Goal: Task Accomplishment & Management: Use online tool/utility

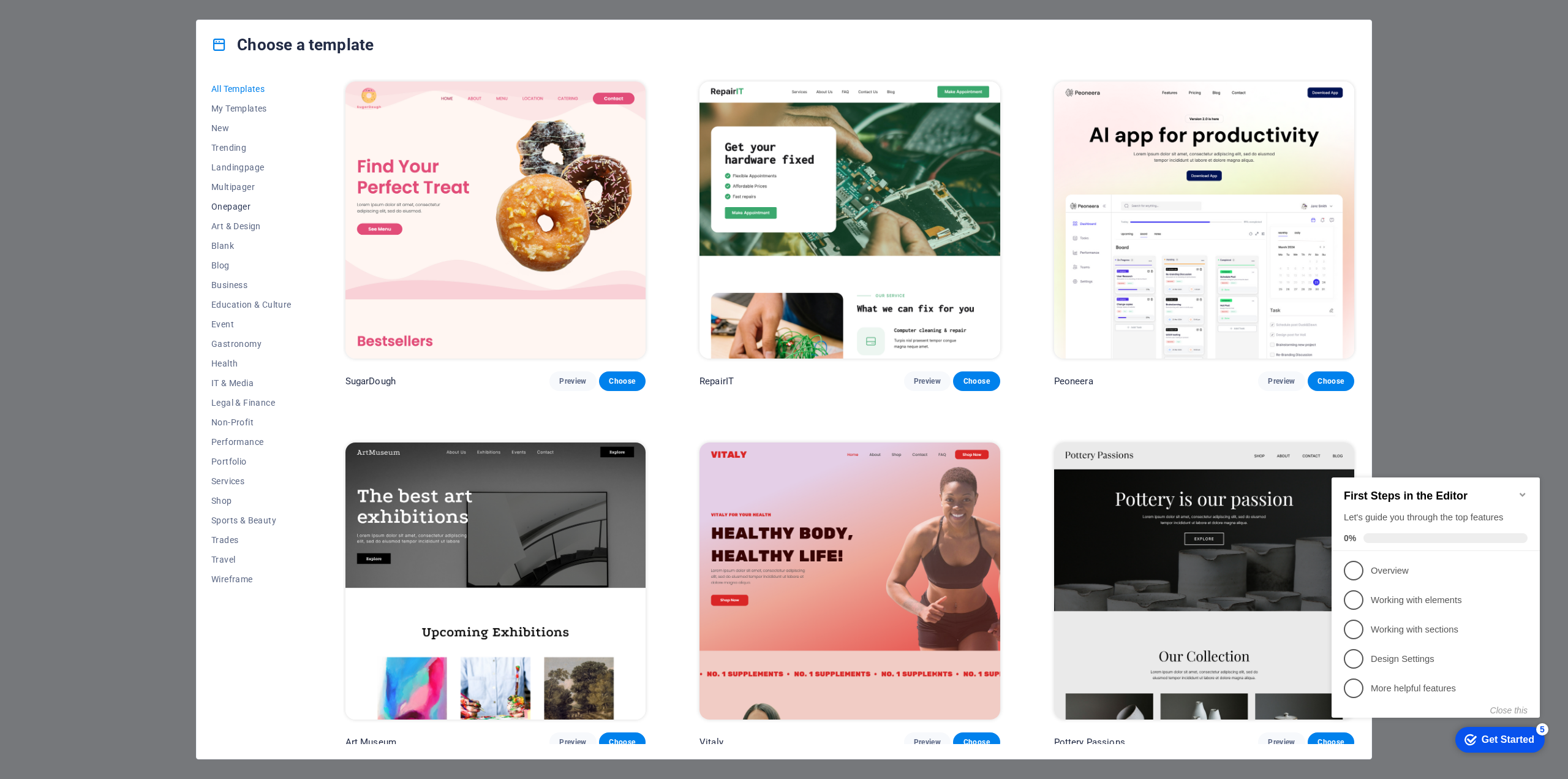
click at [224, 203] on span "Onepager" at bounding box center [251, 207] width 80 height 10
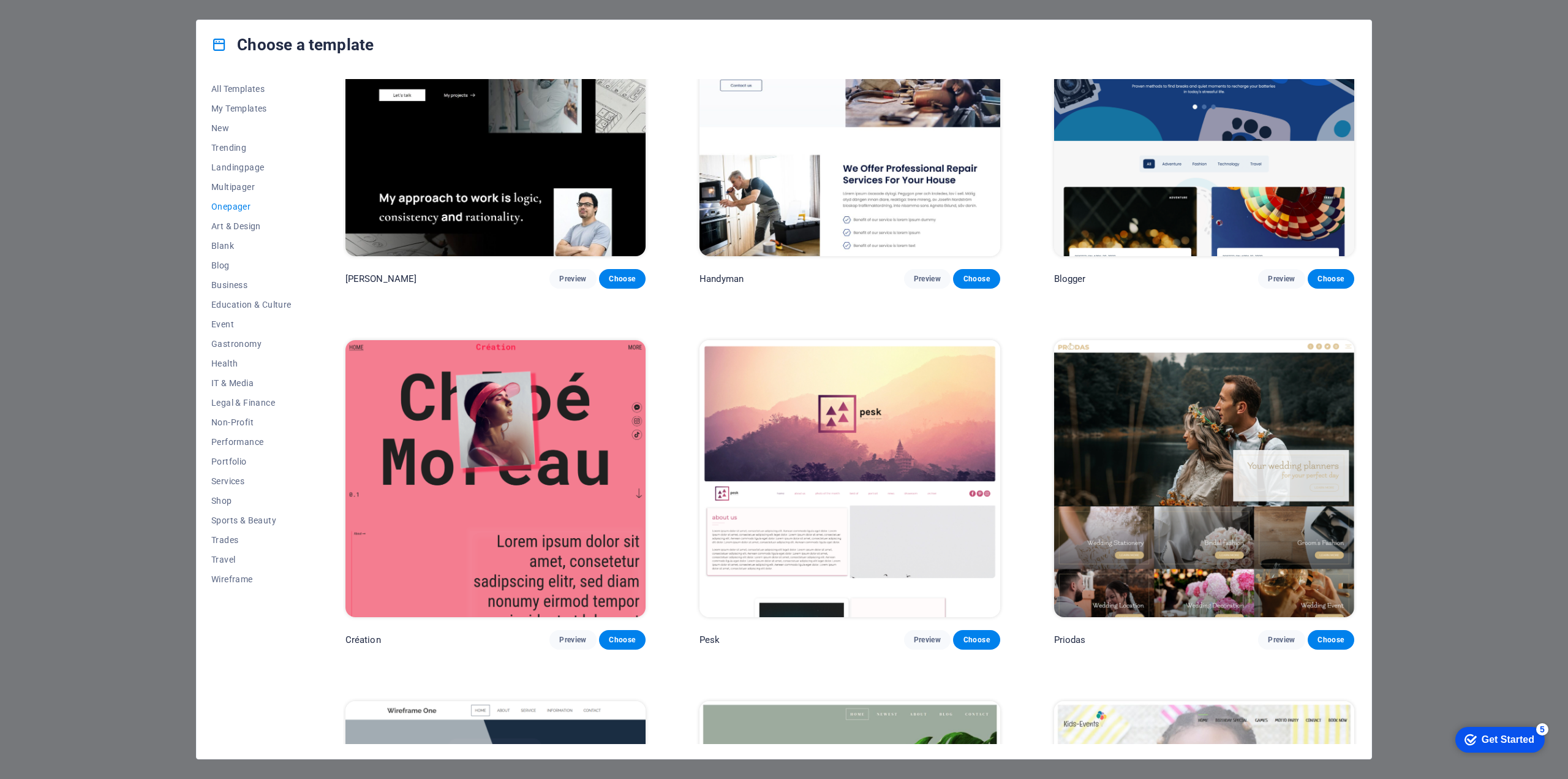
scroll to position [2328, 0]
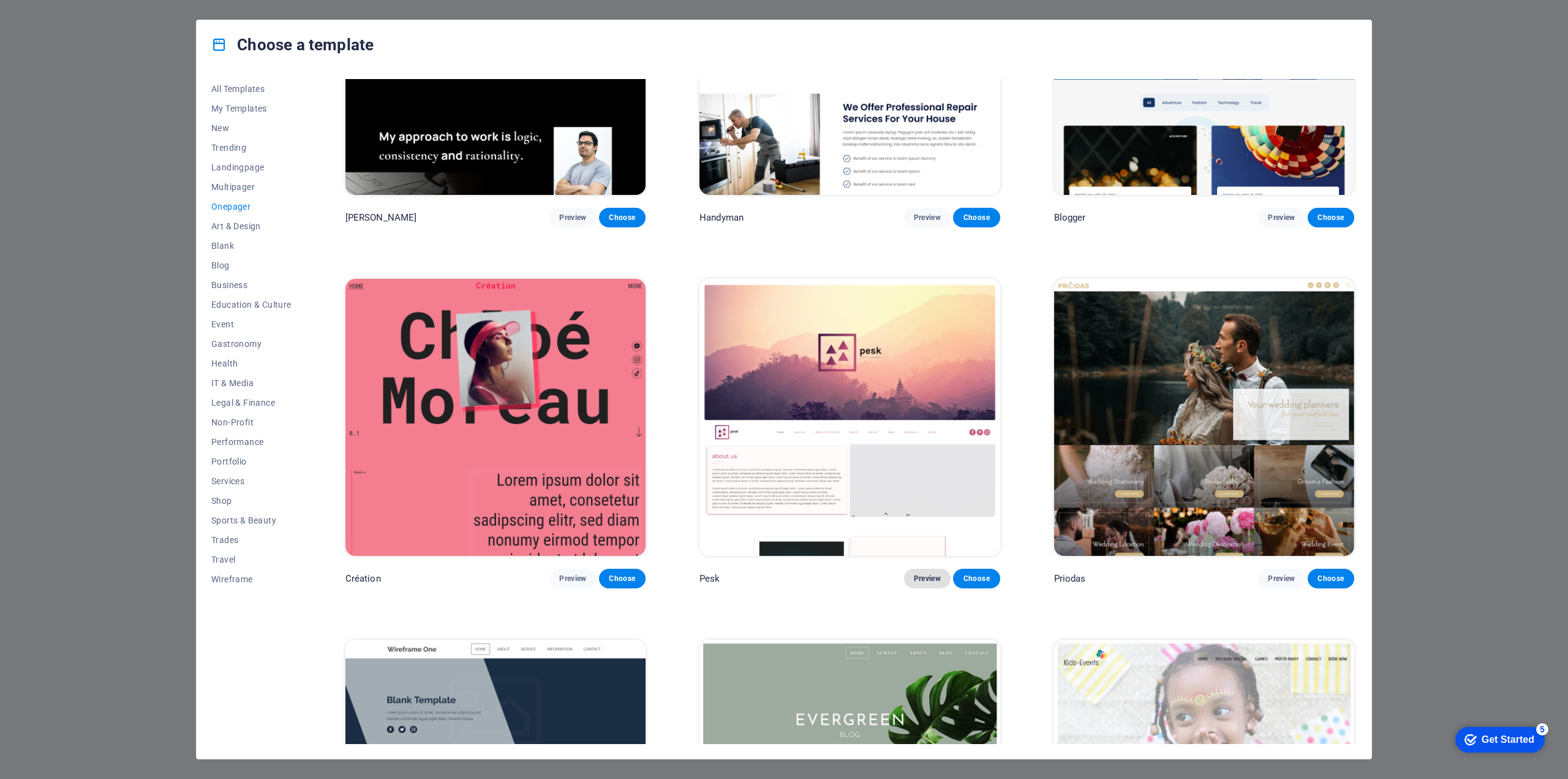
click at [930, 574] on span "Preview" at bounding box center [927, 579] width 27 height 10
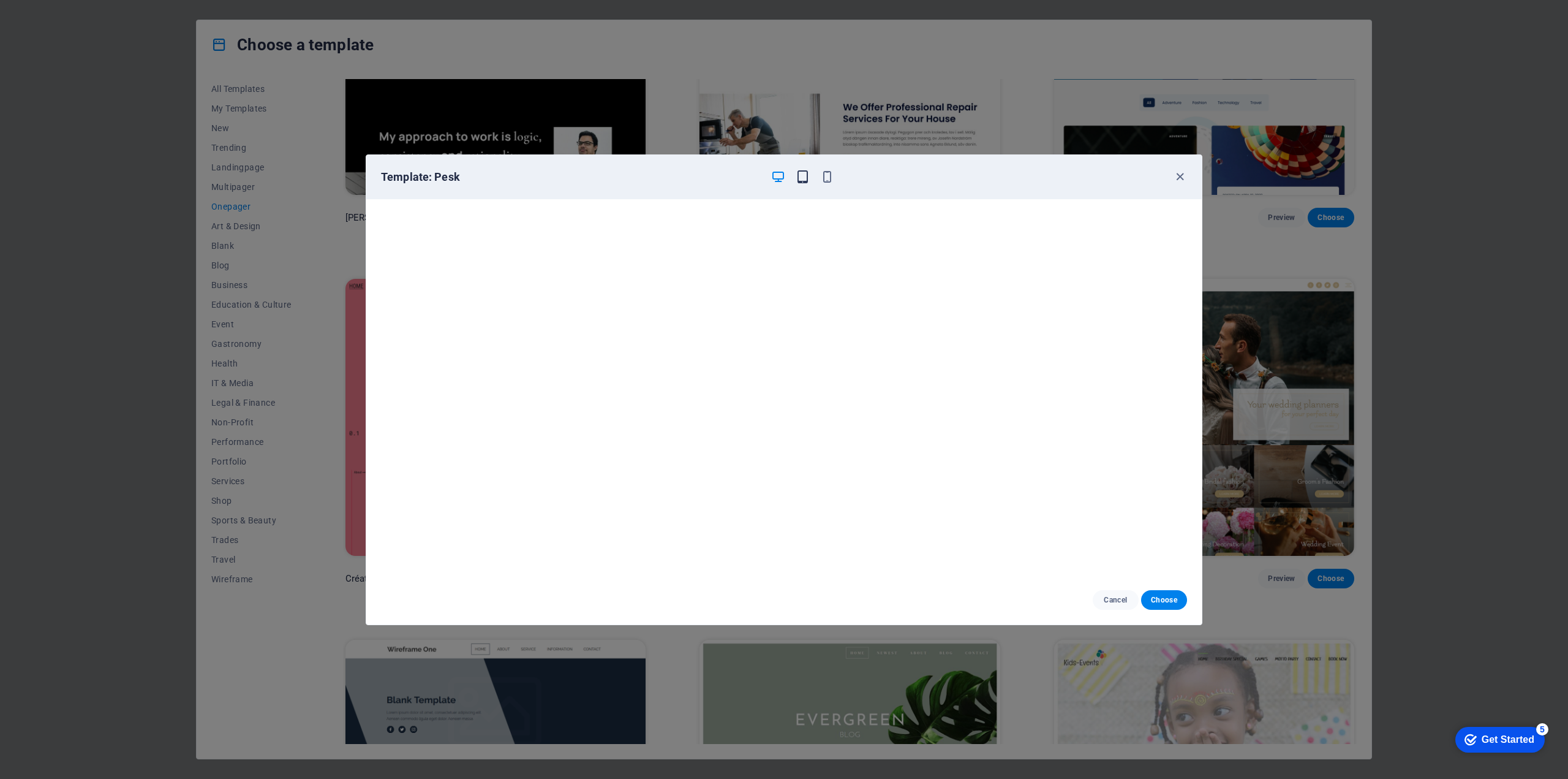
click at [801, 175] on icon "button" at bounding box center [803, 177] width 14 height 14
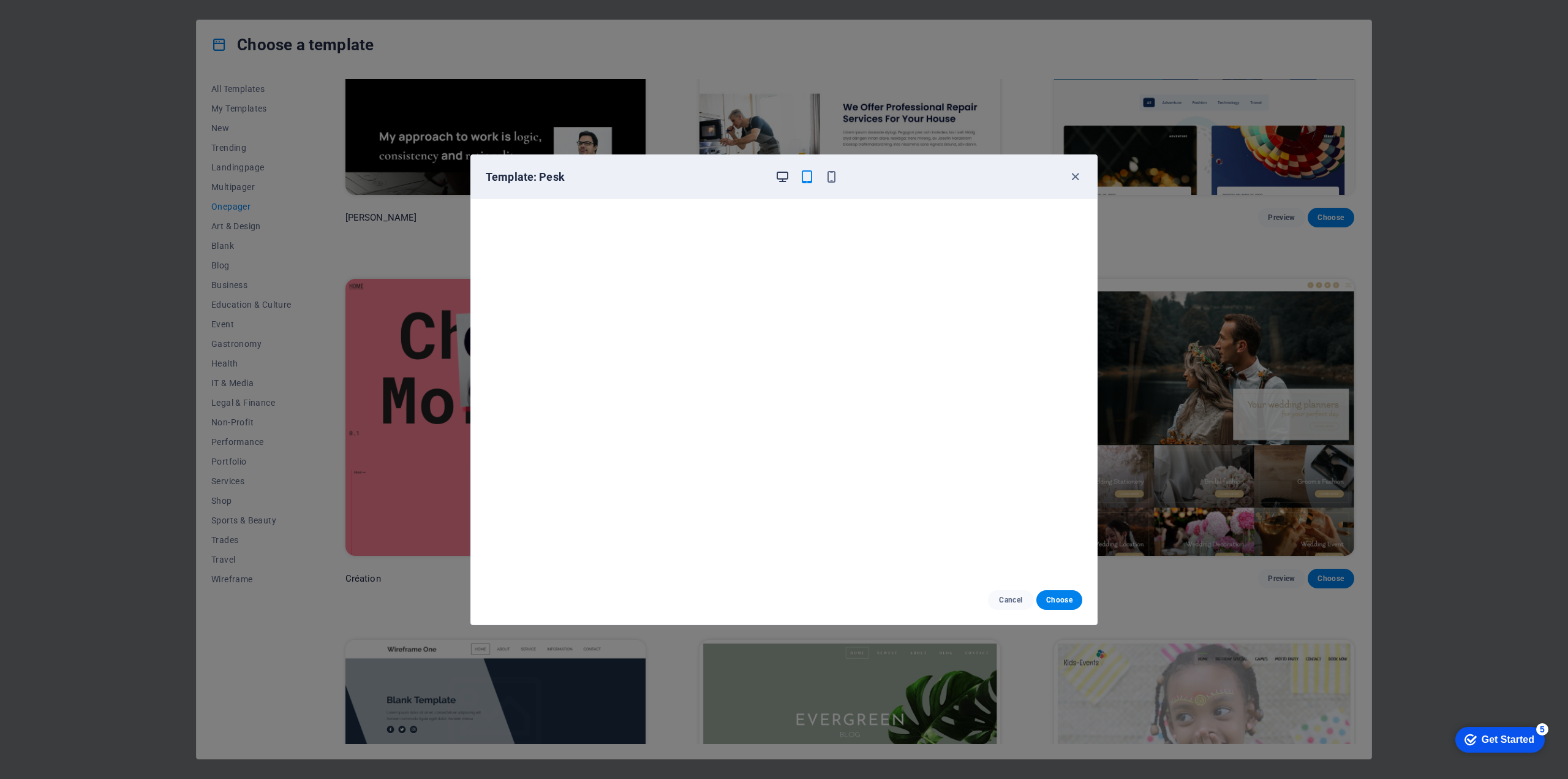
click at [782, 173] on icon "button" at bounding box center [782, 177] width 14 height 14
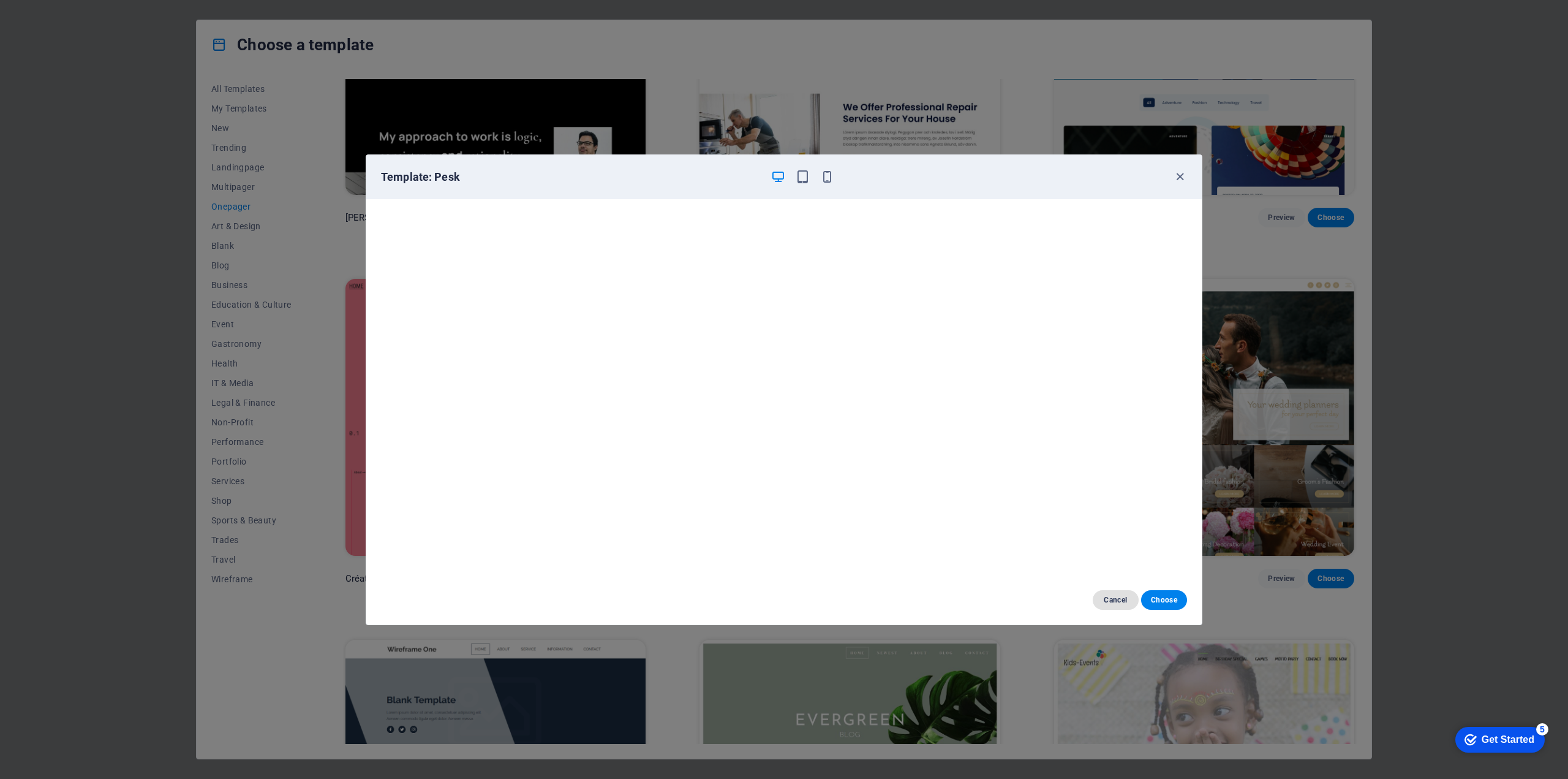
click at [1108, 601] on span "Cancel" at bounding box center [1115, 600] width 26 height 10
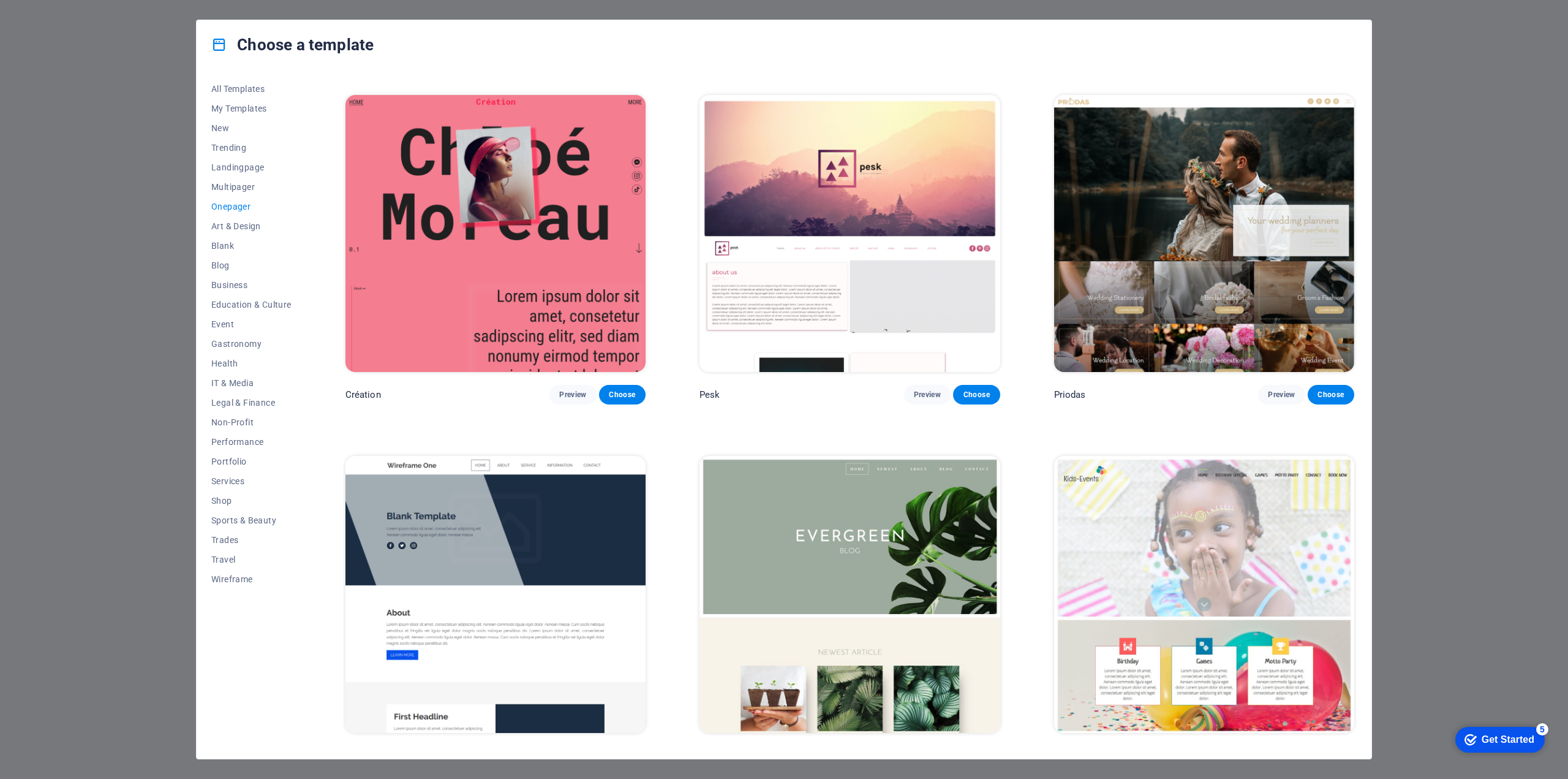
scroll to position [2573, 0]
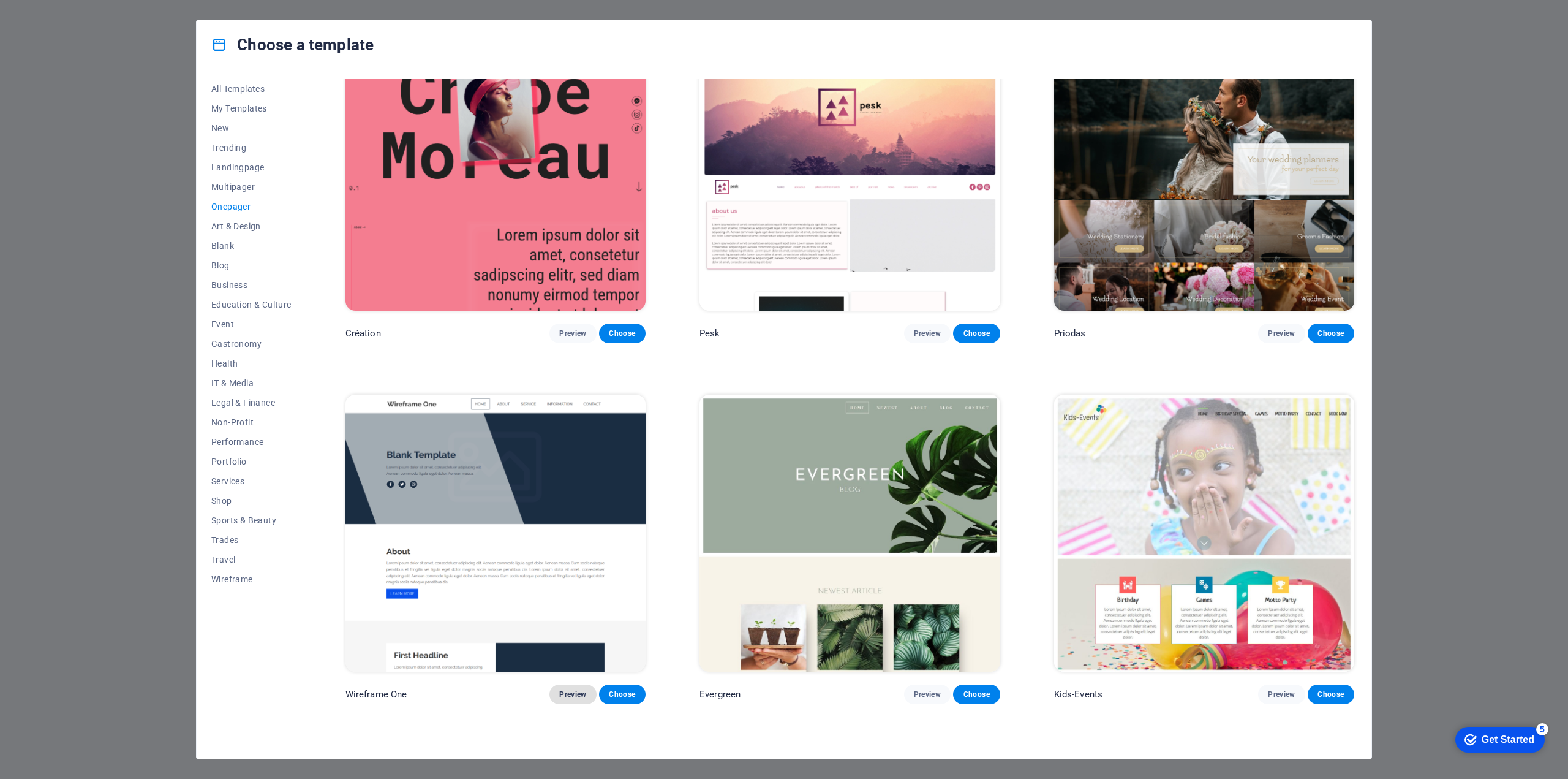
click at [577, 689] on span "Preview" at bounding box center [573, 694] width 27 height 10
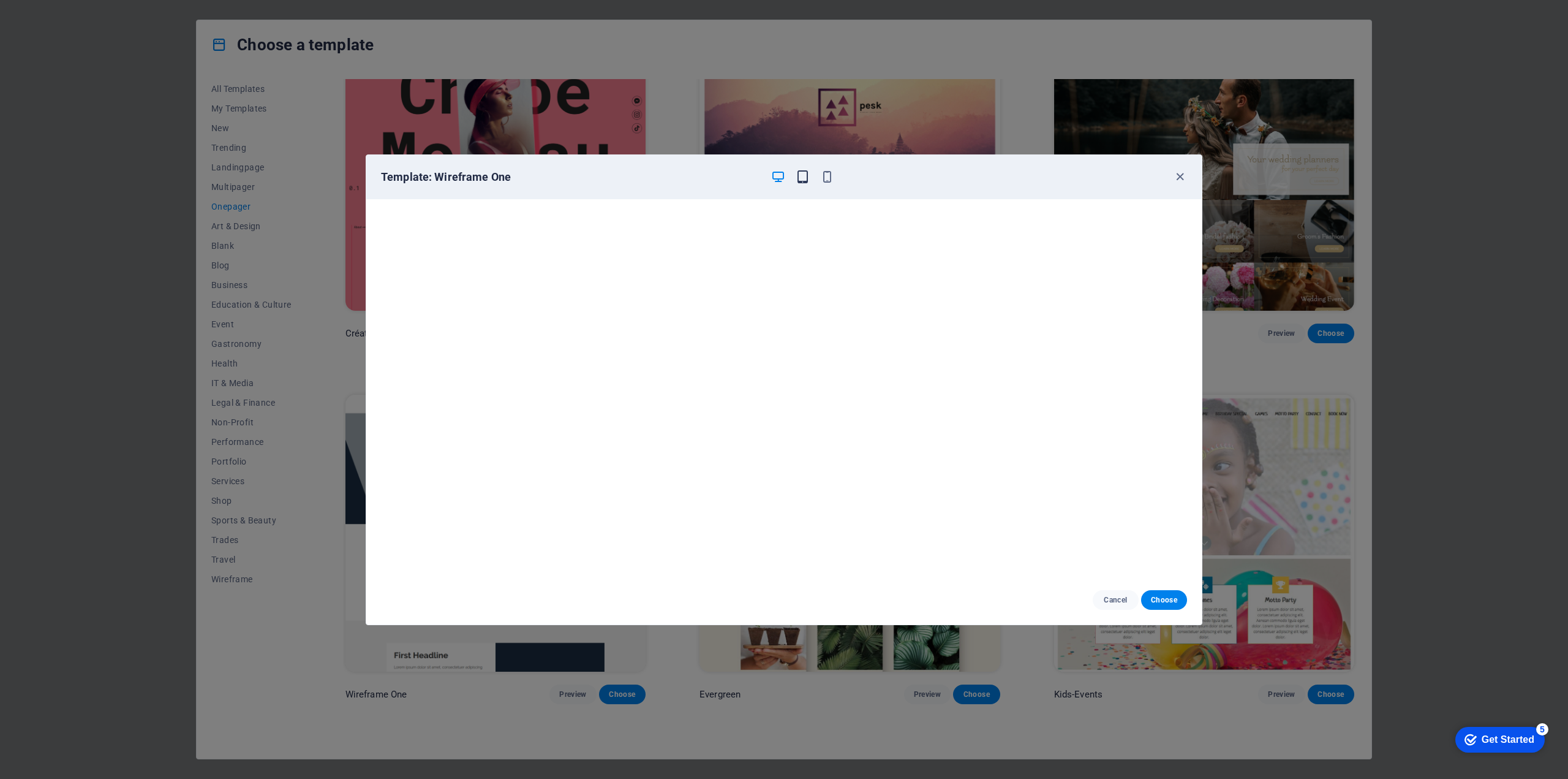
click at [802, 183] on icon "button" at bounding box center [803, 177] width 14 height 14
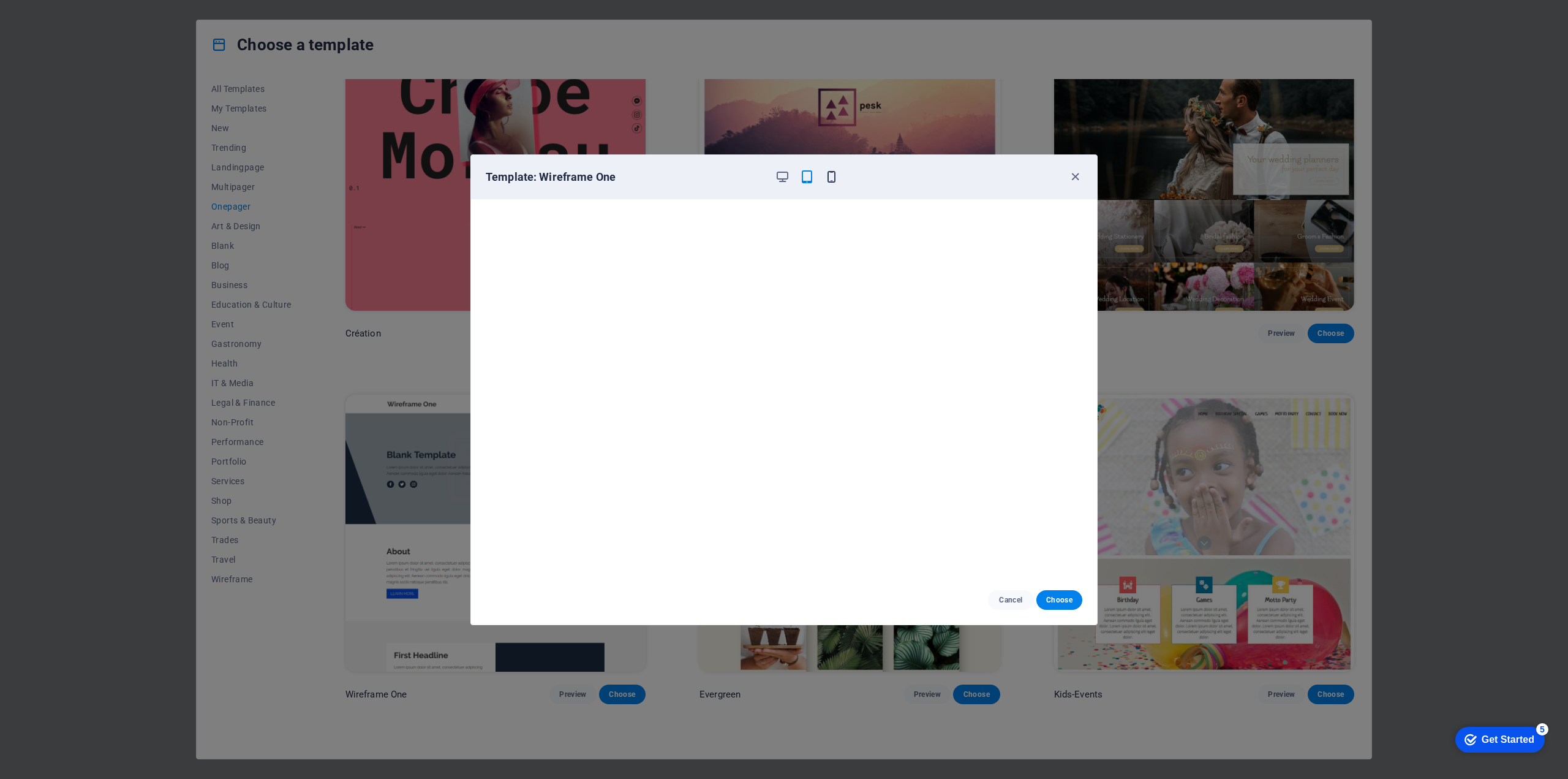
click at [830, 176] on icon "button" at bounding box center [831, 177] width 14 height 14
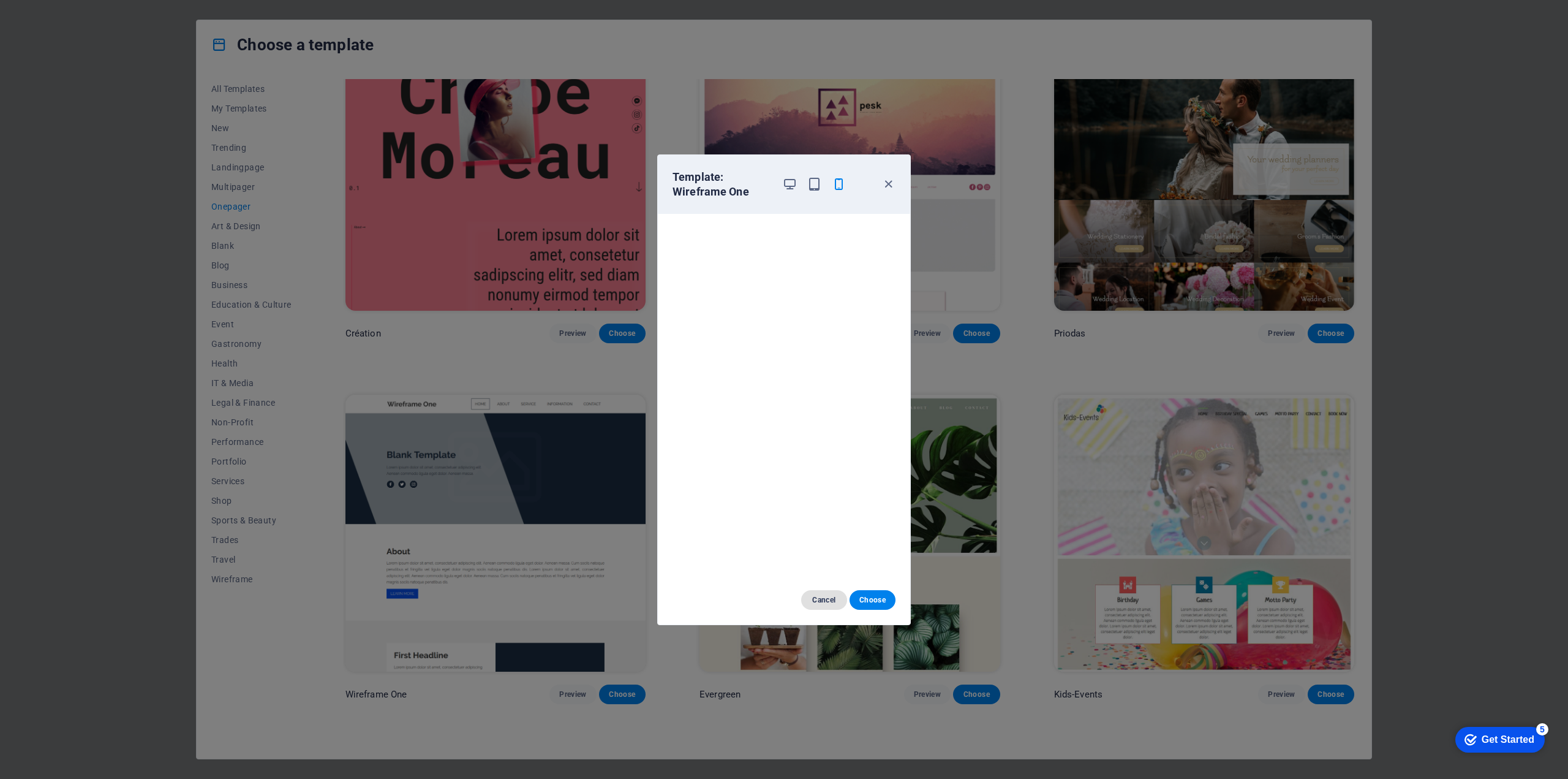
click at [826, 598] on span "Cancel" at bounding box center [823, 600] width 26 height 10
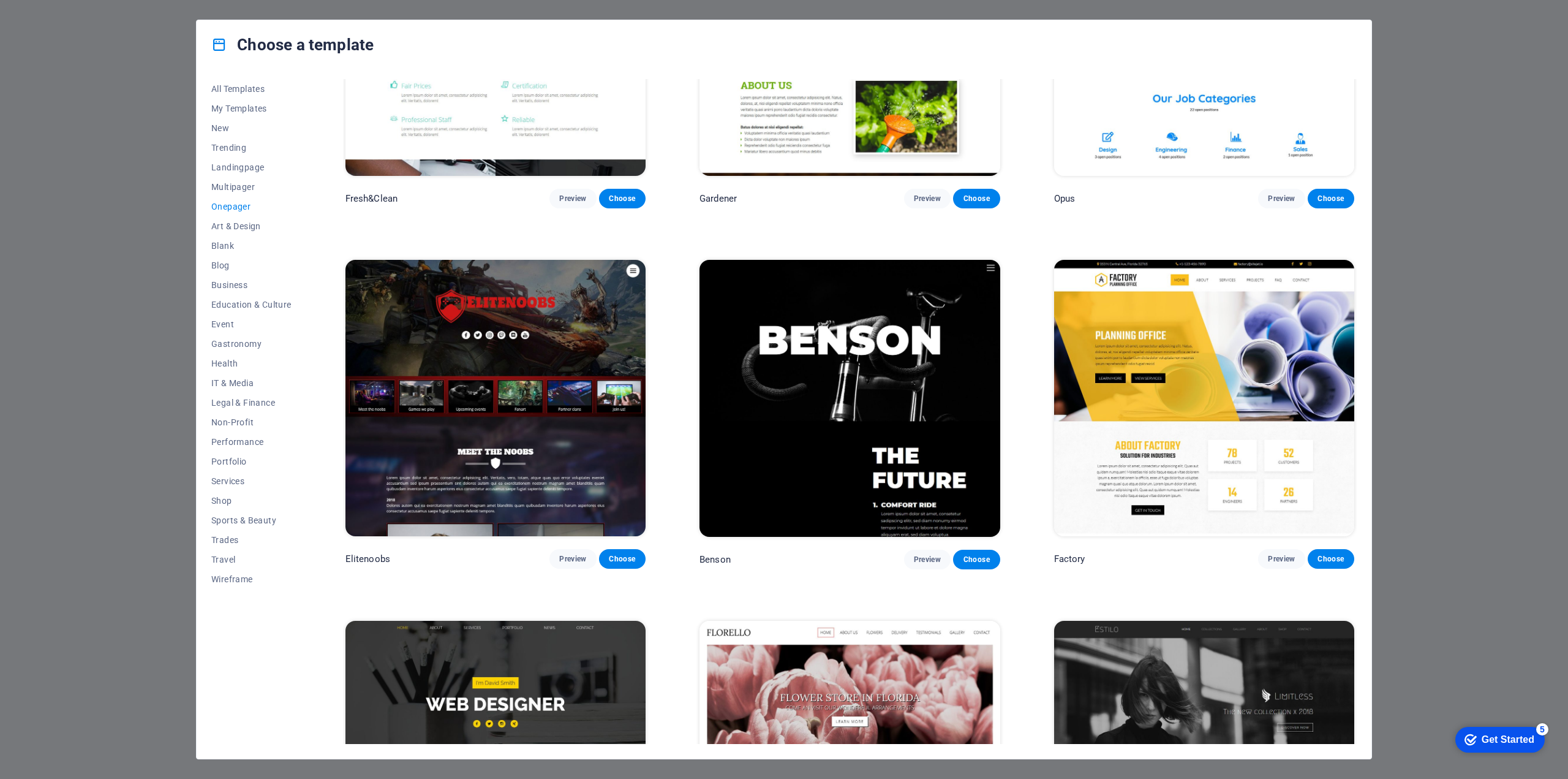
scroll to position [6685, 0]
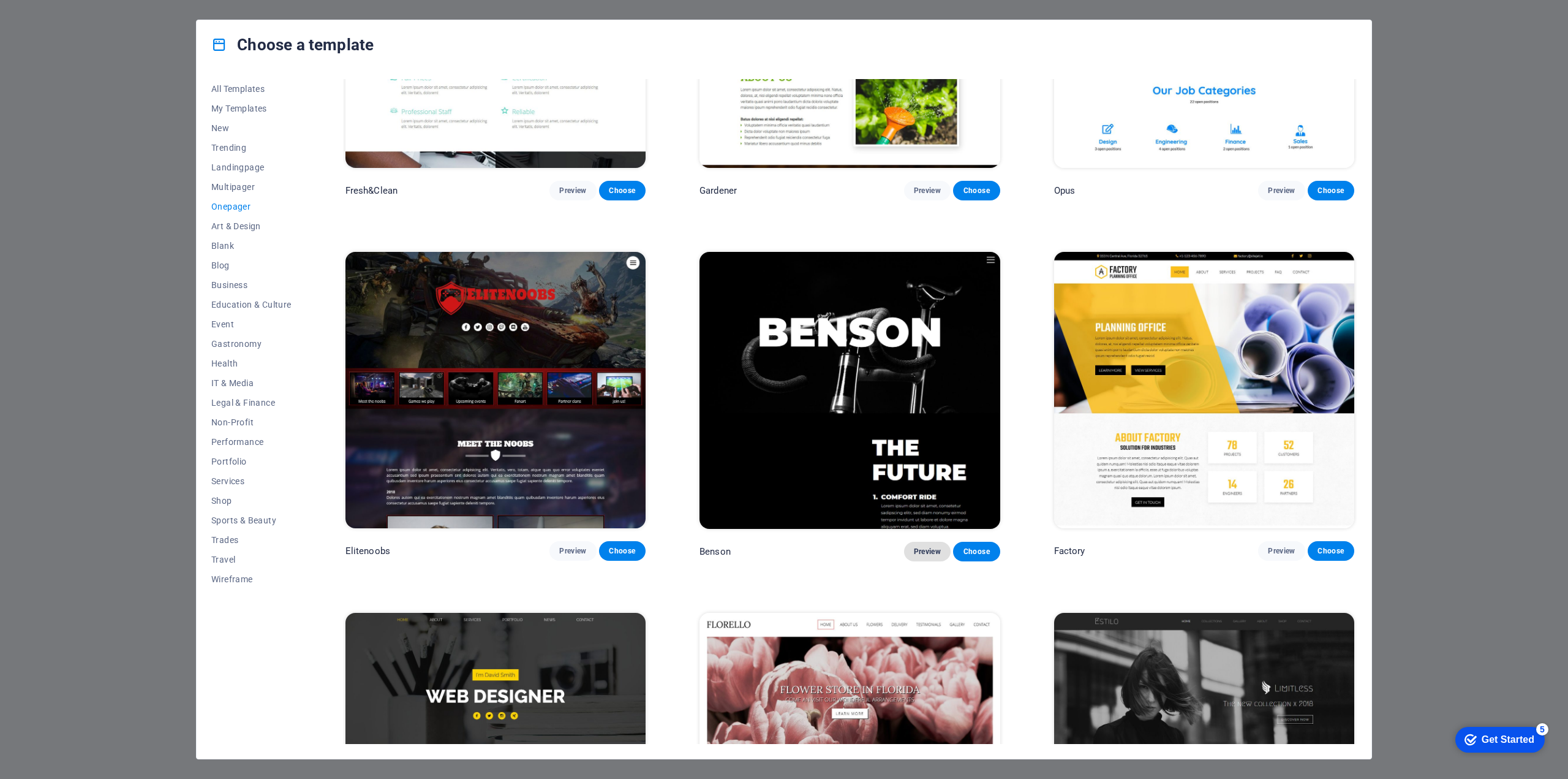
click at [928, 547] on span "Preview" at bounding box center [927, 552] width 27 height 10
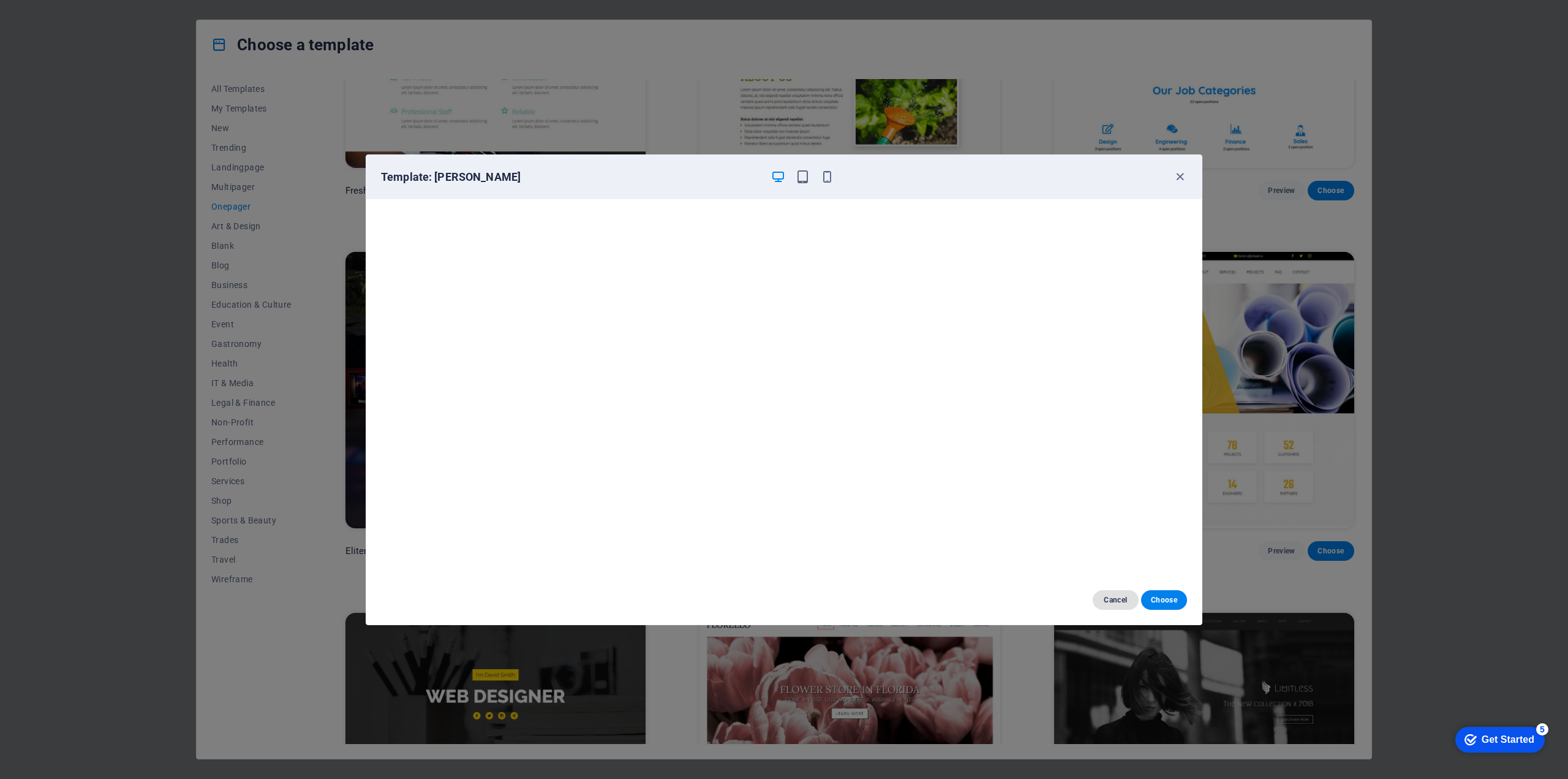
click at [1112, 601] on span "Cancel" at bounding box center [1115, 600] width 26 height 10
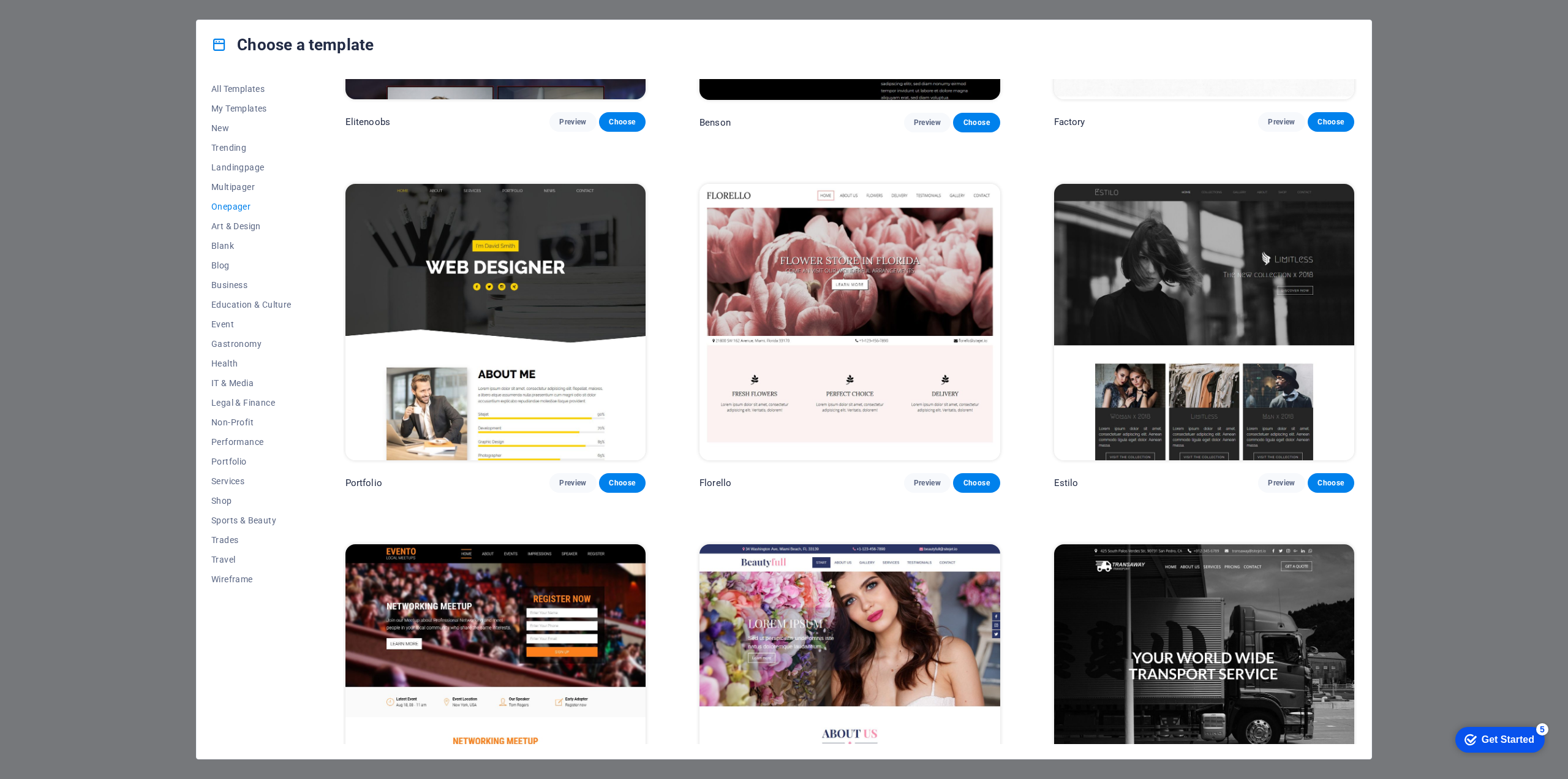
scroll to position [7236, 0]
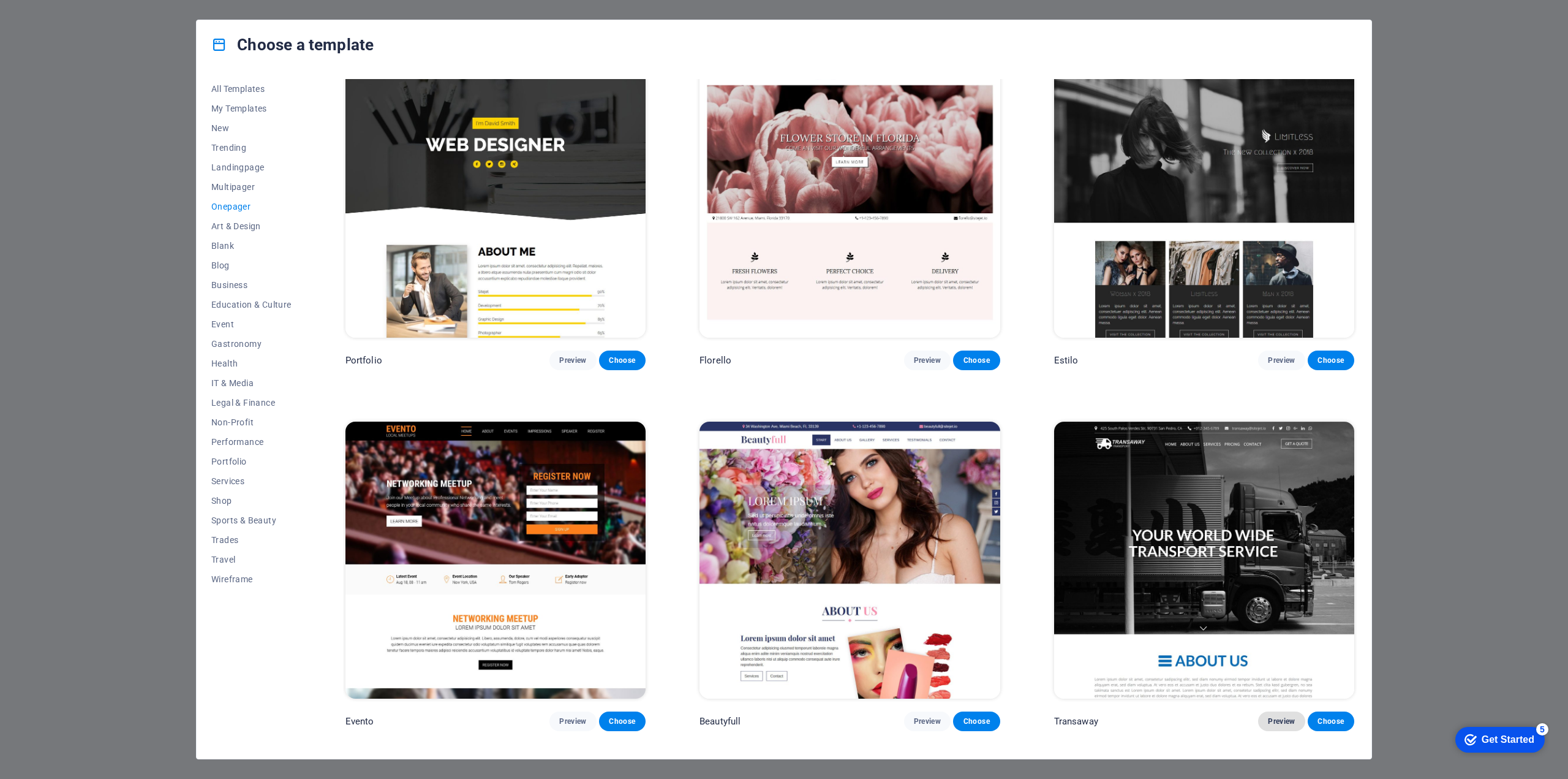
click at [1273, 716] on span "Preview" at bounding box center [1281, 721] width 27 height 10
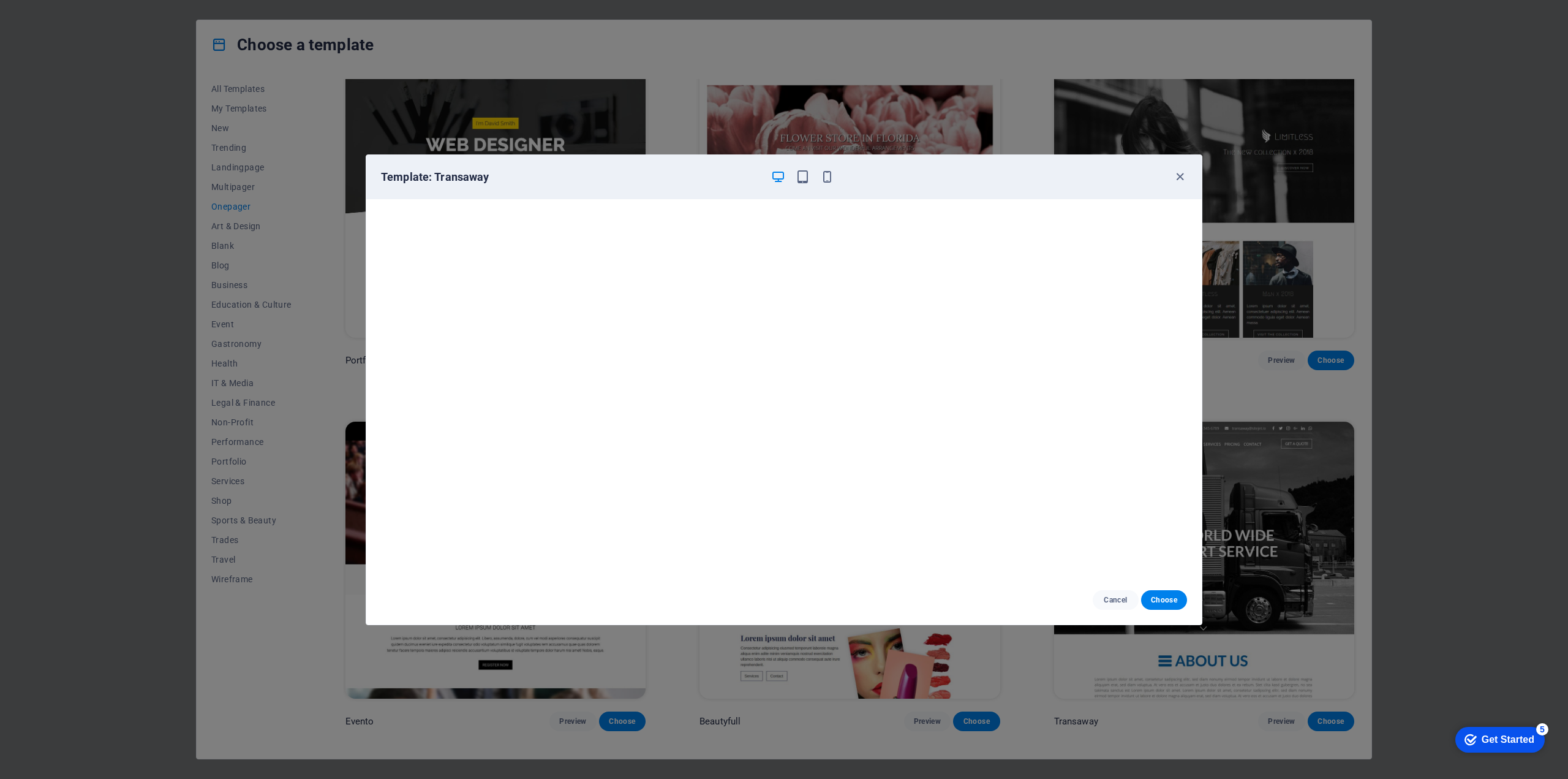
scroll to position [3, 0]
click at [828, 176] on icon "button" at bounding box center [827, 177] width 14 height 14
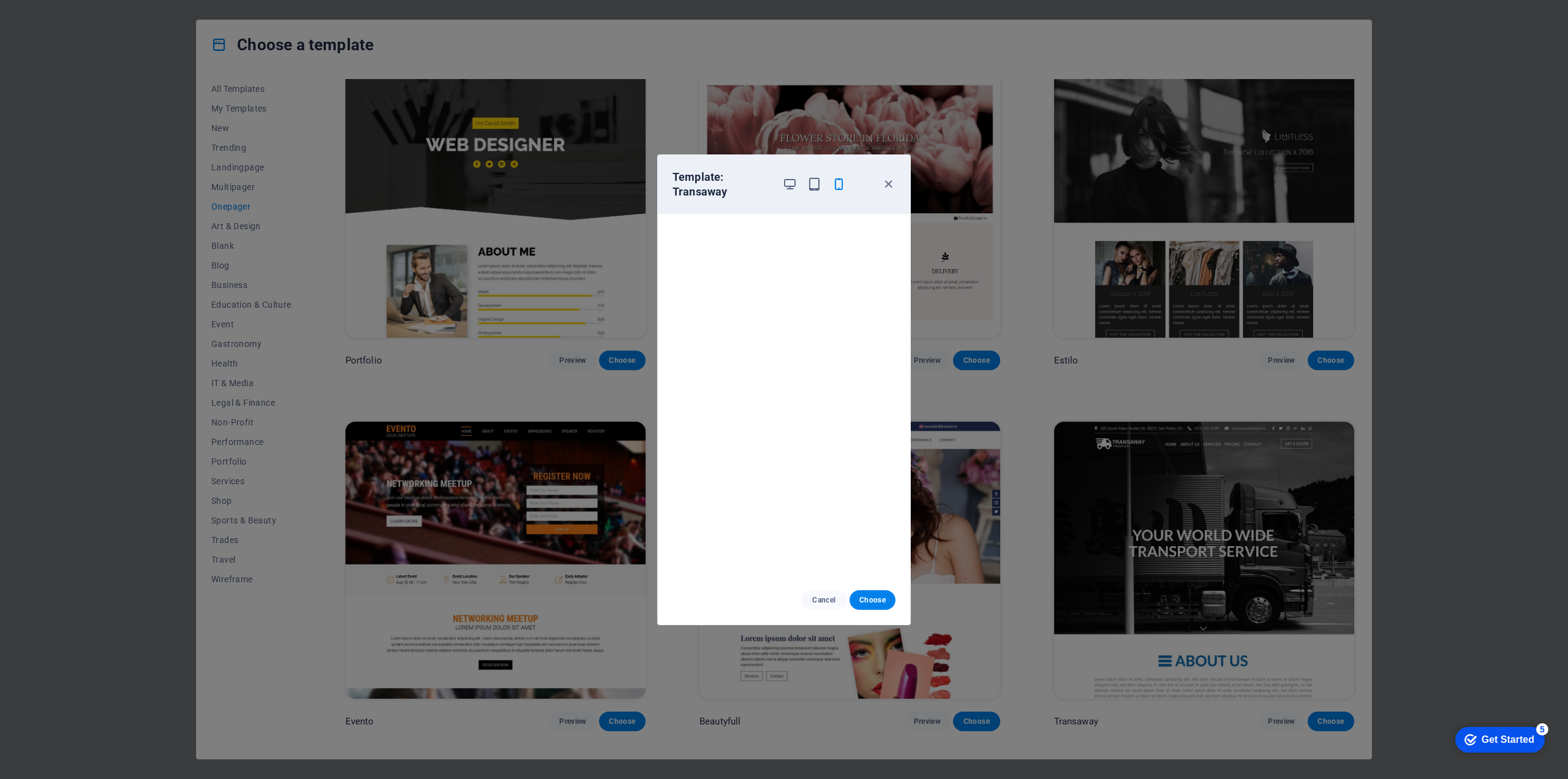
scroll to position [0, 0]
click at [818, 601] on span "Cancel" at bounding box center [823, 600] width 26 height 10
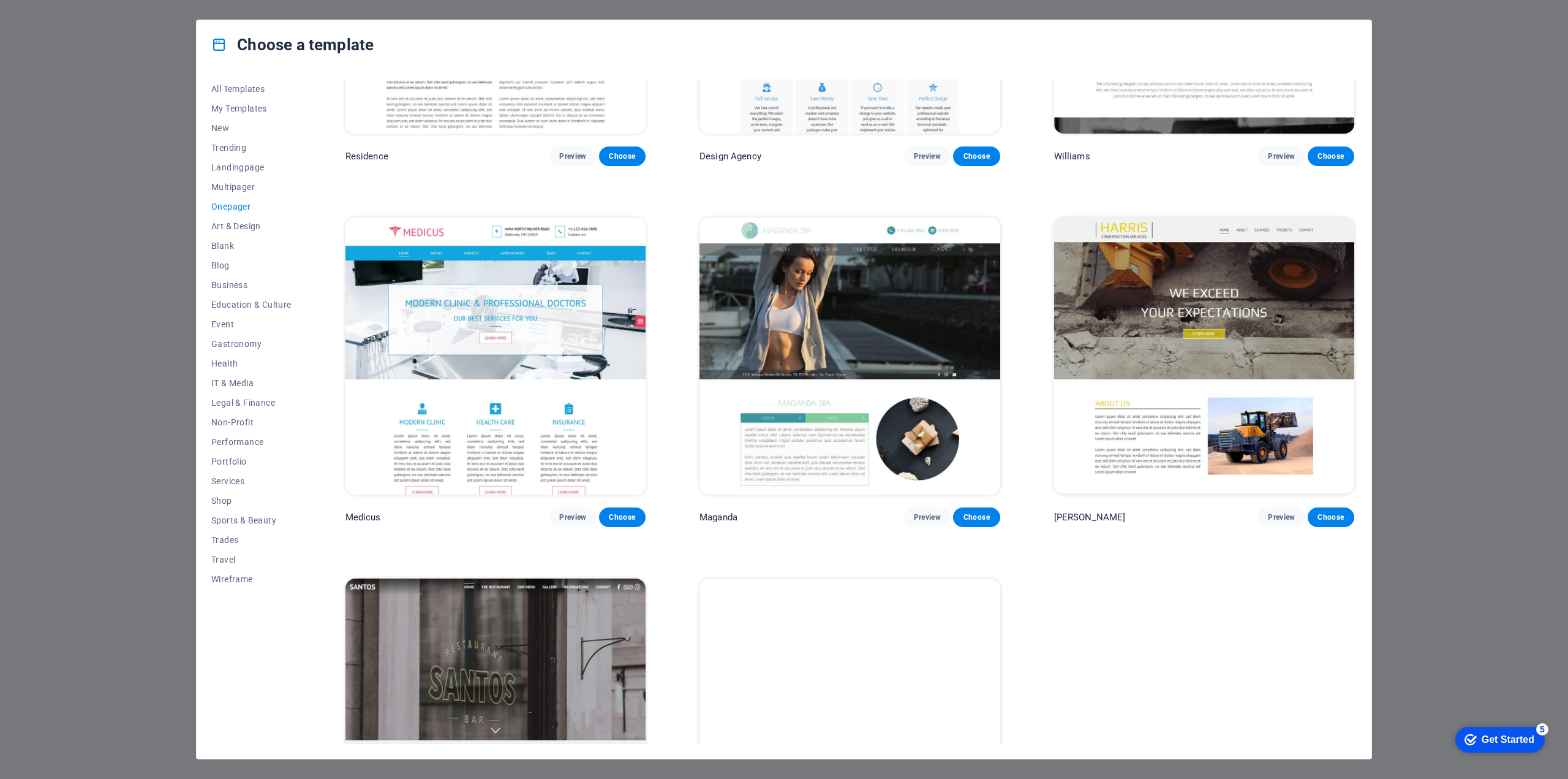
scroll to position [8631, 0]
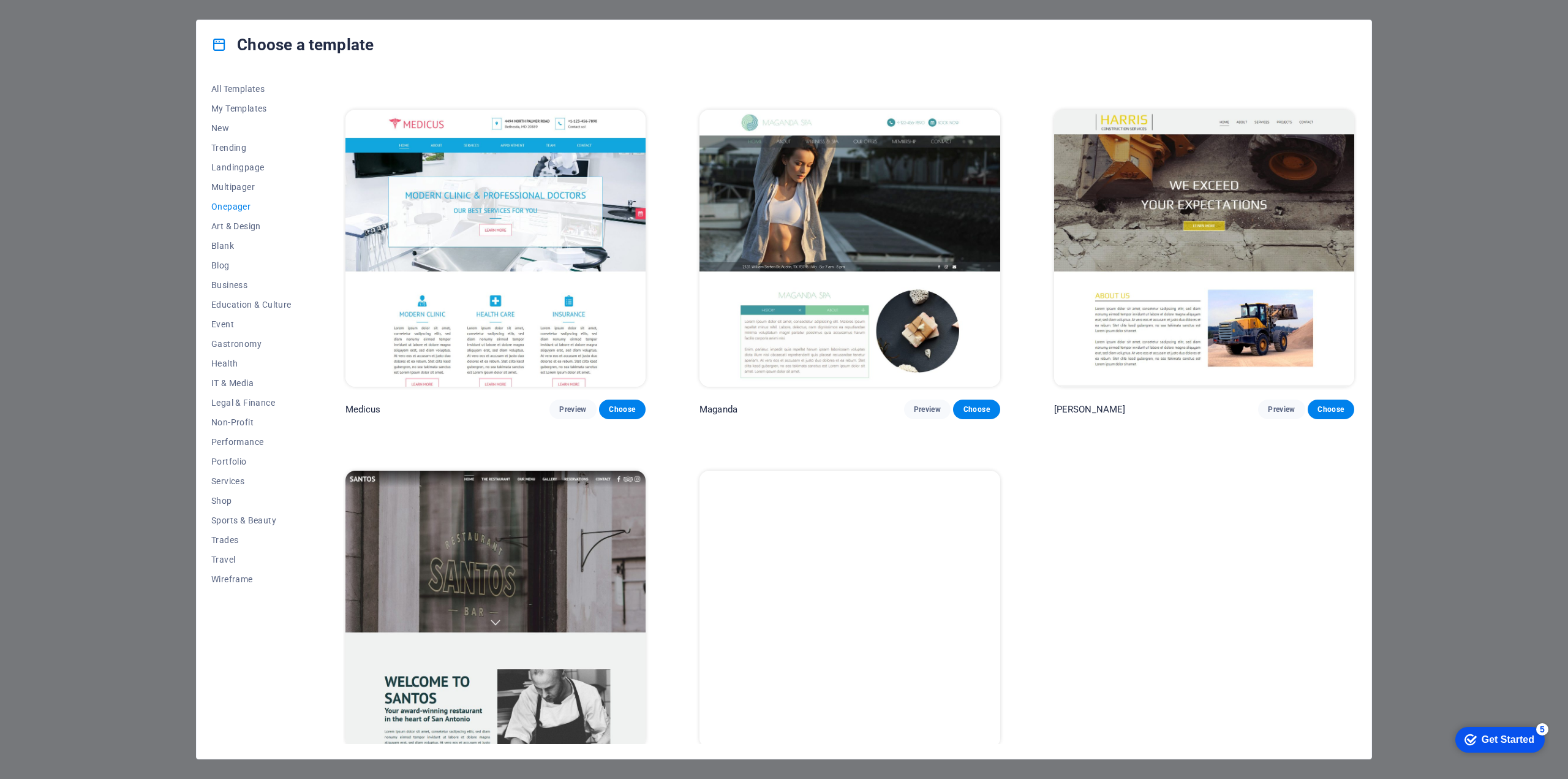
click at [577, 765] on span "Preview" at bounding box center [573, 770] width 27 height 10
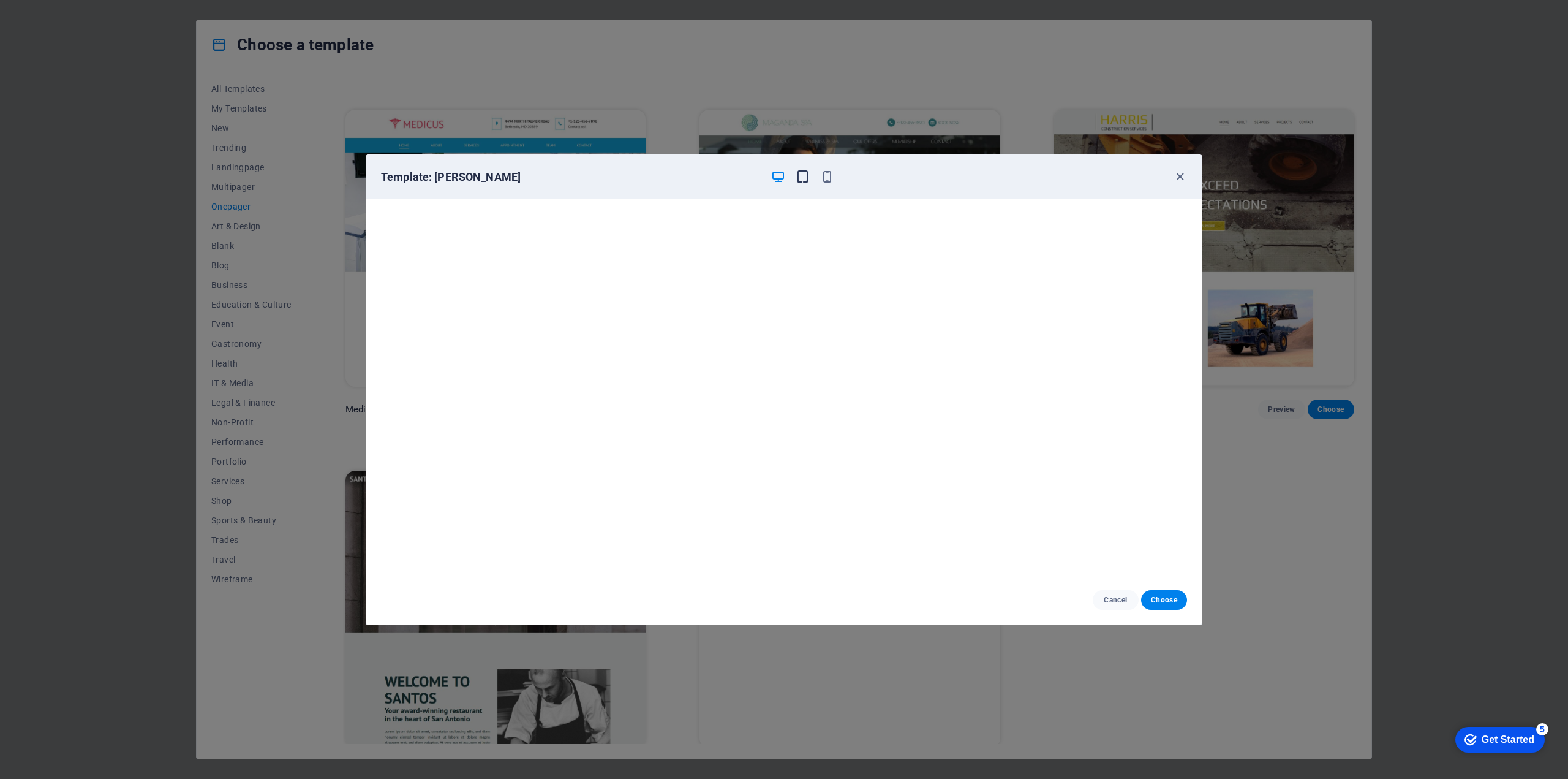
click at [801, 177] on icon "button" at bounding box center [803, 177] width 14 height 14
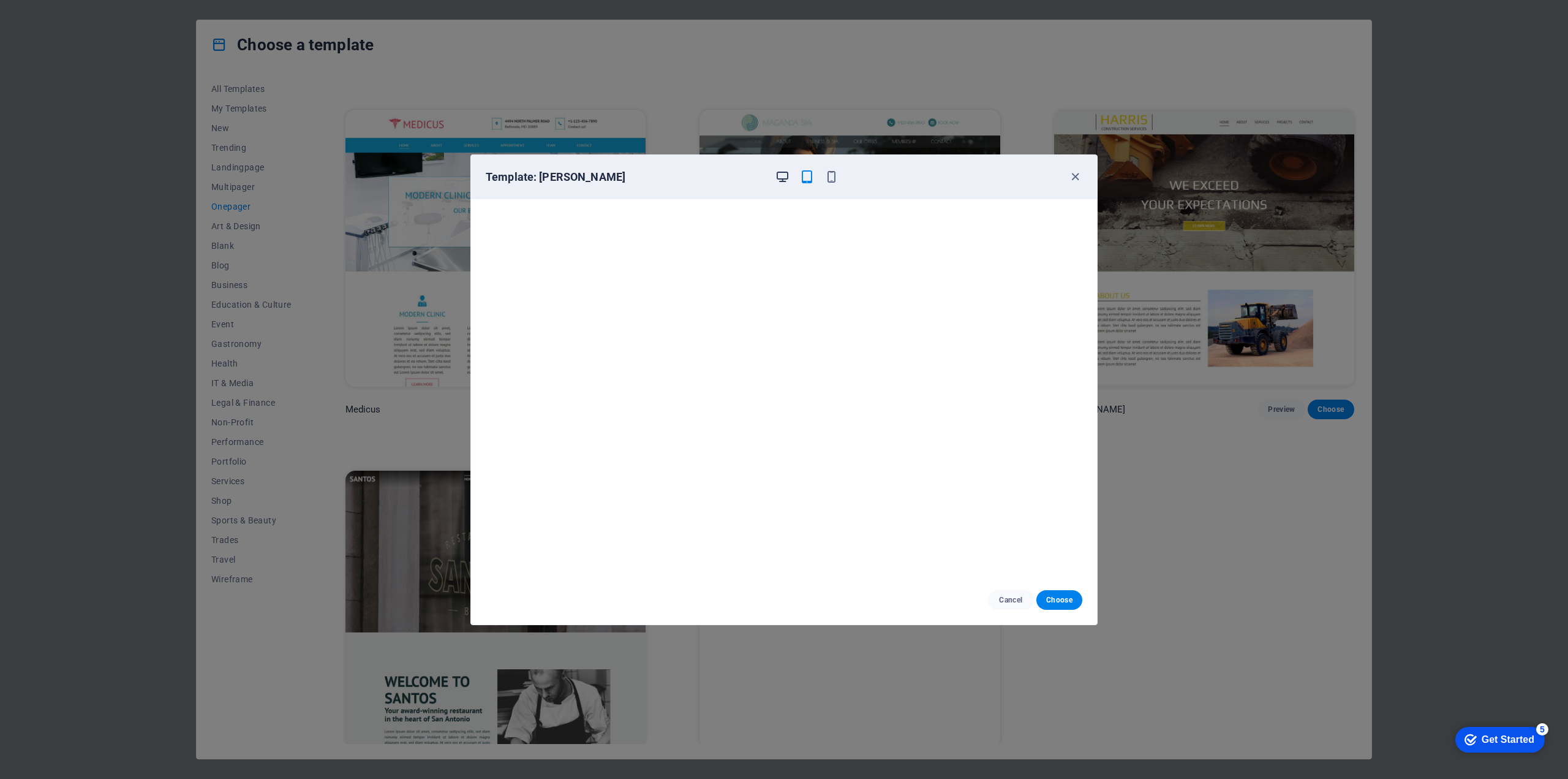
click at [779, 178] on icon "button" at bounding box center [782, 177] width 14 height 14
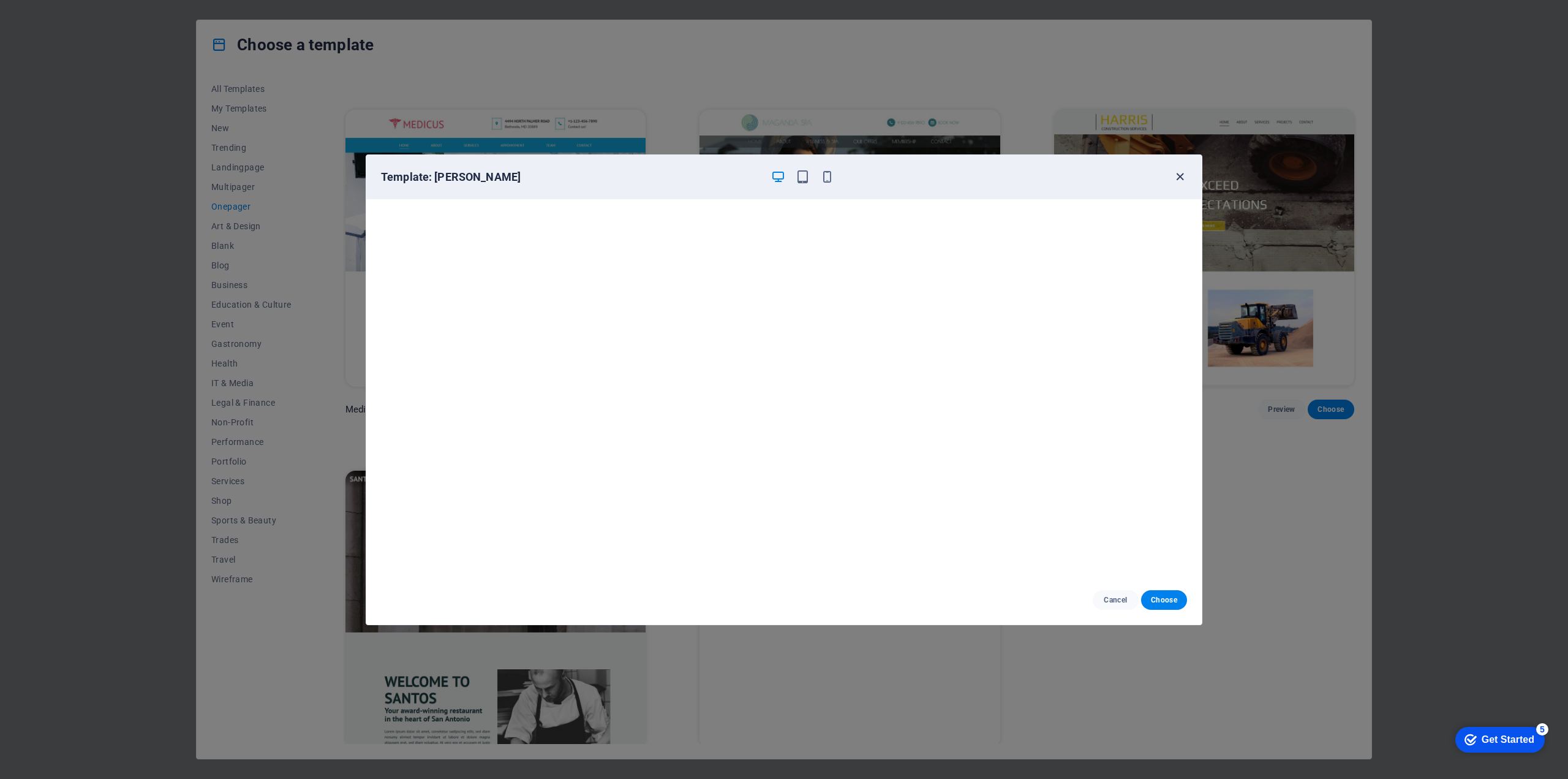
click at [1183, 175] on icon "button" at bounding box center [1180, 177] width 14 height 14
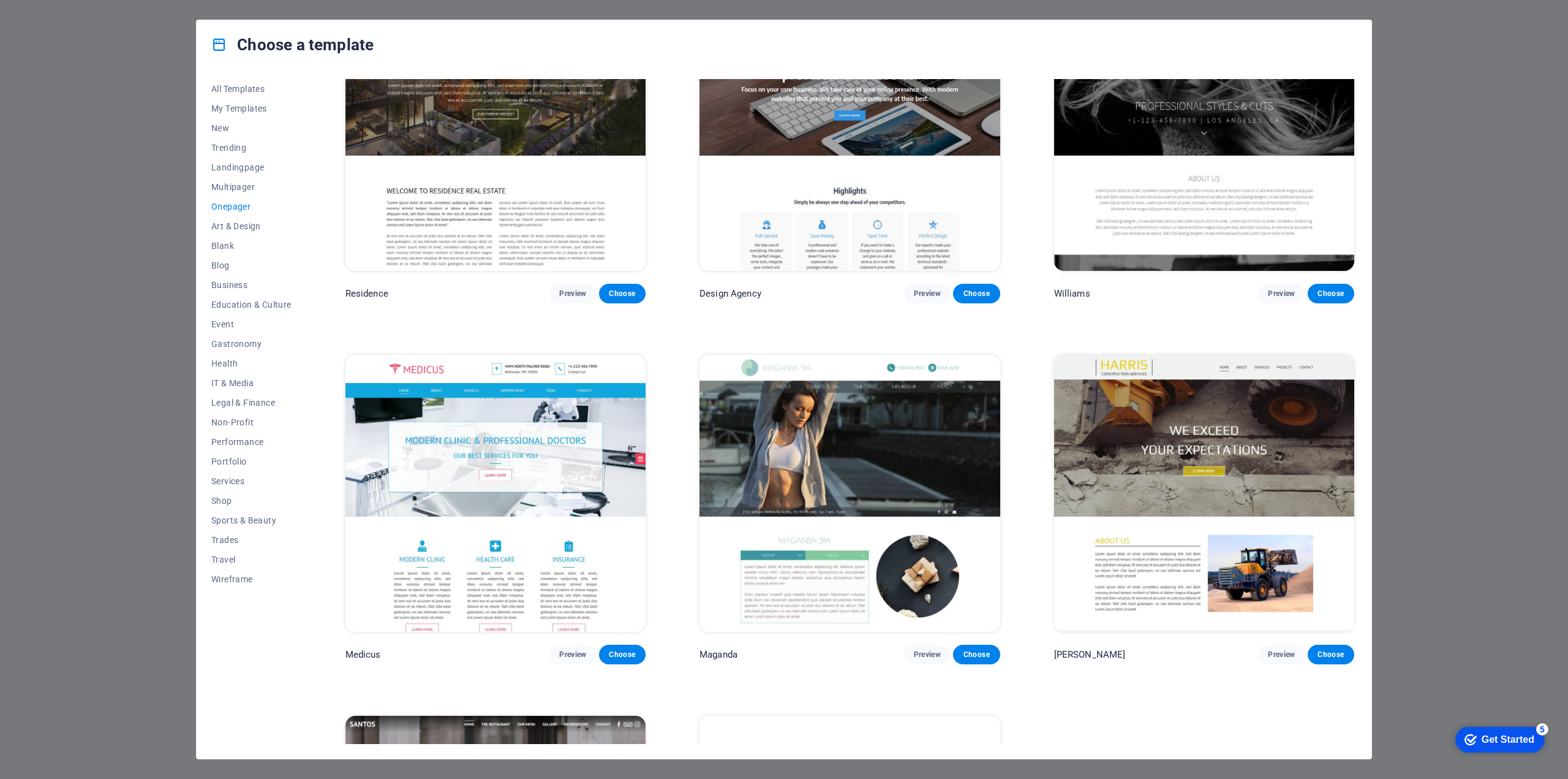
scroll to position [8263, 0]
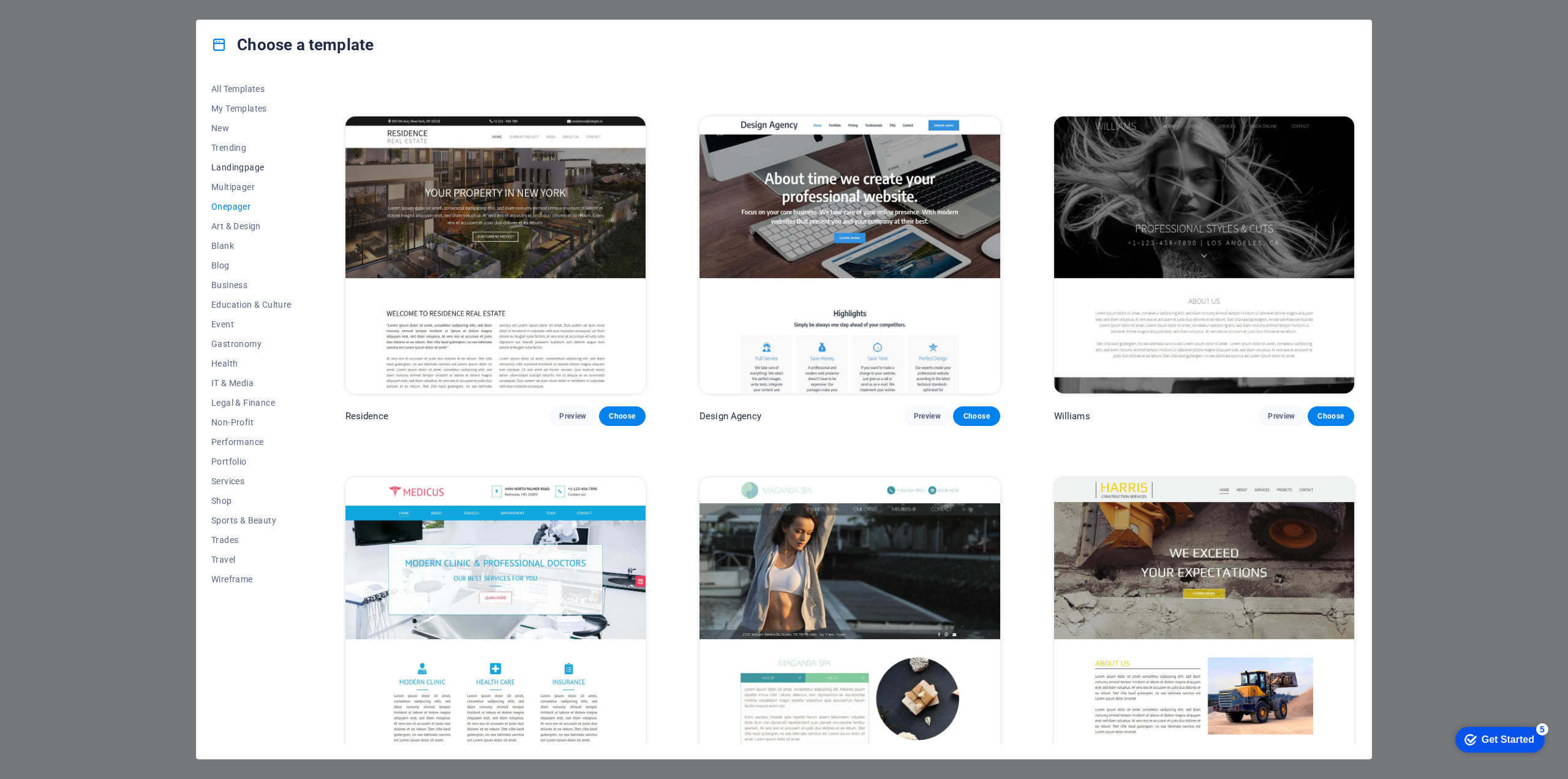
click at [258, 163] on span "Landingpage" at bounding box center [251, 167] width 80 height 10
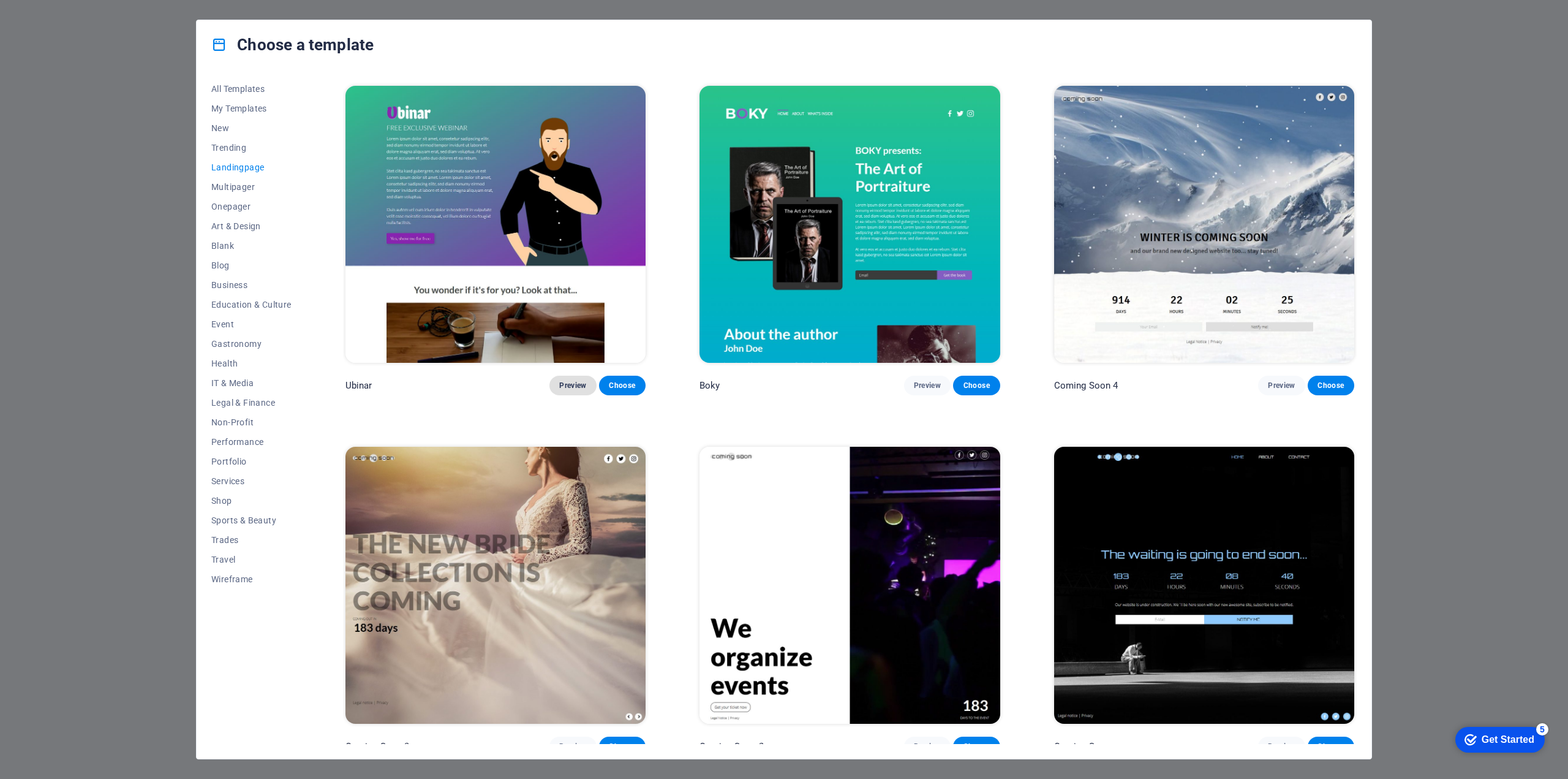
click at [571, 380] on span "Preview" at bounding box center [573, 385] width 27 height 10
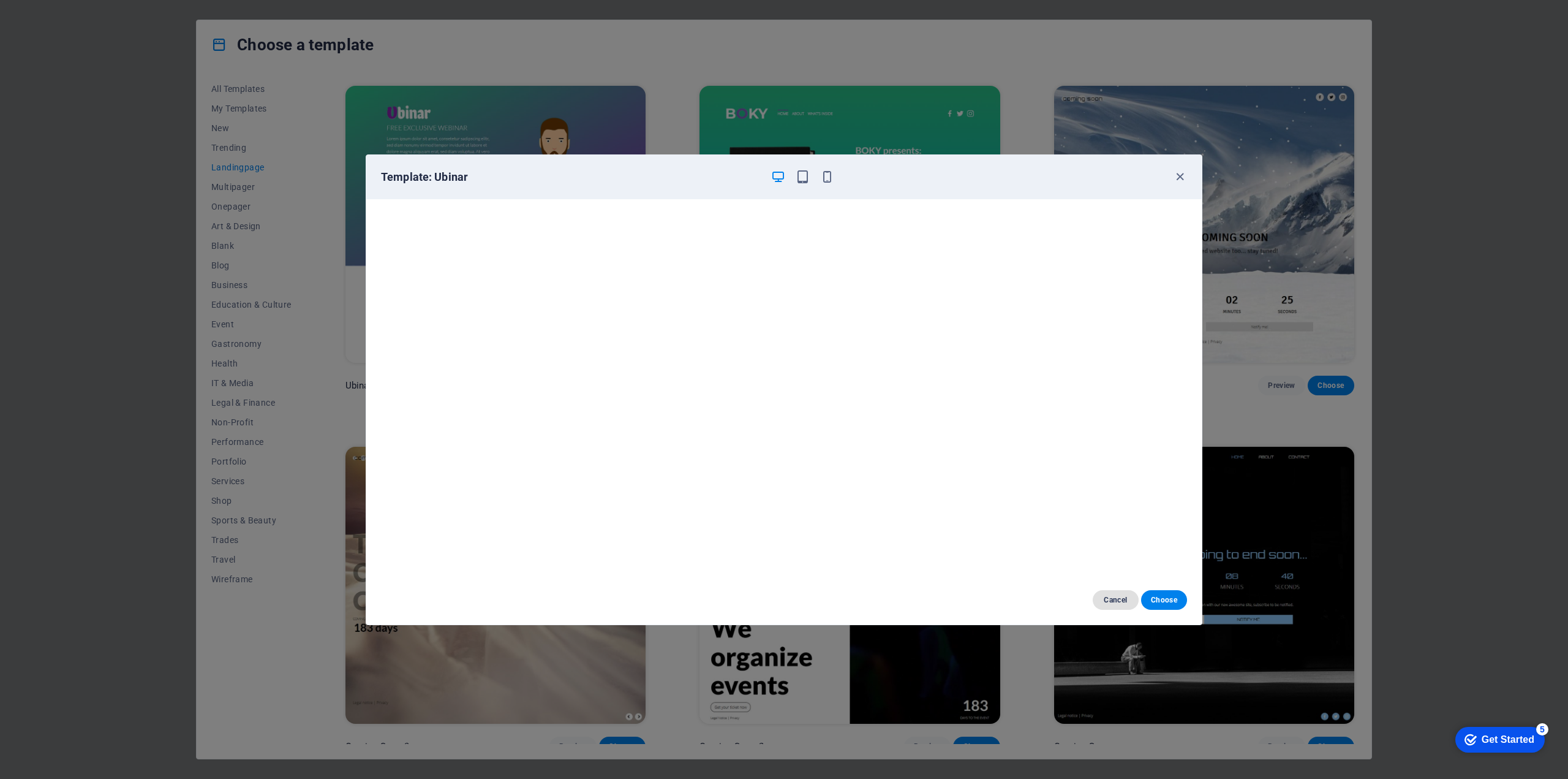
click at [1105, 599] on span "Cancel" at bounding box center [1115, 600] width 26 height 10
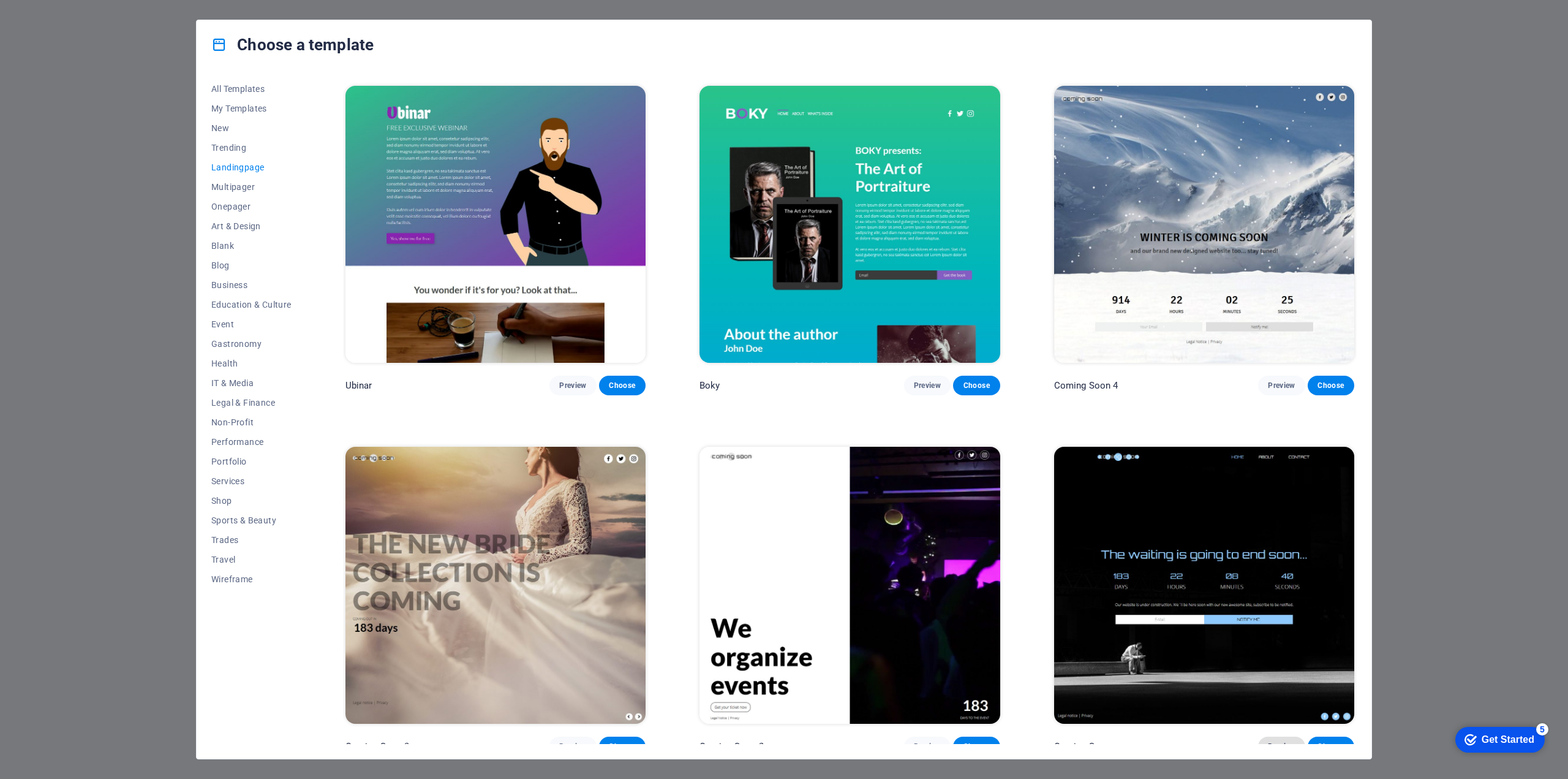
click at [1276, 741] on span "Preview" at bounding box center [1281, 746] width 27 height 10
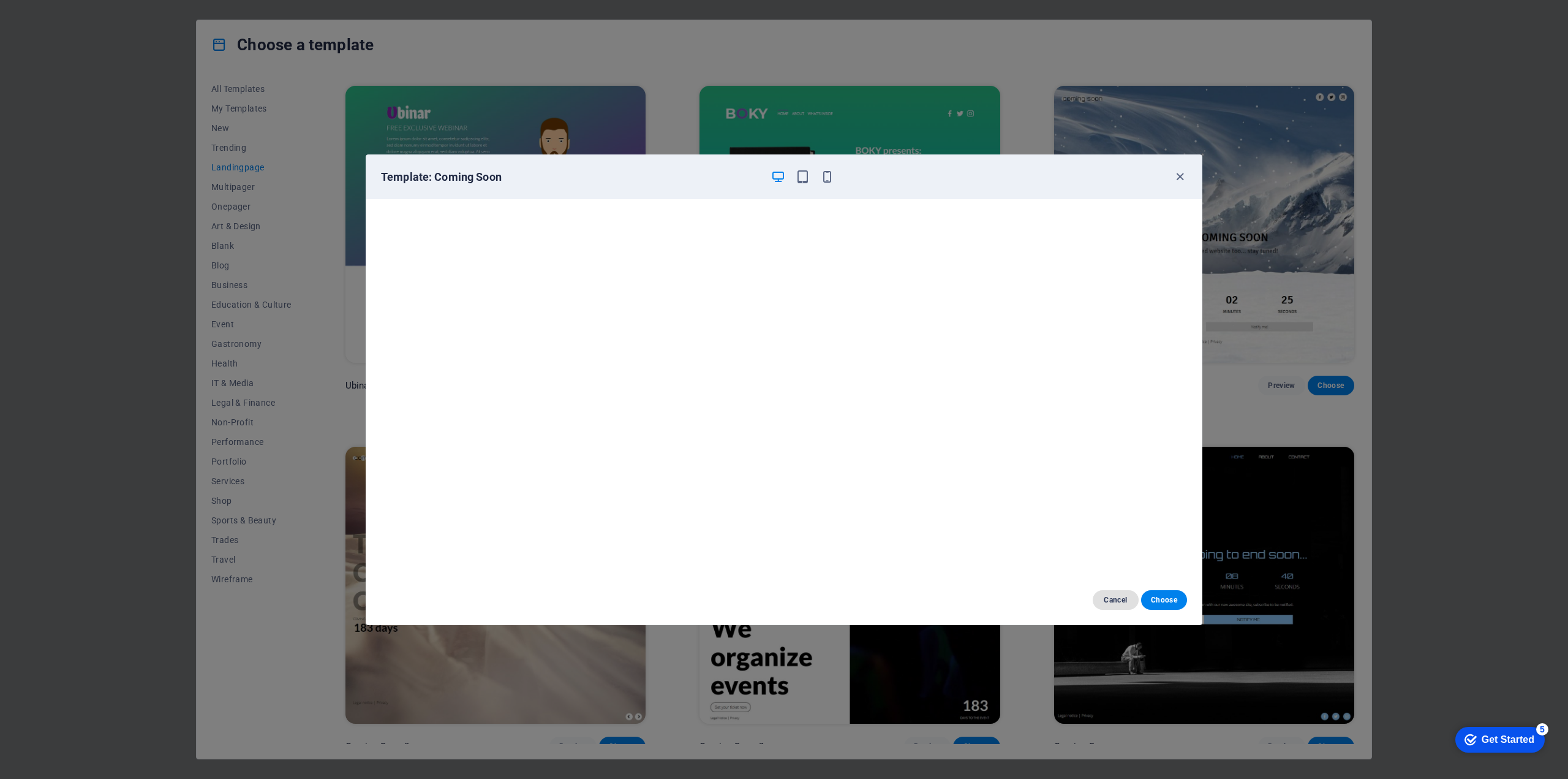
click at [1113, 598] on span "Cancel" at bounding box center [1115, 600] width 26 height 10
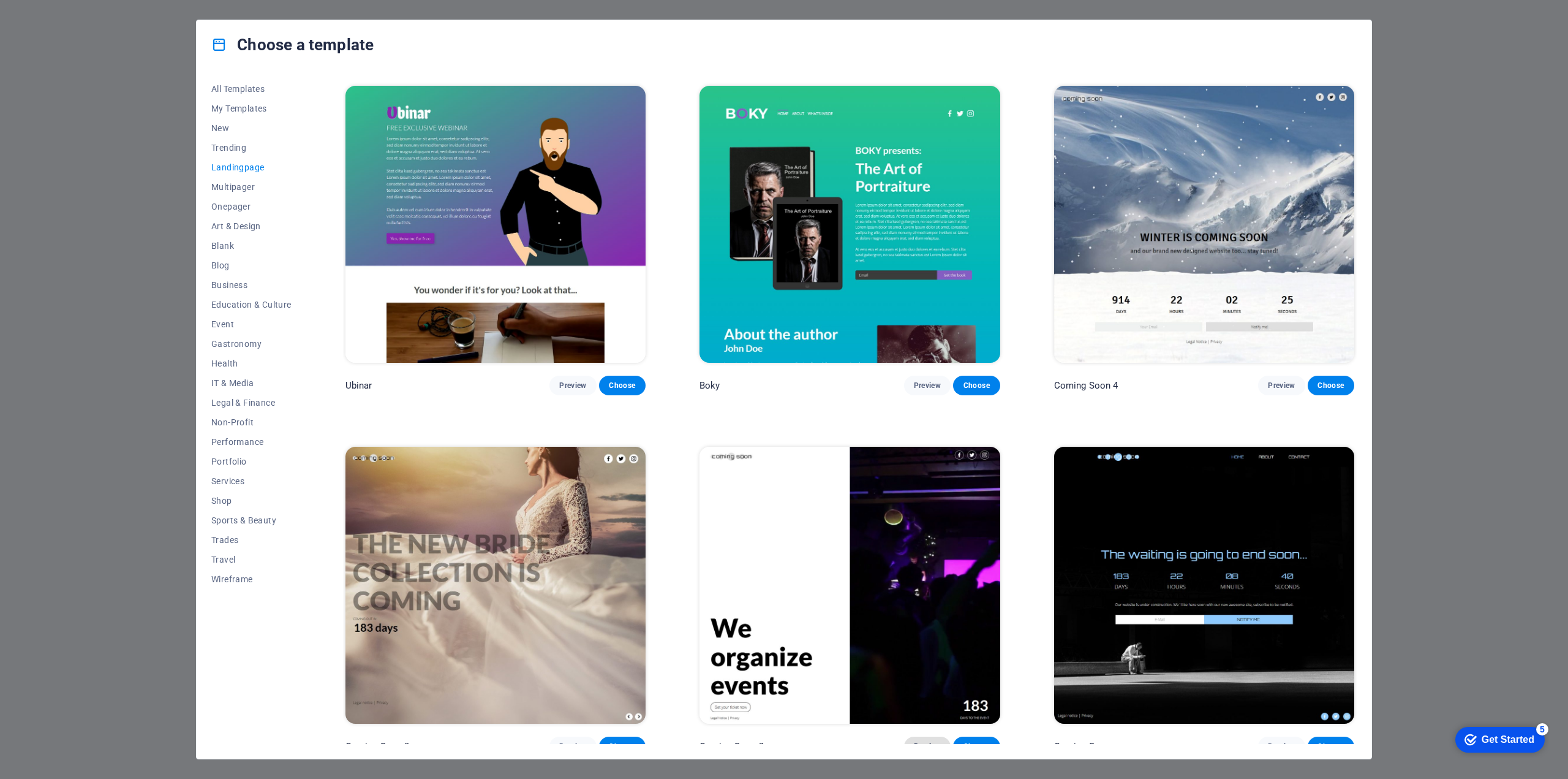
click at [925, 741] on span "Preview" at bounding box center [927, 746] width 27 height 10
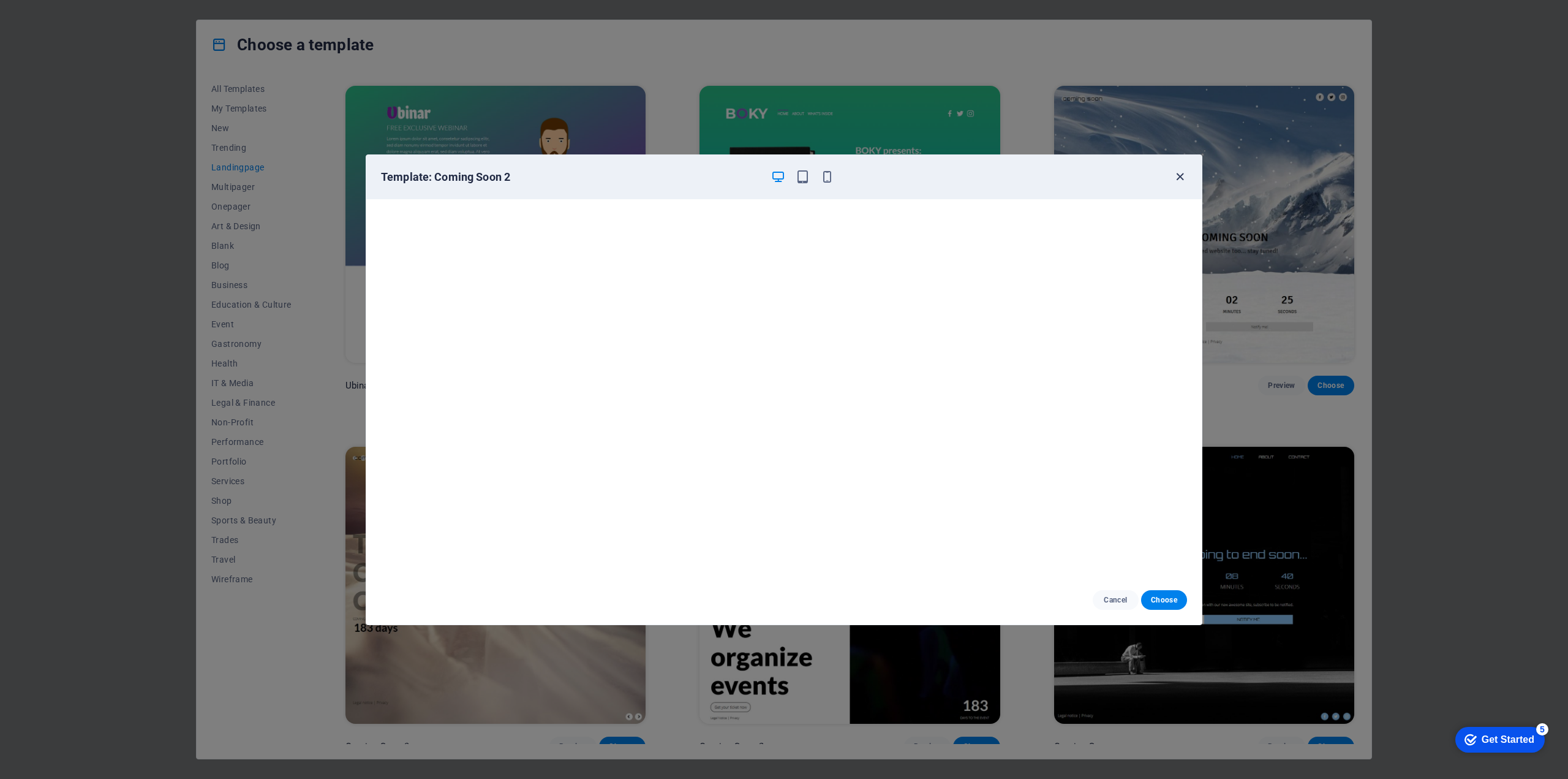
click at [1177, 176] on icon "button" at bounding box center [1180, 177] width 14 height 14
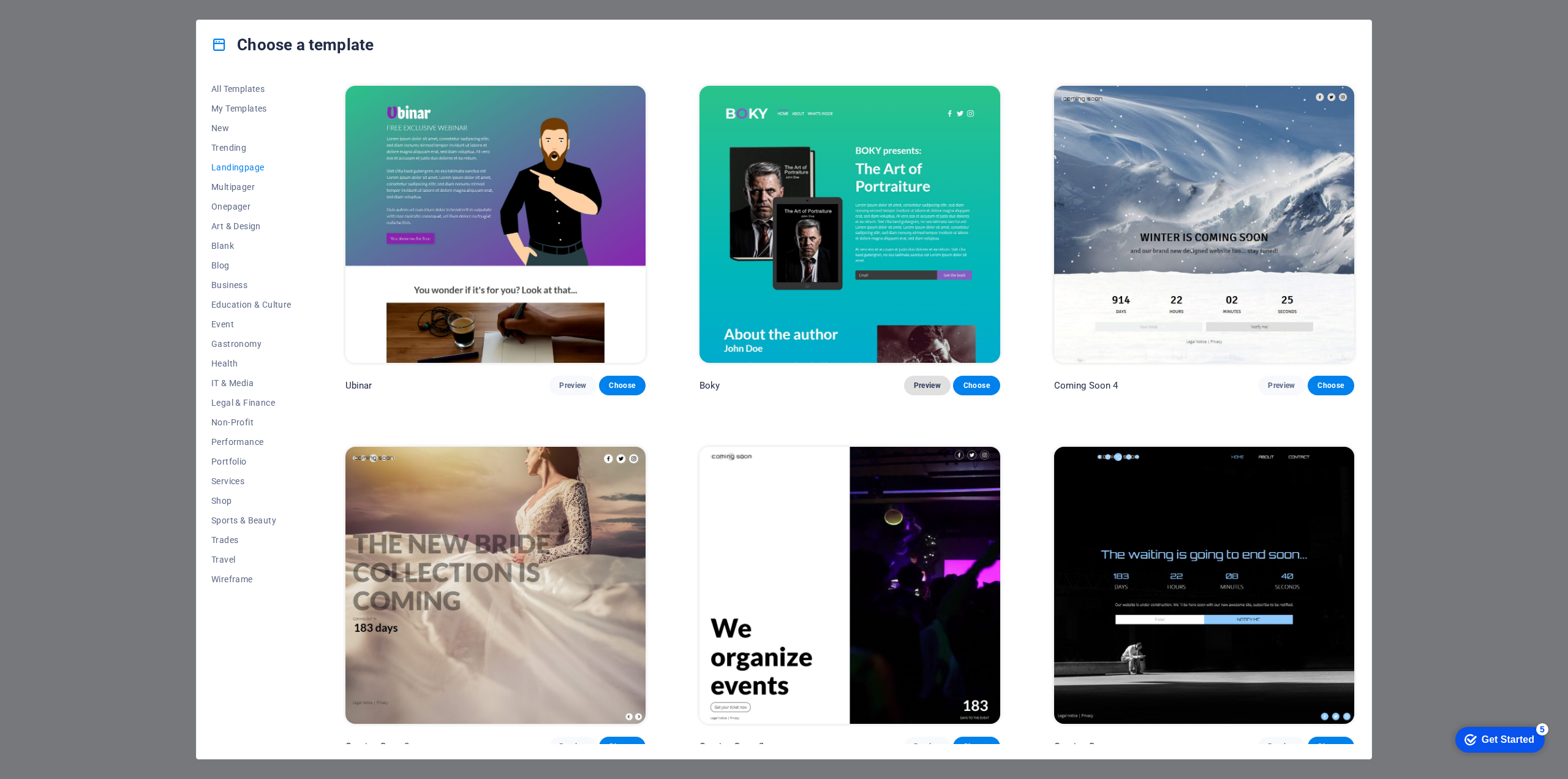
click at [932, 380] on span "Preview" at bounding box center [927, 385] width 27 height 10
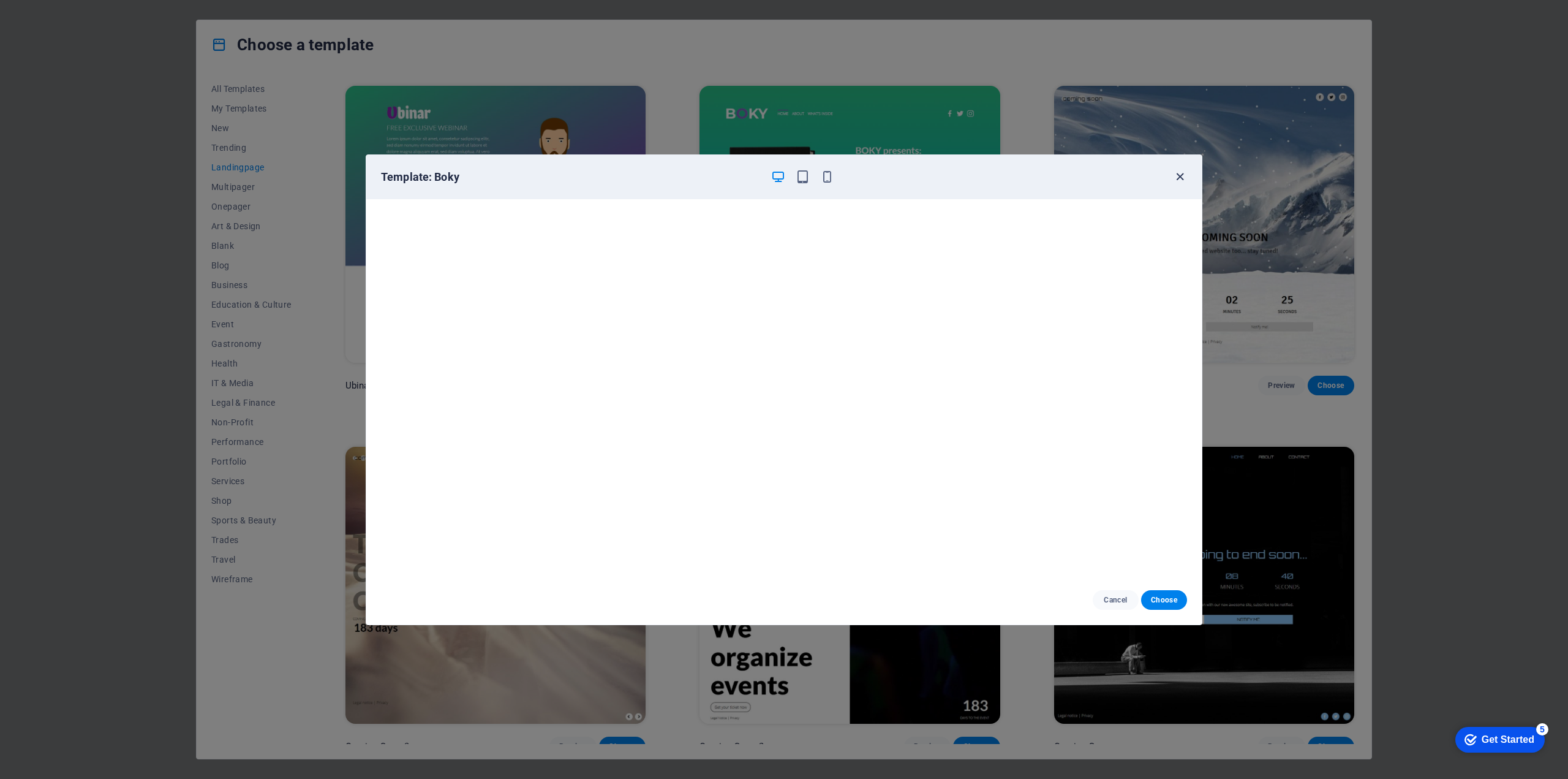
click at [1179, 176] on icon "button" at bounding box center [1180, 177] width 14 height 14
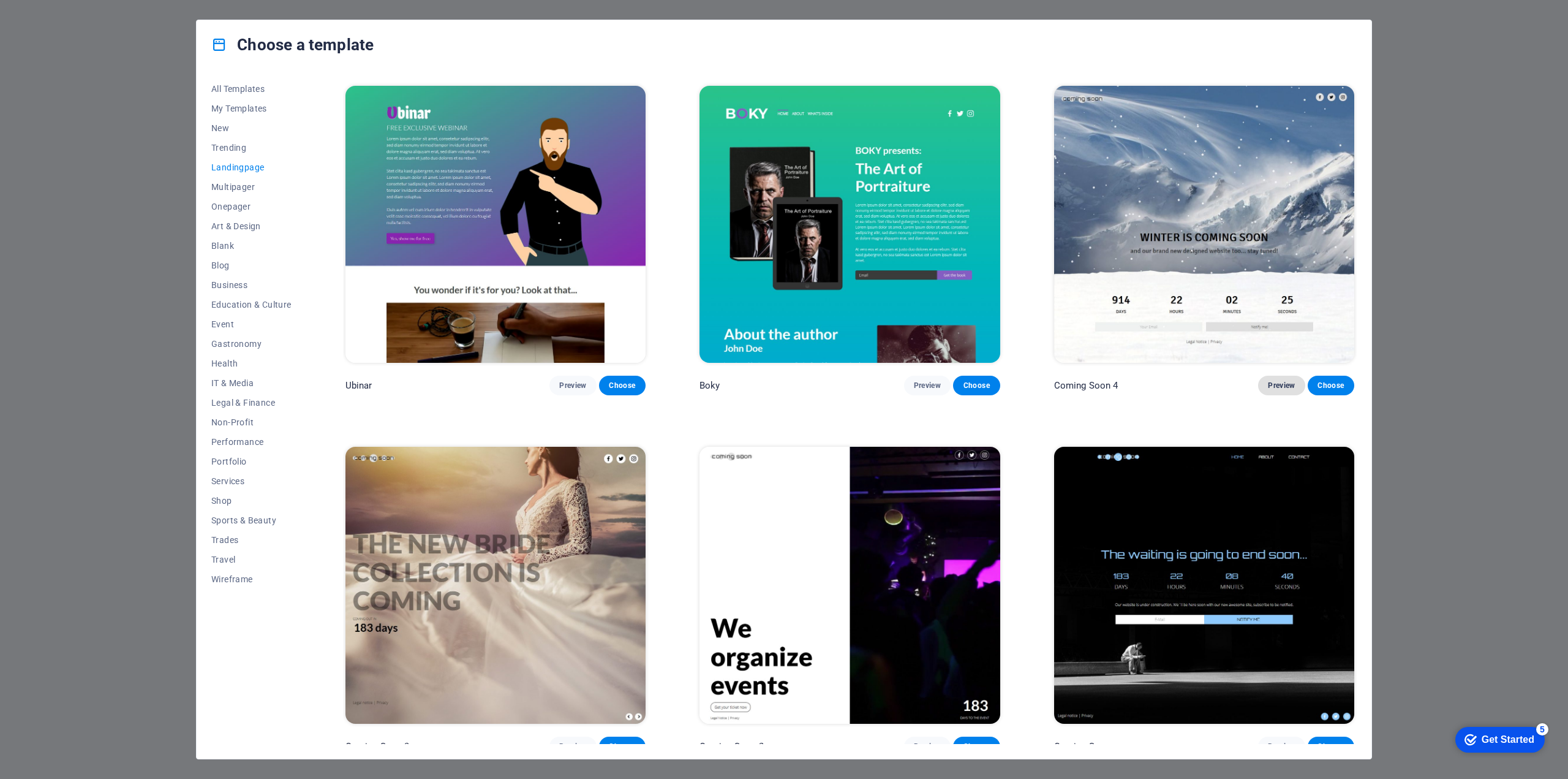
click at [1272, 380] on span "Preview" at bounding box center [1281, 385] width 27 height 10
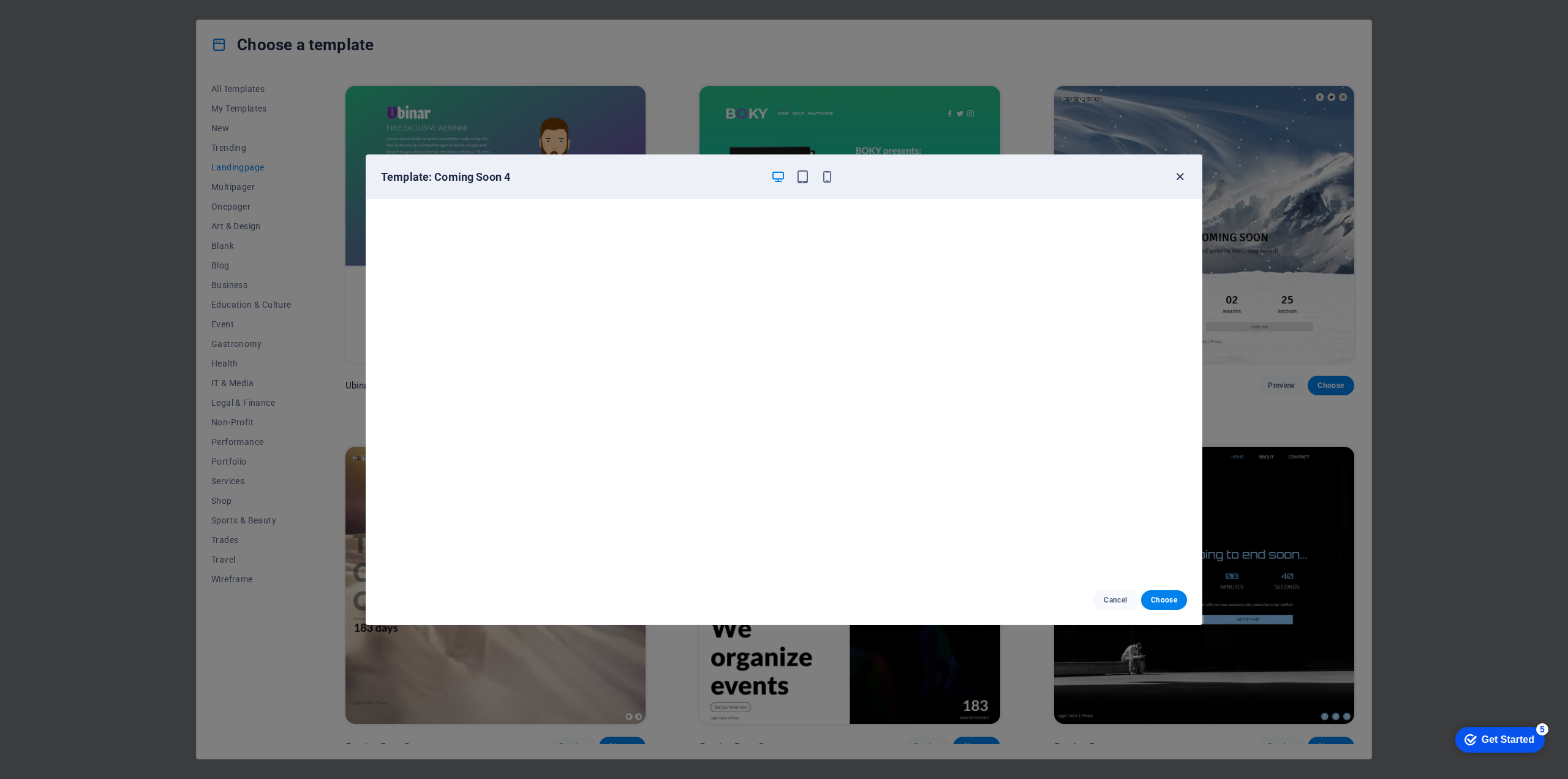
click at [1177, 176] on icon "button" at bounding box center [1180, 177] width 14 height 14
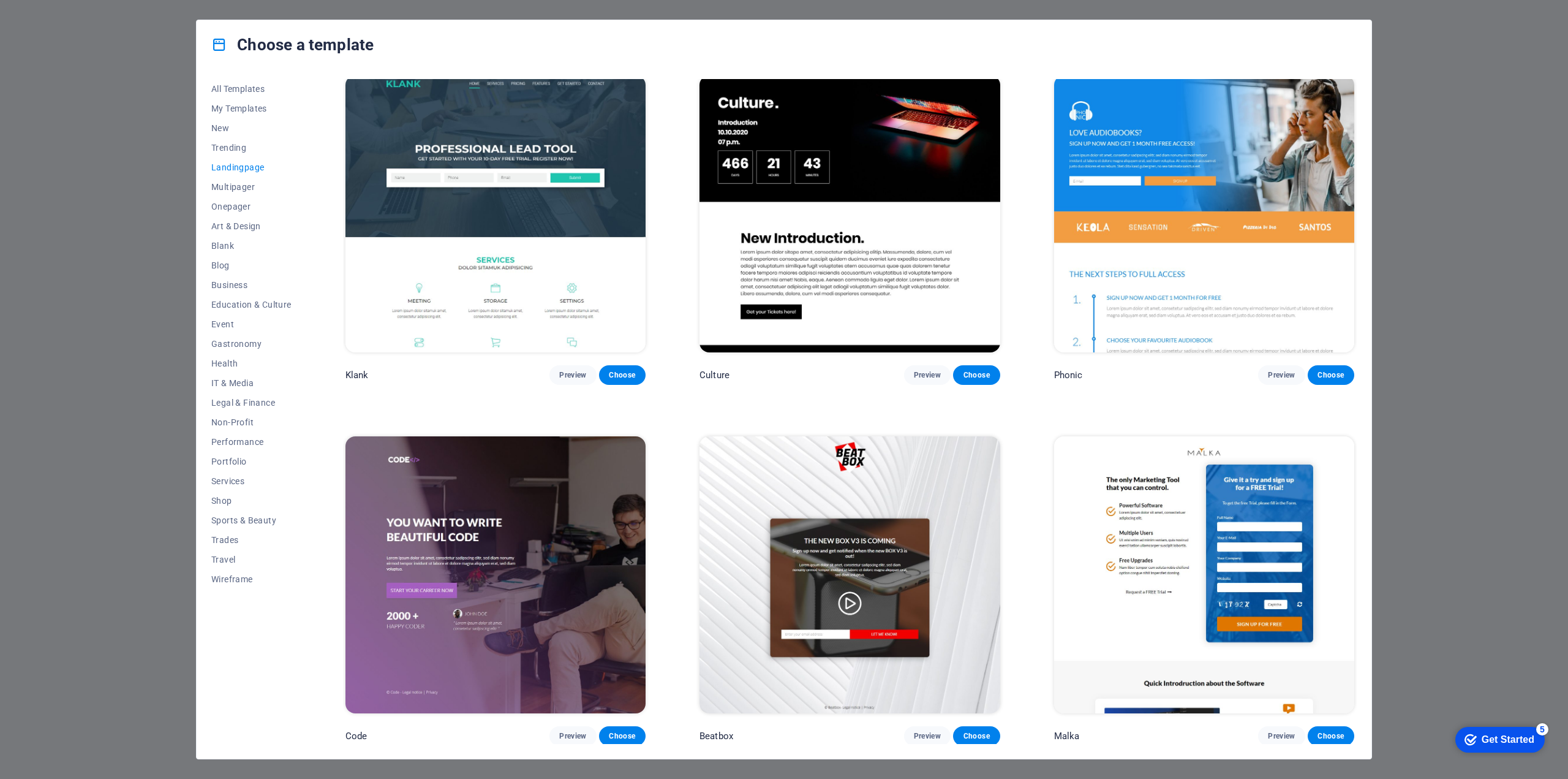
scroll to position [0, 0]
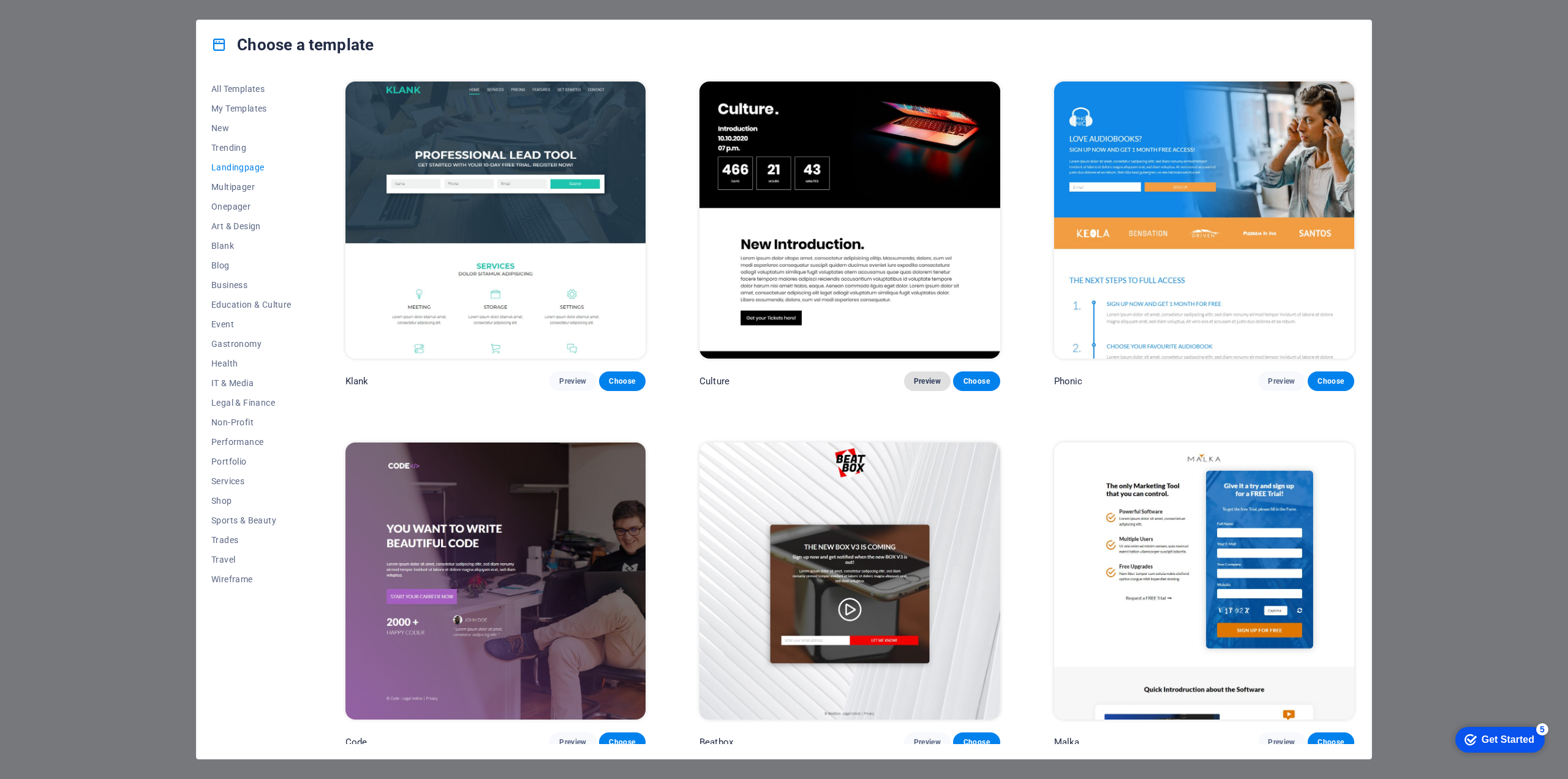
click at [921, 374] on button "Preview" at bounding box center [927, 381] width 47 height 20
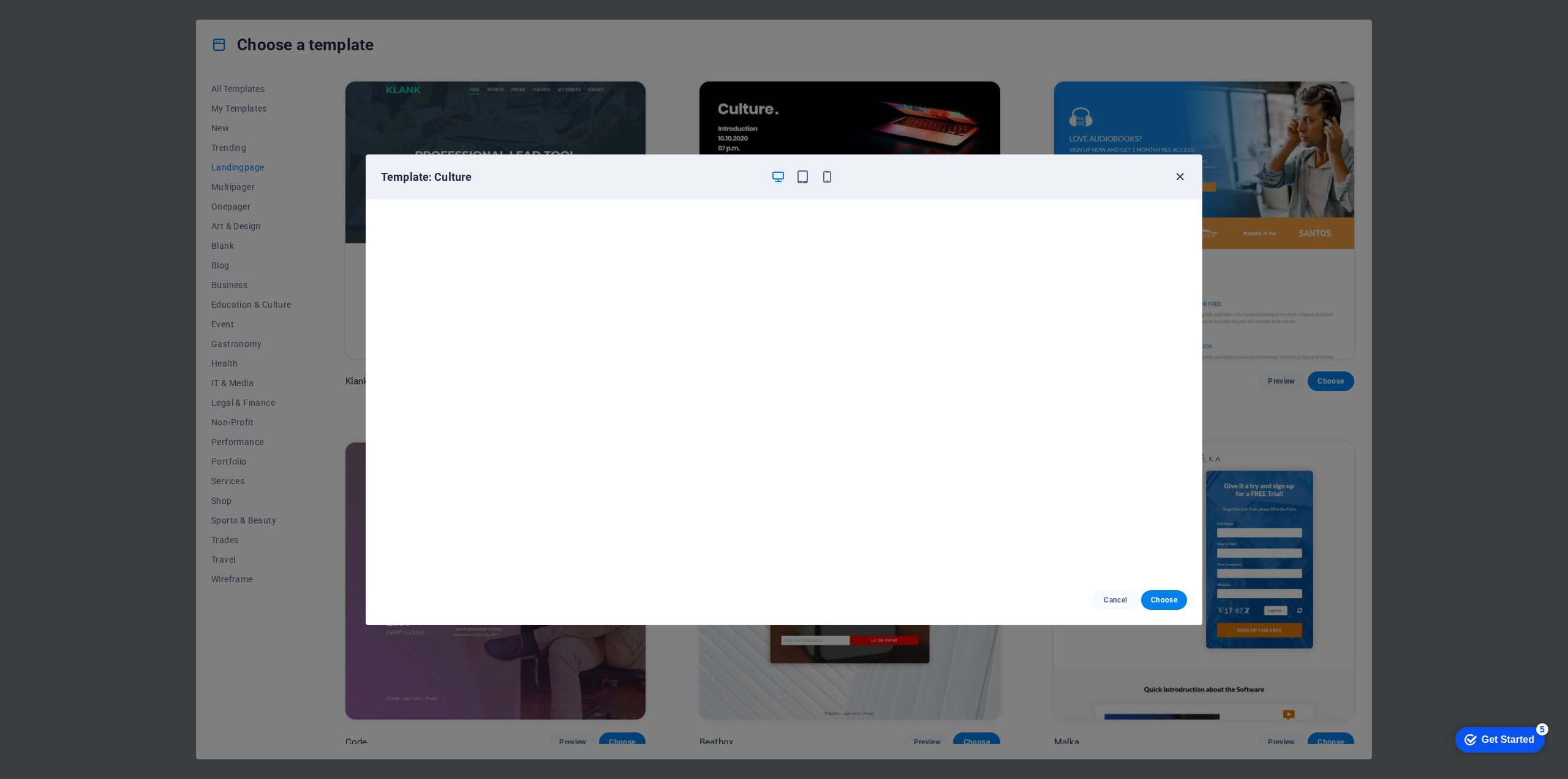
click at [1182, 178] on icon "button" at bounding box center [1180, 177] width 14 height 14
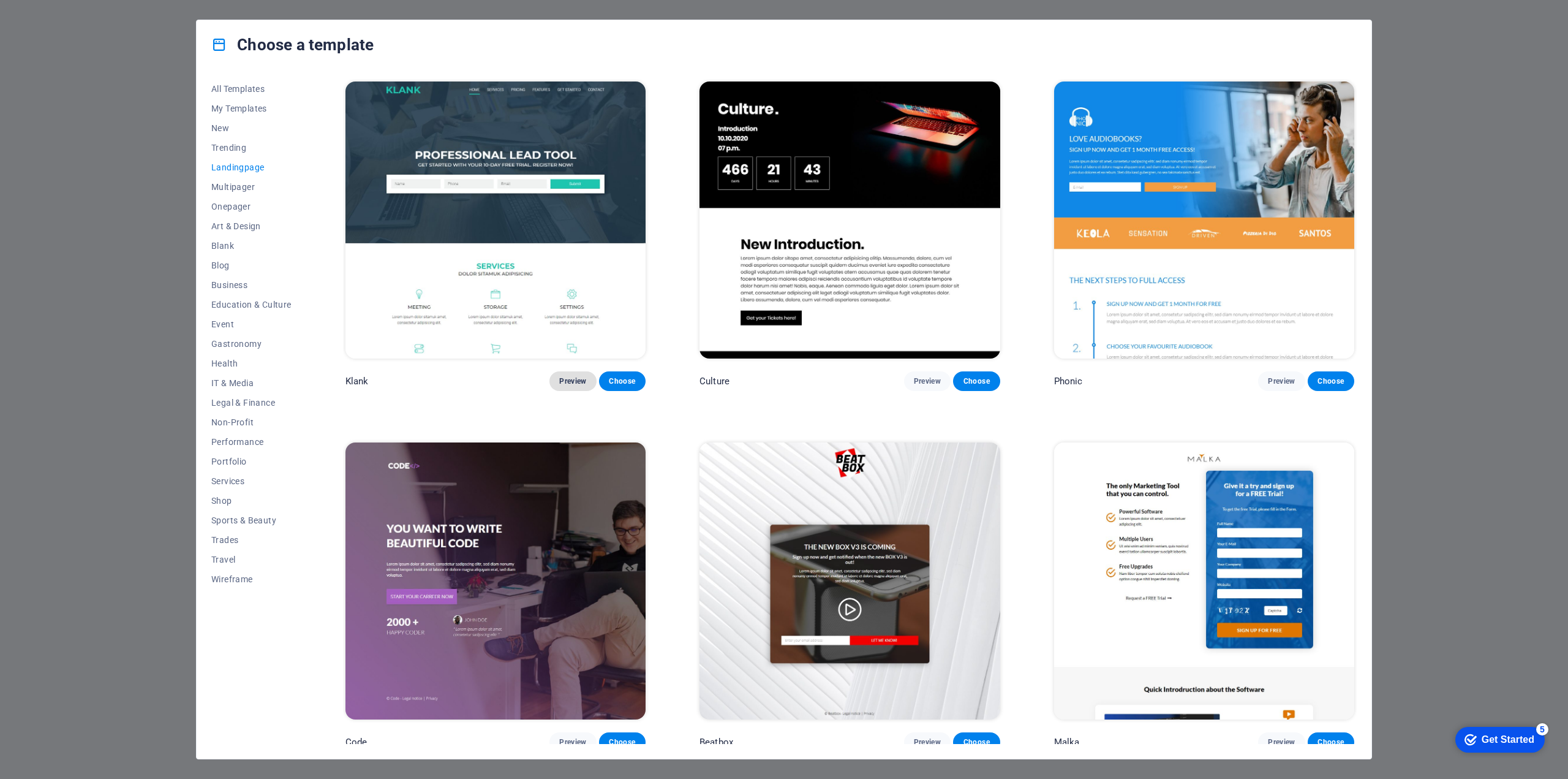
click at [572, 377] on span "Preview" at bounding box center [573, 381] width 27 height 10
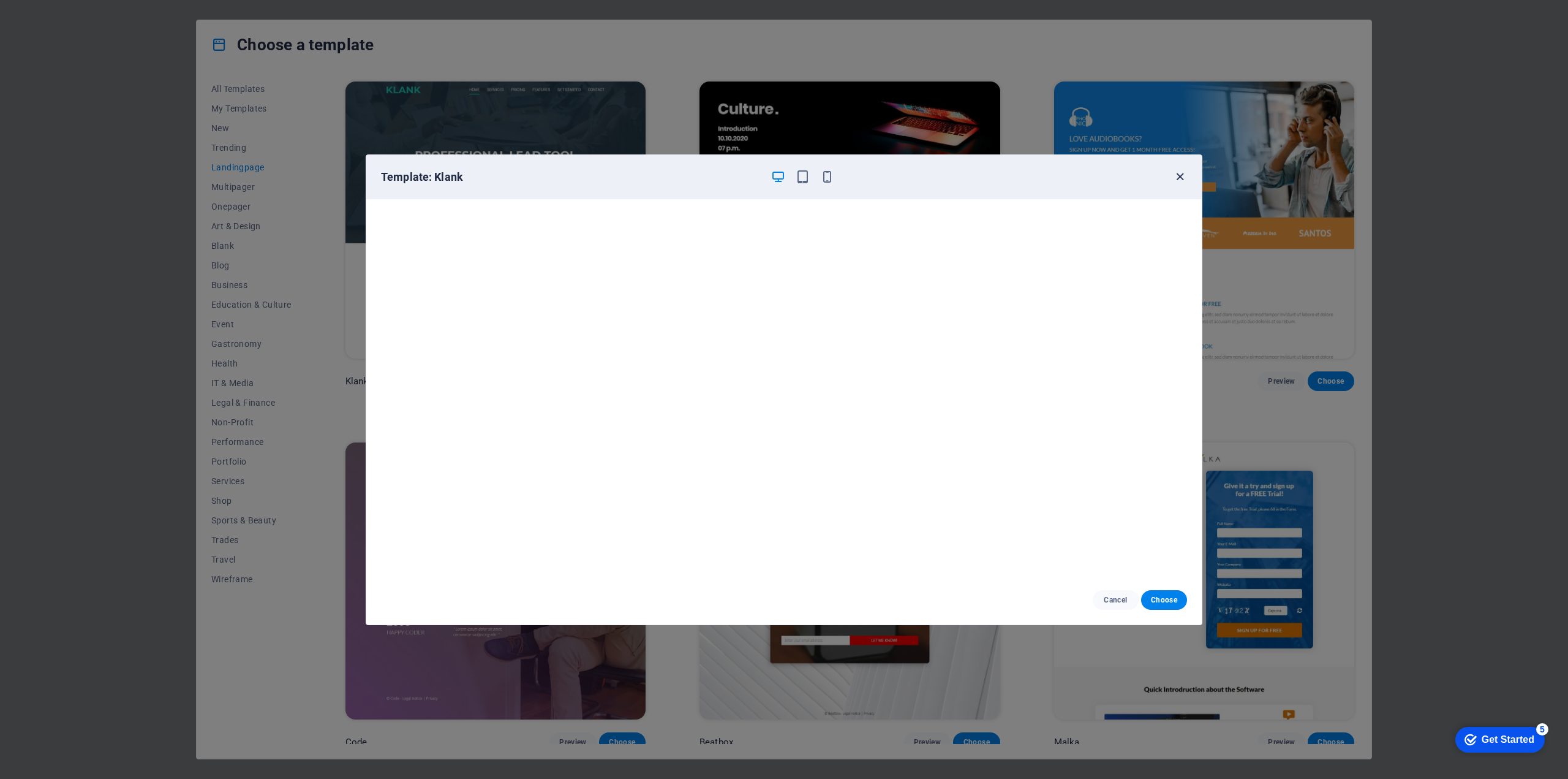
click at [1182, 176] on icon "button" at bounding box center [1180, 177] width 14 height 14
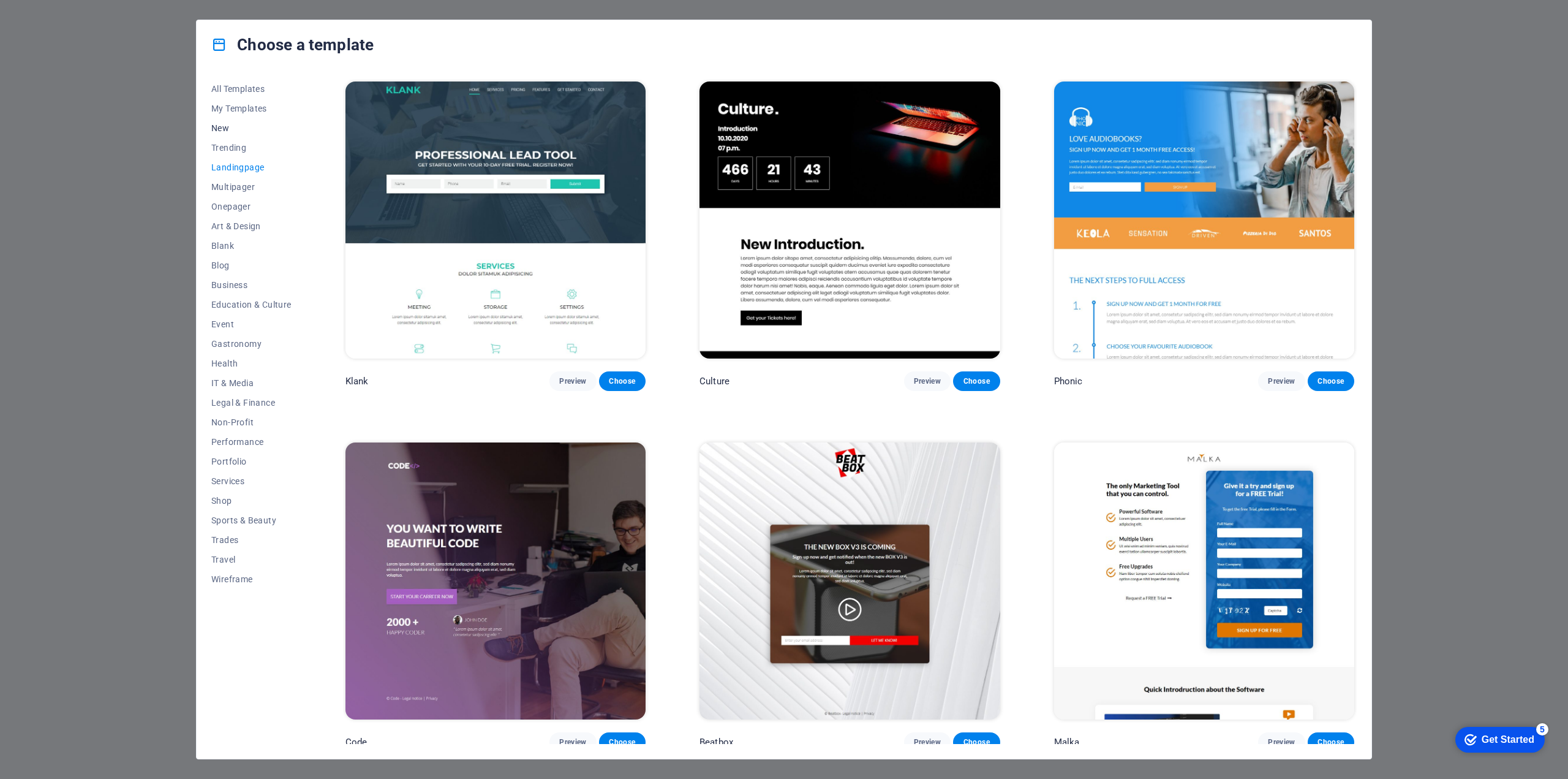
click at [227, 130] on span "New" at bounding box center [251, 128] width 80 height 10
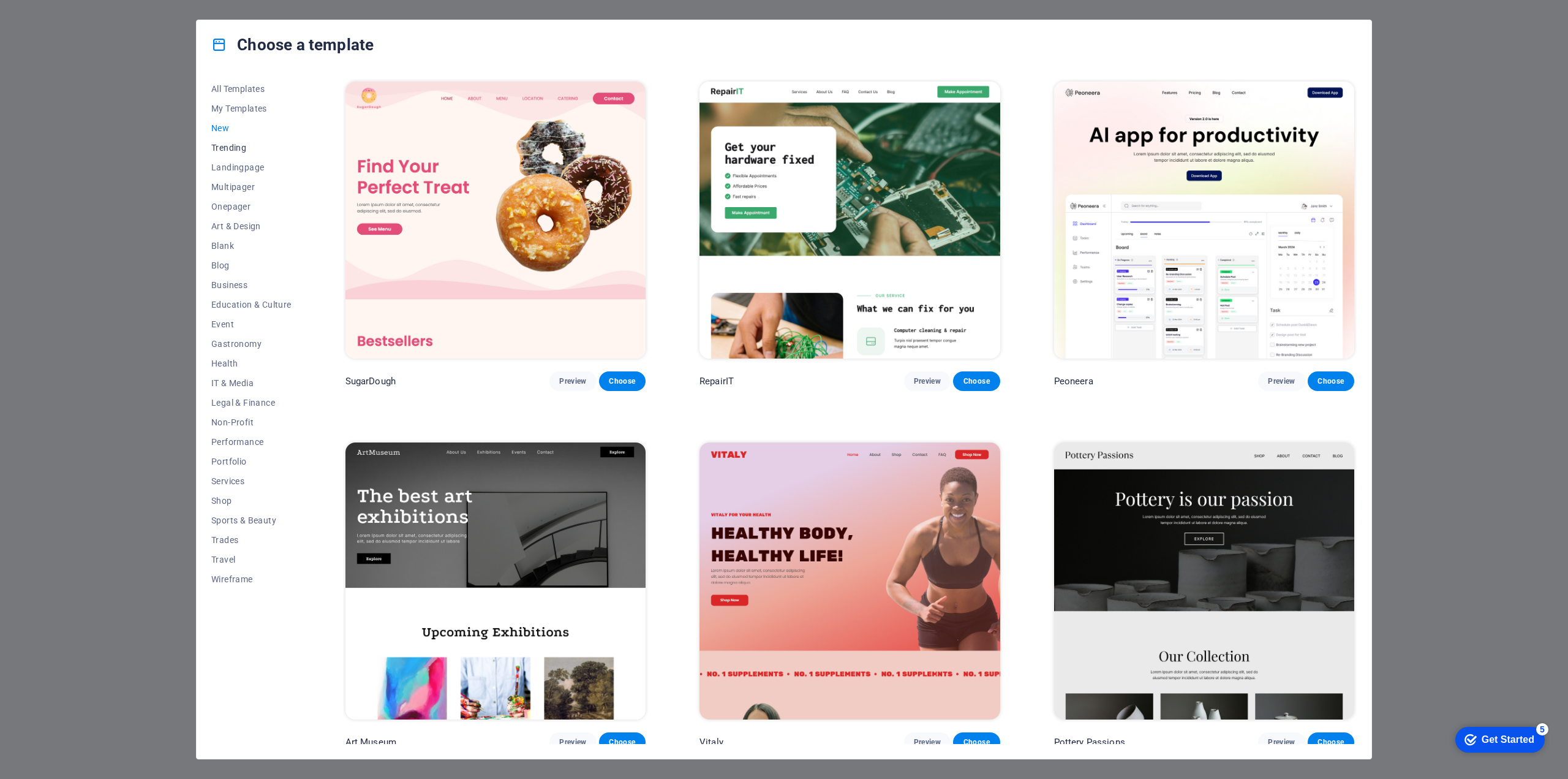
click at [232, 145] on span "Trending" at bounding box center [251, 148] width 80 height 10
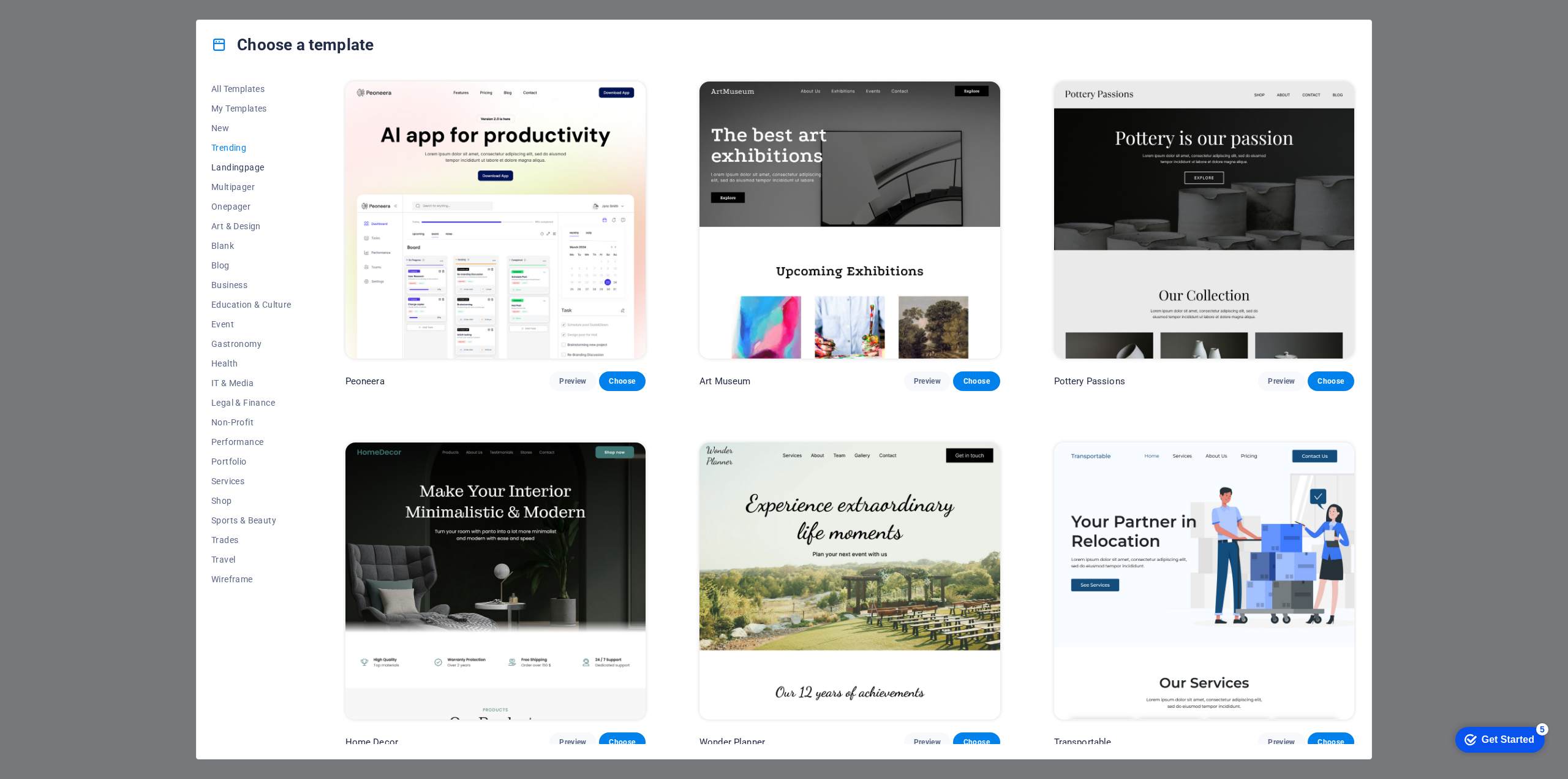
click at [225, 166] on span "Landingpage" at bounding box center [251, 167] width 80 height 10
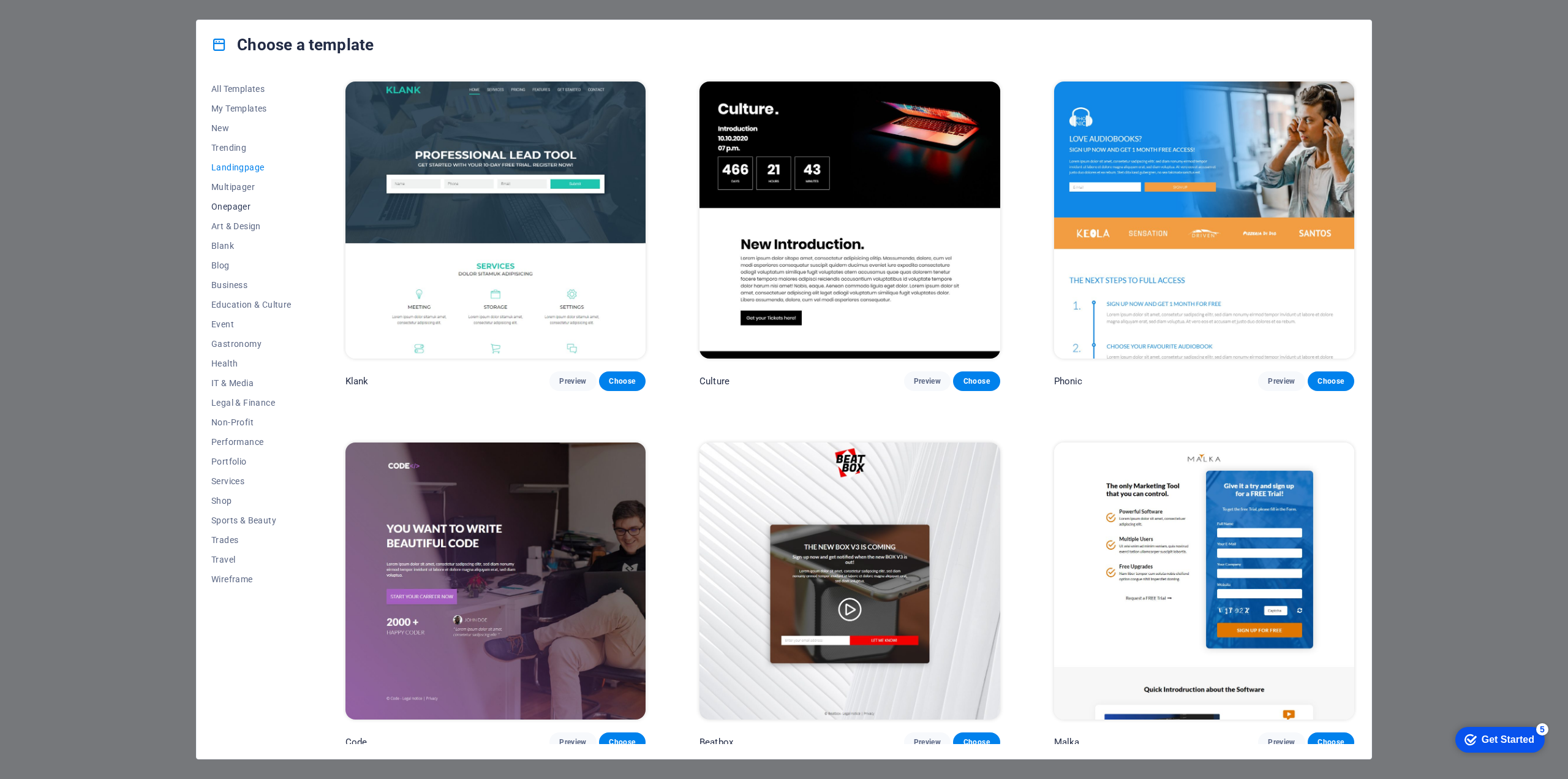
click at [249, 205] on span "Onepager" at bounding box center [251, 207] width 80 height 10
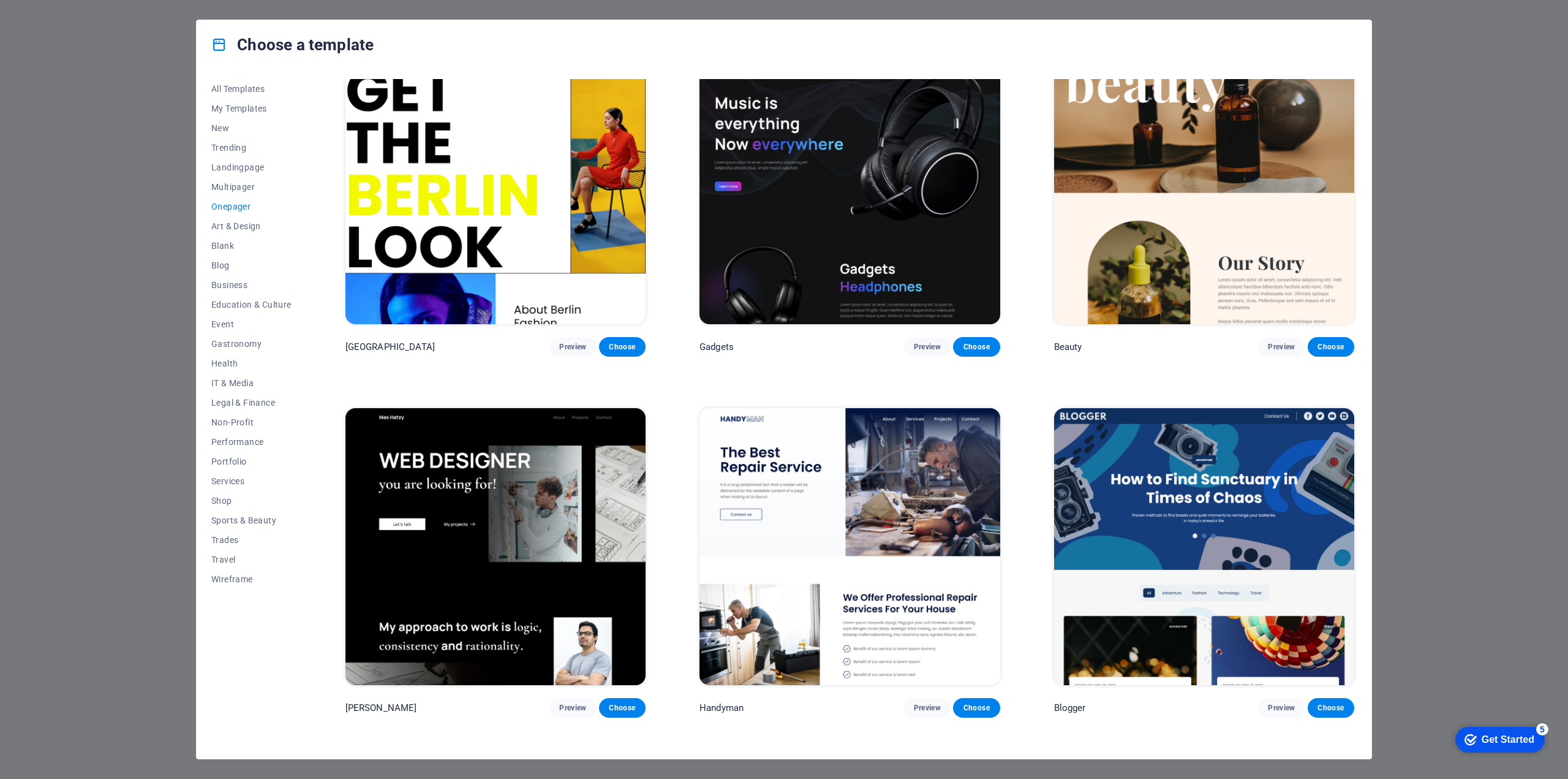
scroll to position [1960, 0]
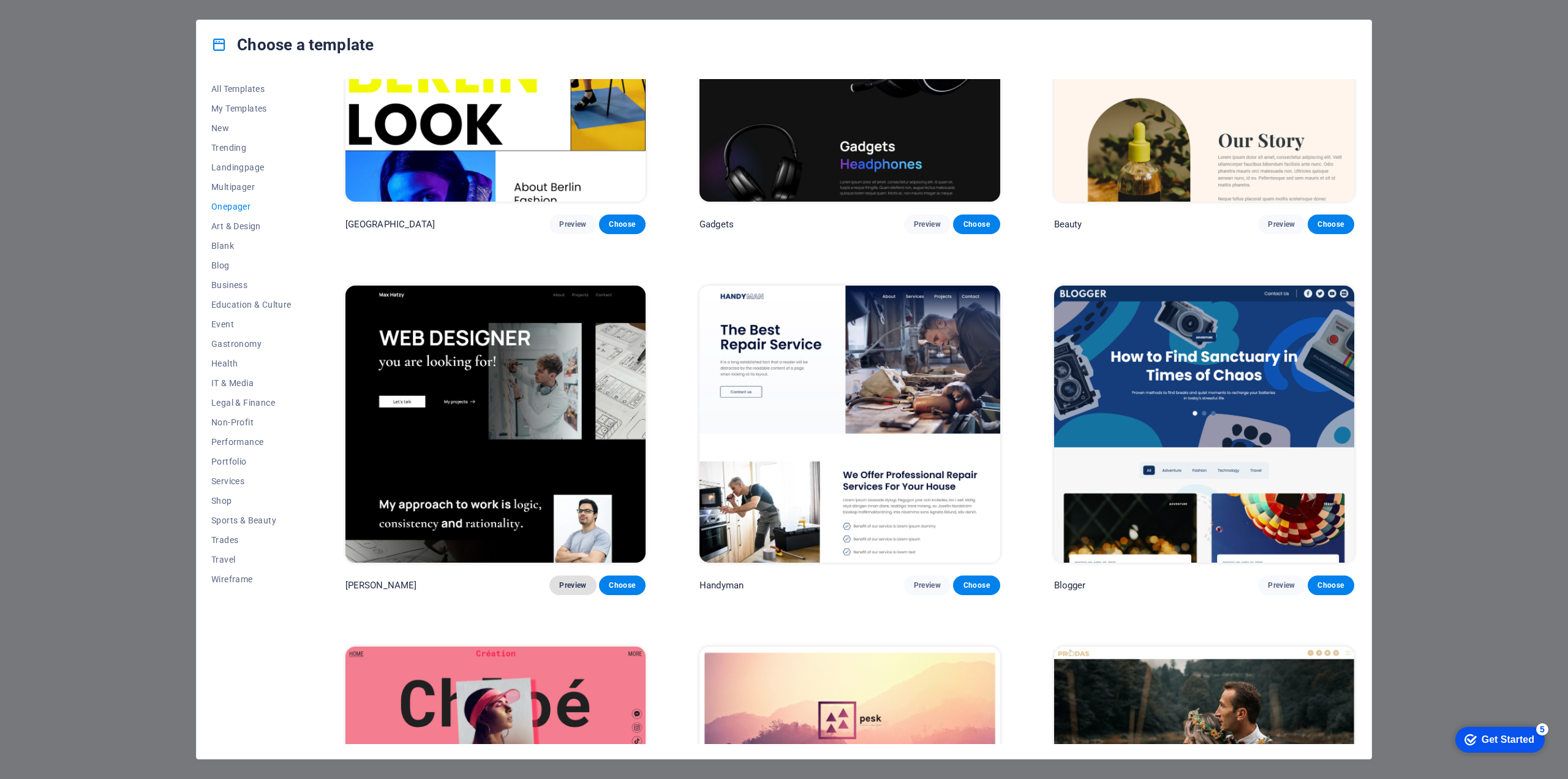
click at [561, 580] on span "Preview" at bounding box center [573, 585] width 27 height 10
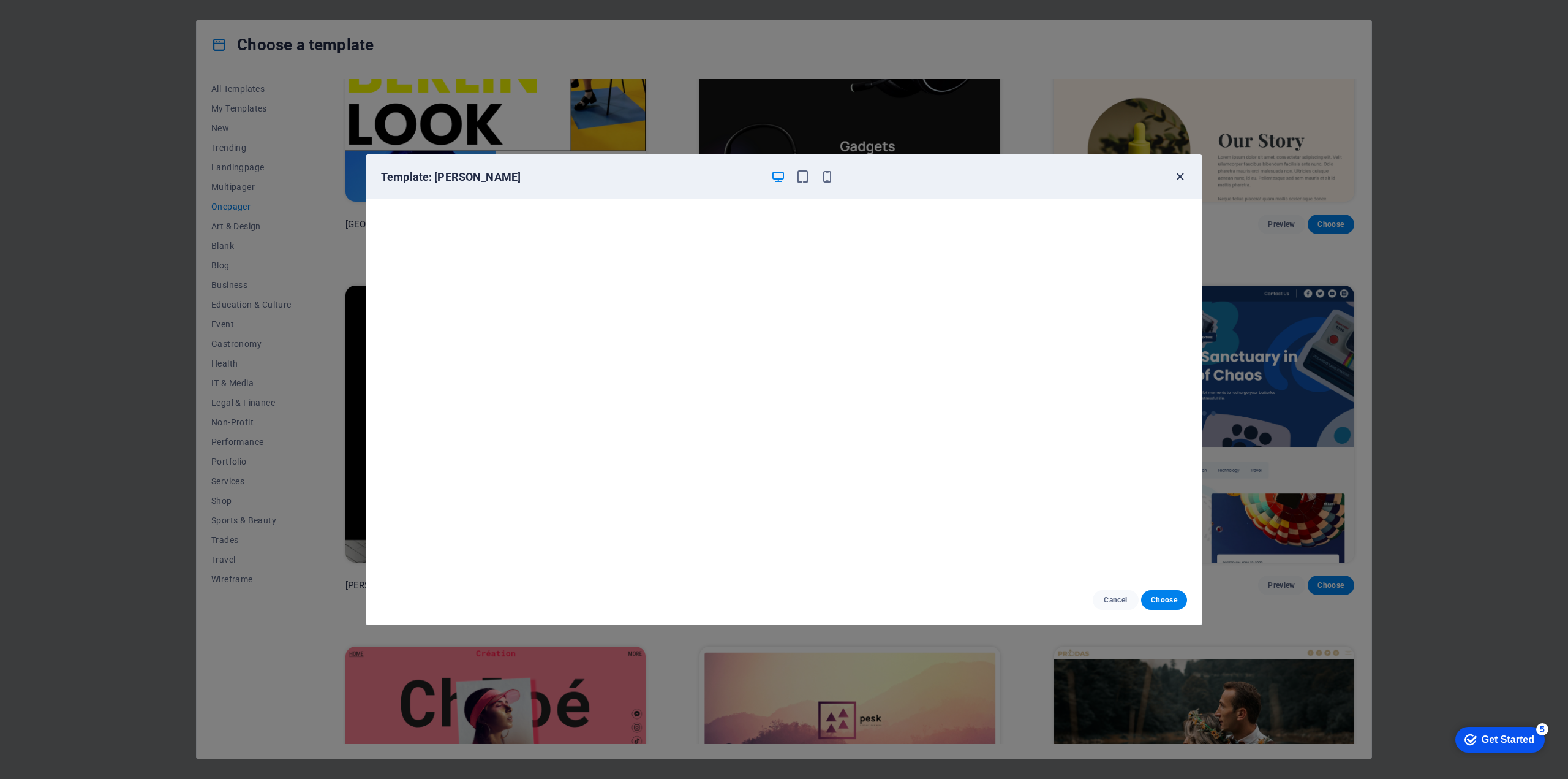
click at [1178, 173] on icon "button" at bounding box center [1180, 177] width 14 height 14
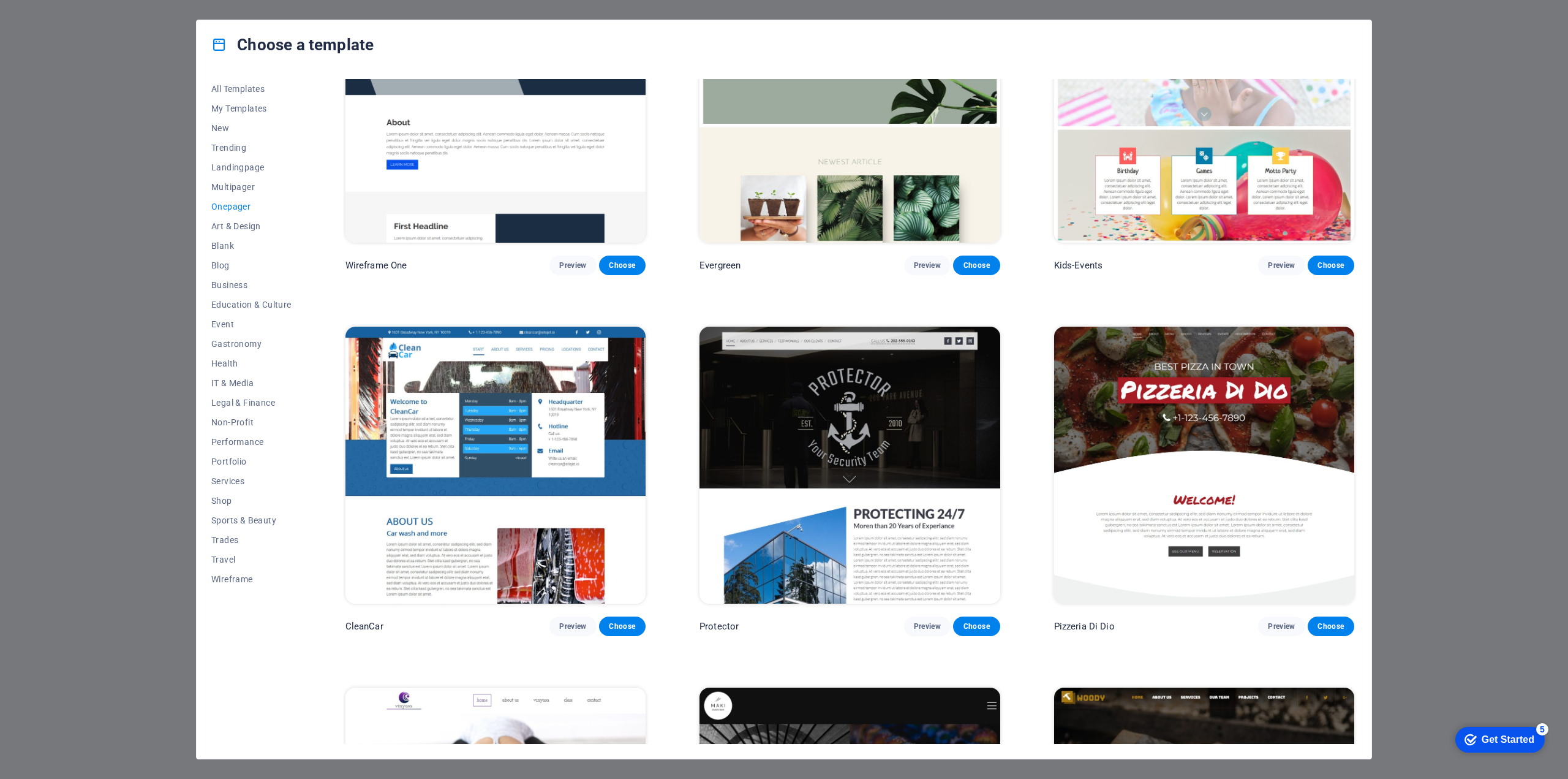
scroll to position [3063, 0]
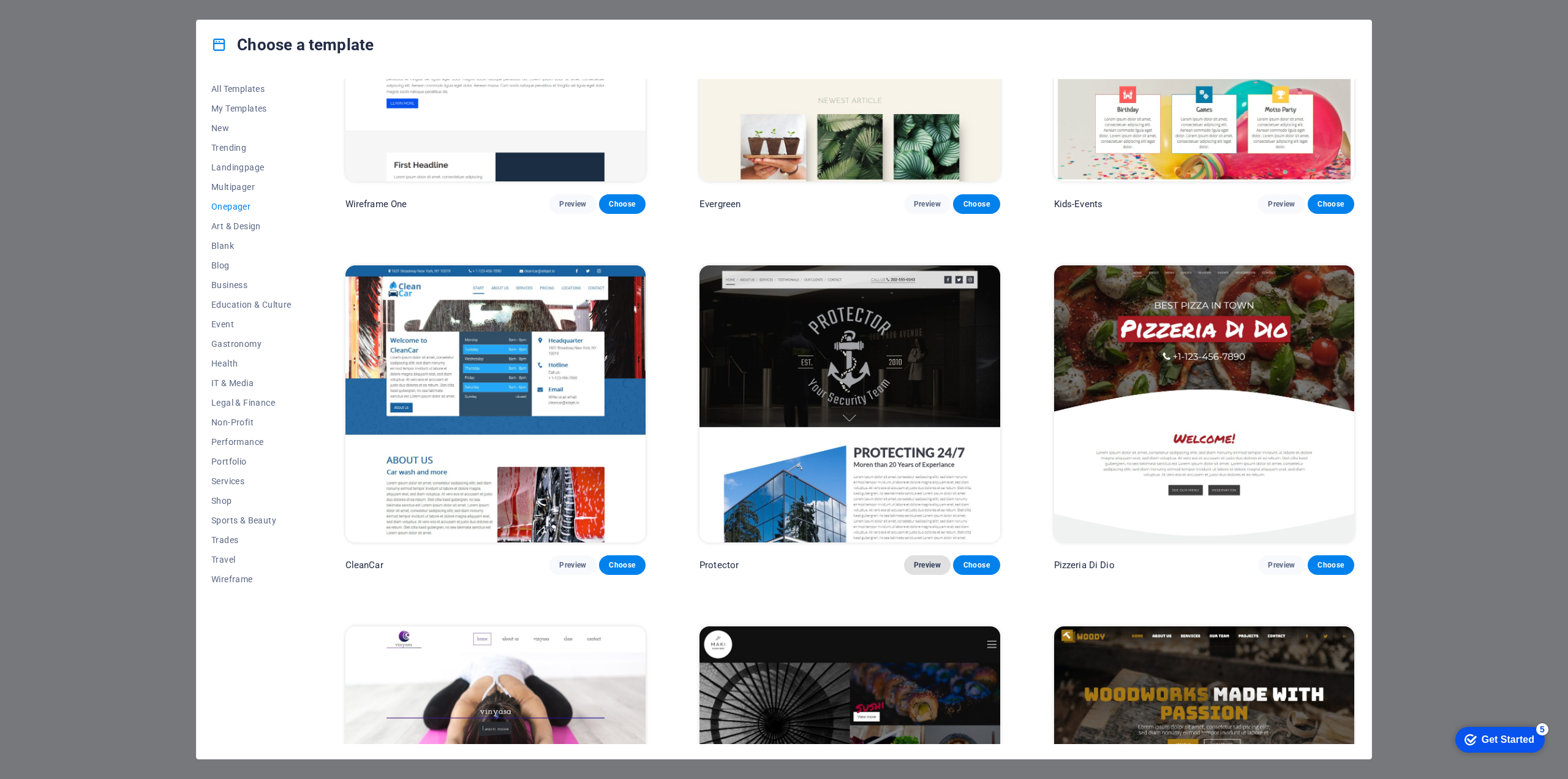
click at [926, 560] on span "Preview" at bounding box center [927, 565] width 27 height 10
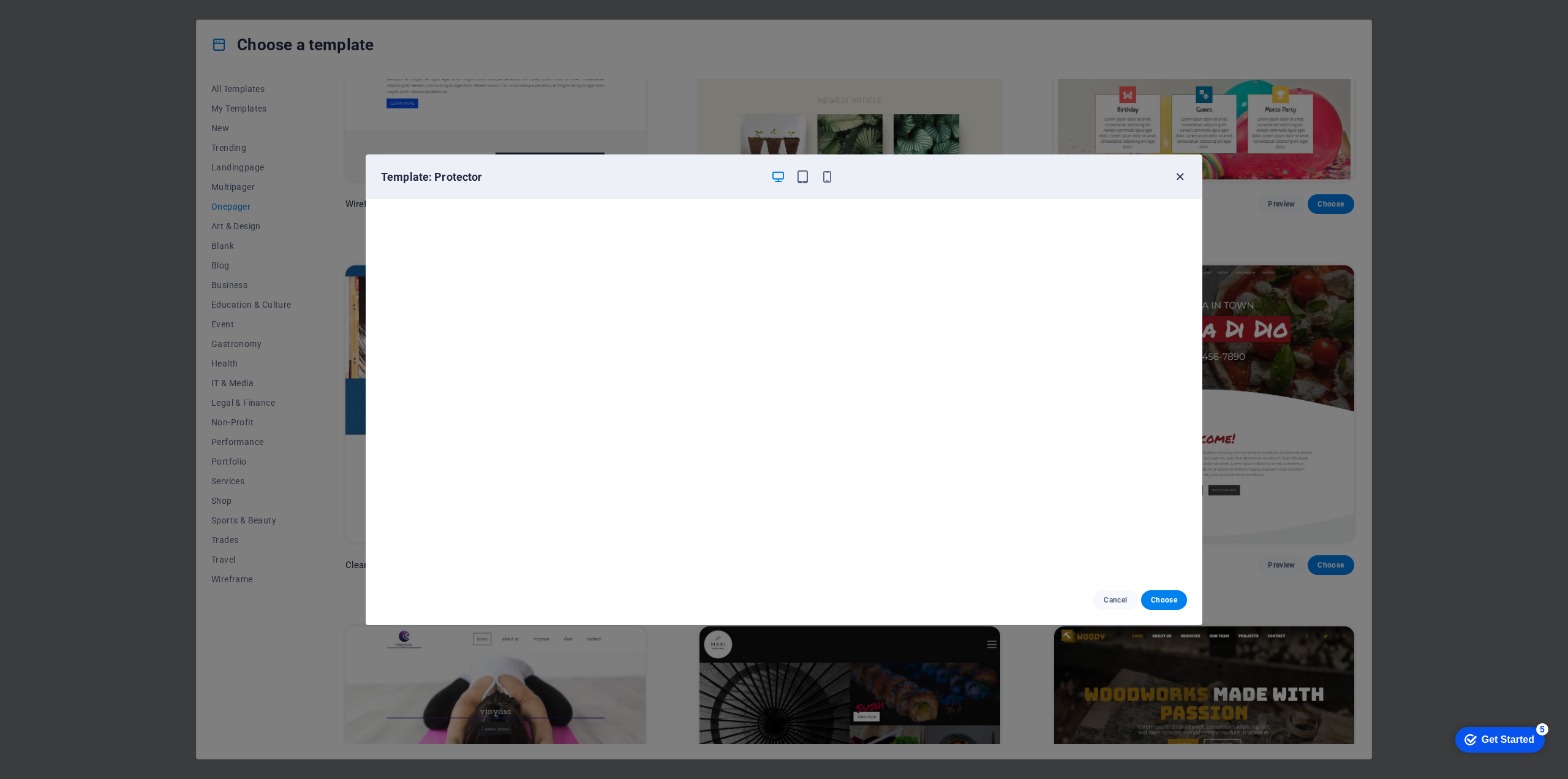
click at [1174, 178] on icon "button" at bounding box center [1180, 177] width 14 height 14
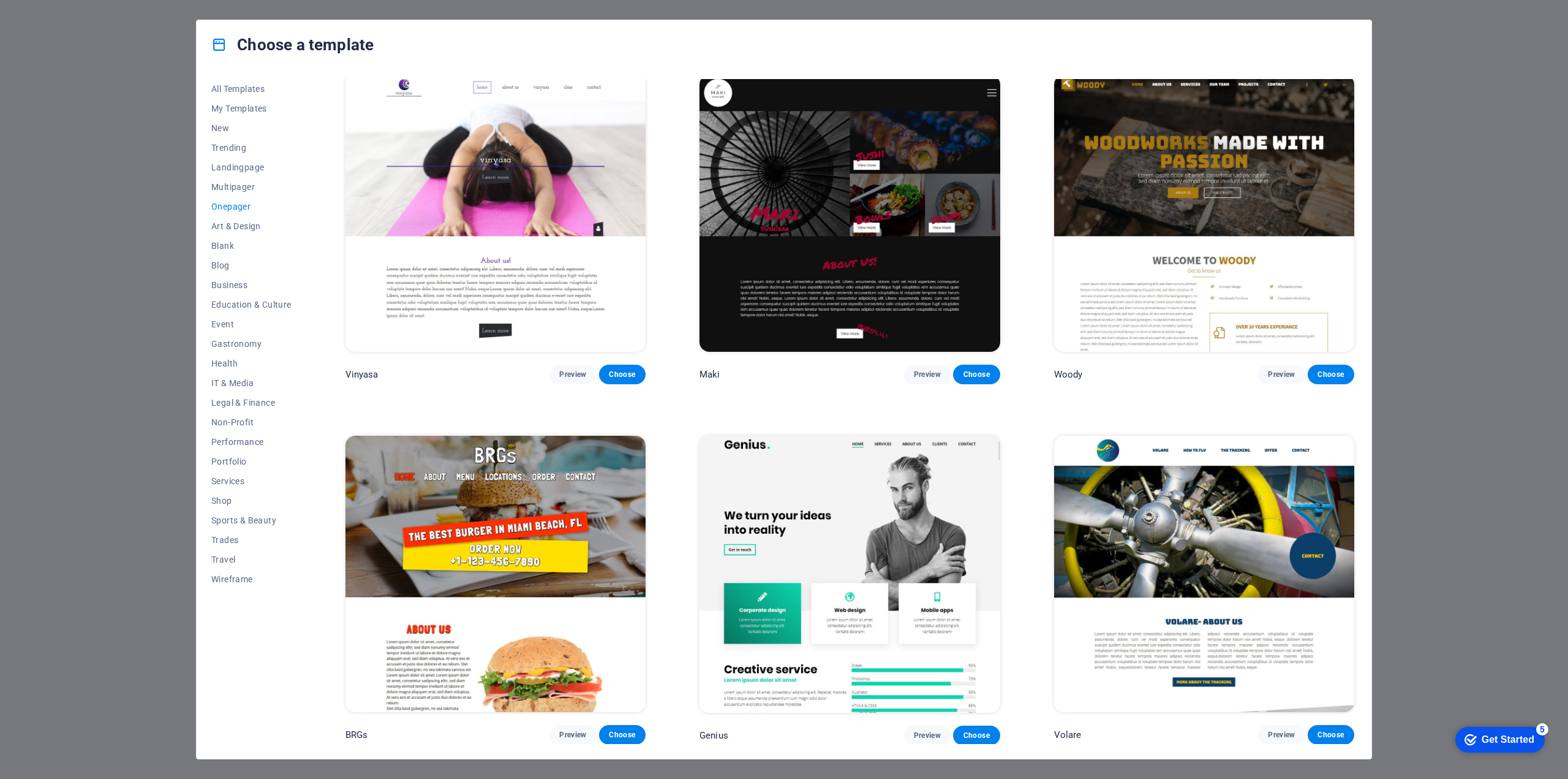
scroll to position [3615, 0]
click at [936, 731] on span "Preview" at bounding box center [927, 736] width 27 height 10
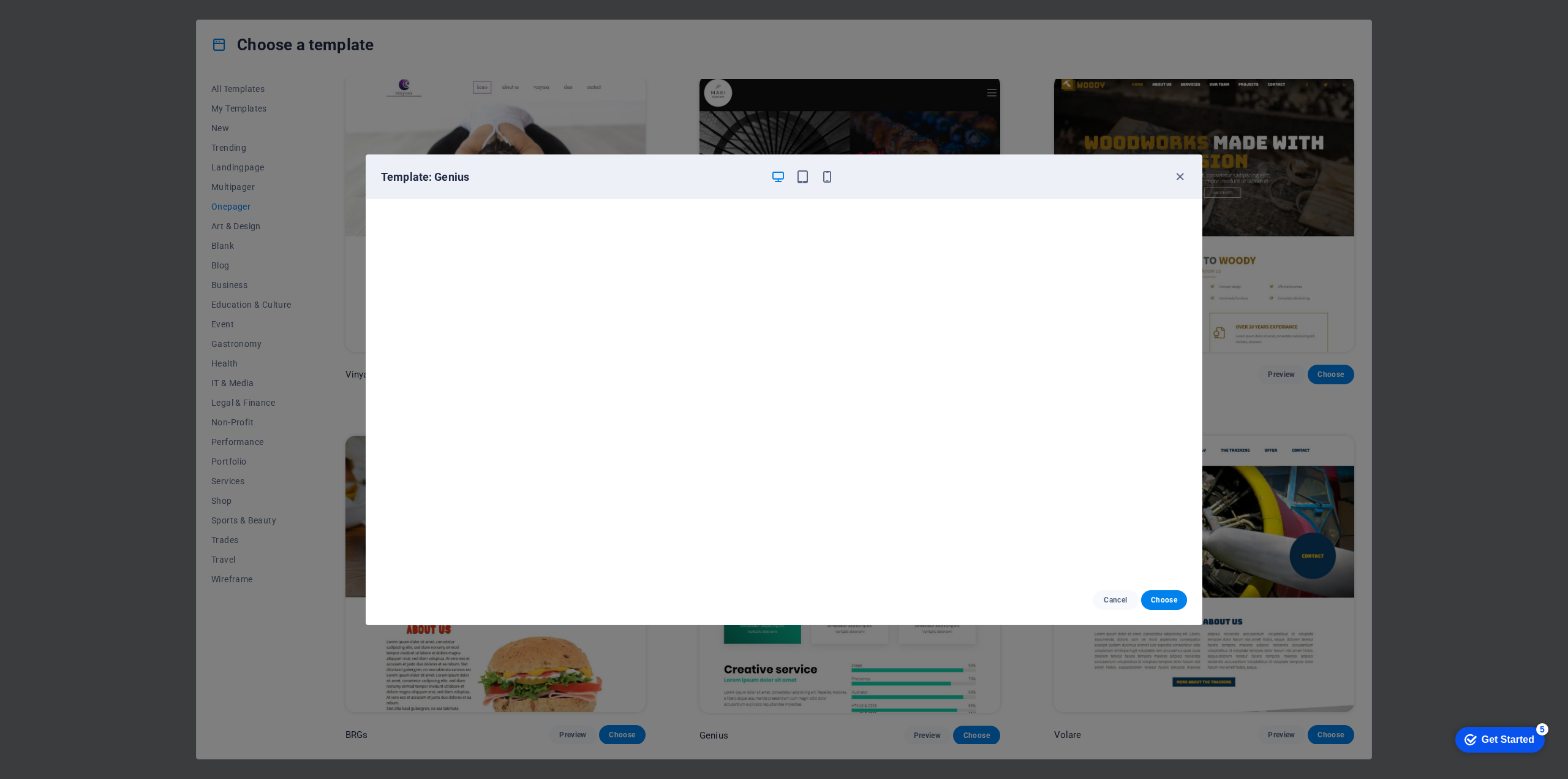
click at [1086, 170] on div "Template: Genius" at bounding box center [777, 177] width 791 height 15
click at [1104, 602] on span "Cancel" at bounding box center [1115, 600] width 26 height 10
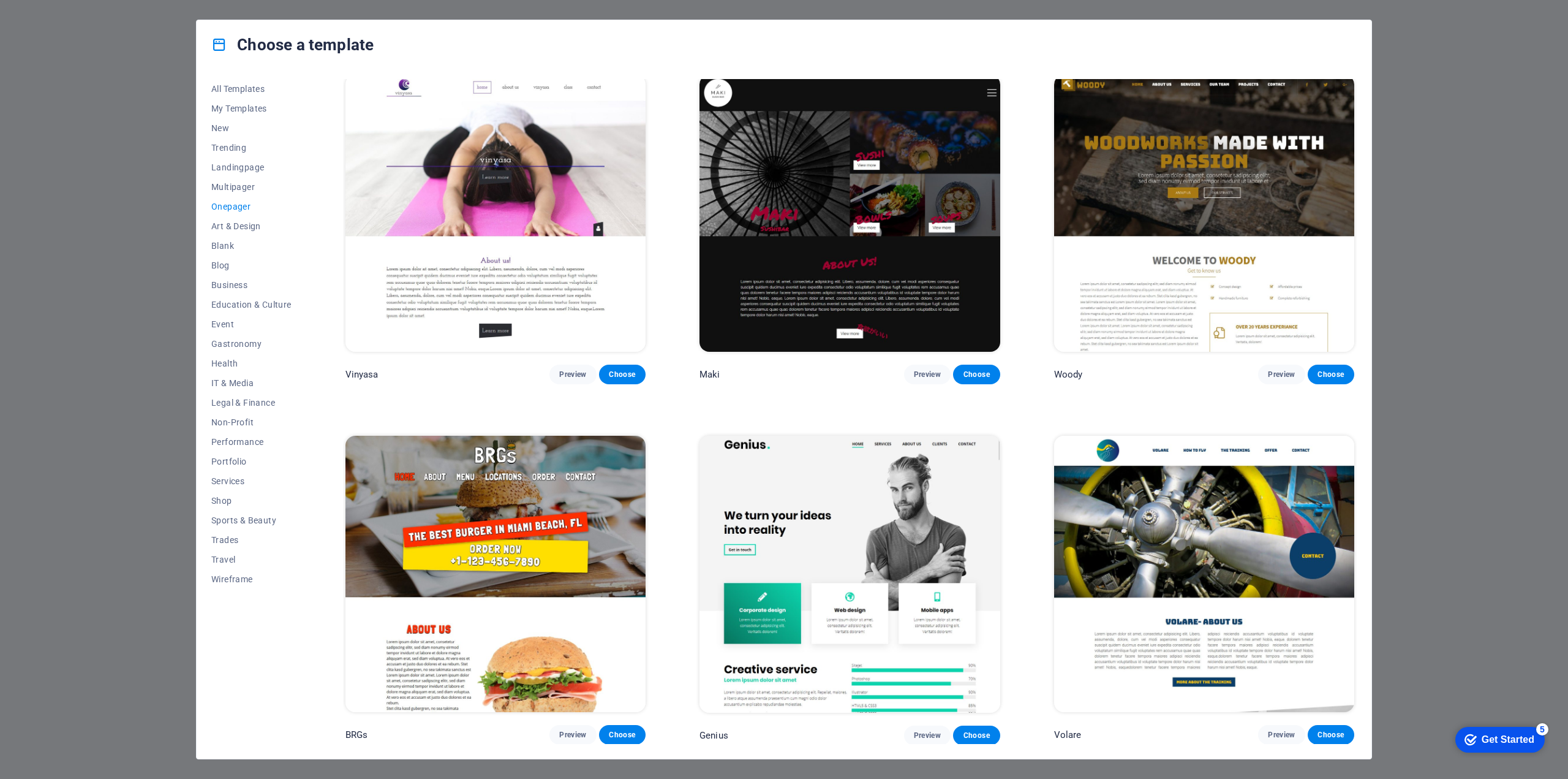
click at [1104, 602] on span "Cancel" at bounding box center [1115, 600] width 26 height 10
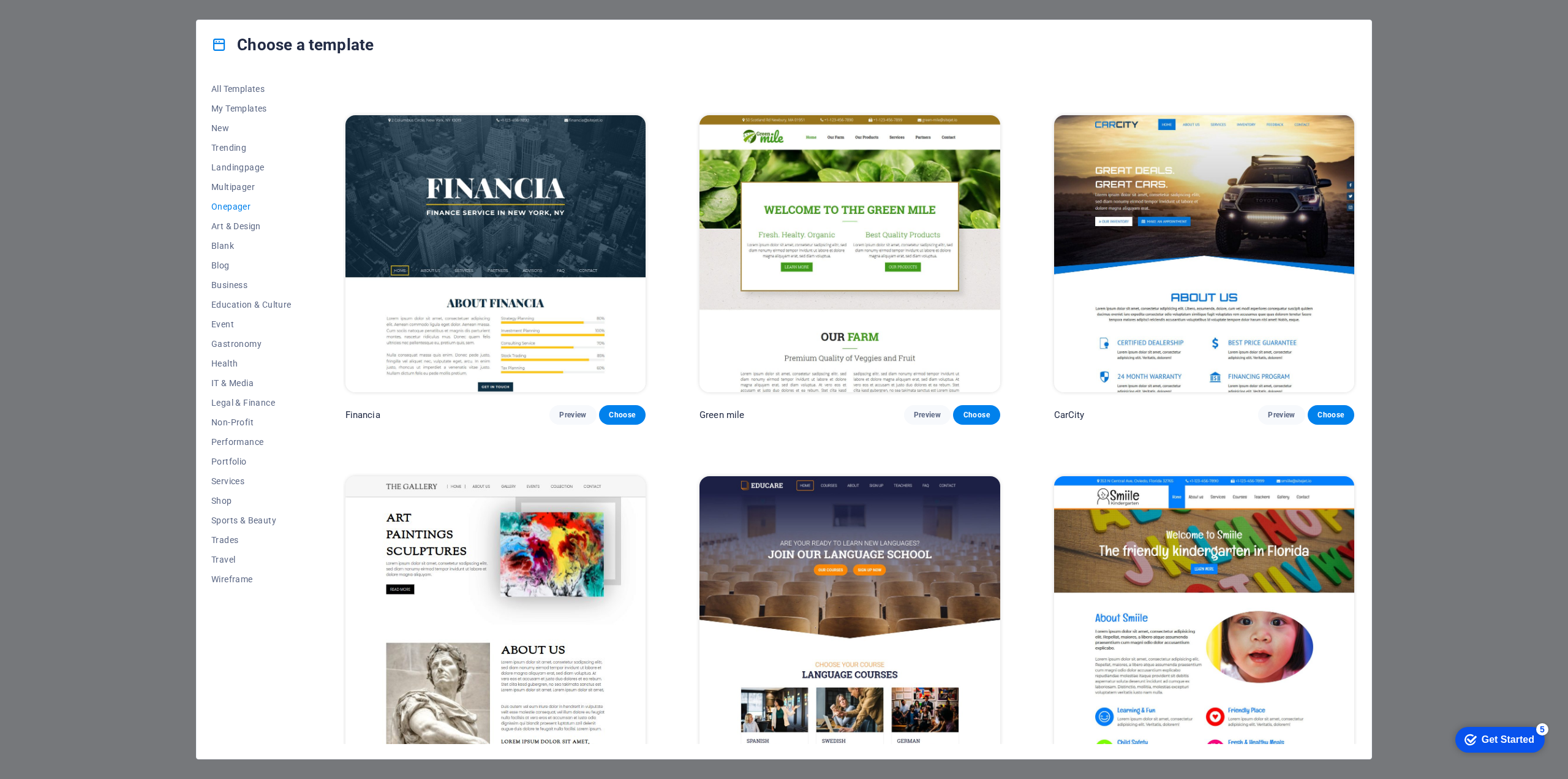
scroll to position [4717, 0]
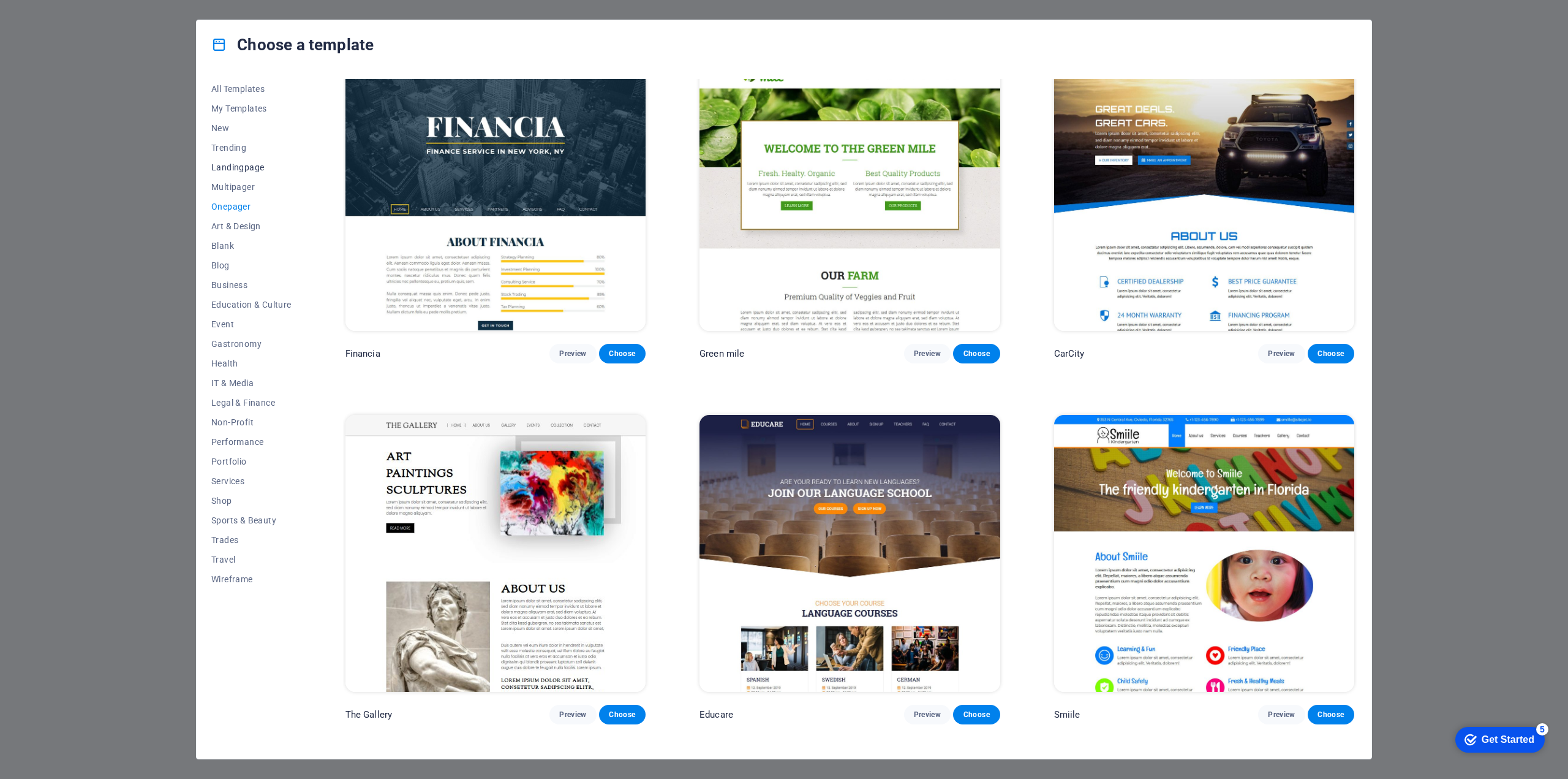
click at [251, 168] on span "Landingpage" at bounding box center [251, 167] width 80 height 10
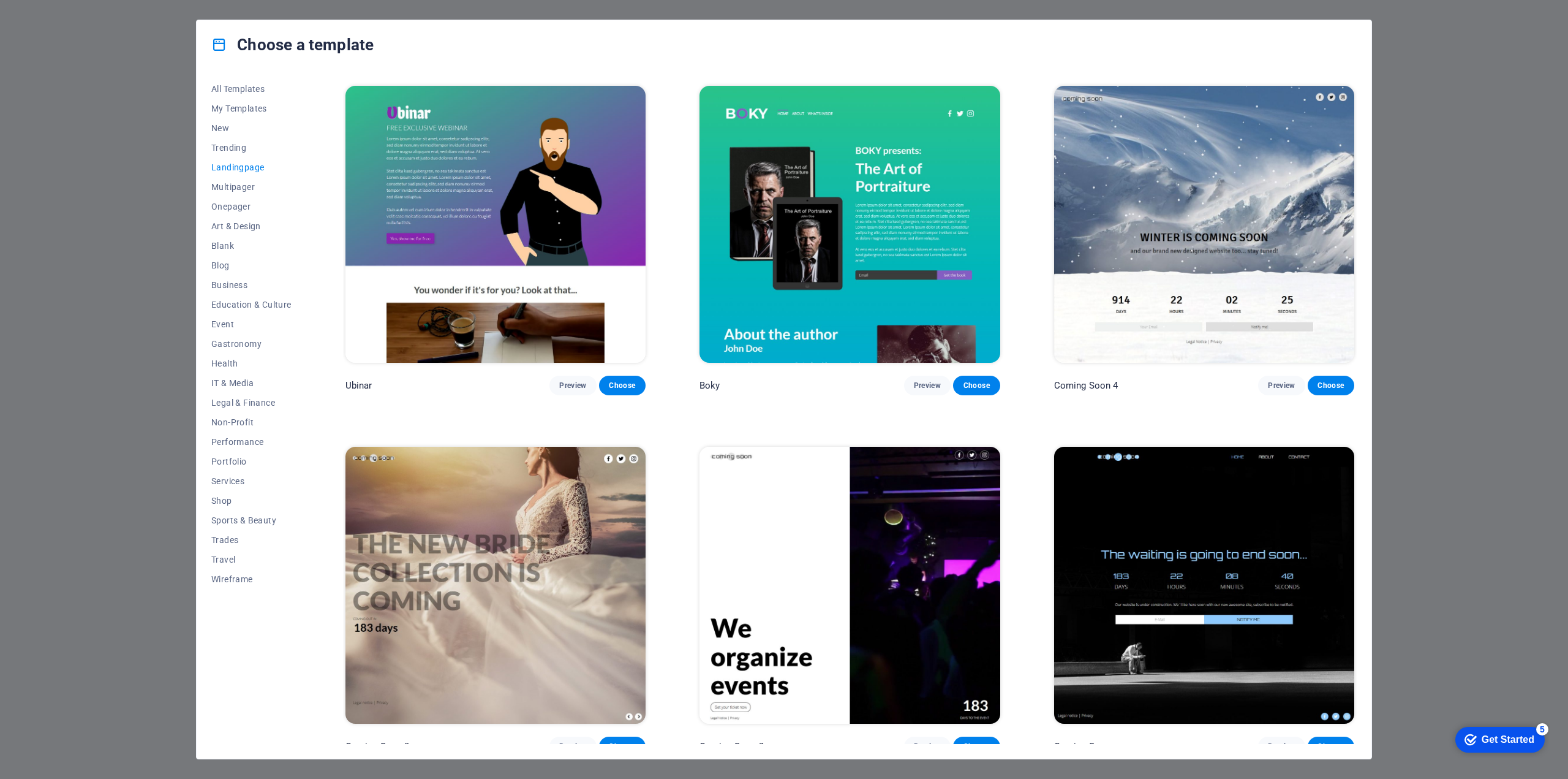
click at [1361, 591] on div "All Templates My Templates New Trending Landingpage Multipager Onepager Art & D…" at bounding box center [784, 414] width 1174 height 689
click at [1276, 741] on span "Preview" at bounding box center [1281, 746] width 27 height 10
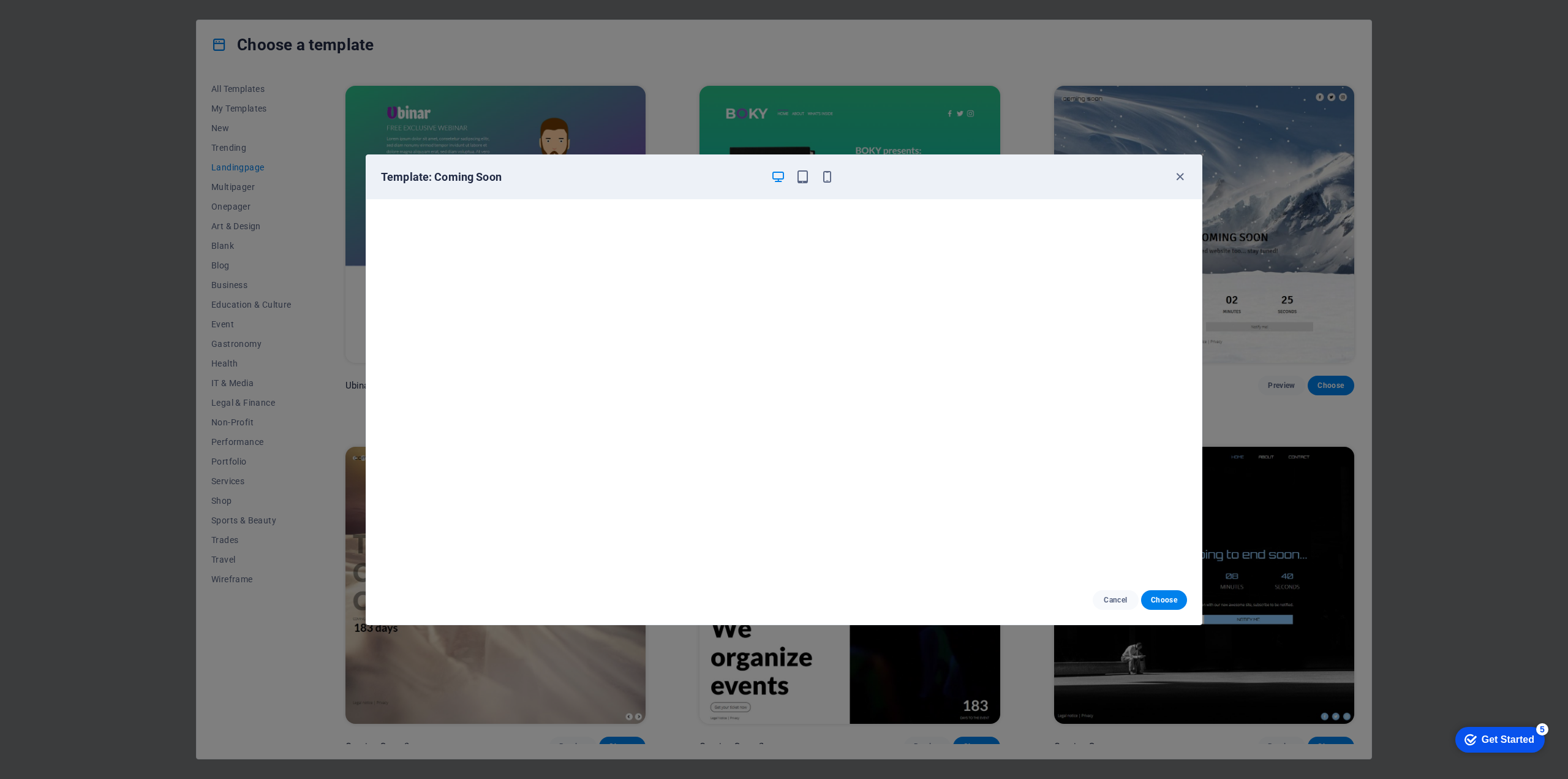
scroll to position [0, 0]
click at [1118, 598] on span "Cancel" at bounding box center [1115, 600] width 26 height 10
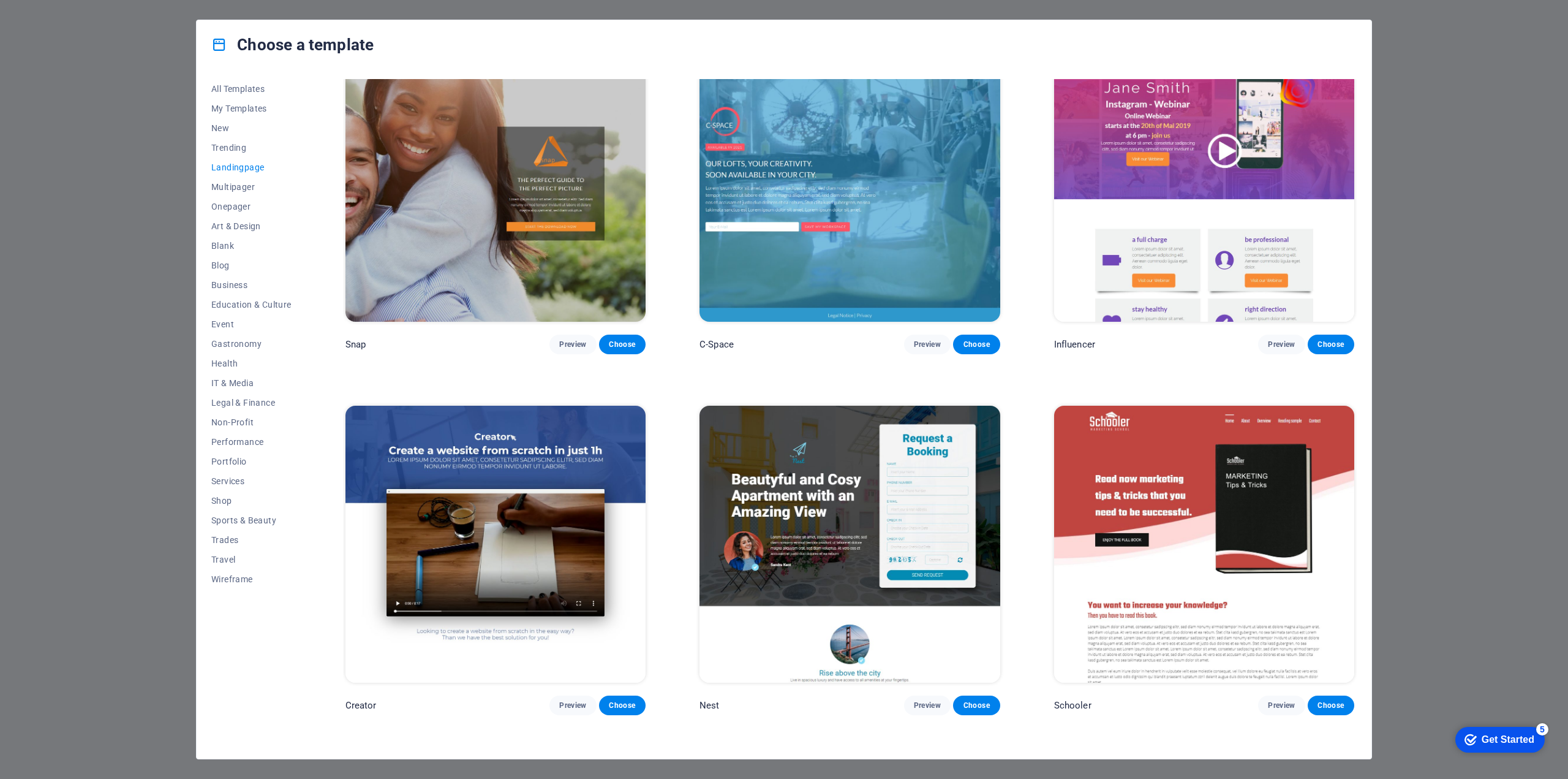
scroll to position [1296, 0]
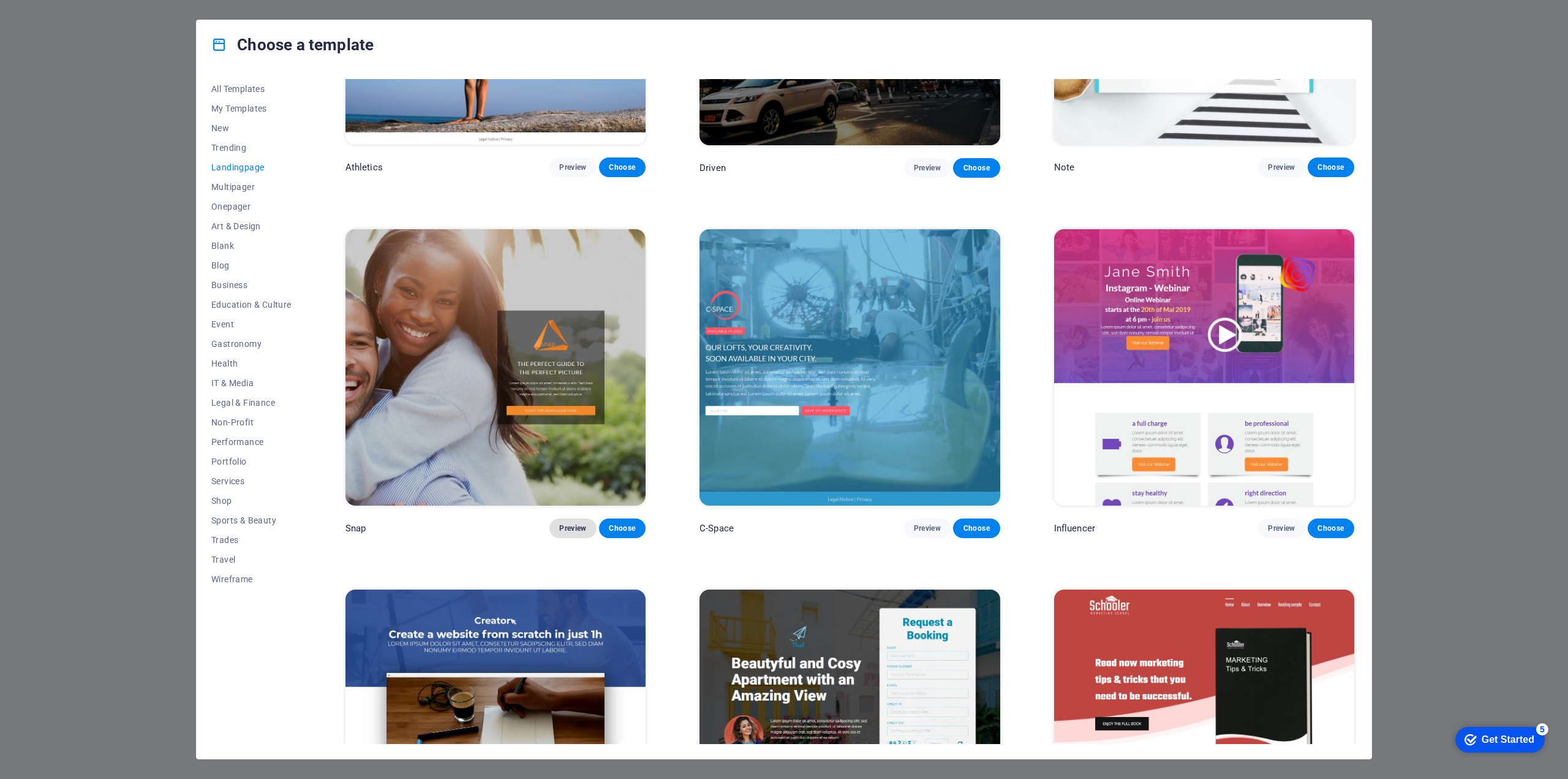
click at [563, 523] on span "Preview" at bounding box center [573, 528] width 27 height 10
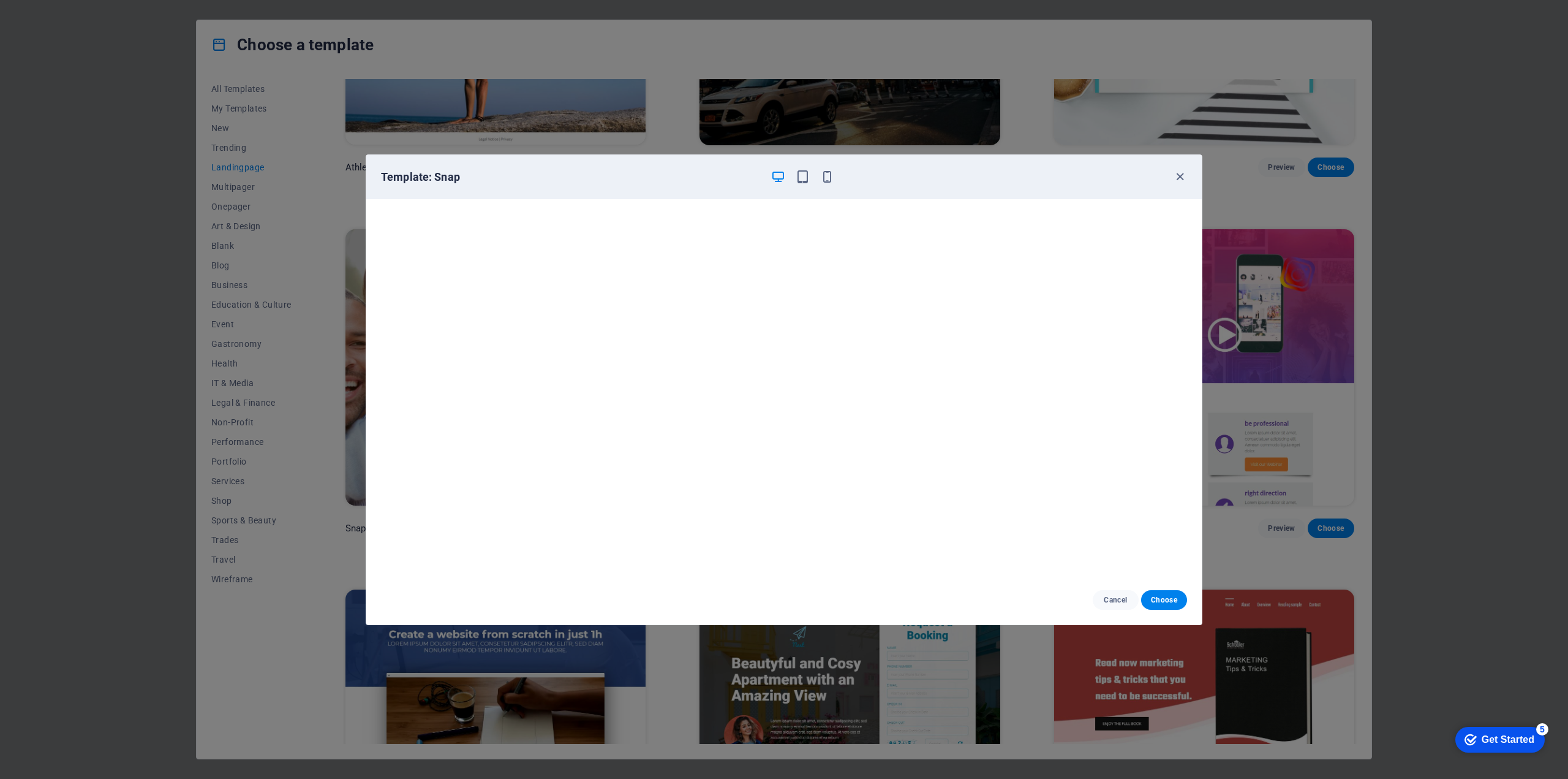
scroll to position [0, 0]
click at [804, 178] on icon "button" at bounding box center [803, 177] width 14 height 14
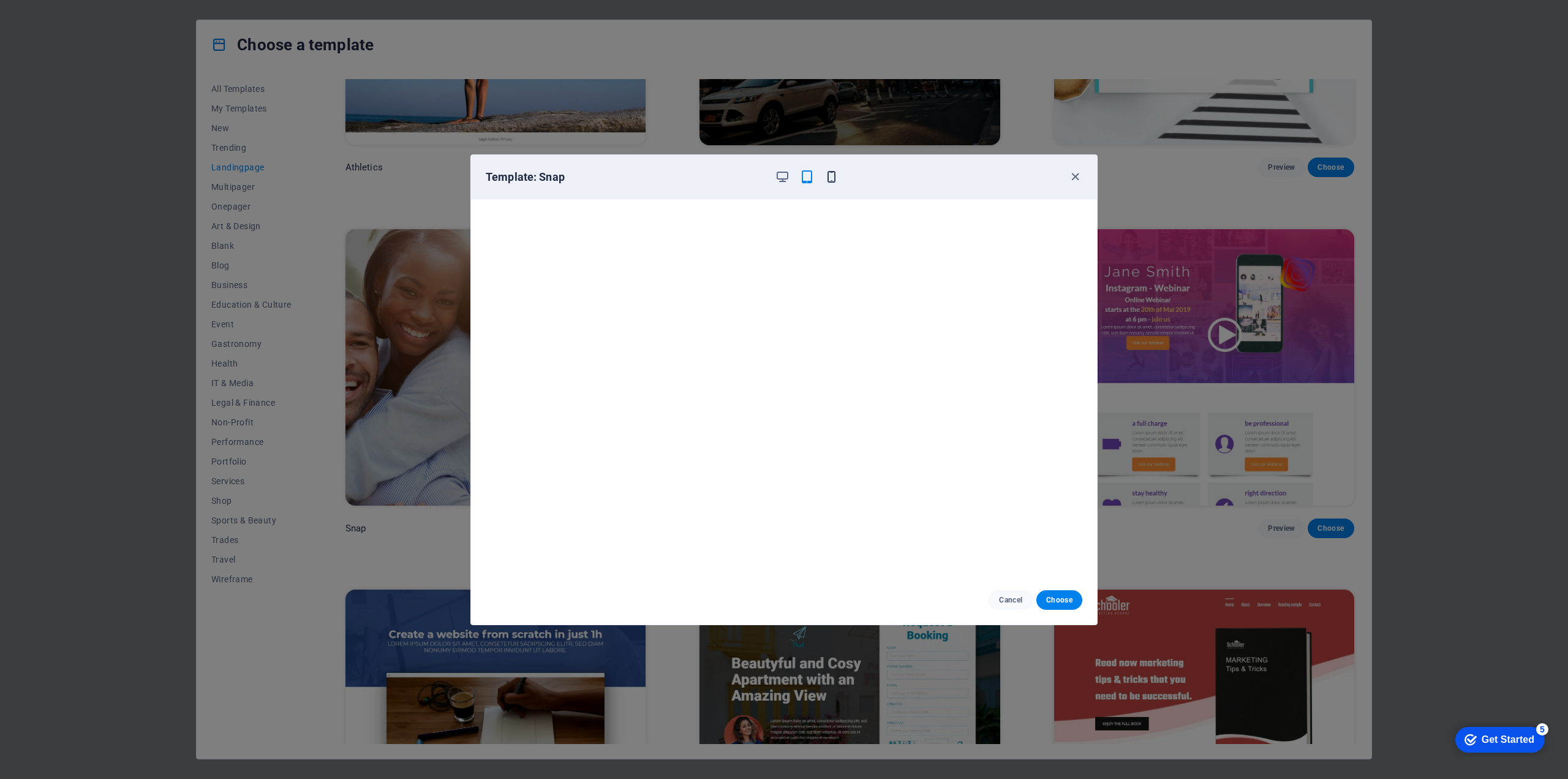
click at [828, 176] on icon "button" at bounding box center [831, 177] width 14 height 14
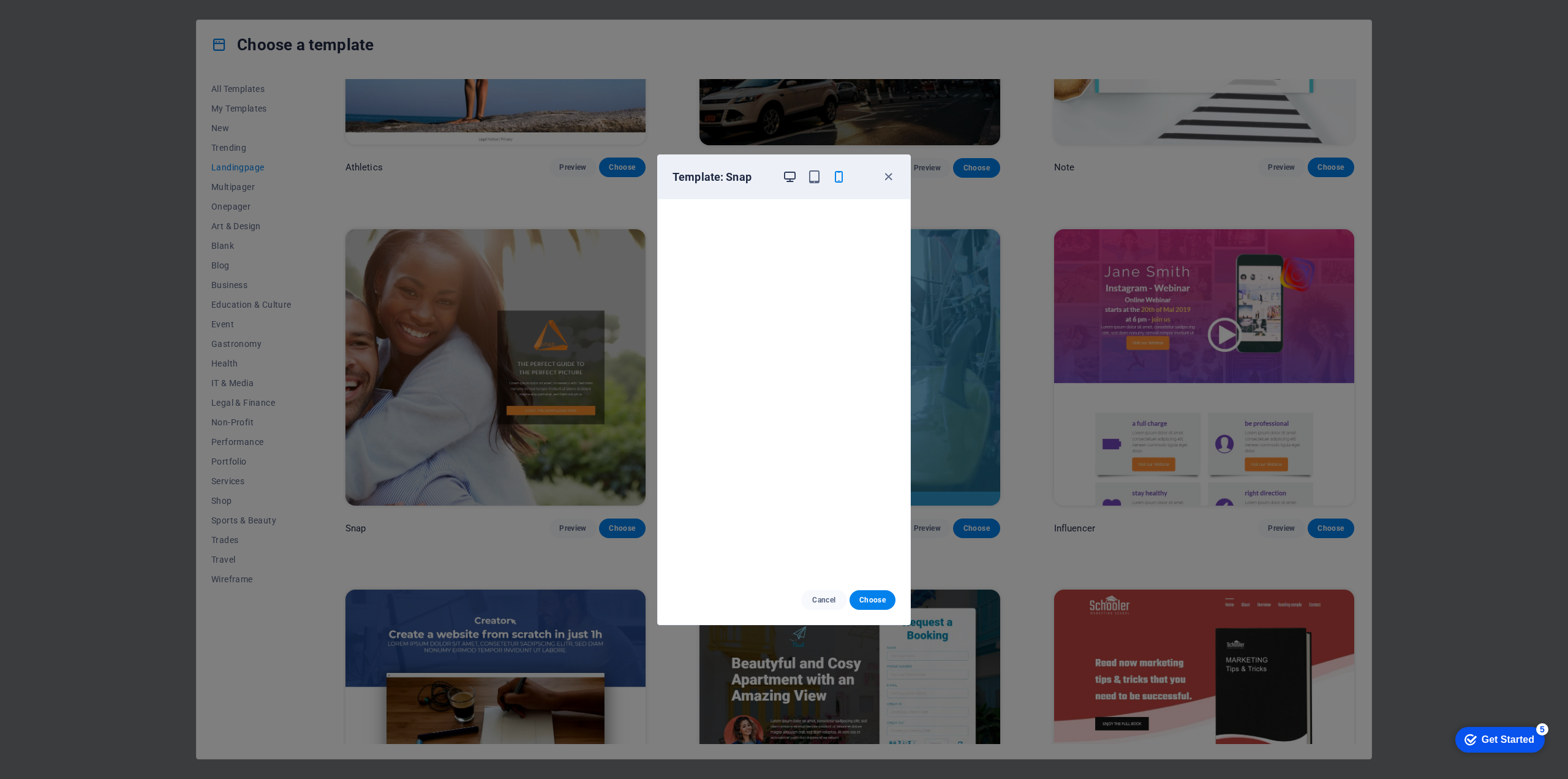
click at [791, 176] on icon "button" at bounding box center [790, 177] width 14 height 14
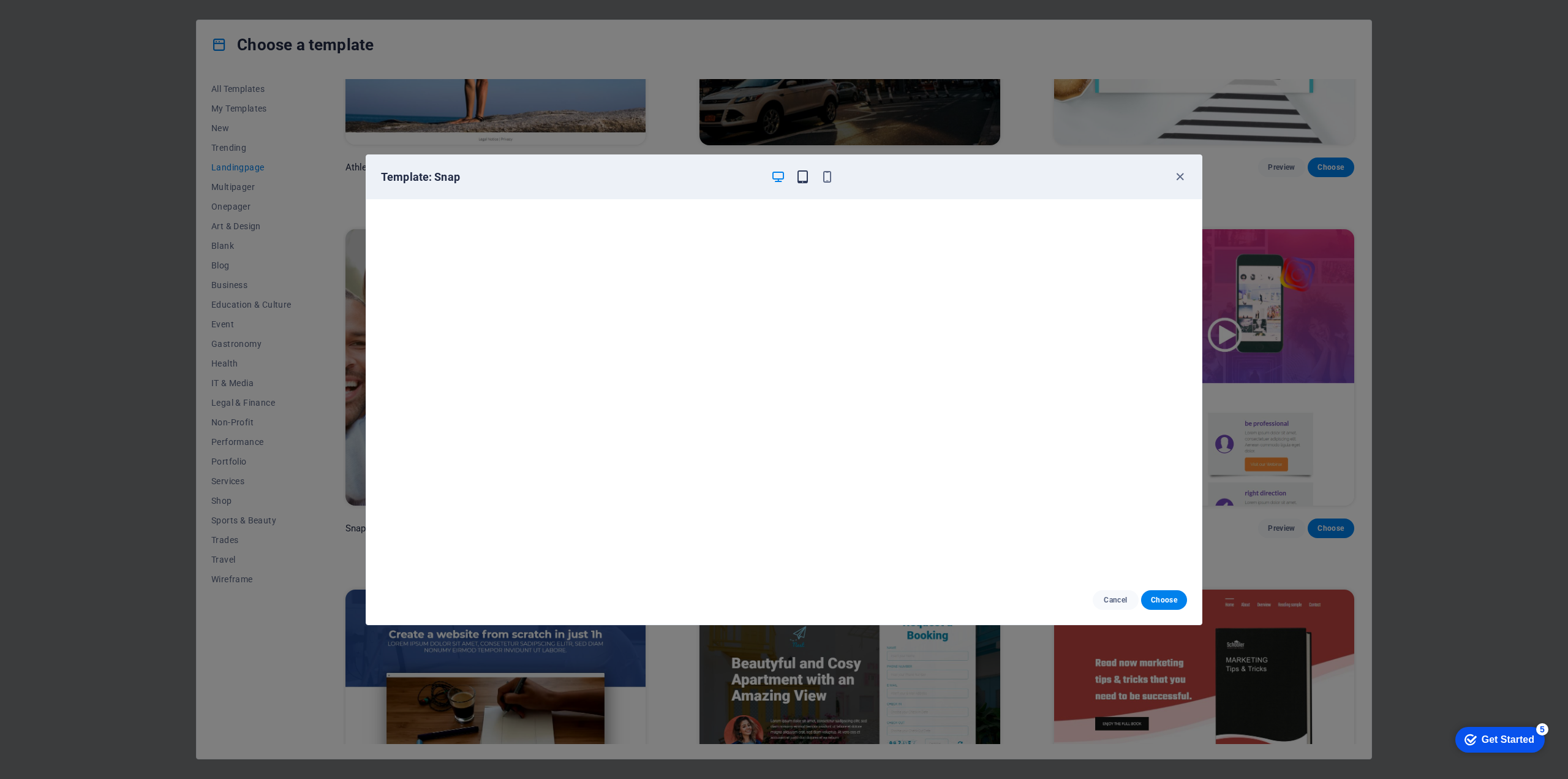
click at [806, 177] on icon "button" at bounding box center [803, 177] width 14 height 14
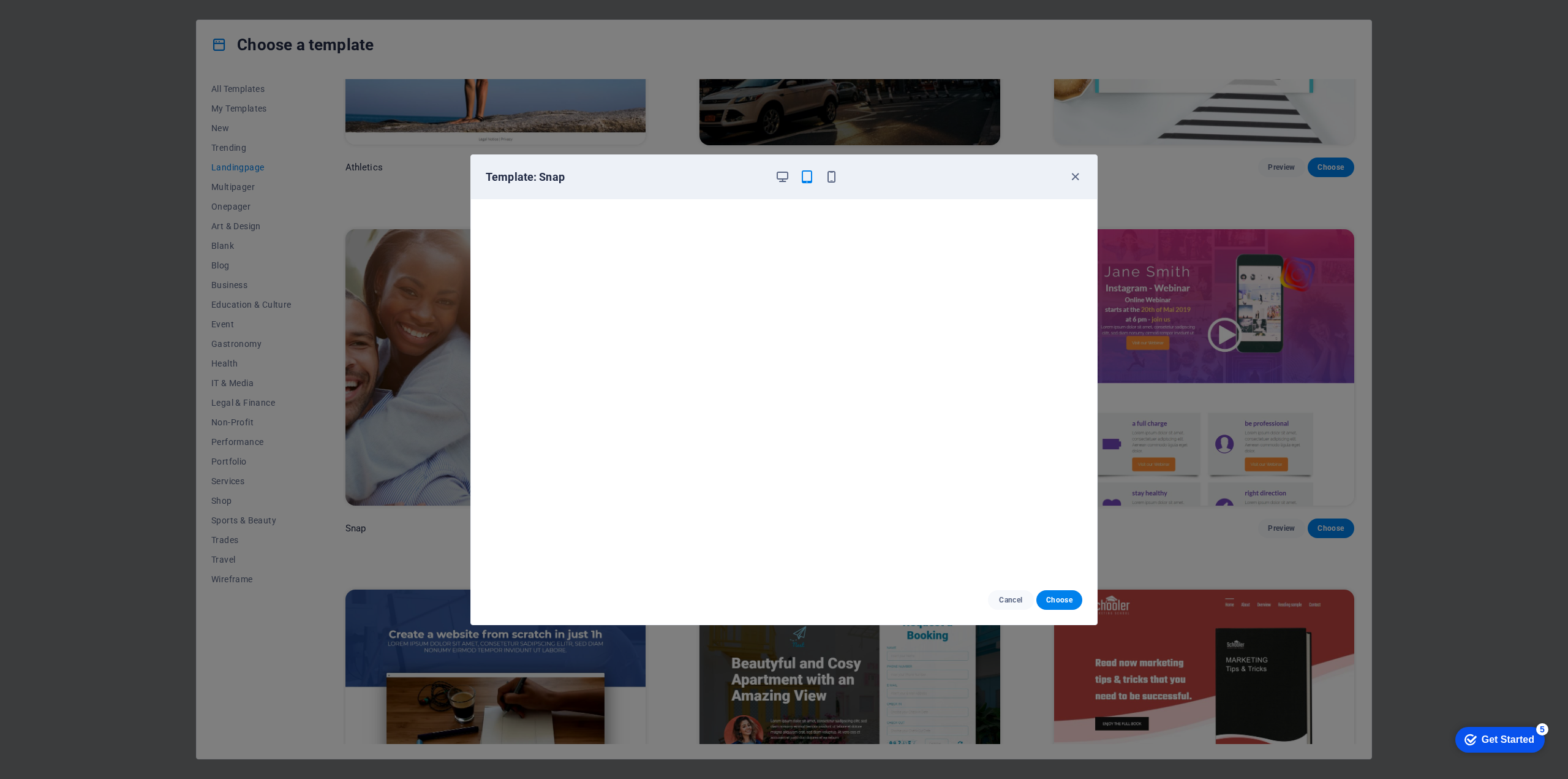
click at [894, 181] on div "Template: Snap" at bounding box center [777, 177] width 582 height 15
click at [784, 176] on icon "button" at bounding box center [782, 177] width 14 height 14
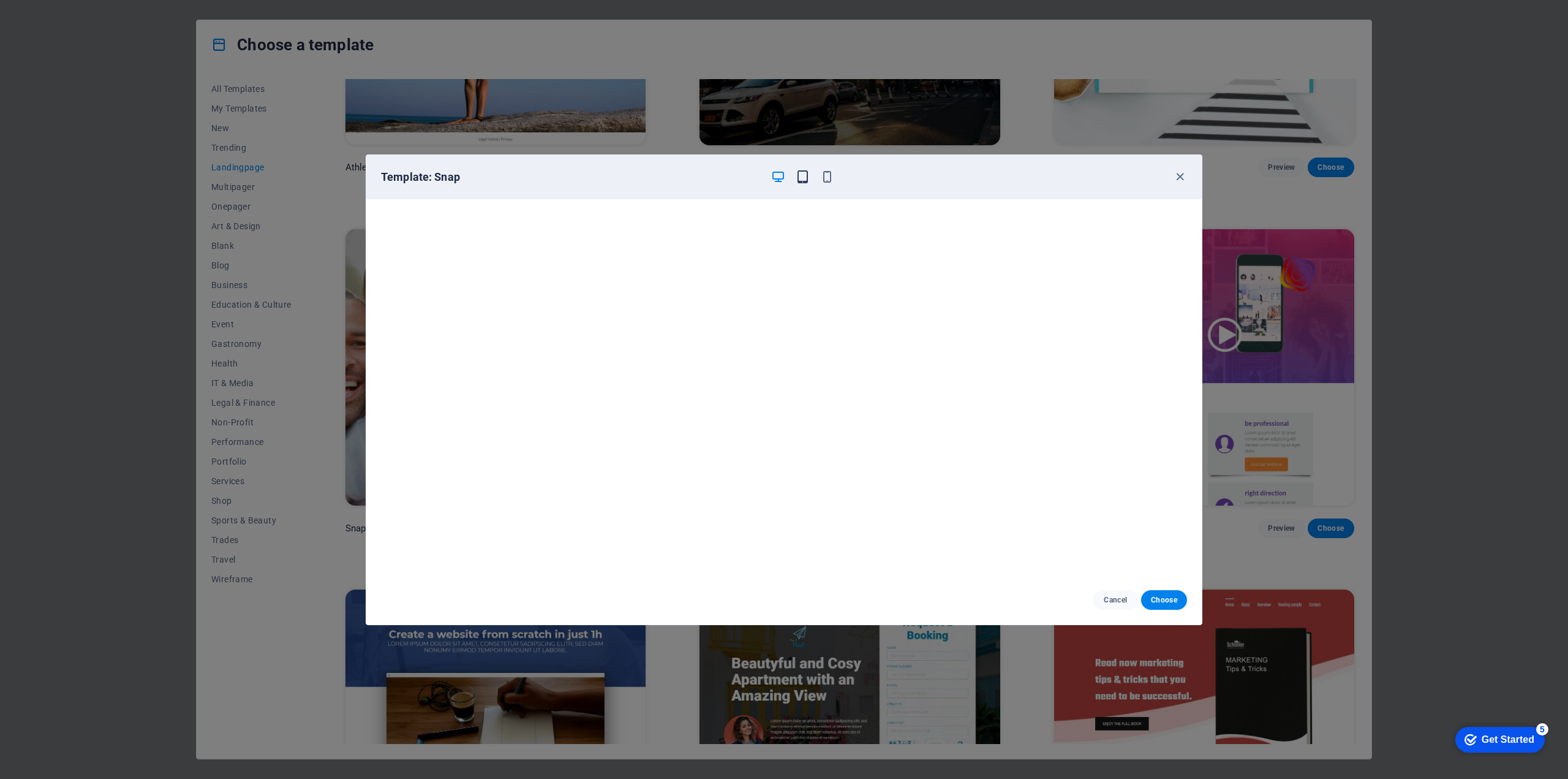
click at [809, 176] on icon "button" at bounding box center [803, 177] width 14 height 14
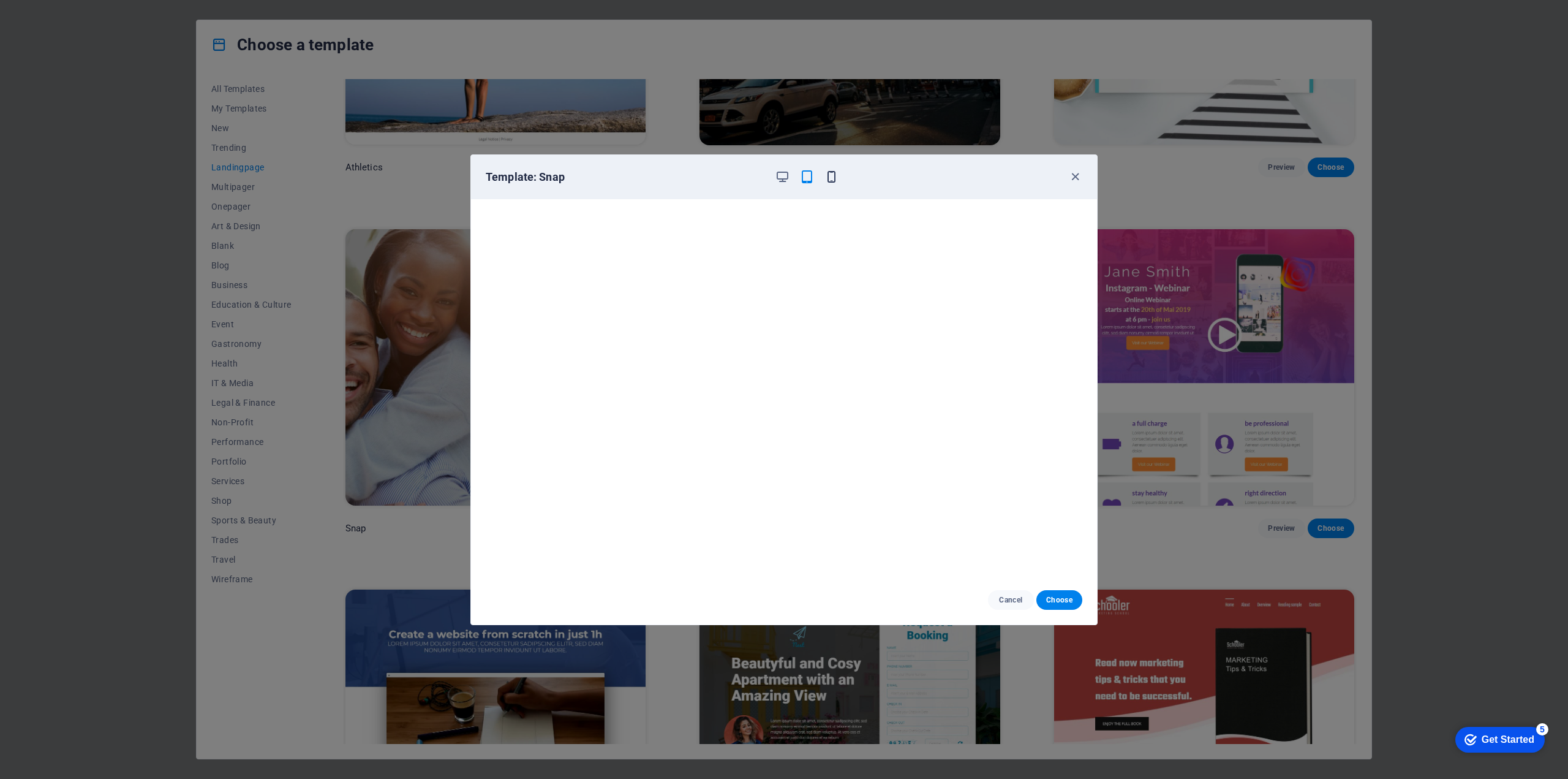
click at [828, 177] on icon "button" at bounding box center [831, 177] width 14 height 14
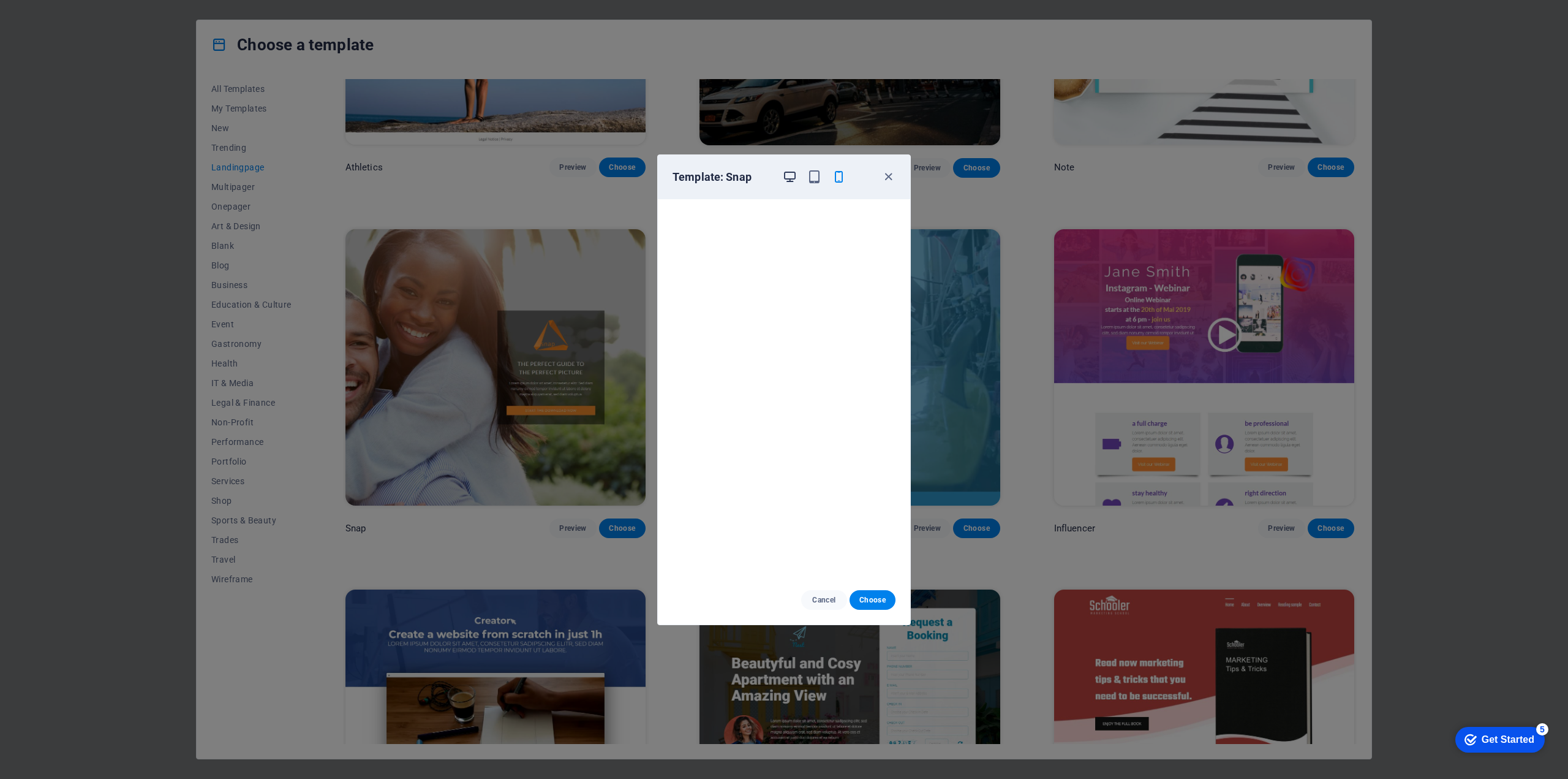
click at [792, 176] on icon "button" at bounding box center [790, 177] width 14 height 14
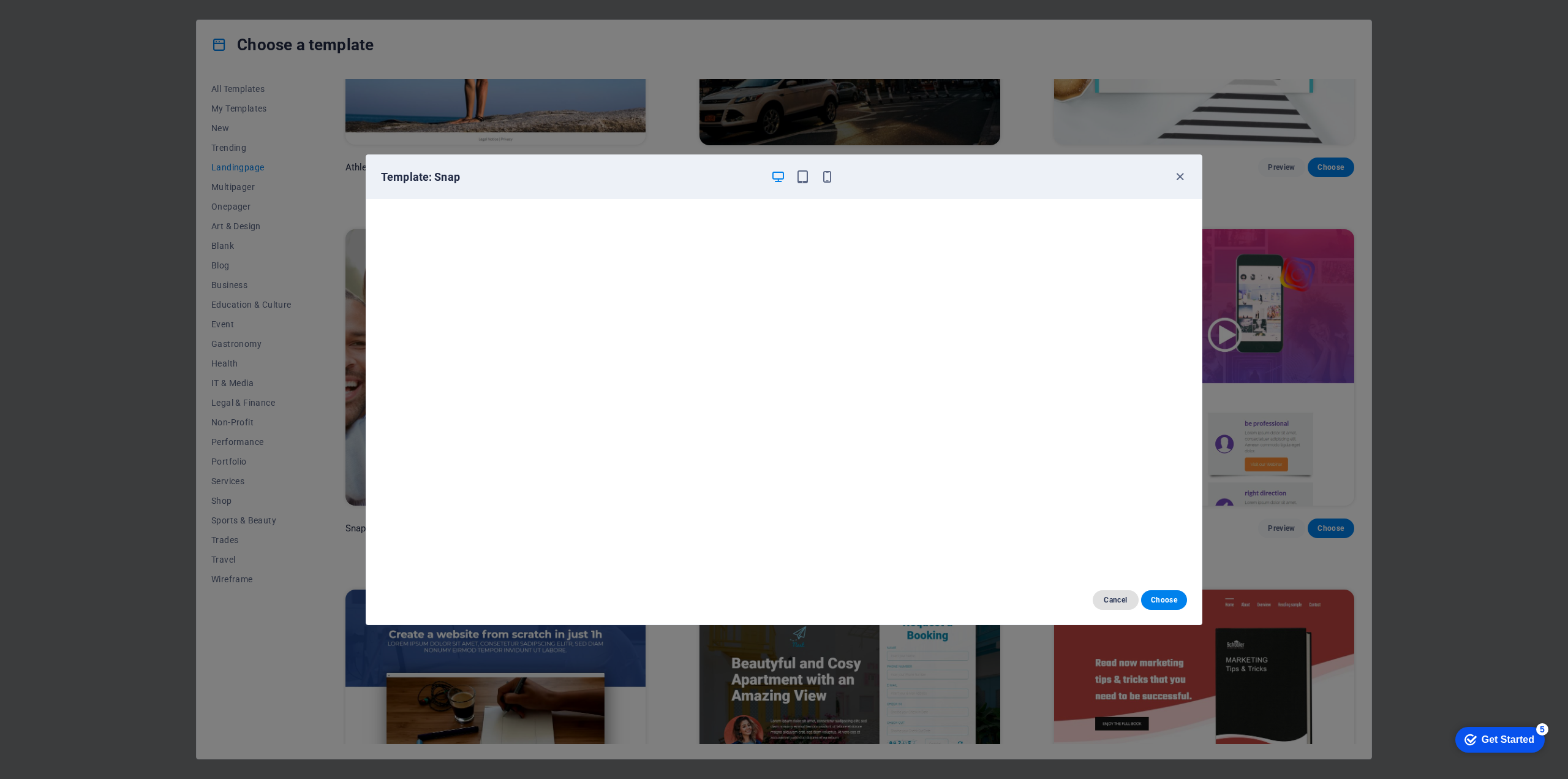
click at [1116, 604] on span "Cancel" at bounding box center [1115, 600] width 26 height 10
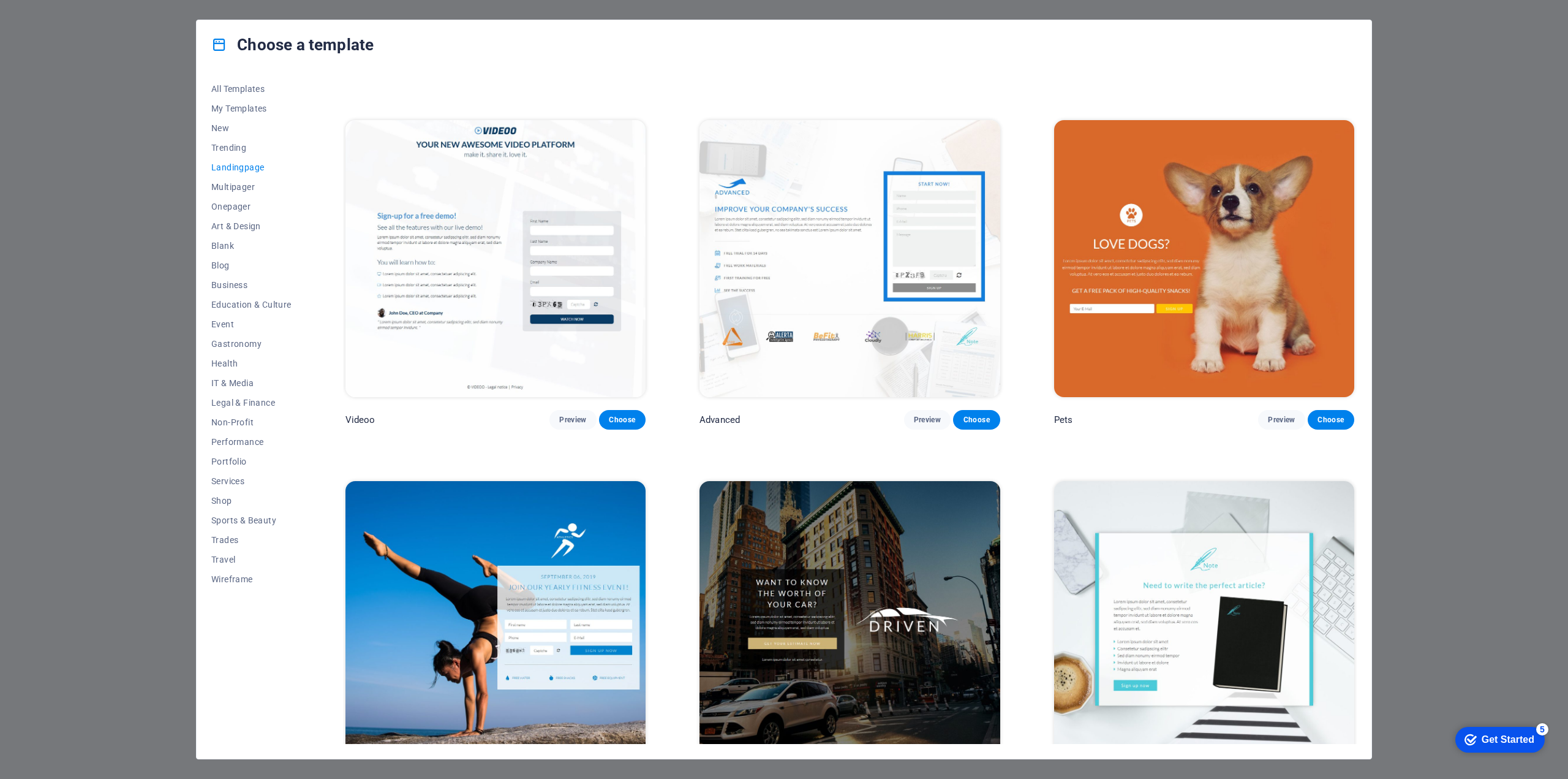
scroll to position [622, 0]
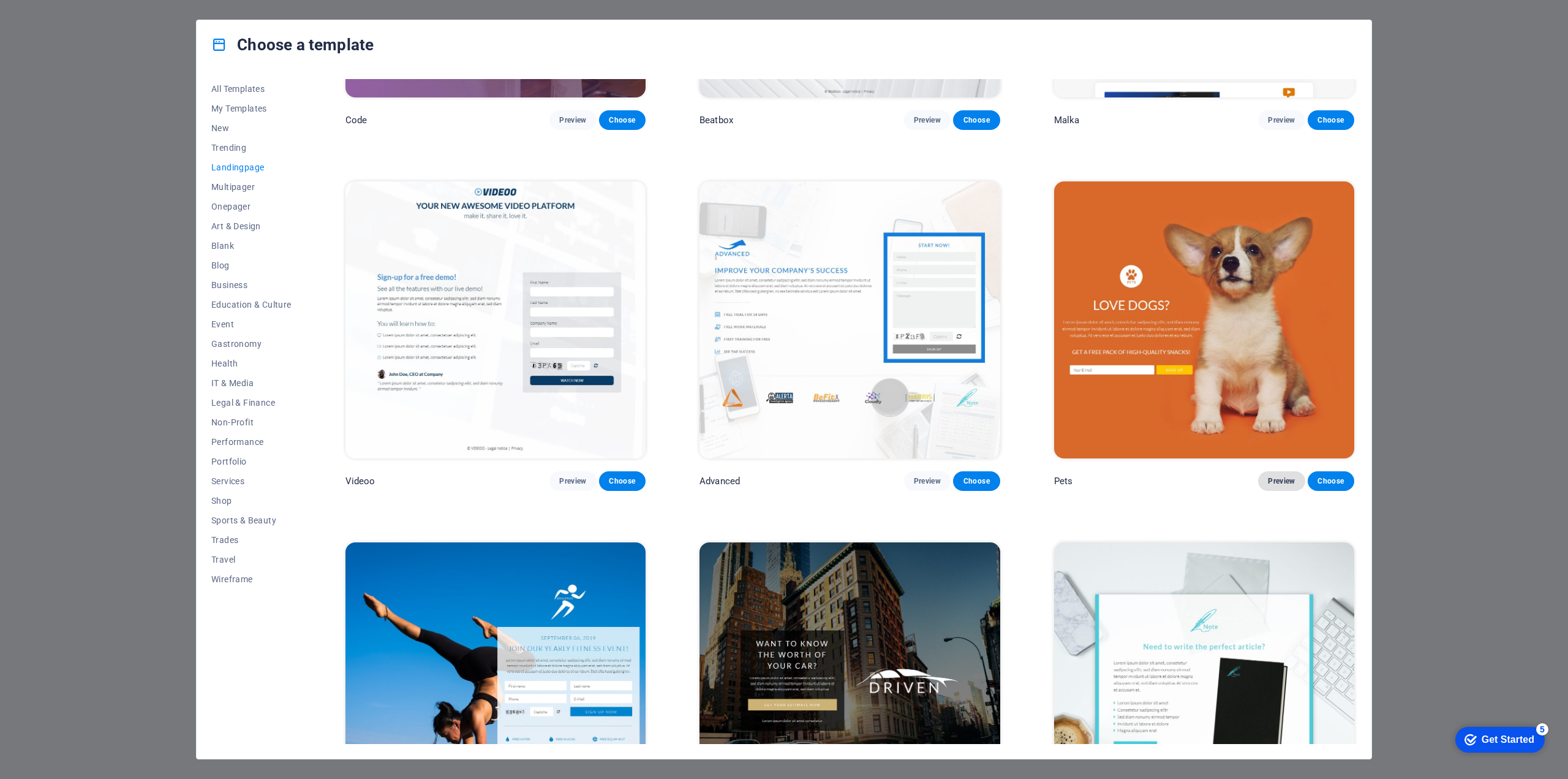
click at [1272, 476] on span "Preview" at bounding box center [1281, 481] width 27 height 10
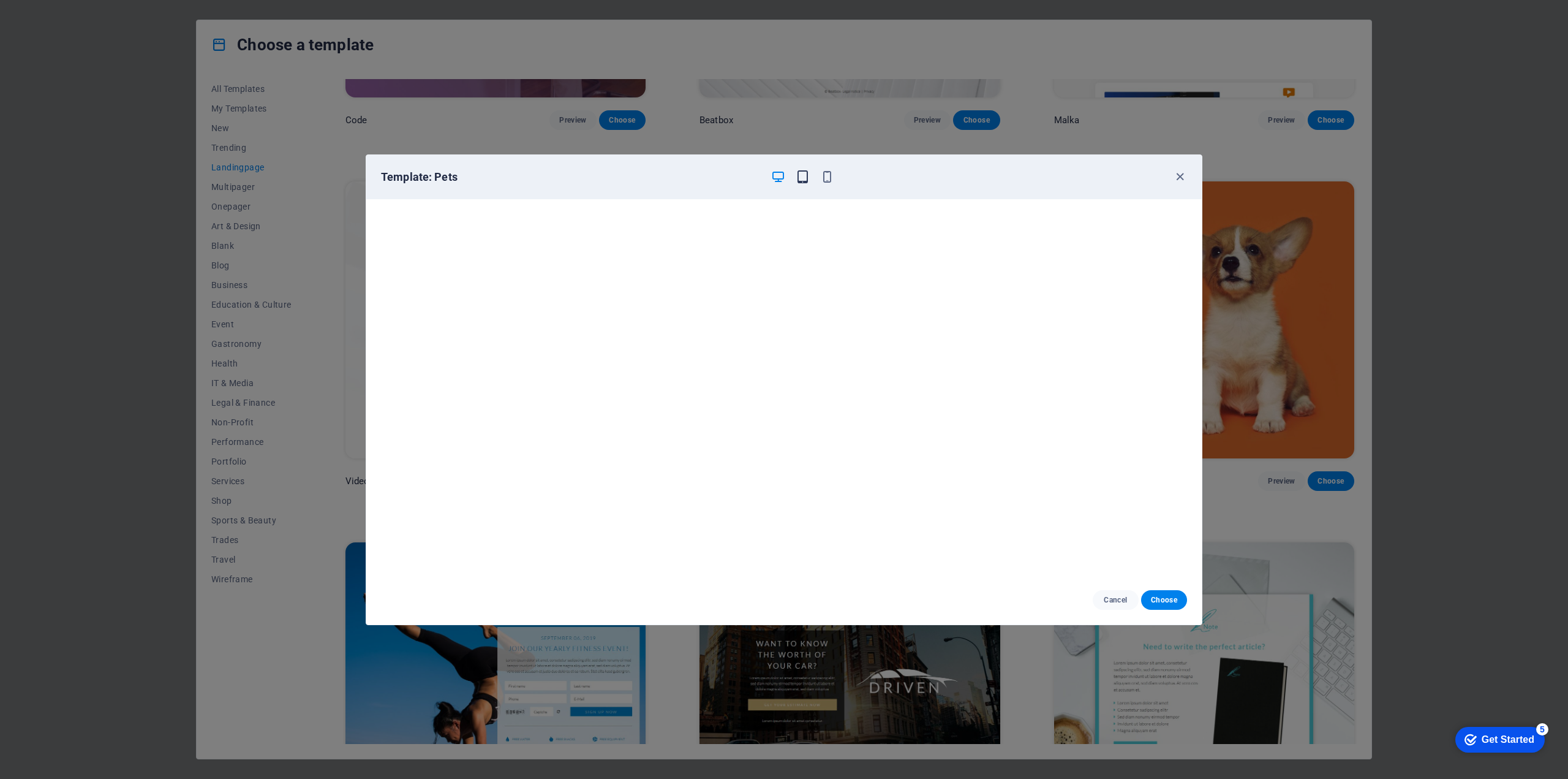
click at [804, 182] on icon "button" at bounding box center [803, 177] width 14 height 14
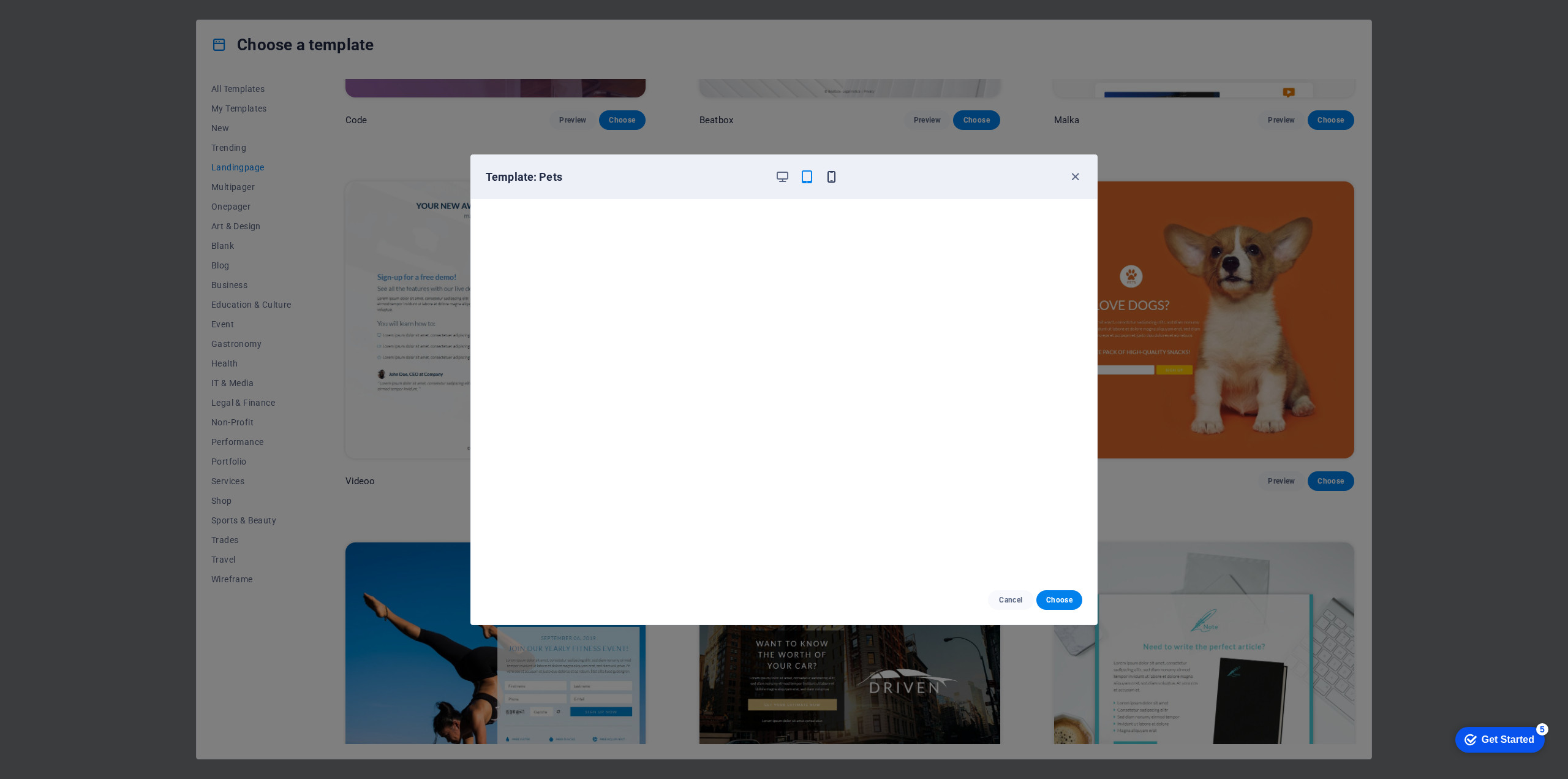
click at [832, 180] on icon "button" at bounding box center [831, 177] width 14 height 14
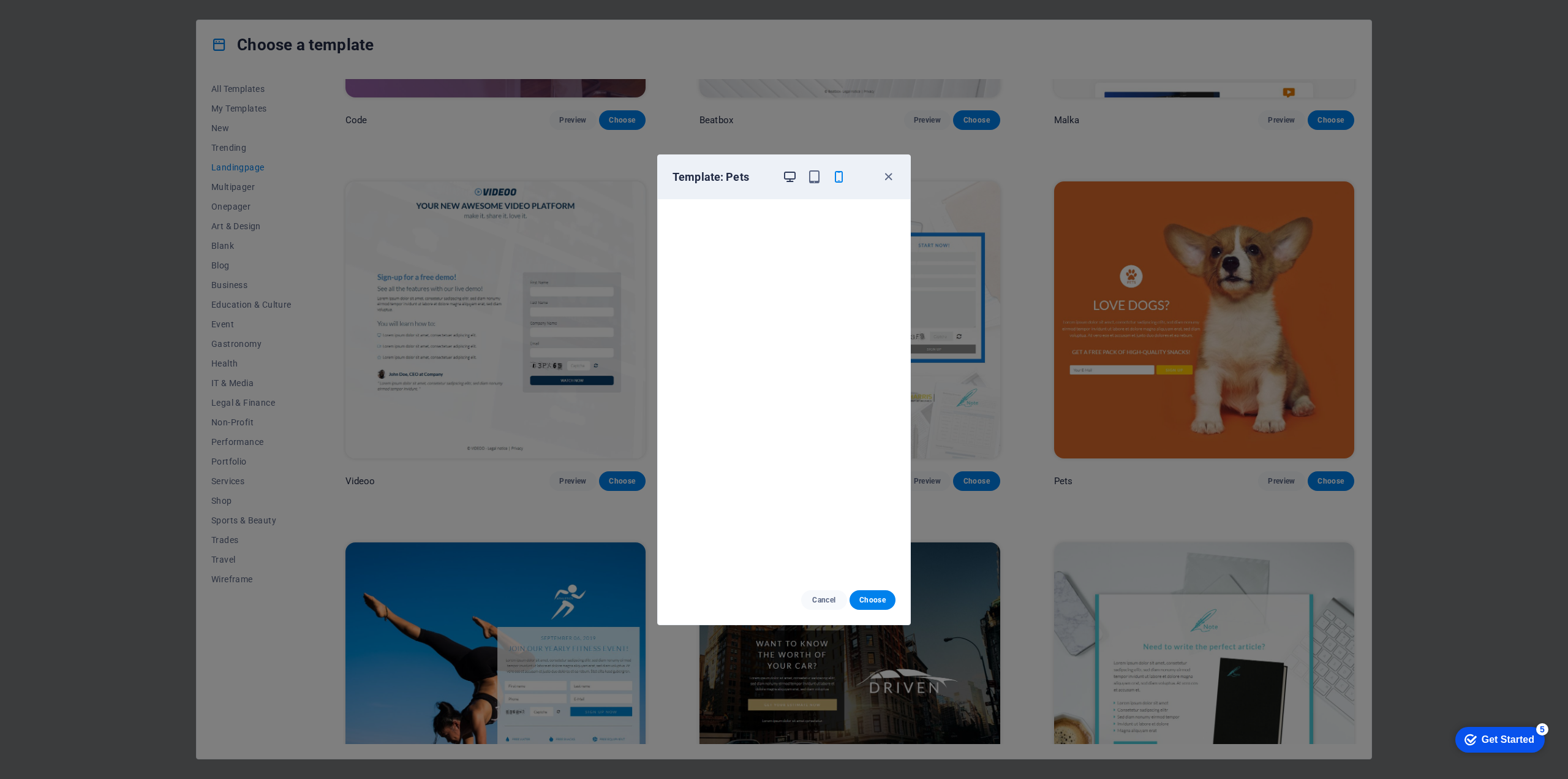
click at [793, 176] on icon "button" at bounding box center [790, 177] width 14 height 14
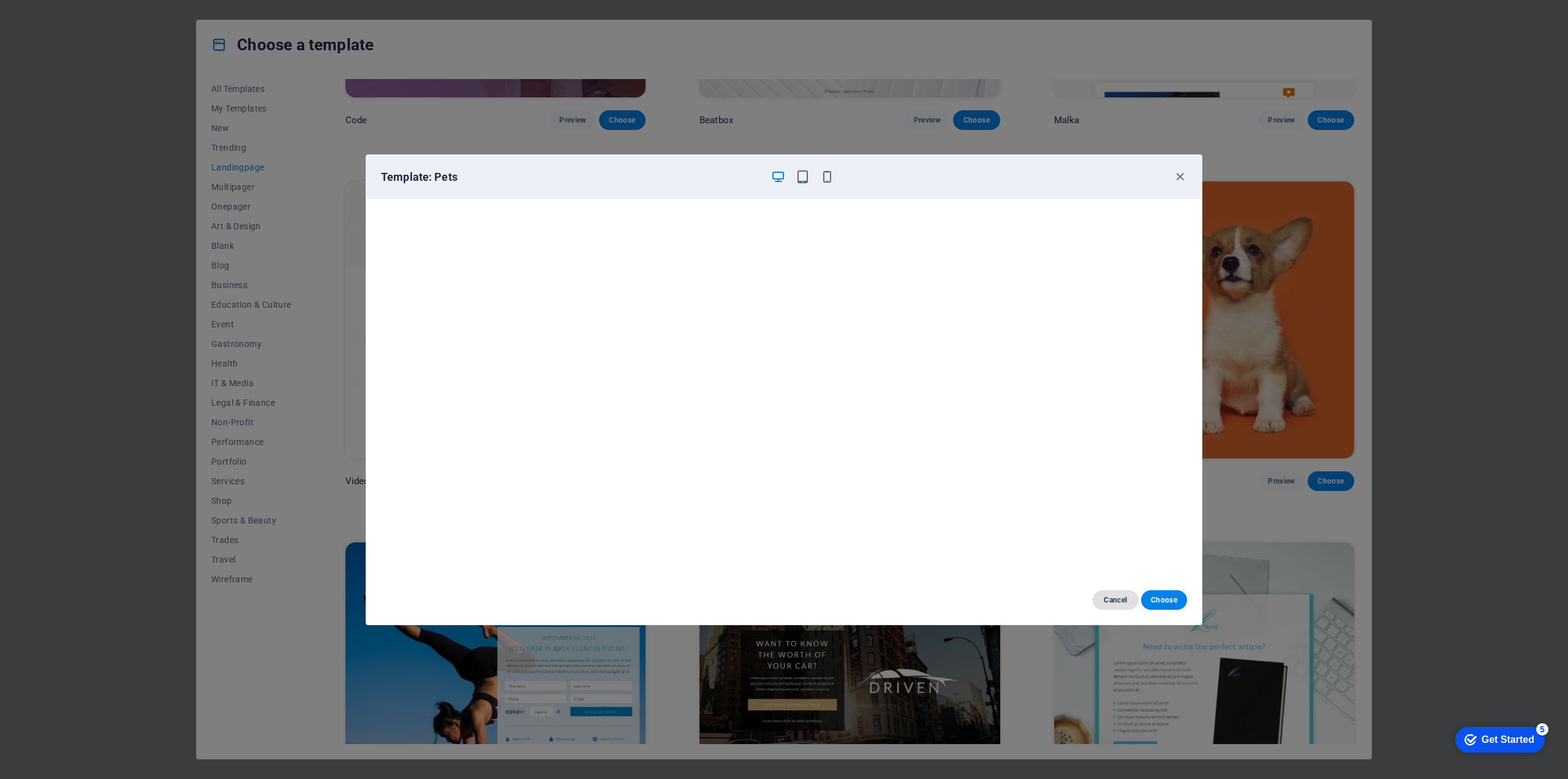
click at [1115, 596] on span "Cancel" at bounding box center [1115, 600] width 26 height 10
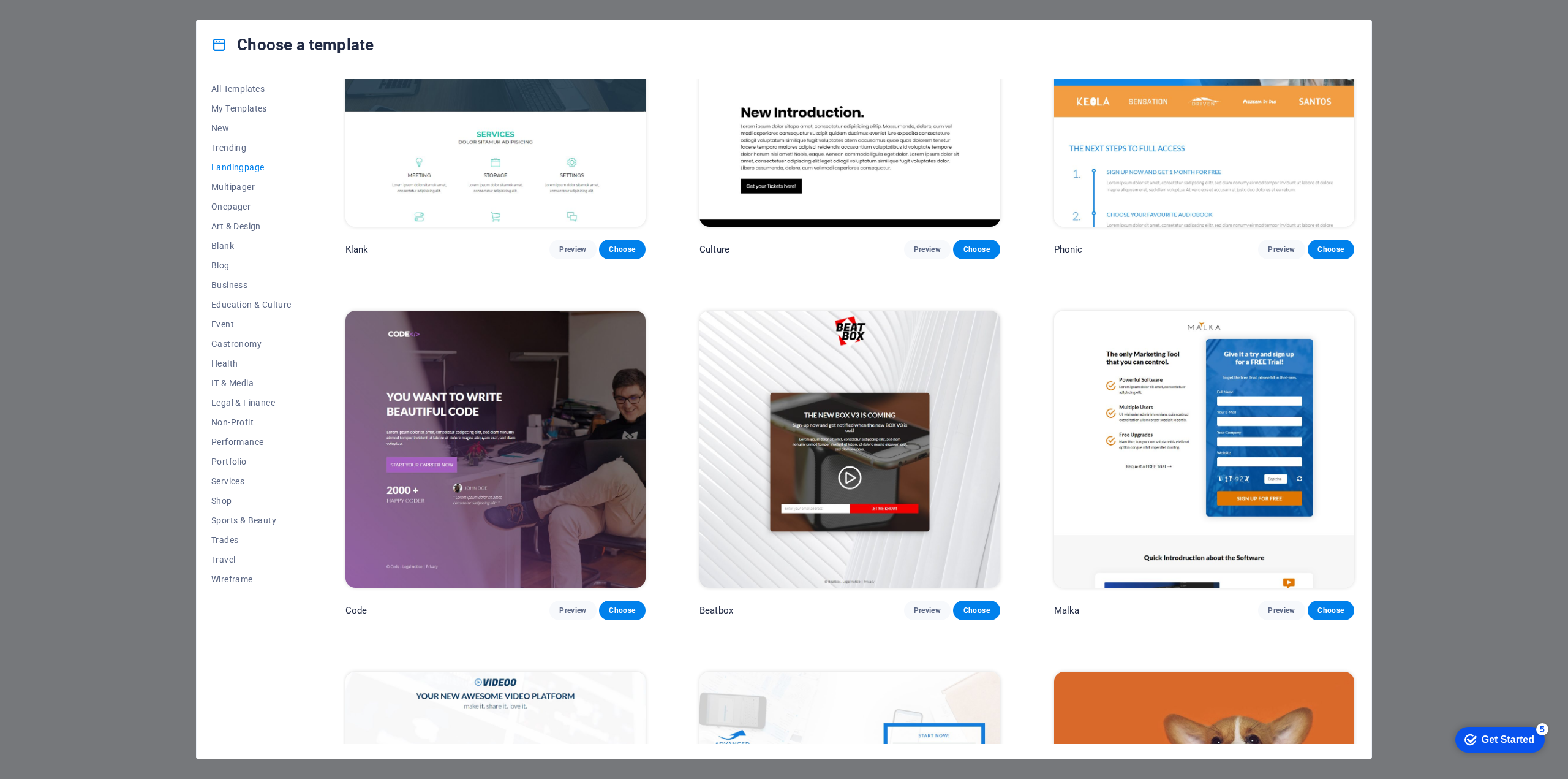
scroll to position [0, 0]
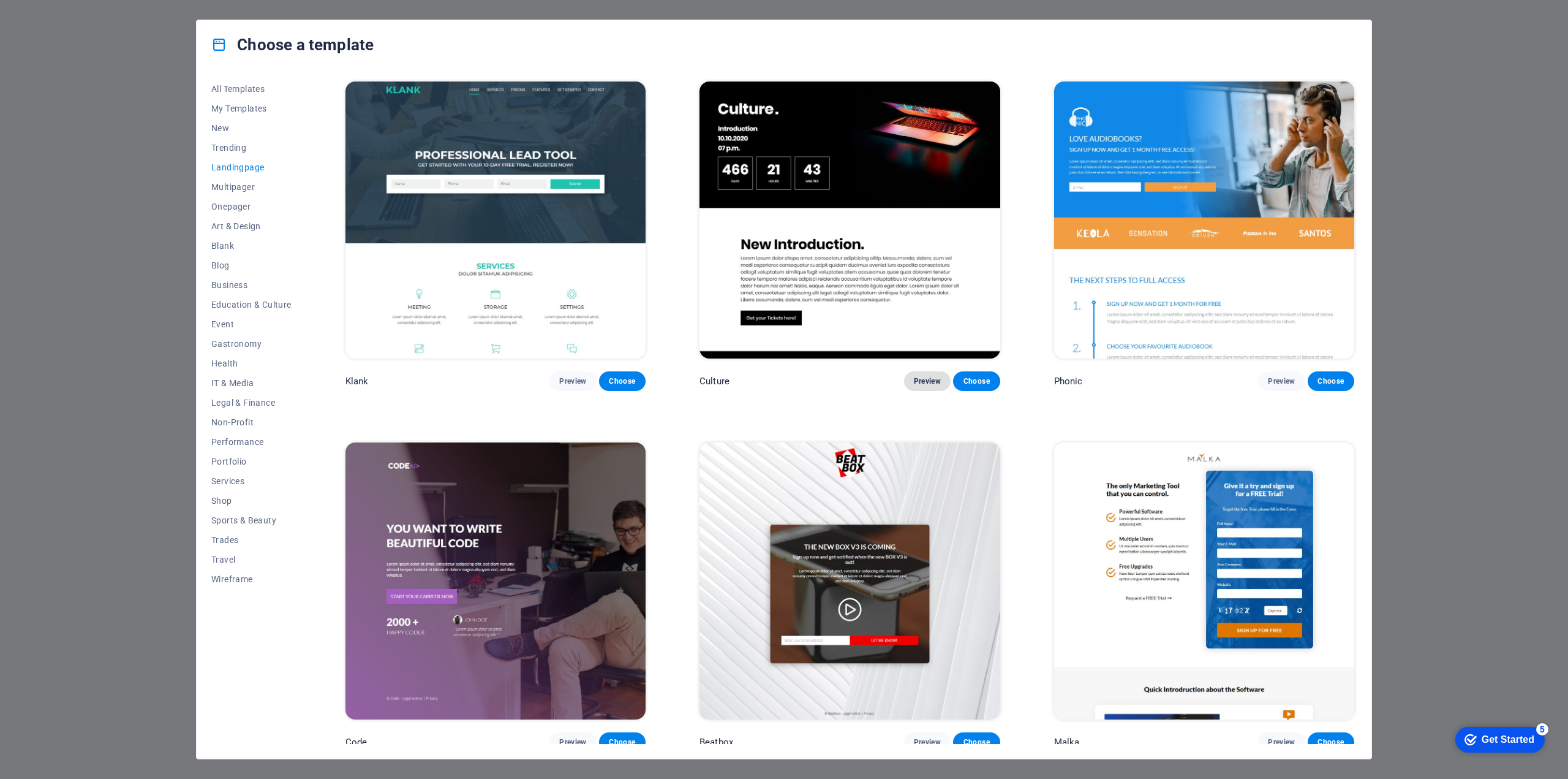
click at [924, 380] on span "Preview" at bounding box center [927, 381] width 27 height 10
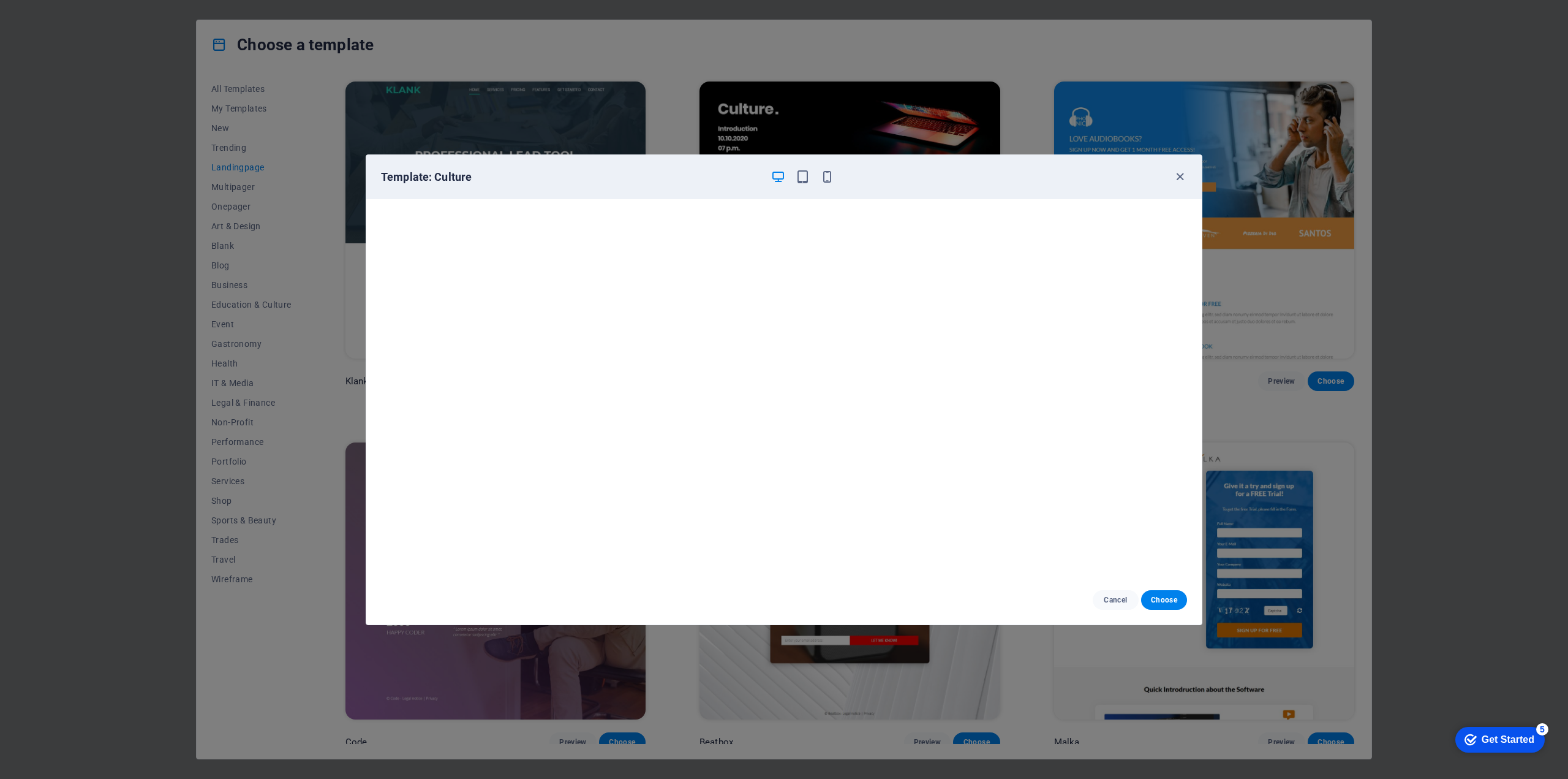
click at [801, 168] on div "Template: Culture" at bounding box center [784, 177] width 836 height 44
click at [803, 173] on icon "button" at bounding box center [803, 177] width 14 height 14
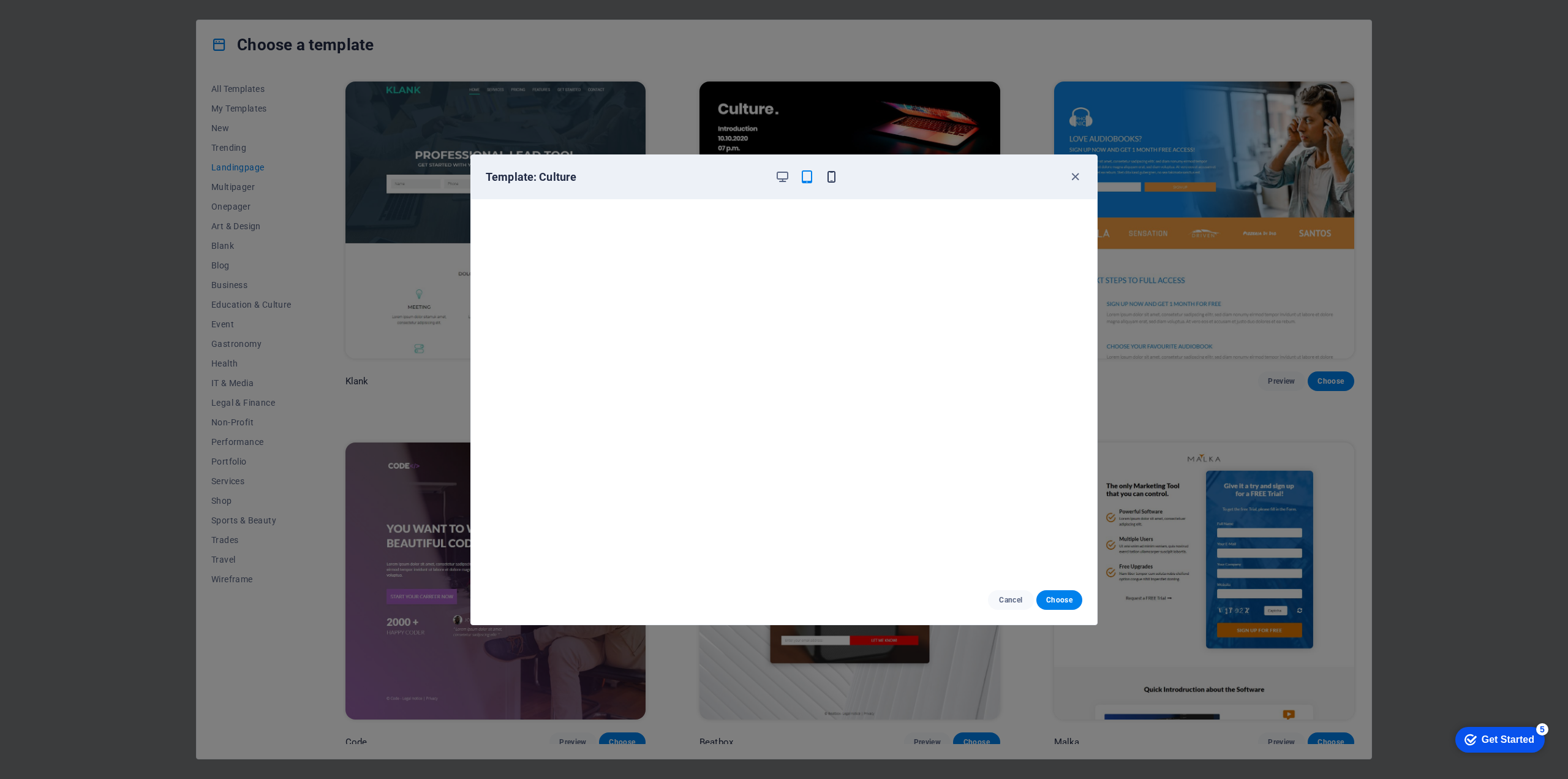
click at [829, 179] on icon "button" at bounding box center [831, 177] width 14 height 14
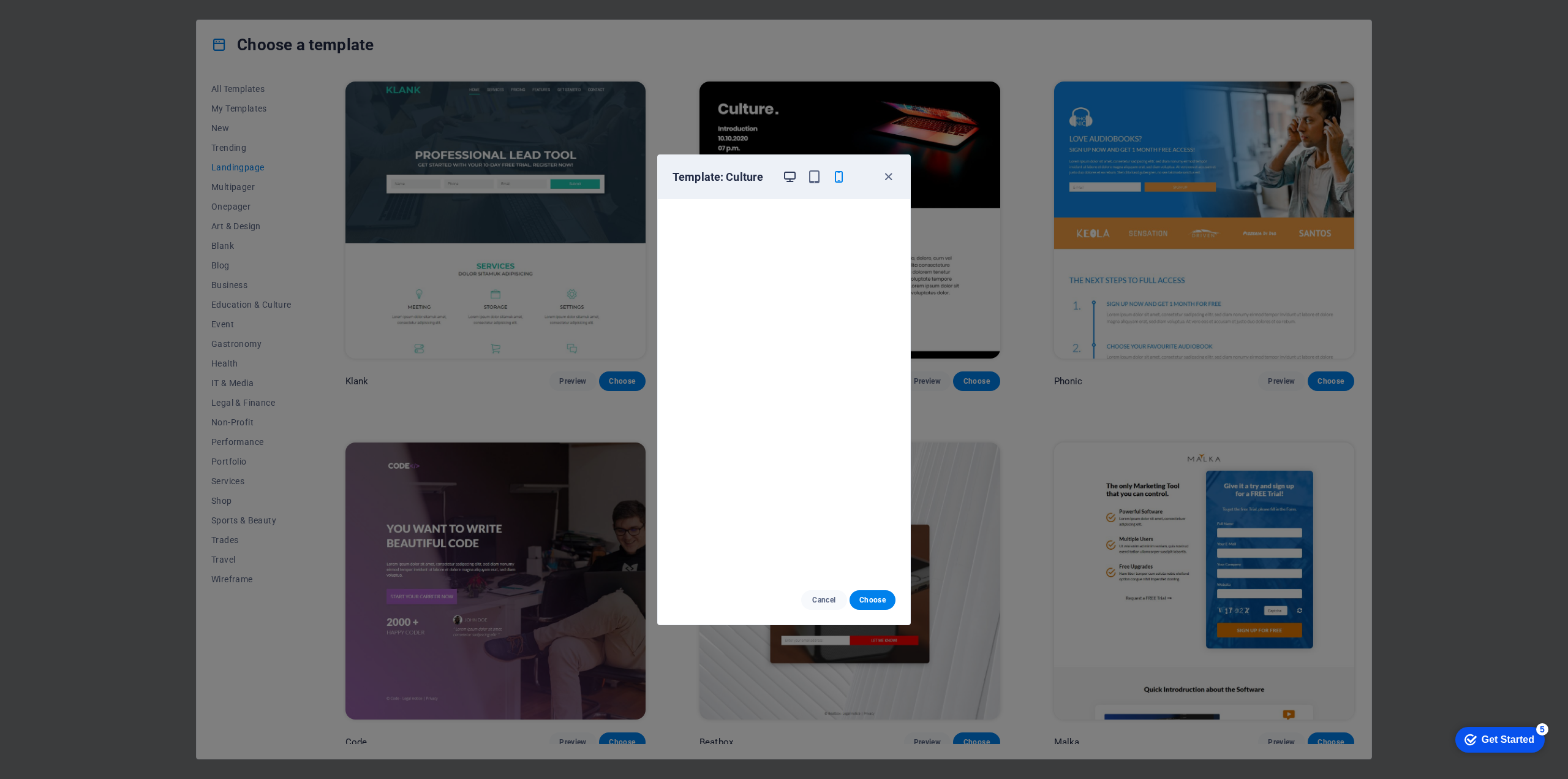
click at [792, 178] on icon "button" at bounding box center [790, 177] width 14 height 14
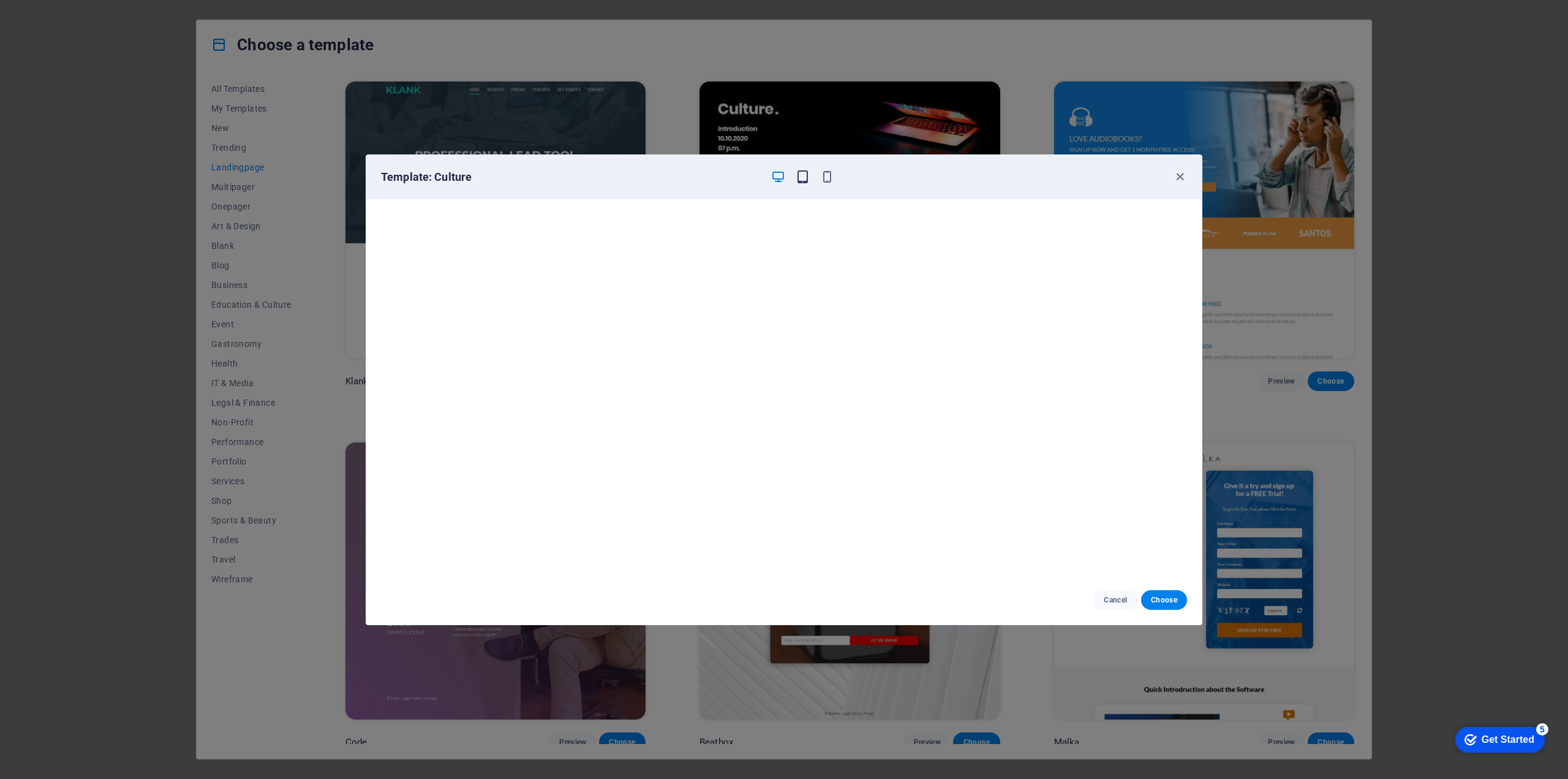
click at [799, 179] on icon "button" at bounding box center [803, 177] width 14 height 14
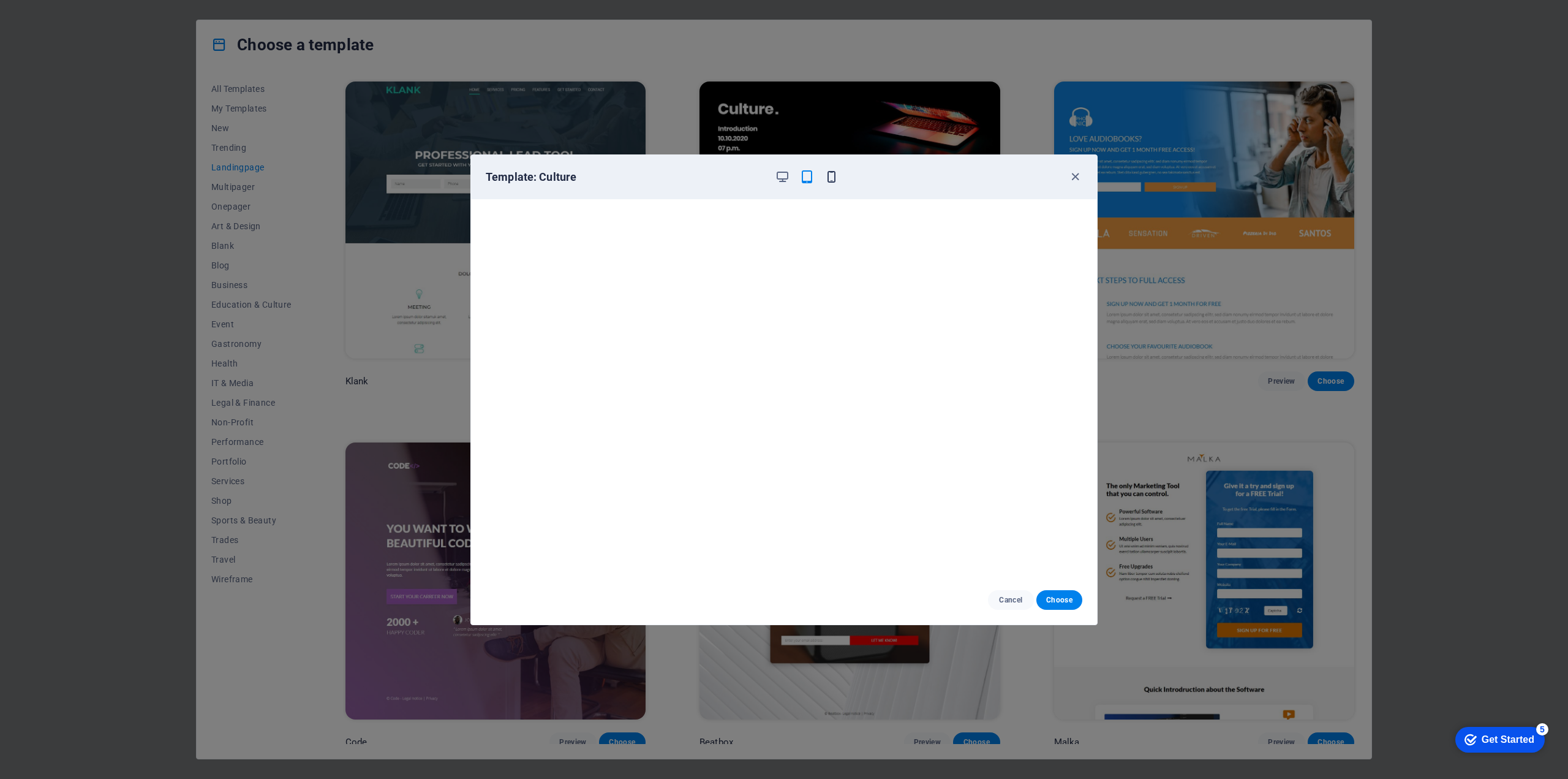
click at [833, 180] on icon "button" at bounding box center [831, 177] width 14 height 14
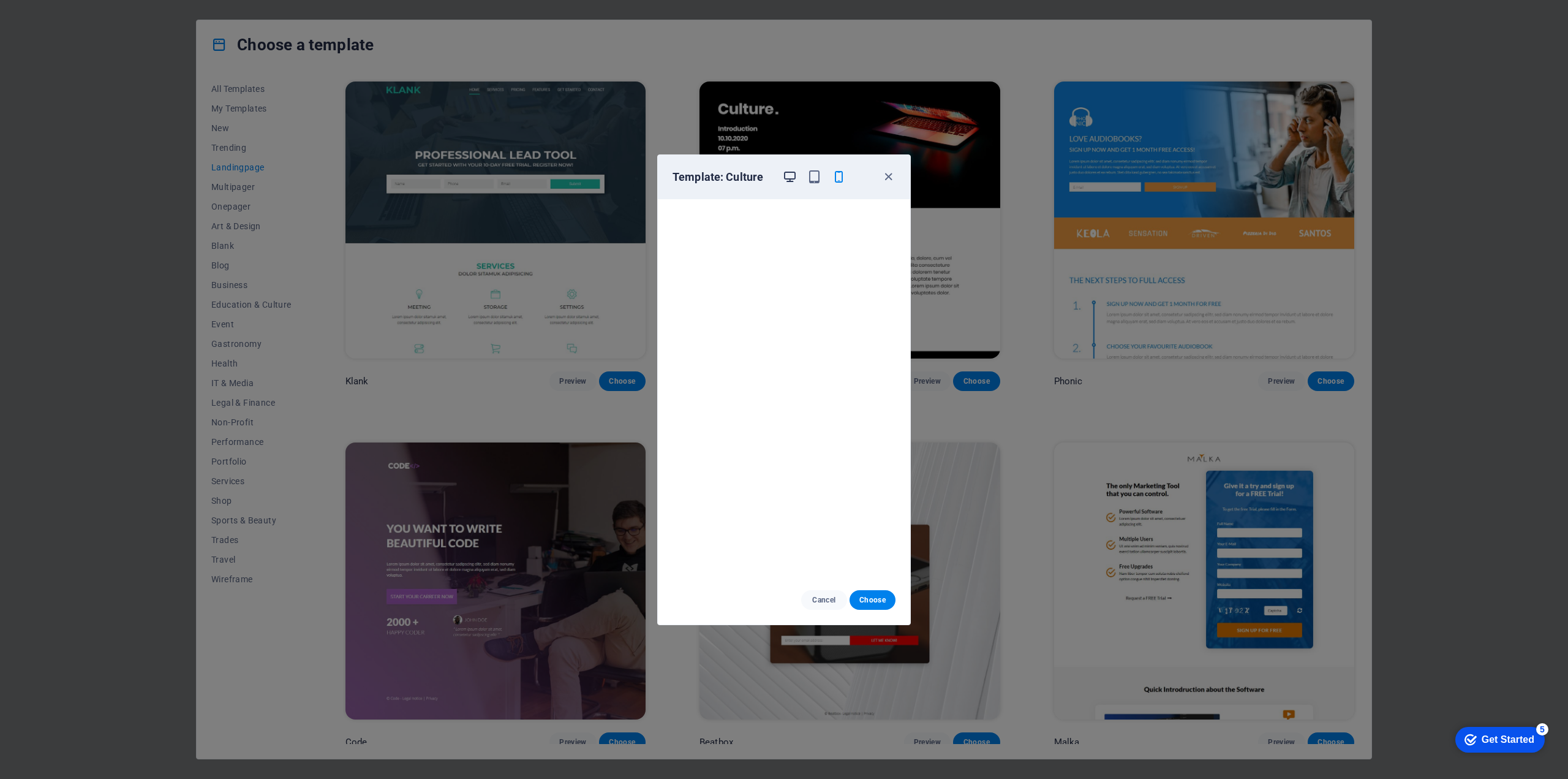
click at [794, 180] on icon "button" at bounding box center [790, 177] width 14 height 14
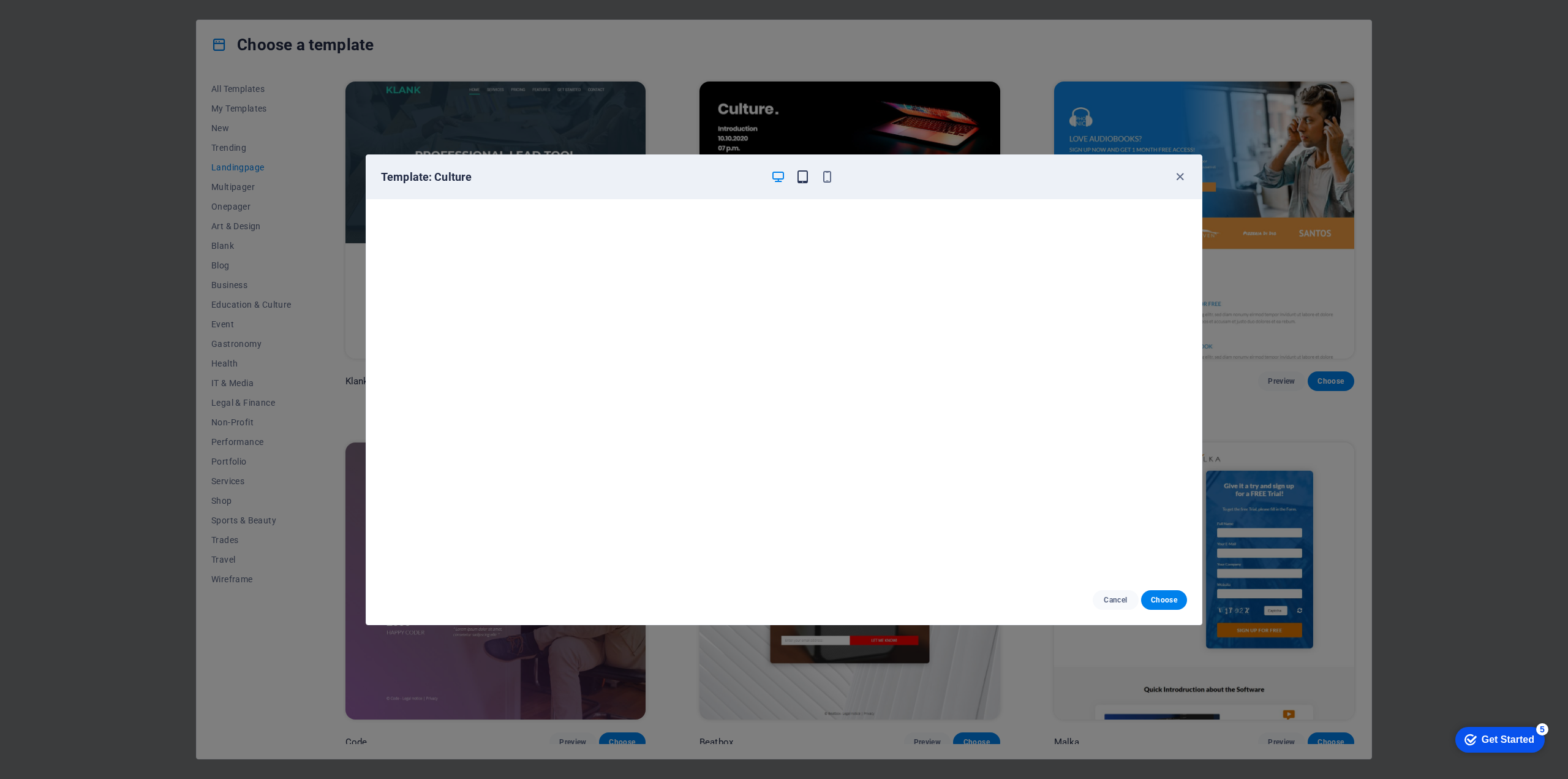
click at [804, 175] on icon "button" at bounding box center [803, 177] width 14 height 14
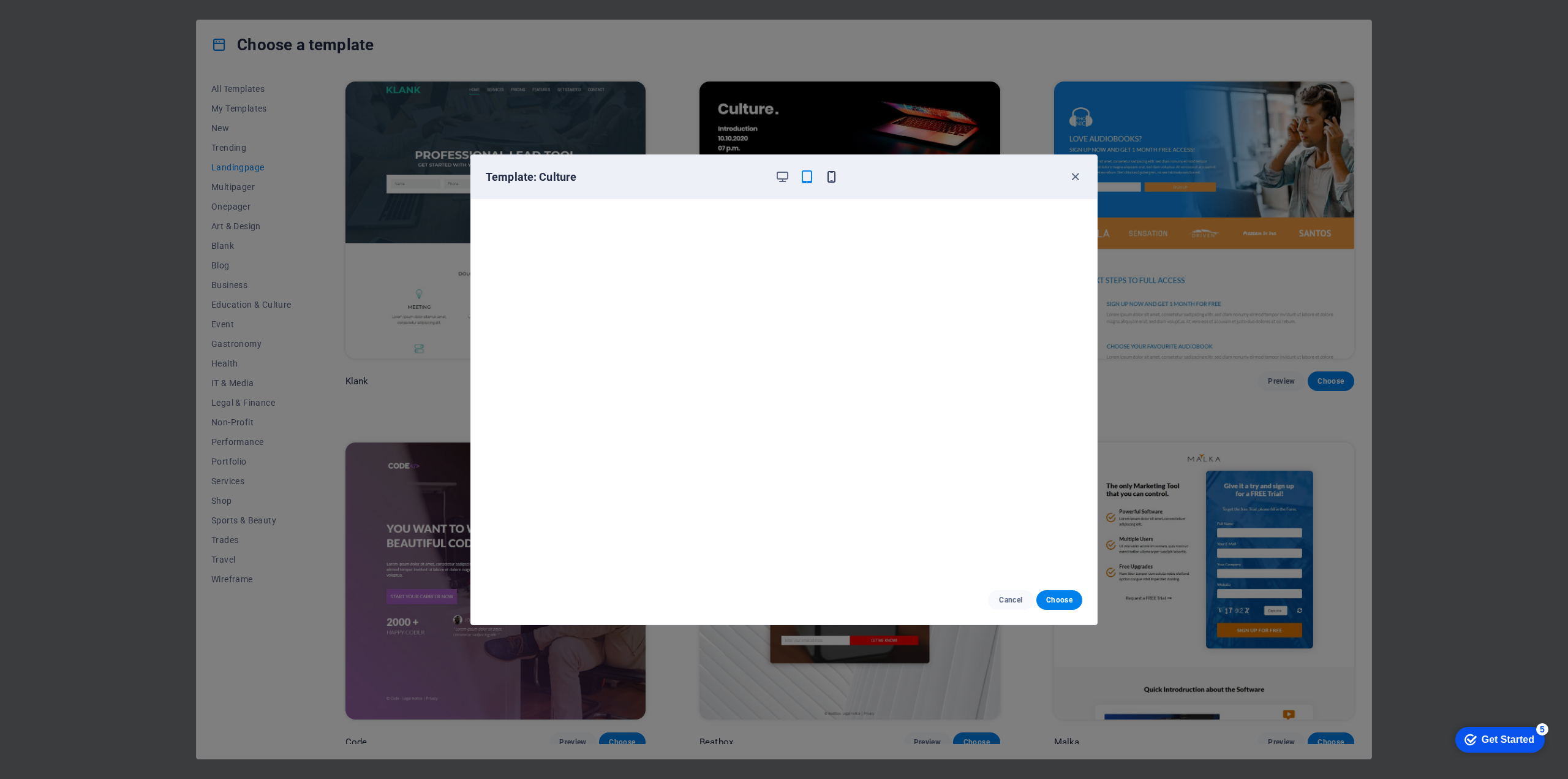
click at [828, 180] on icon "button" at bounding box center [831, 177] width 14 height 14
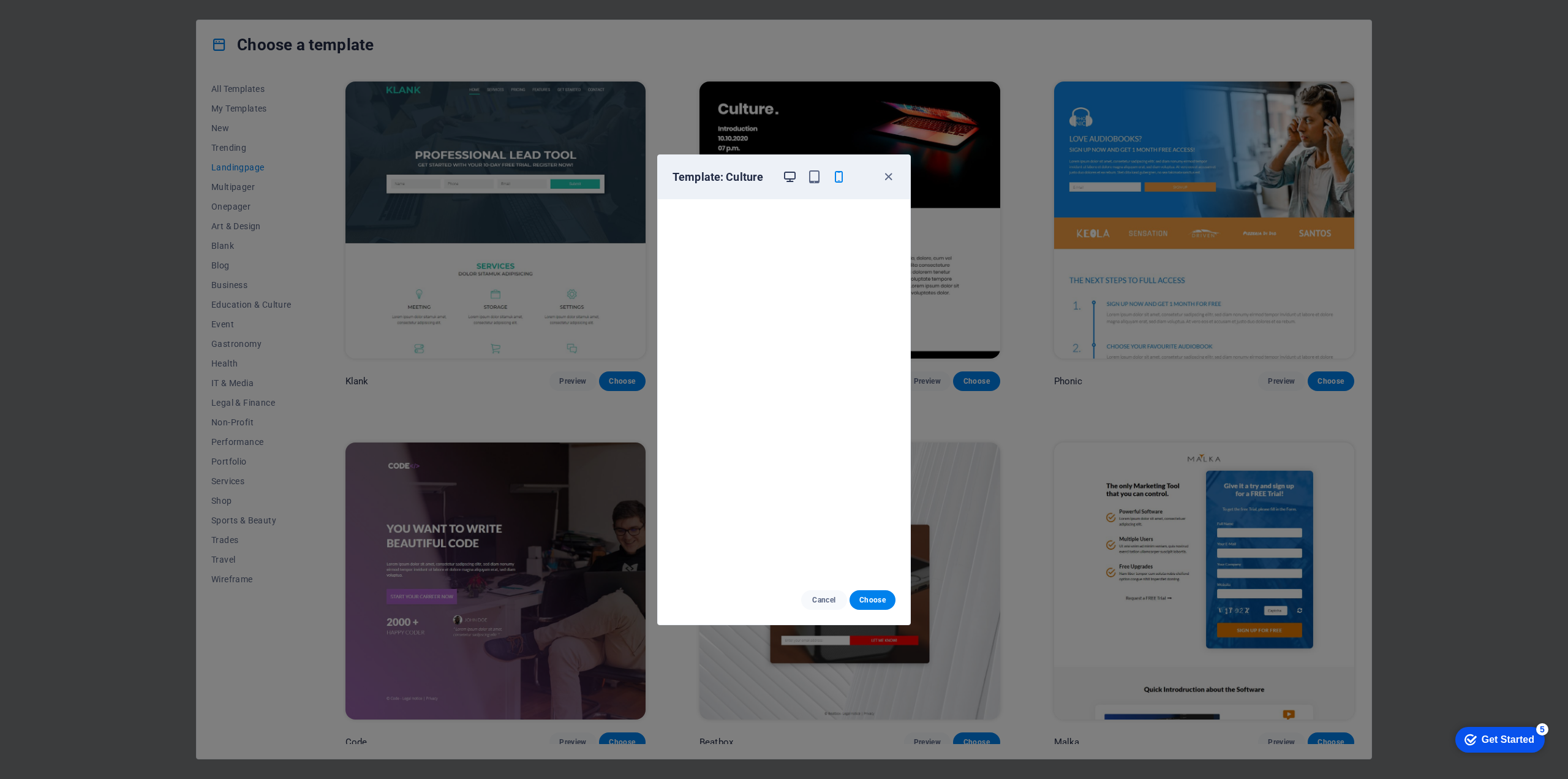
click at [789, 178] on icon "button" at bounding box center [790, 177] width 14 height 14
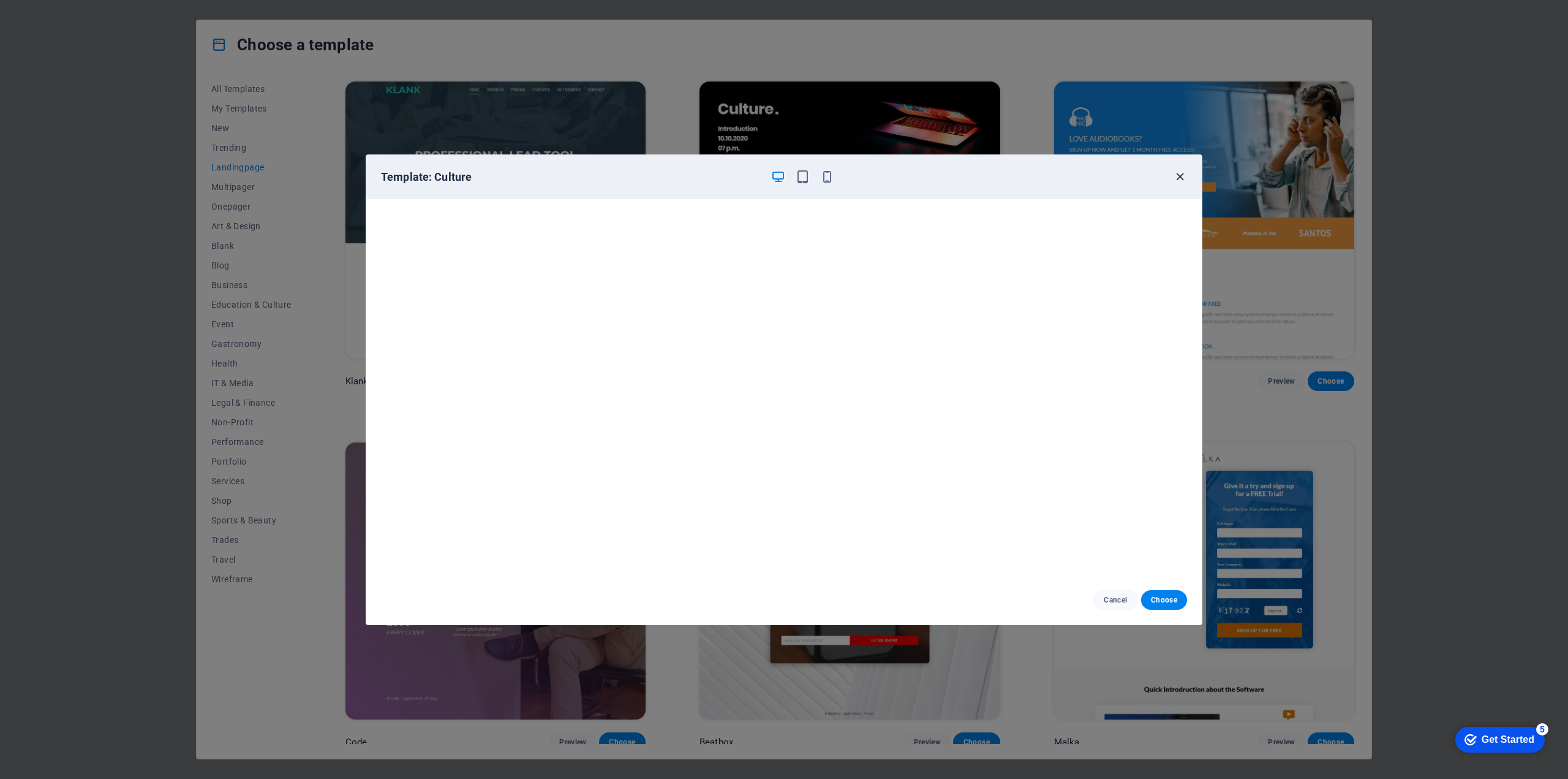
click at [1183, 175] on icon "button" at bounding box center [1180, 177] width 14 height 14
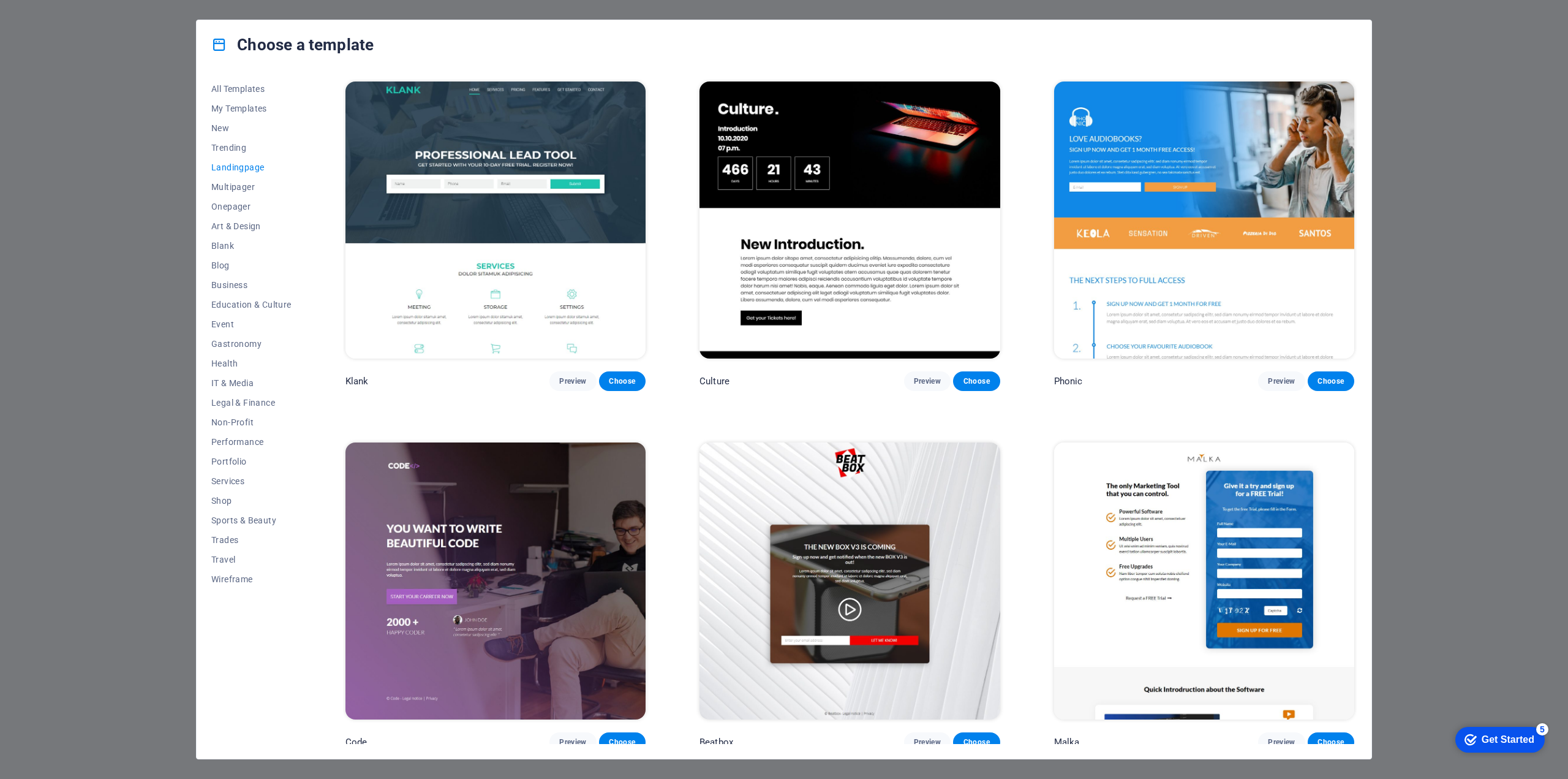
scroll to position [61, 0]
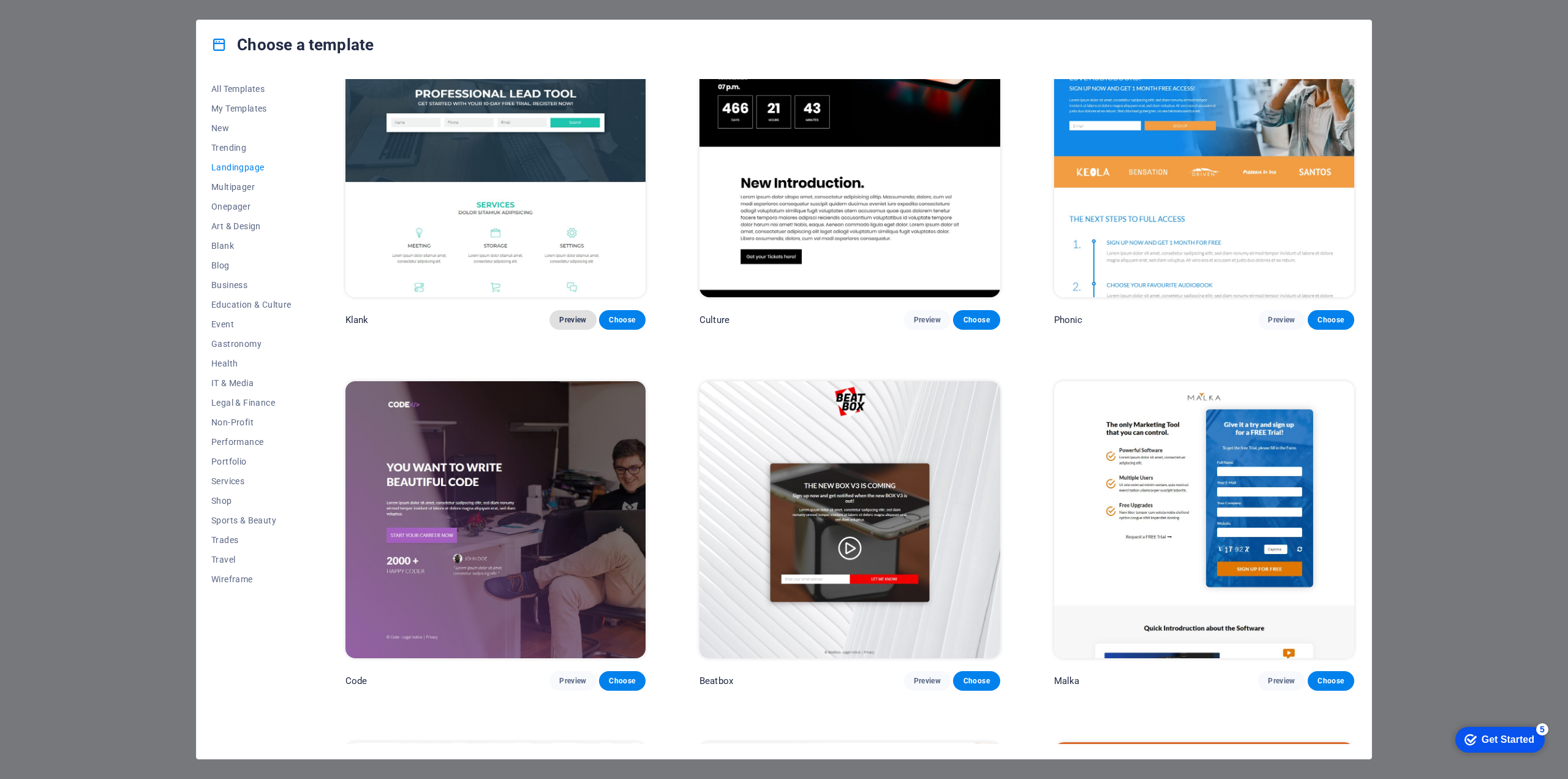
click at [565, 315] on span "Preview" at bounding box center [573, 320] width 27 height 10
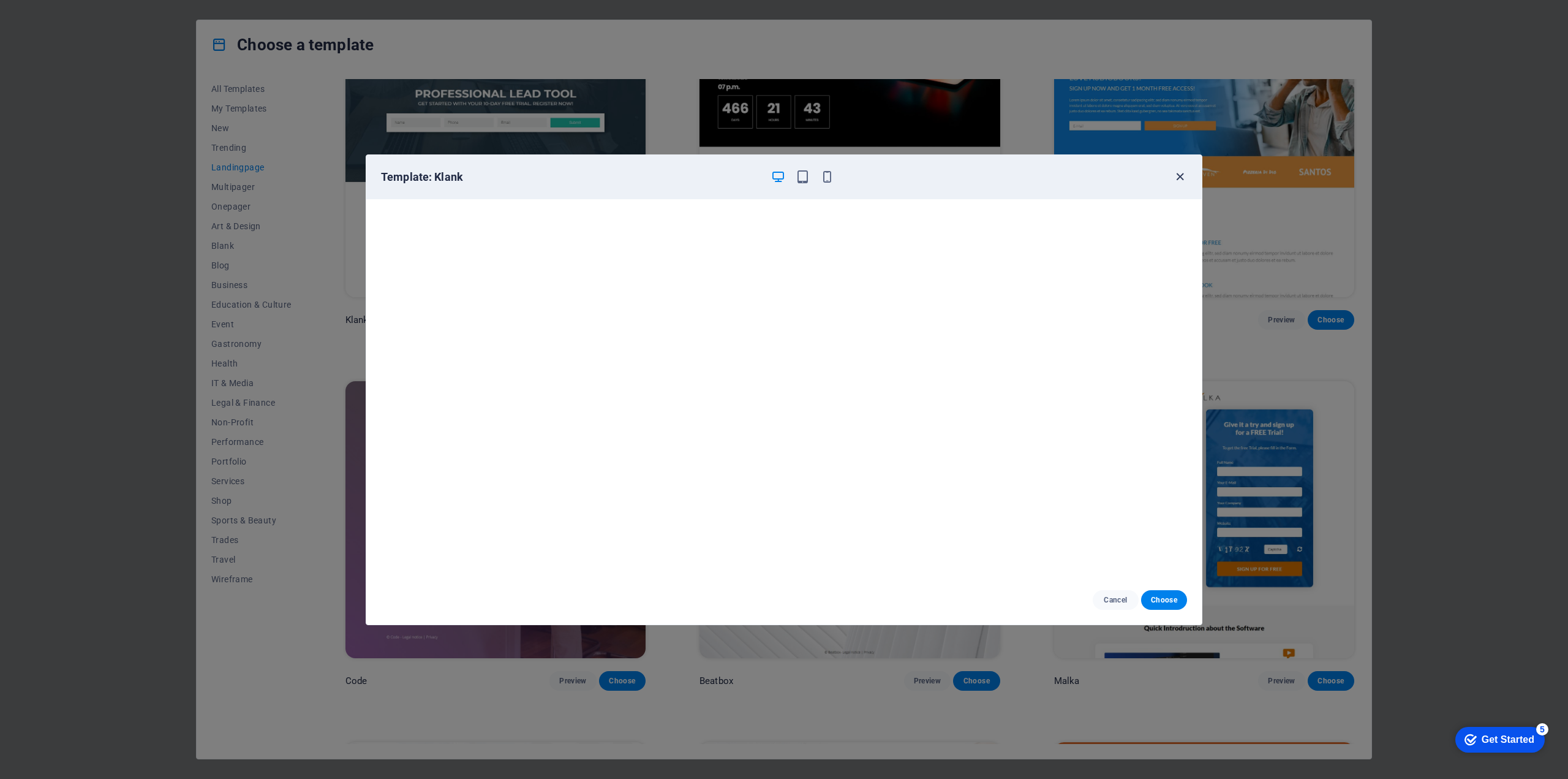
click at [1178, 176] on icon "button" at bounding box center [1180, 177] width 14 height 14
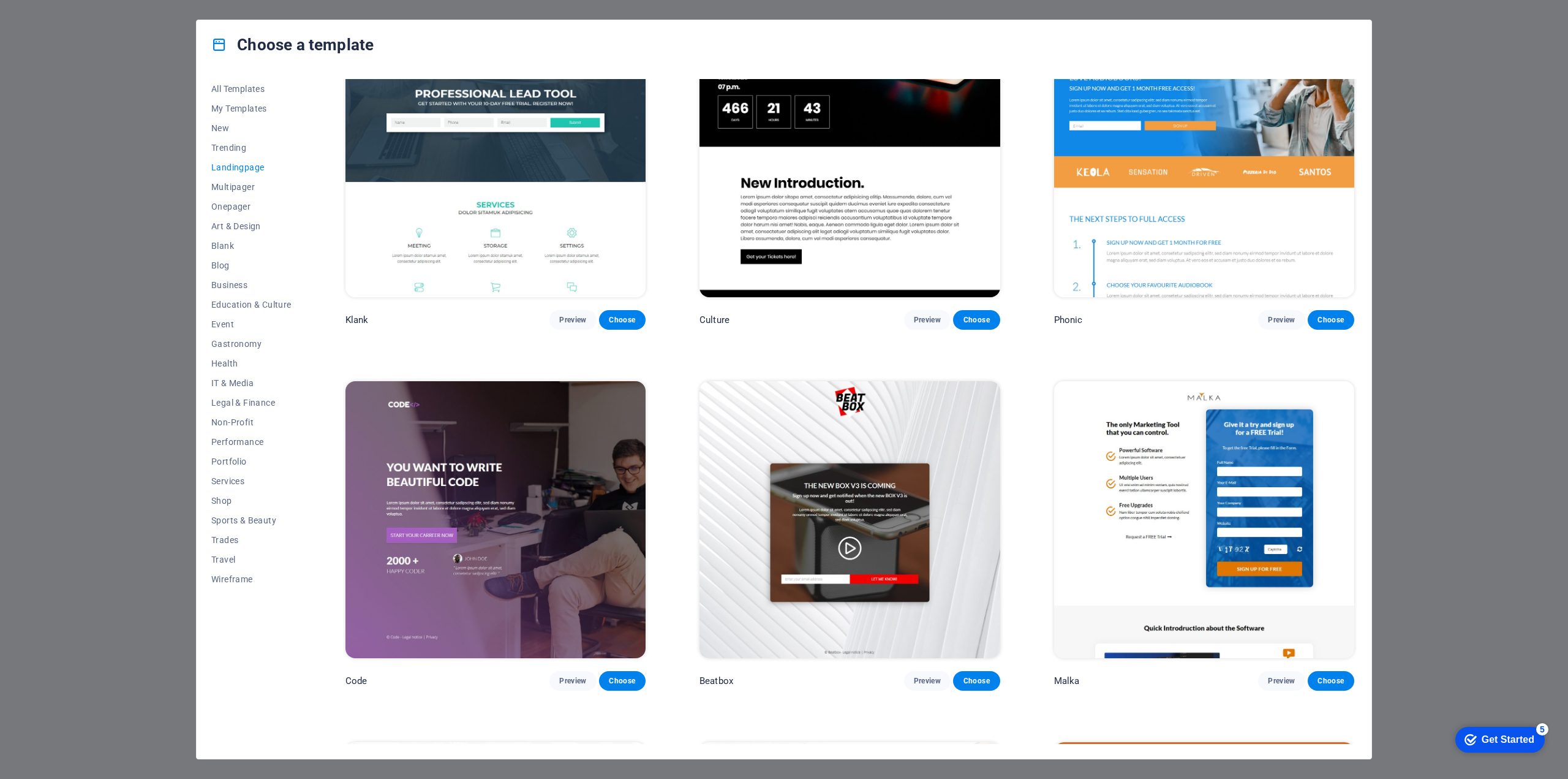
click at [477, 47] on div "Choose a template" at bounding box center [784, 44] width 1174 height 49
click at [238, 281] on span "Business" at bounding box center [251, 285] width 80 height 10
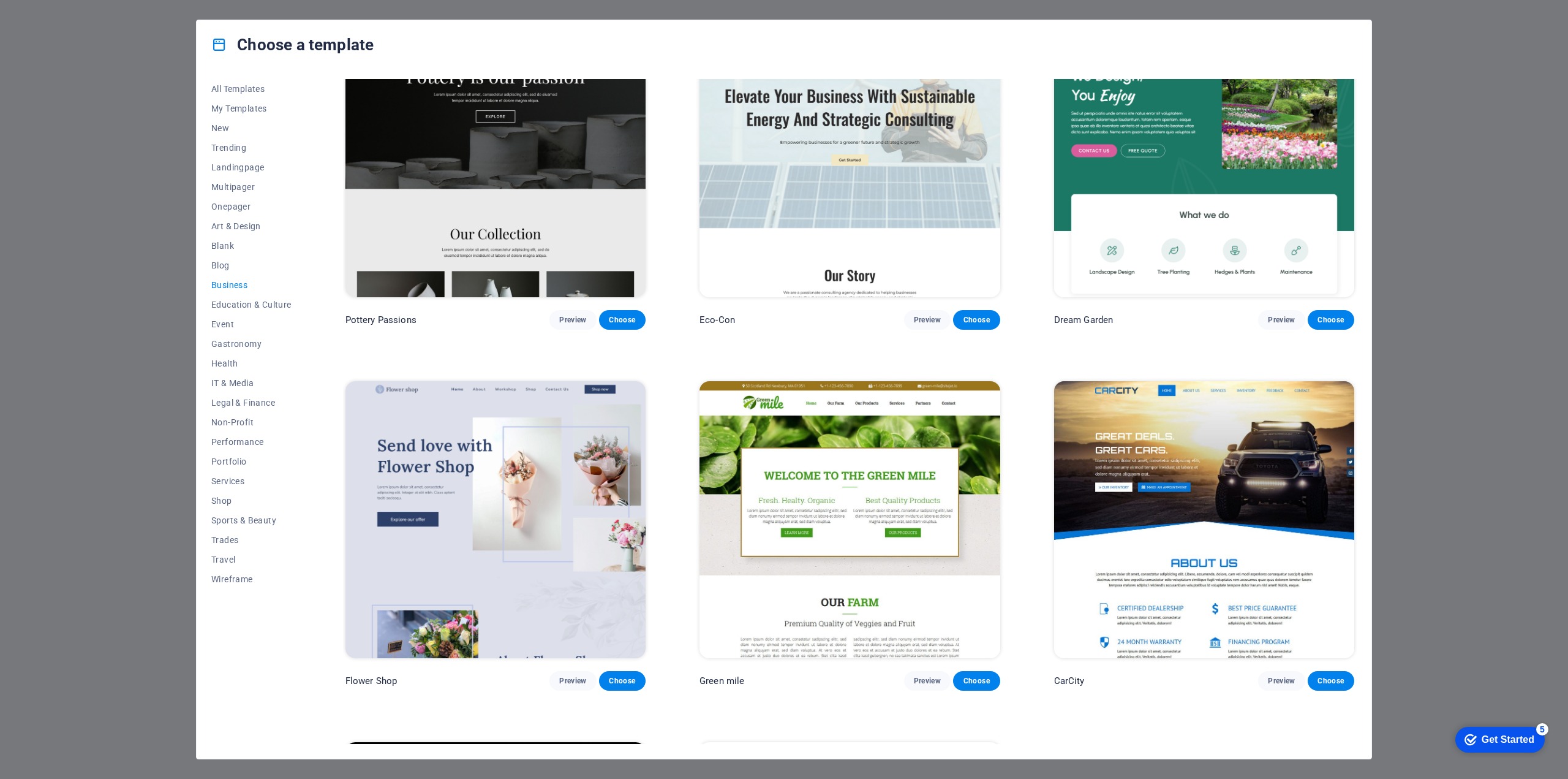
scroll to position [0, 0]
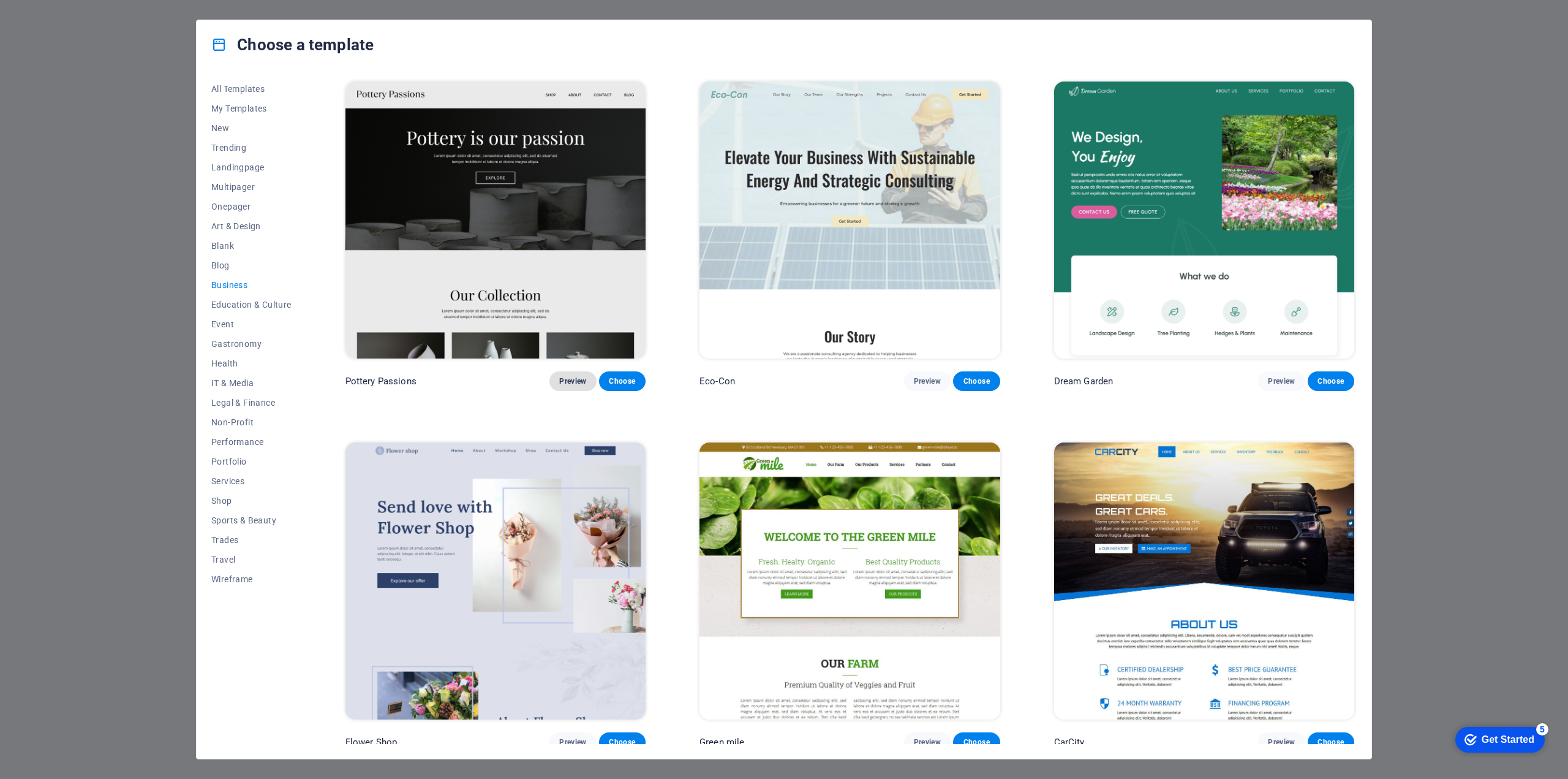
click at [570, 380] on span "Preview" at bounding box center [573, 381] width 27 height 10
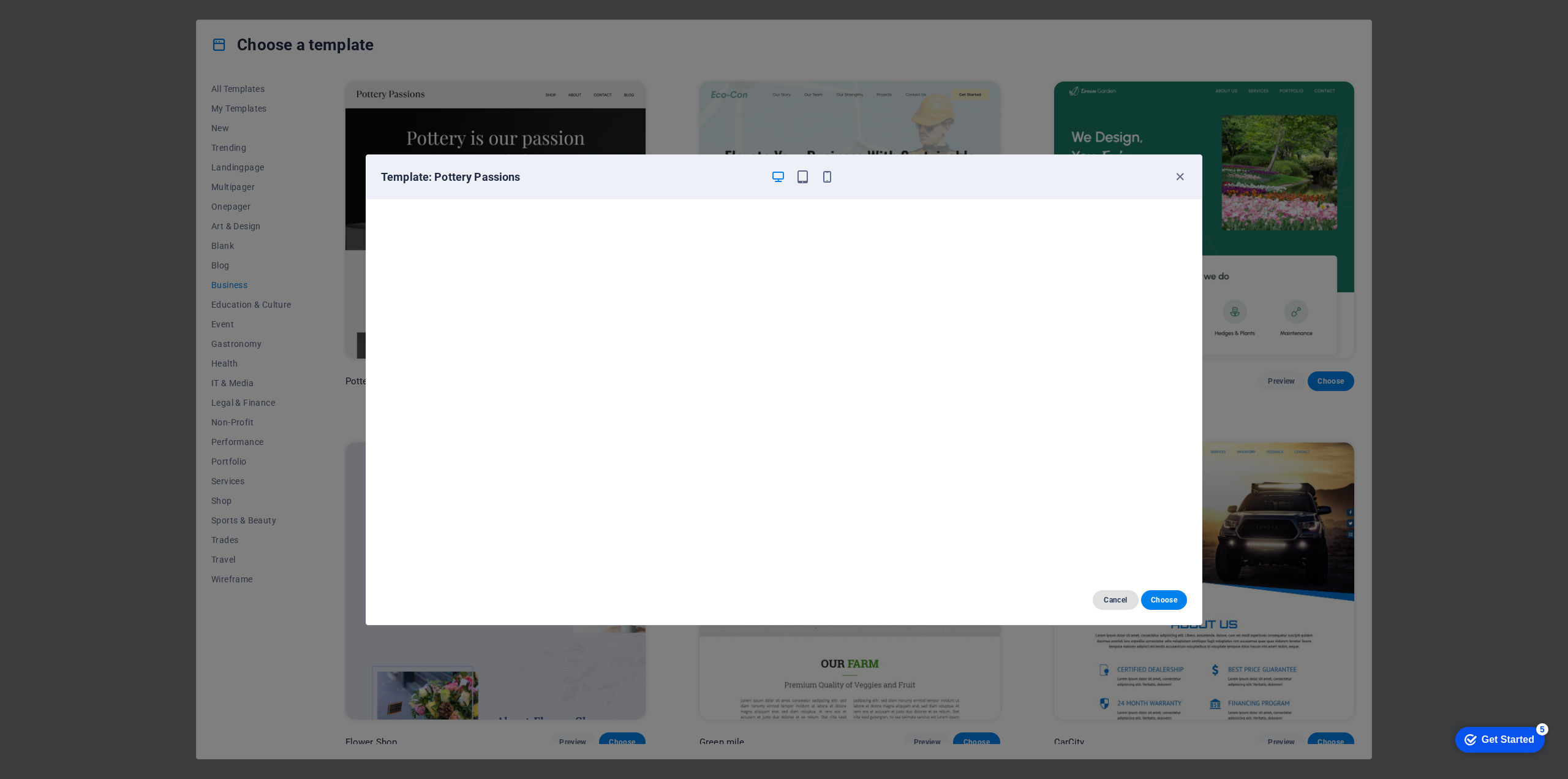
click at [1103, 603] on span "Cancel" at bounding box center [1115, 600] width 26 height 10
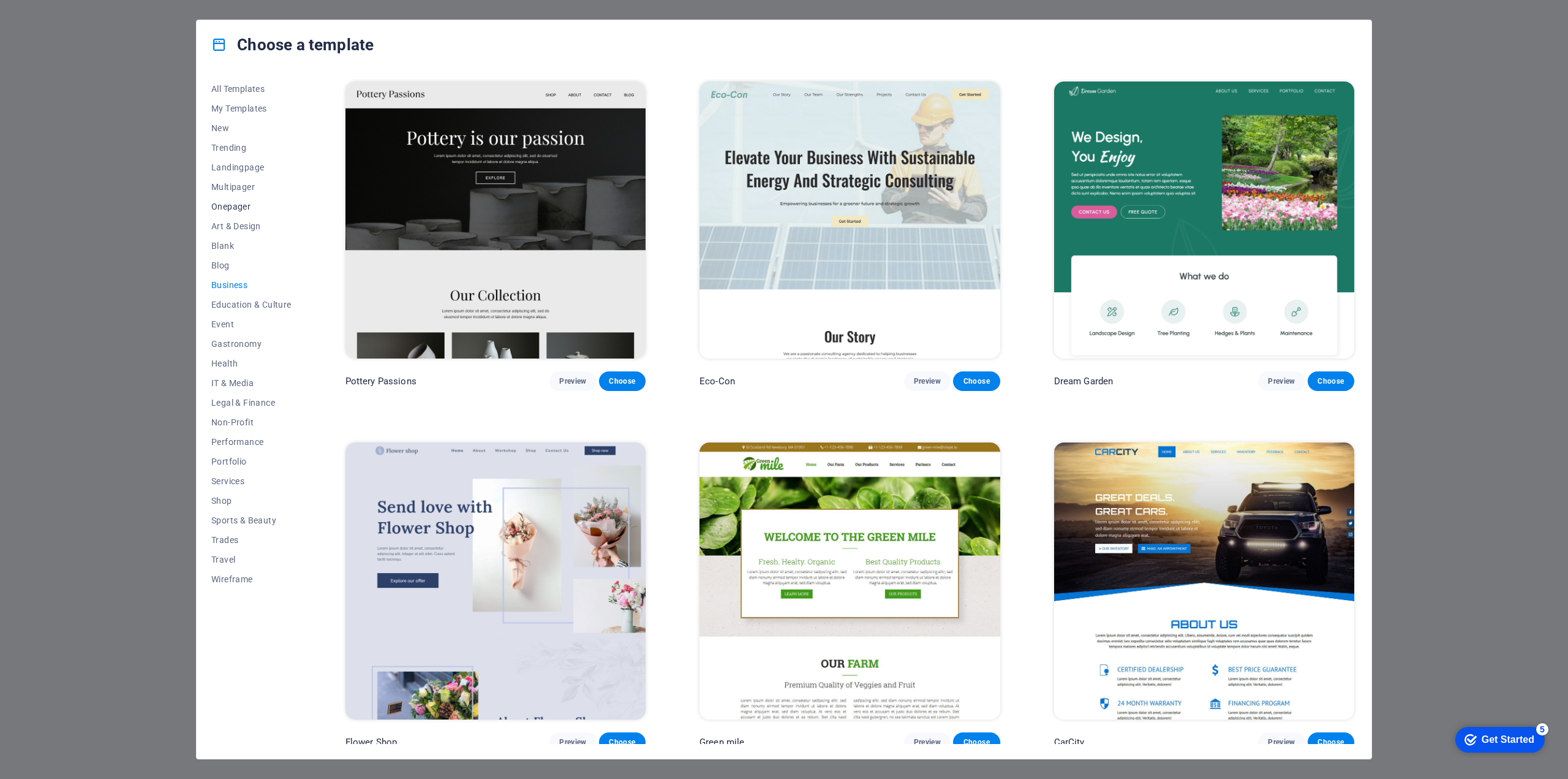
click at [237, 203] on span "Onepager" at bounding box center [251, 207] width 80 height 10
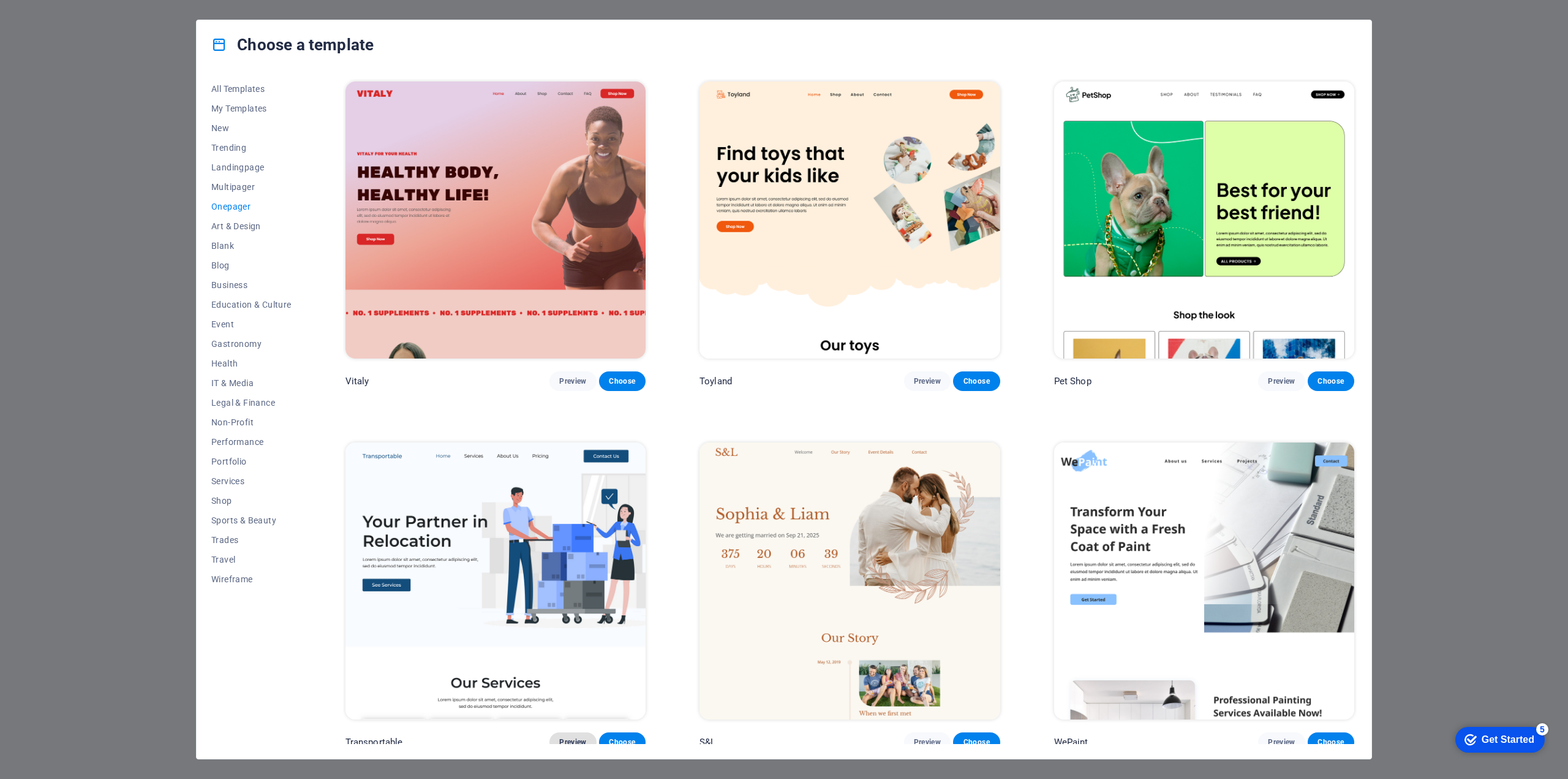
click at [579, 737] on span "Preview" at bounding box center [573, 742] width 27 height 10
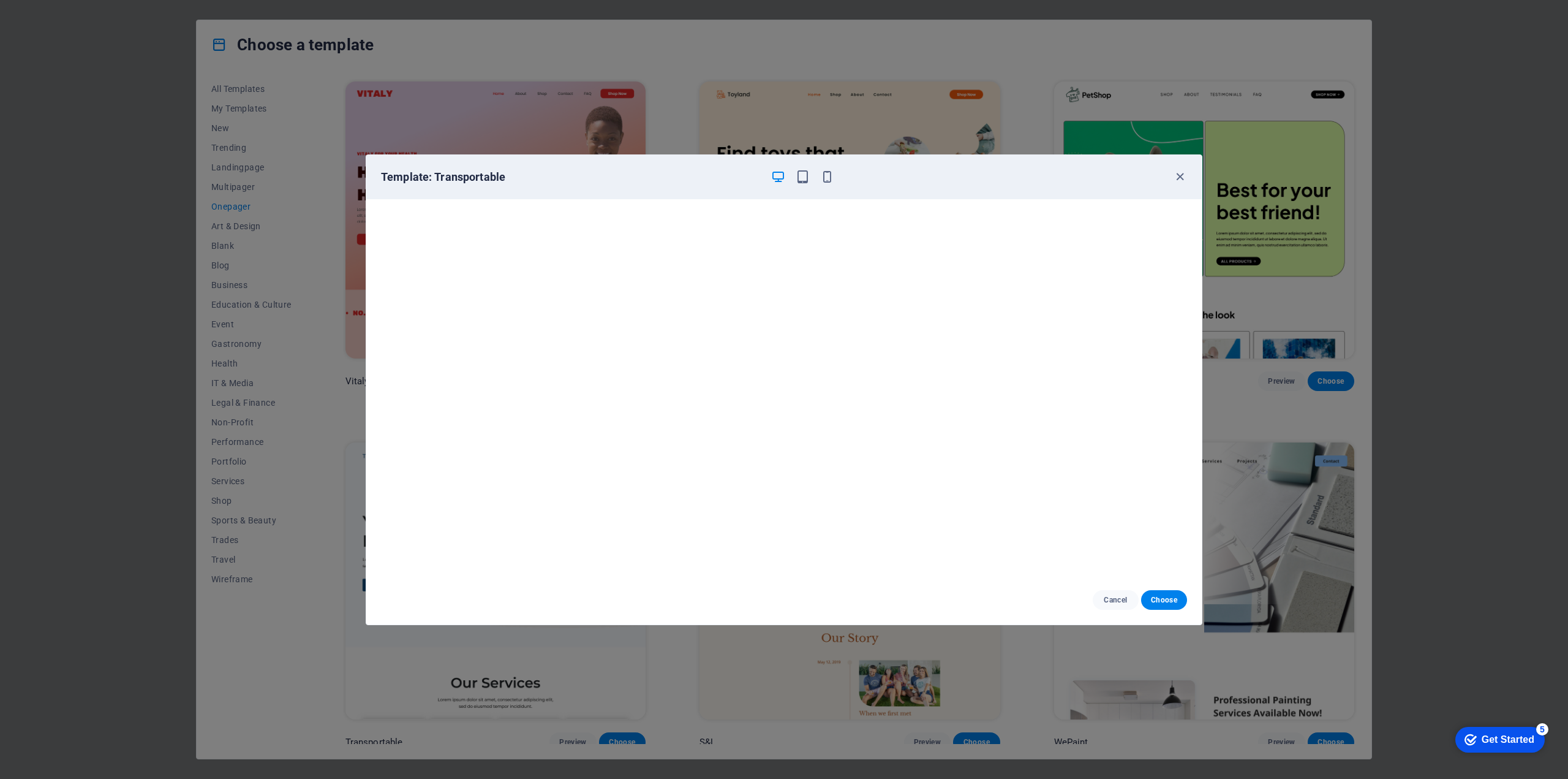
scroll to position [3, 0]
click at [1175, 180] on icon "button" at bounding box center [1180, 177] width 14 height 14
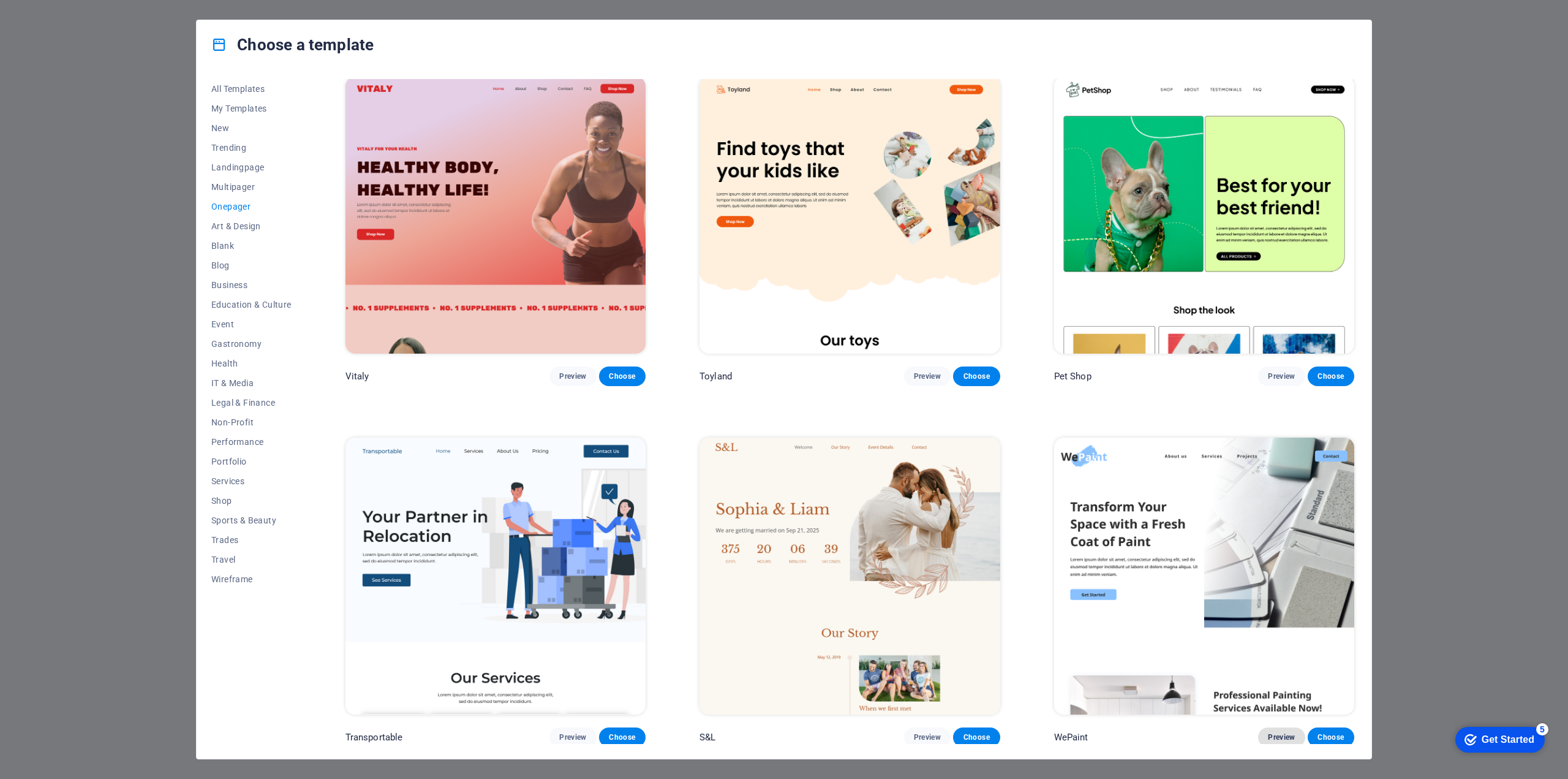
click at [1273, 732] on span "Preview" at bounding box center [1281, 737] width 27 height 10
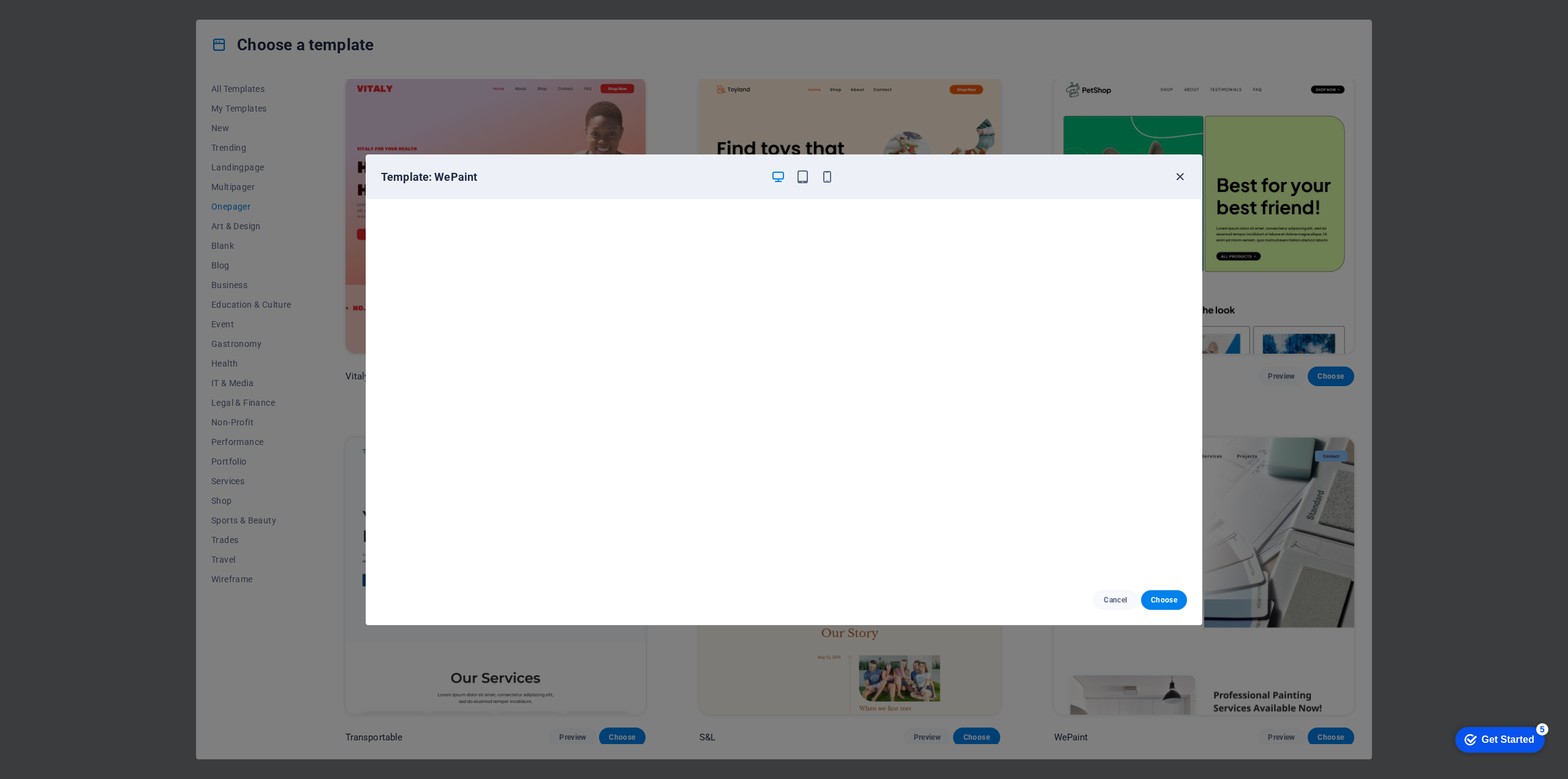
click at [1183, 178] on icon "button" at bounding box center [1180, 177] width 14 height 14
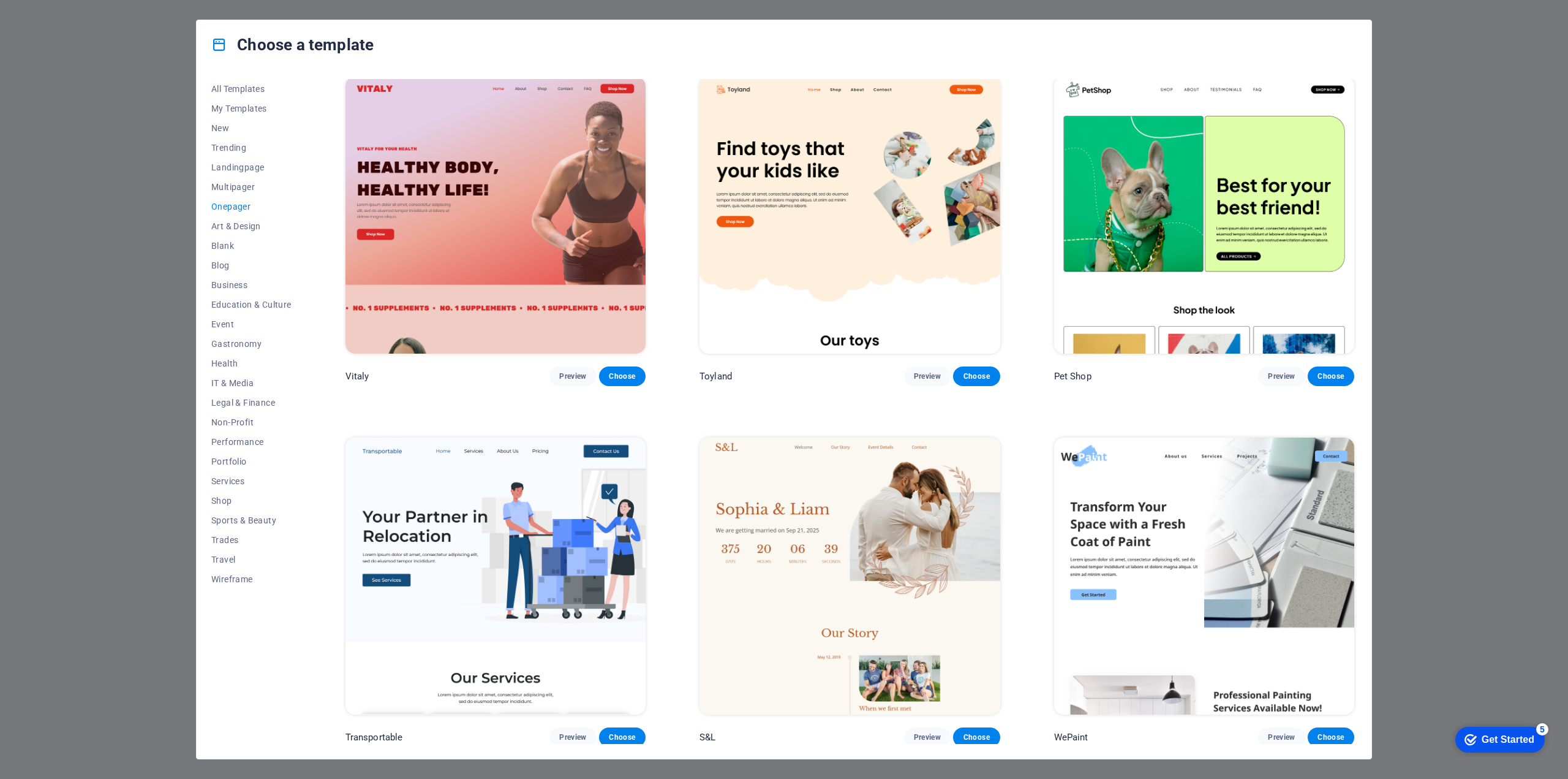
click at [317, 468] on div "All Templates My Templates New Trending Landingpage Multipager Onepager Art & D…" at bounding box center [784, 414] width 1174 height 689
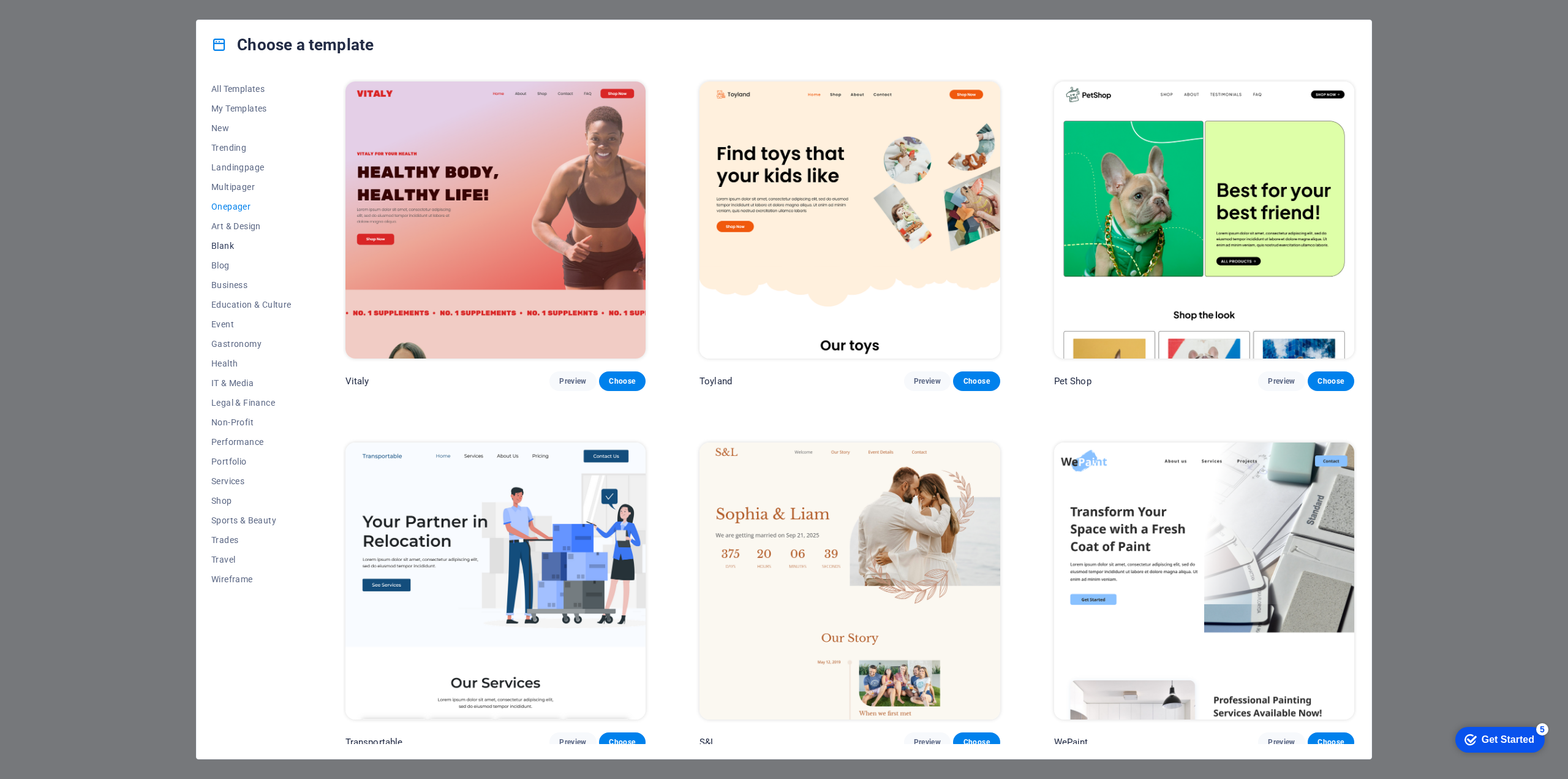
click at [220, 242] on span "Blank" at bounding box center [251, 246] width 80 height 10
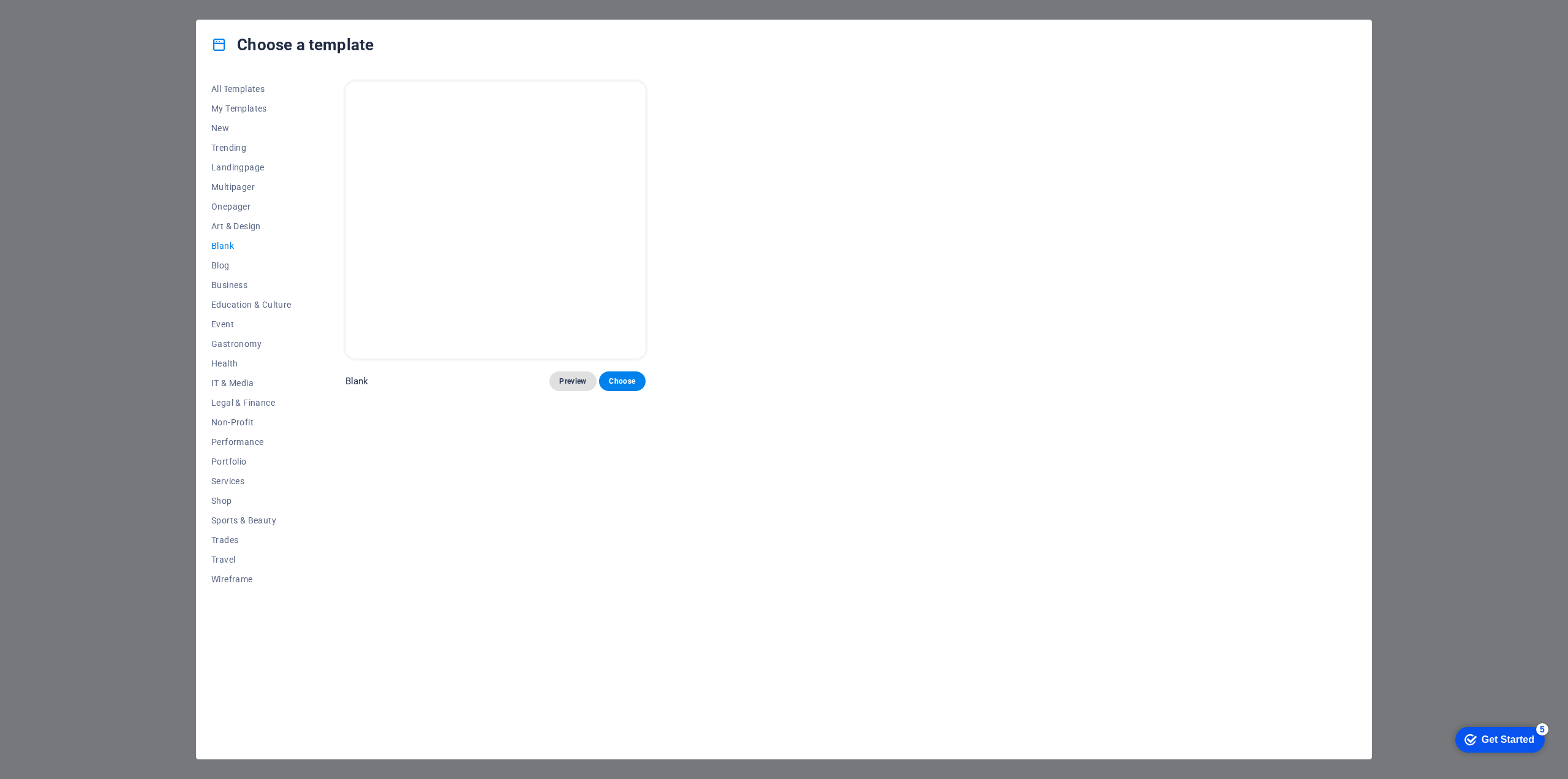
click at [580, 382] on span "Preview" at bounding box center [573, 381] width 27 height 10
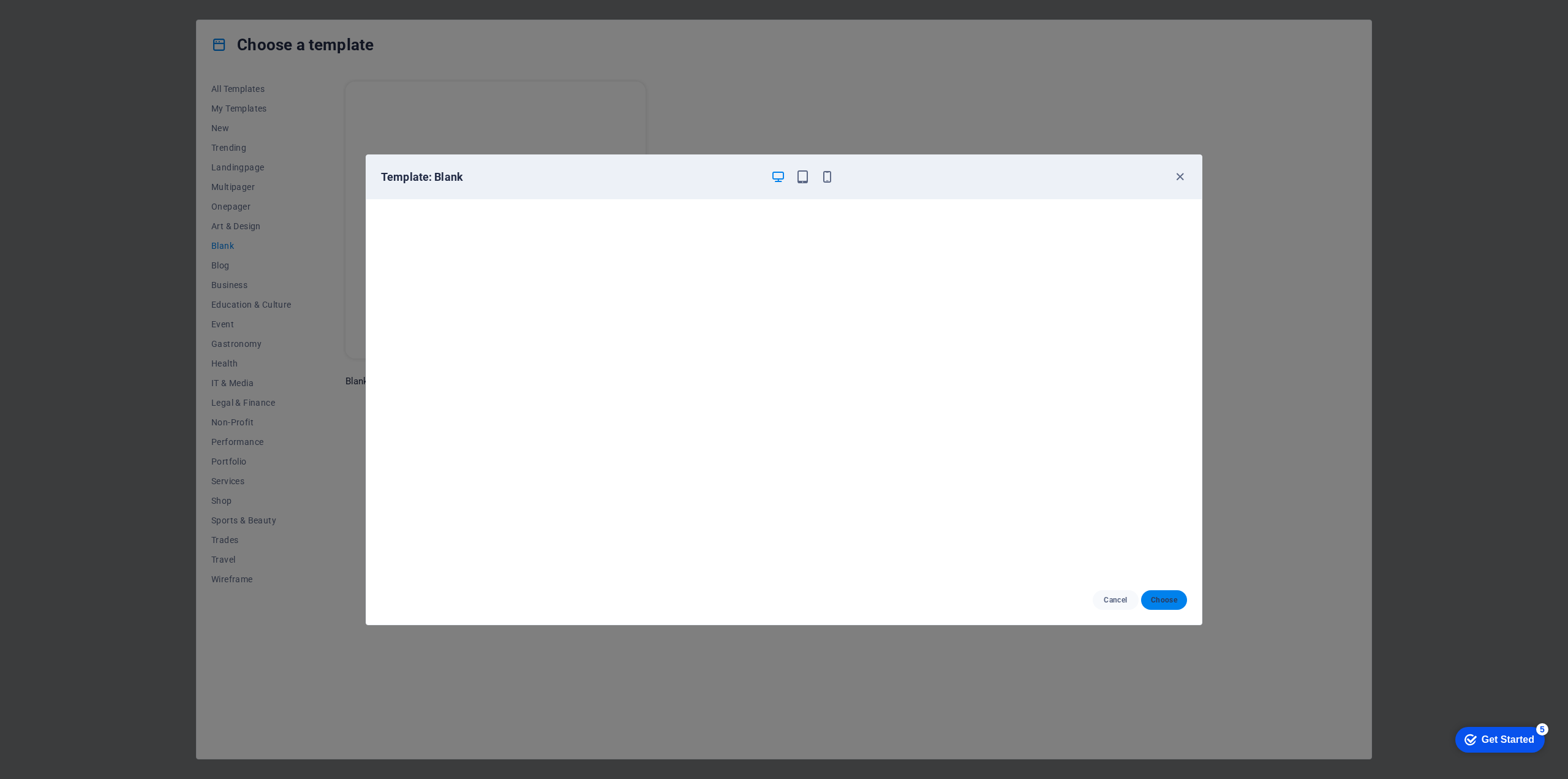
click at [1158, 597] on span "Choose" at bounding box center [1164, 600] width 26 height 10
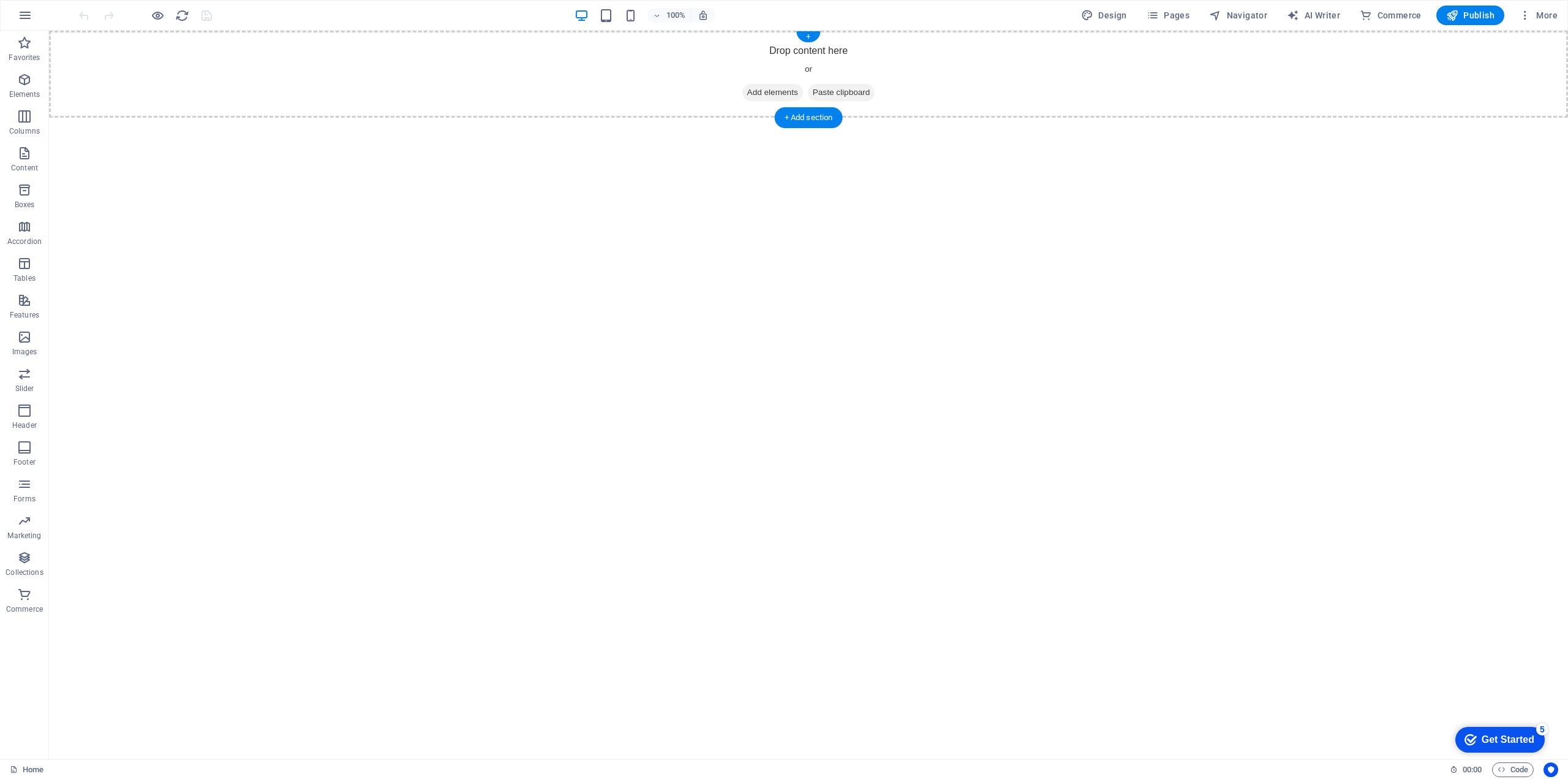
click at [757, 92] on span "Add elements" at bounding box center [772, 92] width 60 height 17
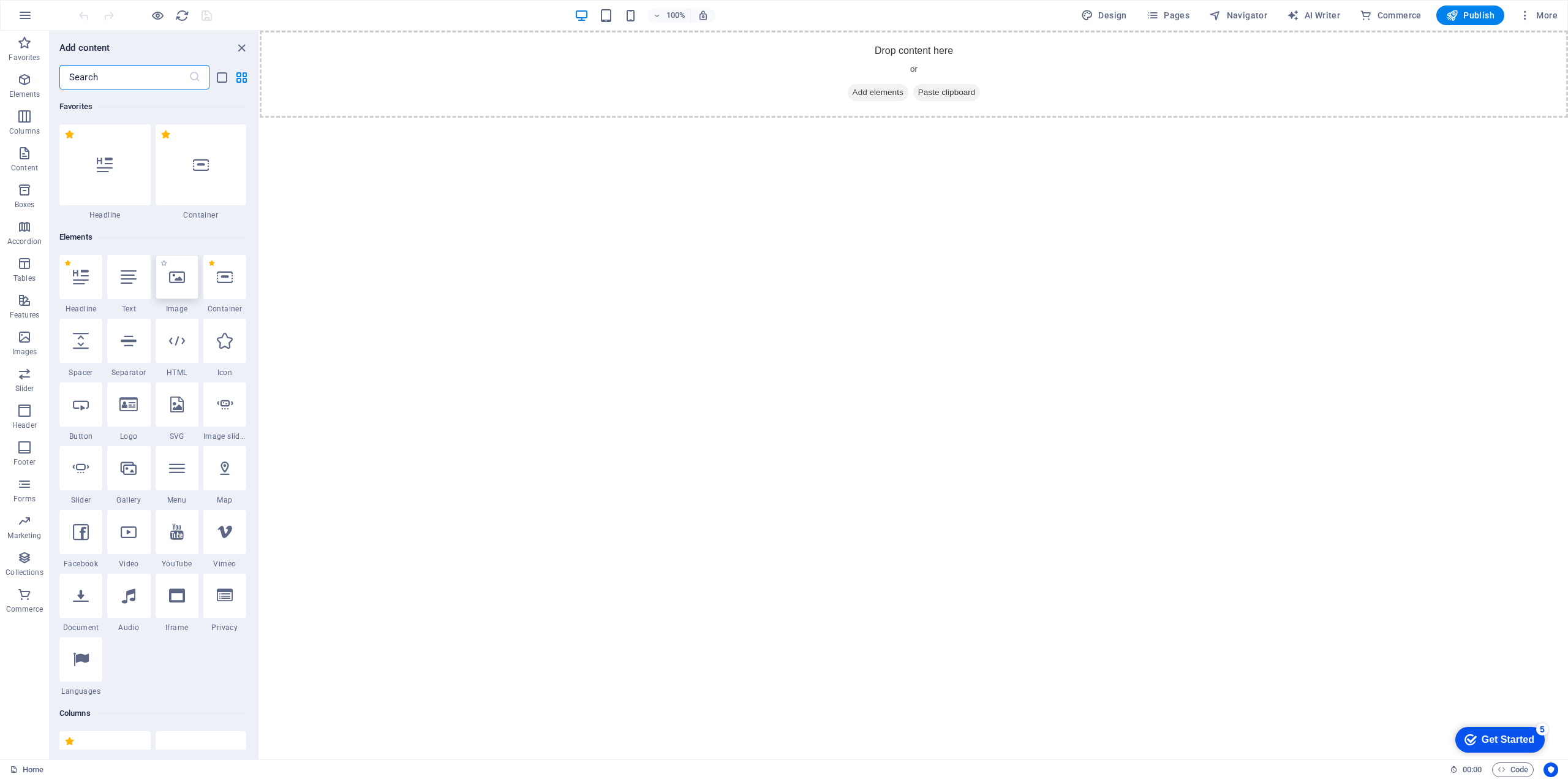
click at [178, 282] on icon at bounding box center [177, 276] width 16 height 16
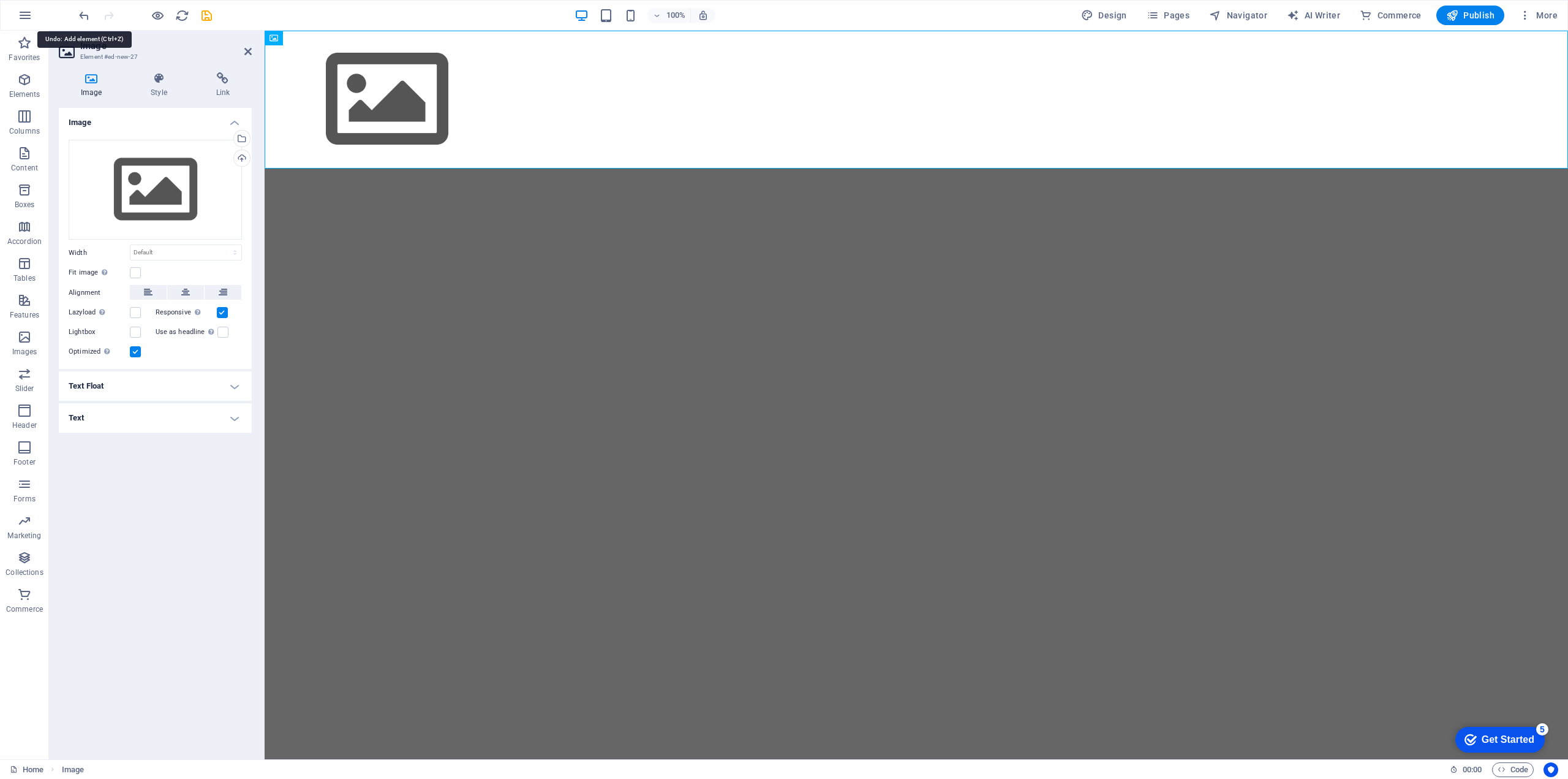
click at [87, 17] on icon "undo" at bounding box center [85, 16] width 14 height 14
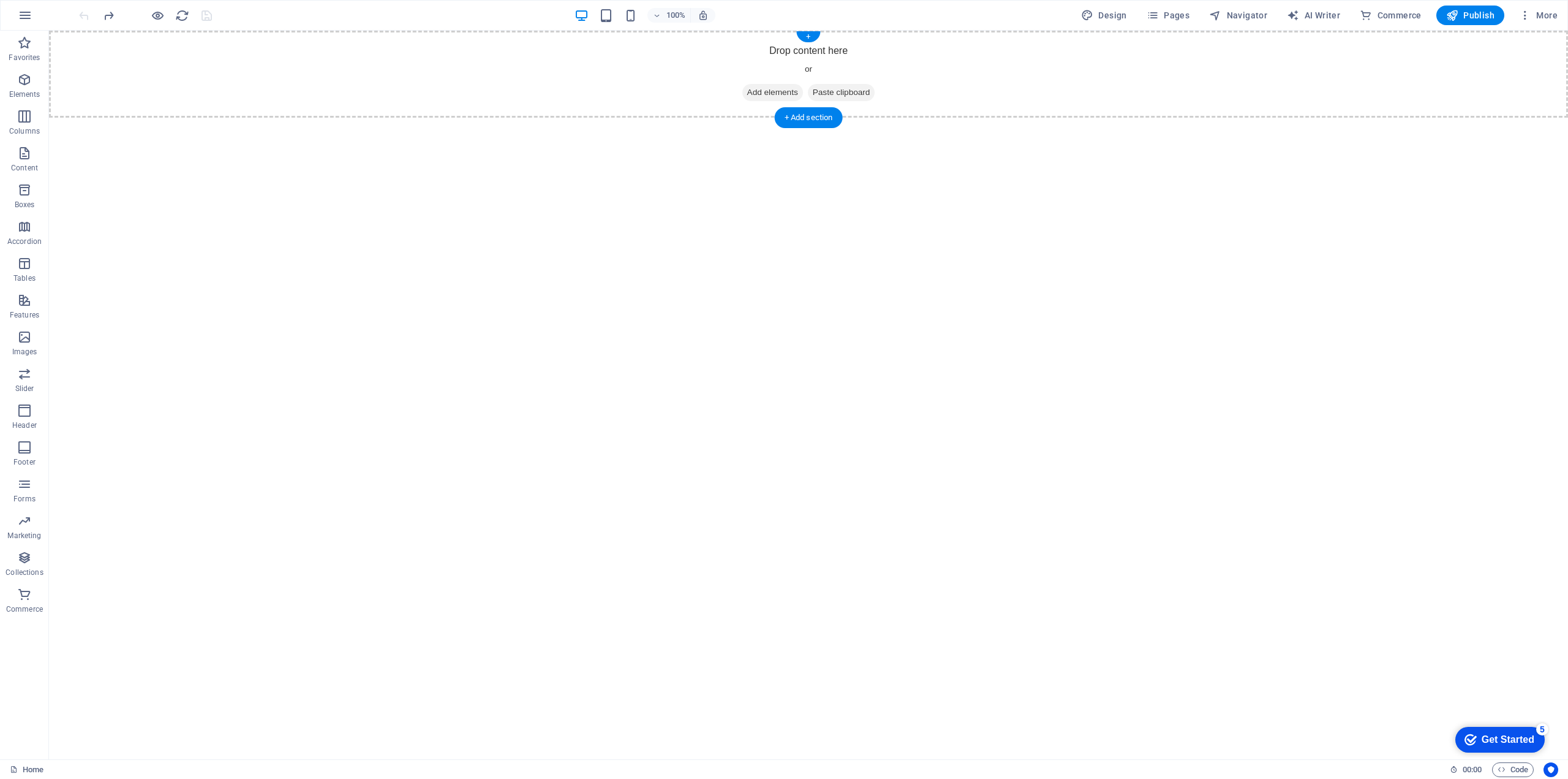
click at [757, 88] on span "Add elements" at bounding box center [772, 92] width 60 height 17
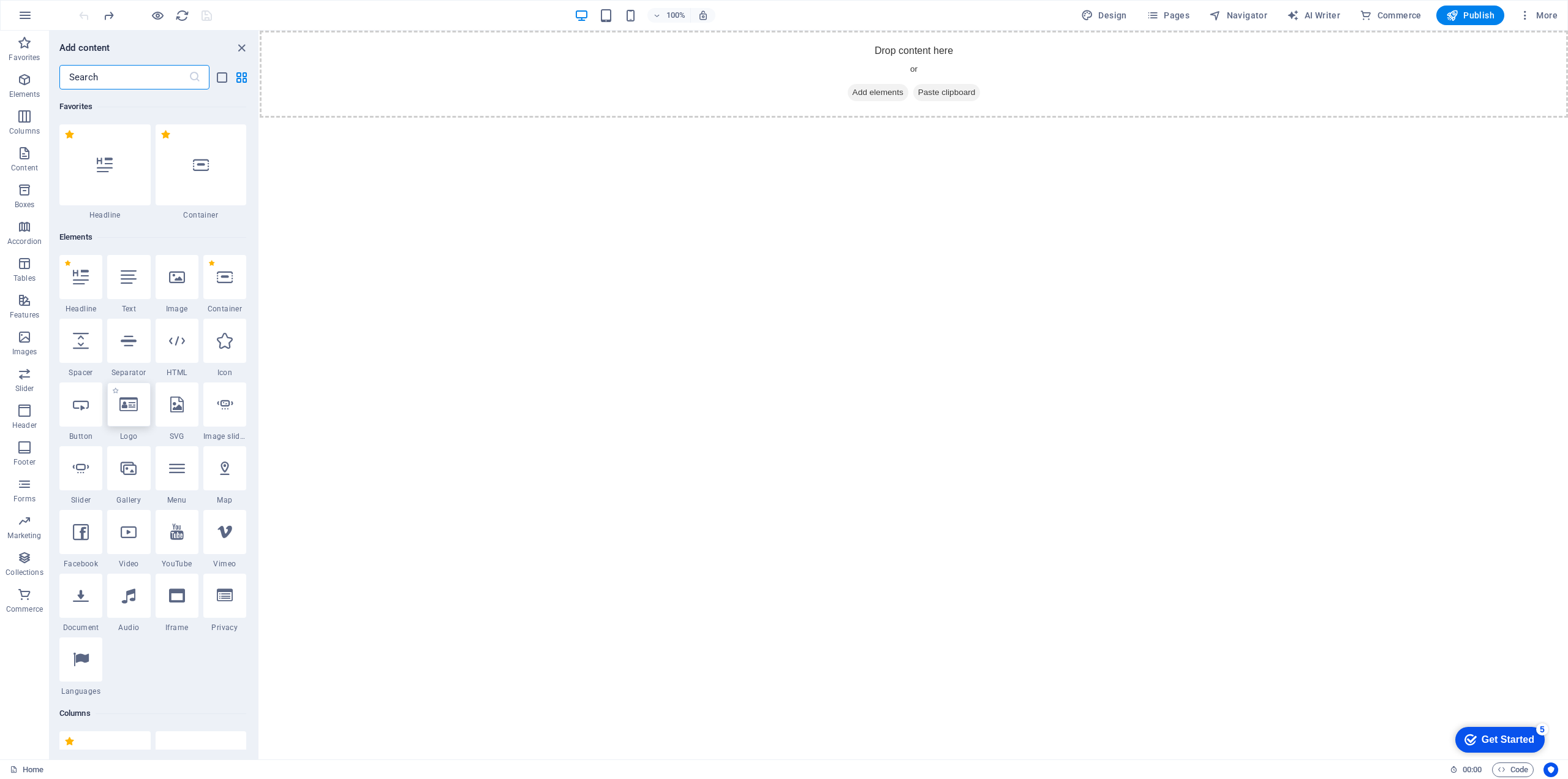
click at [140, 409] on div at bounding box center [129, 404] width 43 height 44
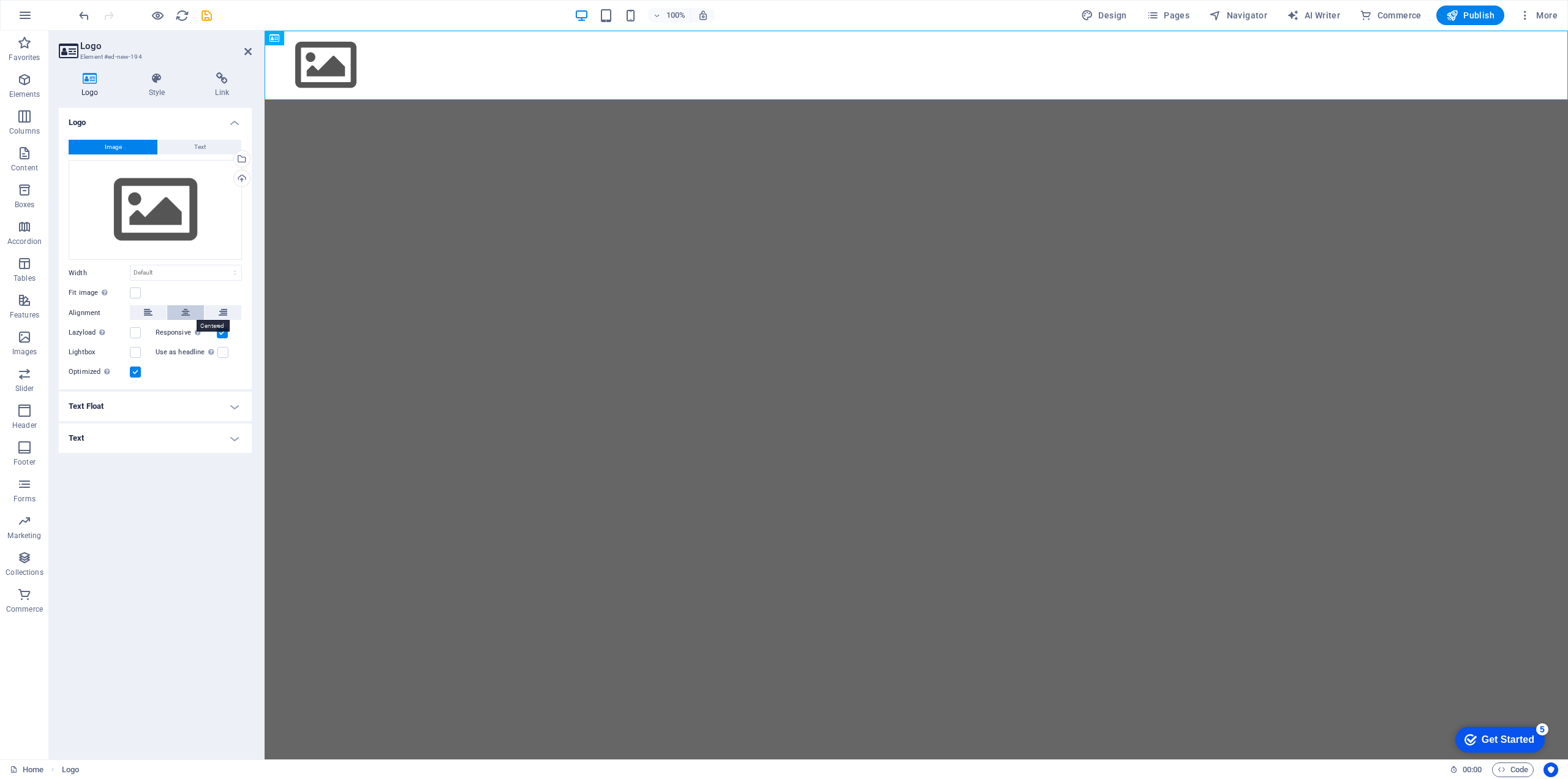
click at [188, 314] on icon at bounding box center [185, 312] width 9 height 15
click at [244, 179] on div "Upload" at bounding box center [241, 180] width 18 height 18
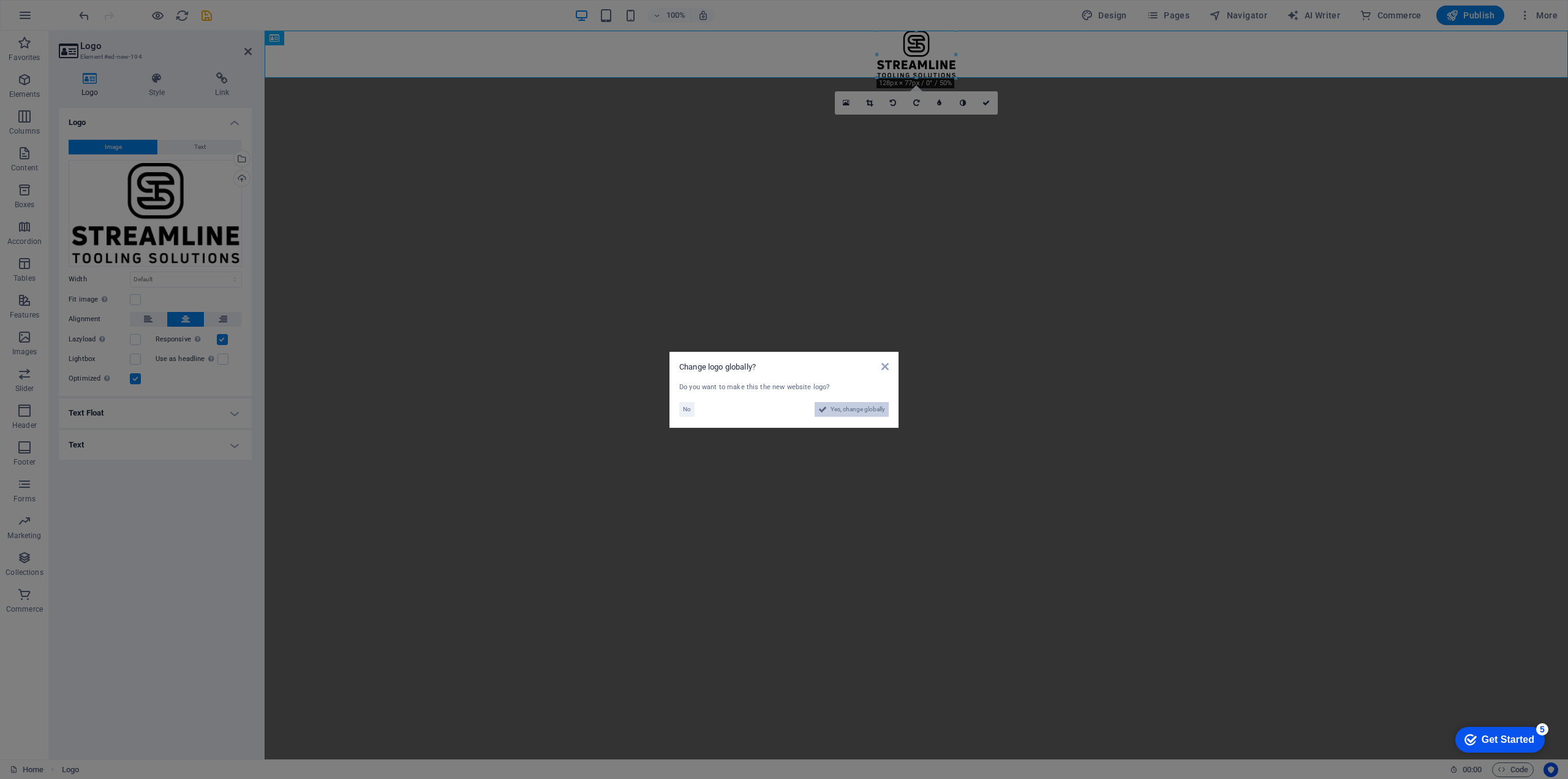
click at [850, 411] on span "Yes, change globally" at bounding box center [858, 409] width 55 height 15
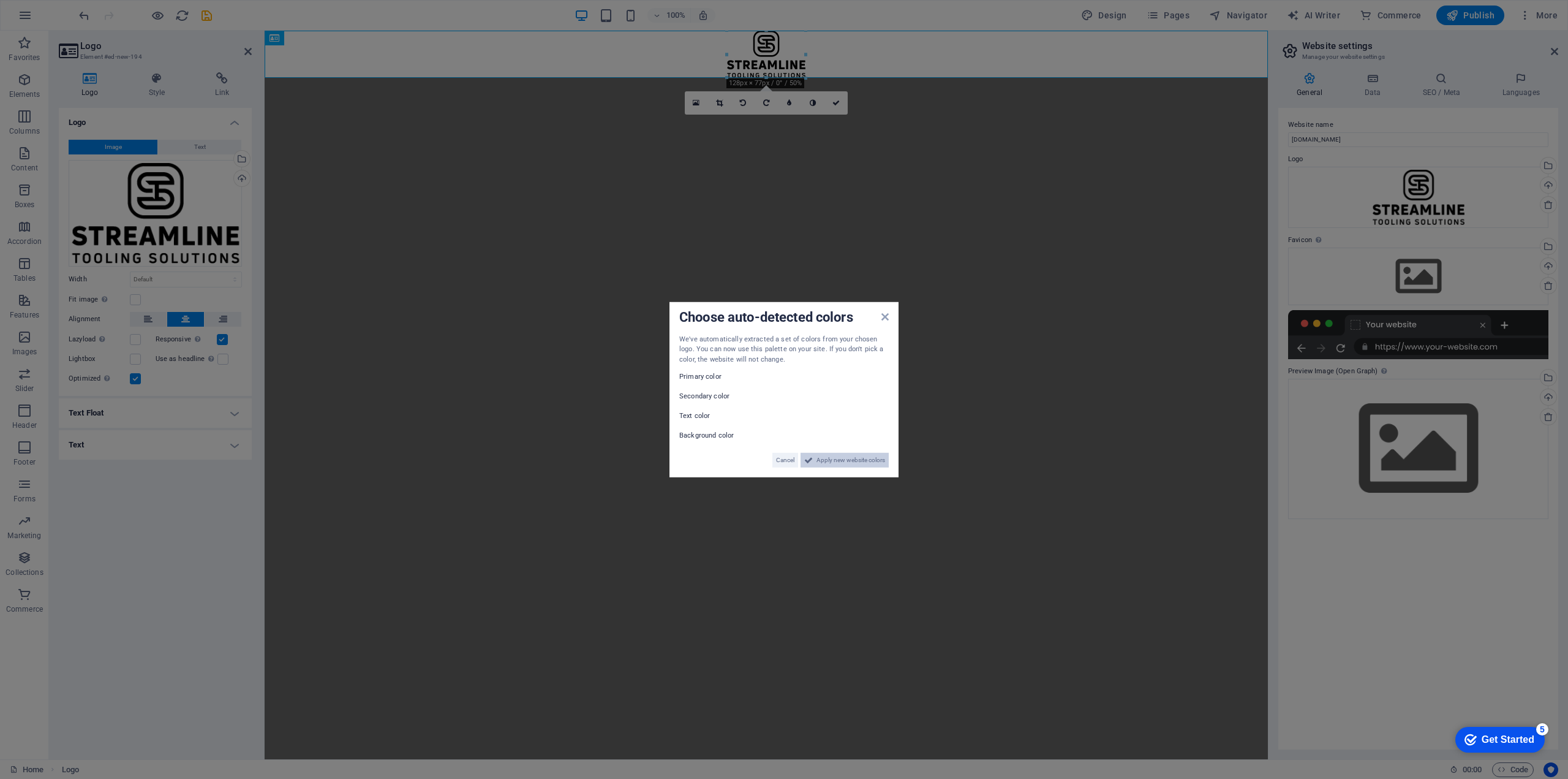
click at [838, 461] on span "Apply new website colors" at bounding box center [850, 460] width 69 height 15
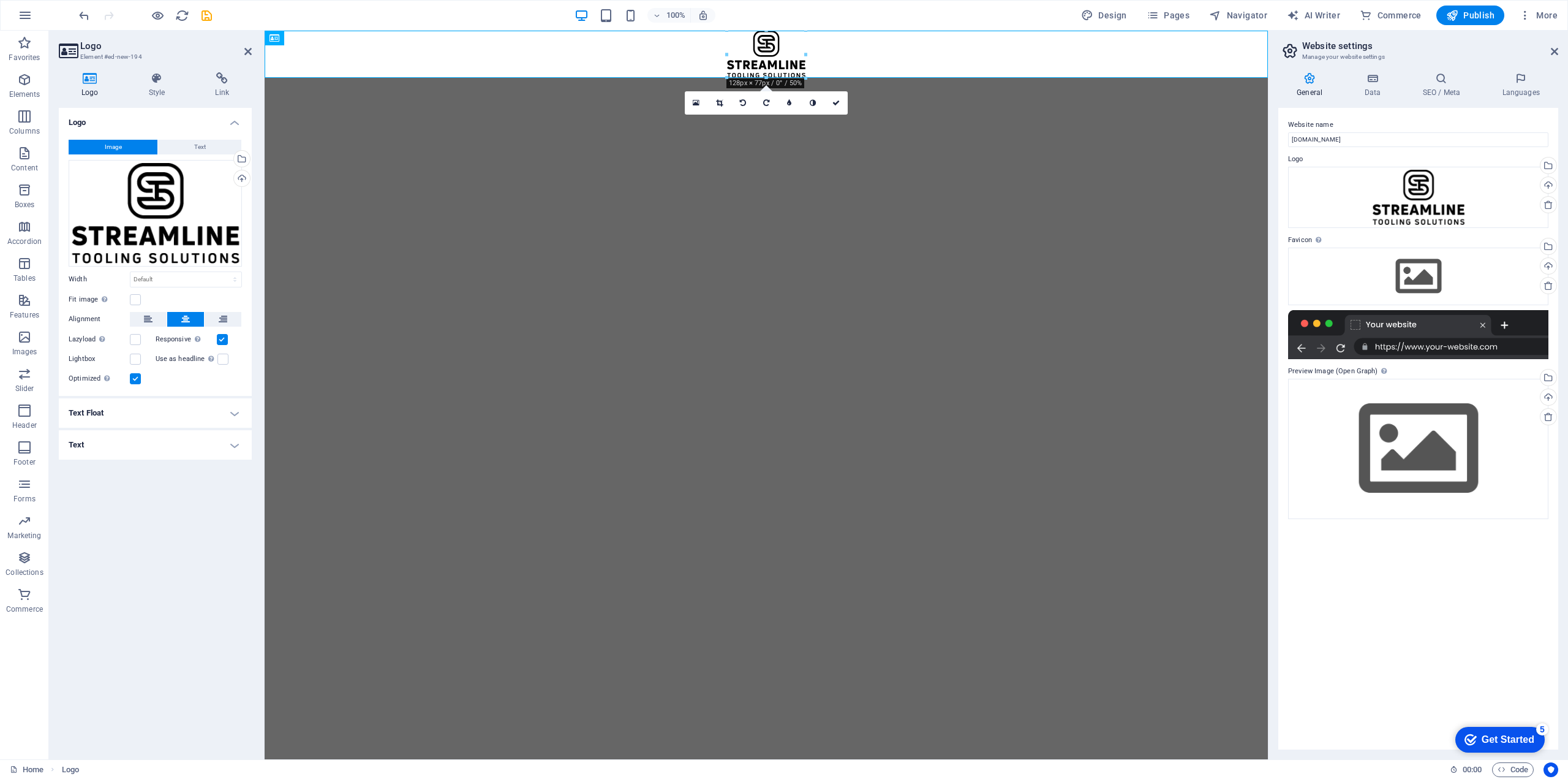
click at [1366, 584] on div "Website name [DOMAIN_NAME] Logo Drag files here, click to choose files or selec…" at bounding box center [1418, 429] width 280 height 642
click at [158, 14] on icon "button" at bounding box center [158, 16] width 14 height 14
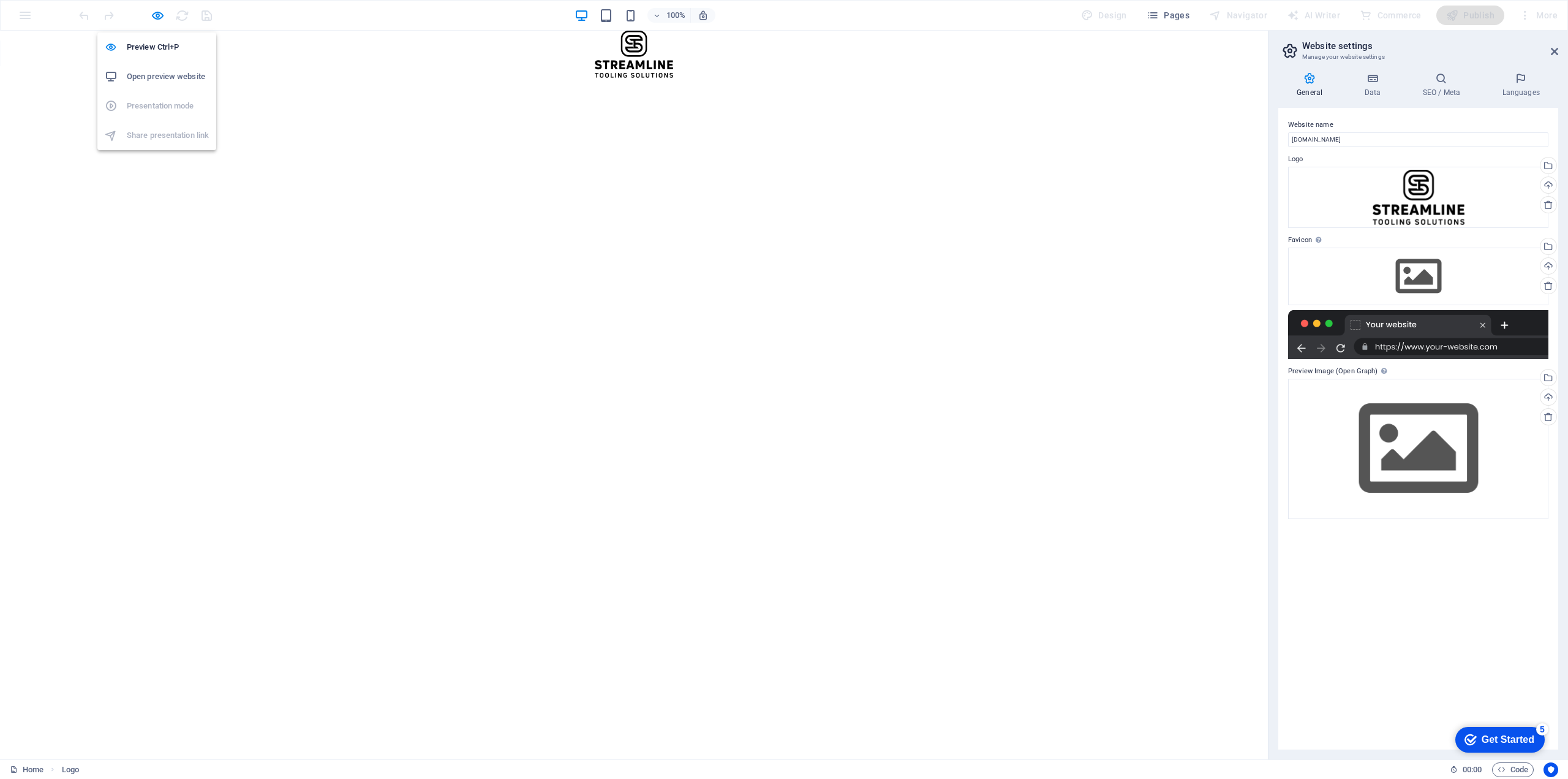
click at [160, 71] on h6 "Open preview website" at bounding box center [168, 76] width 82 height 15
click at [606, 77] on html "Skip to main content" at bounding box center [634, 54] width 1267 height 47
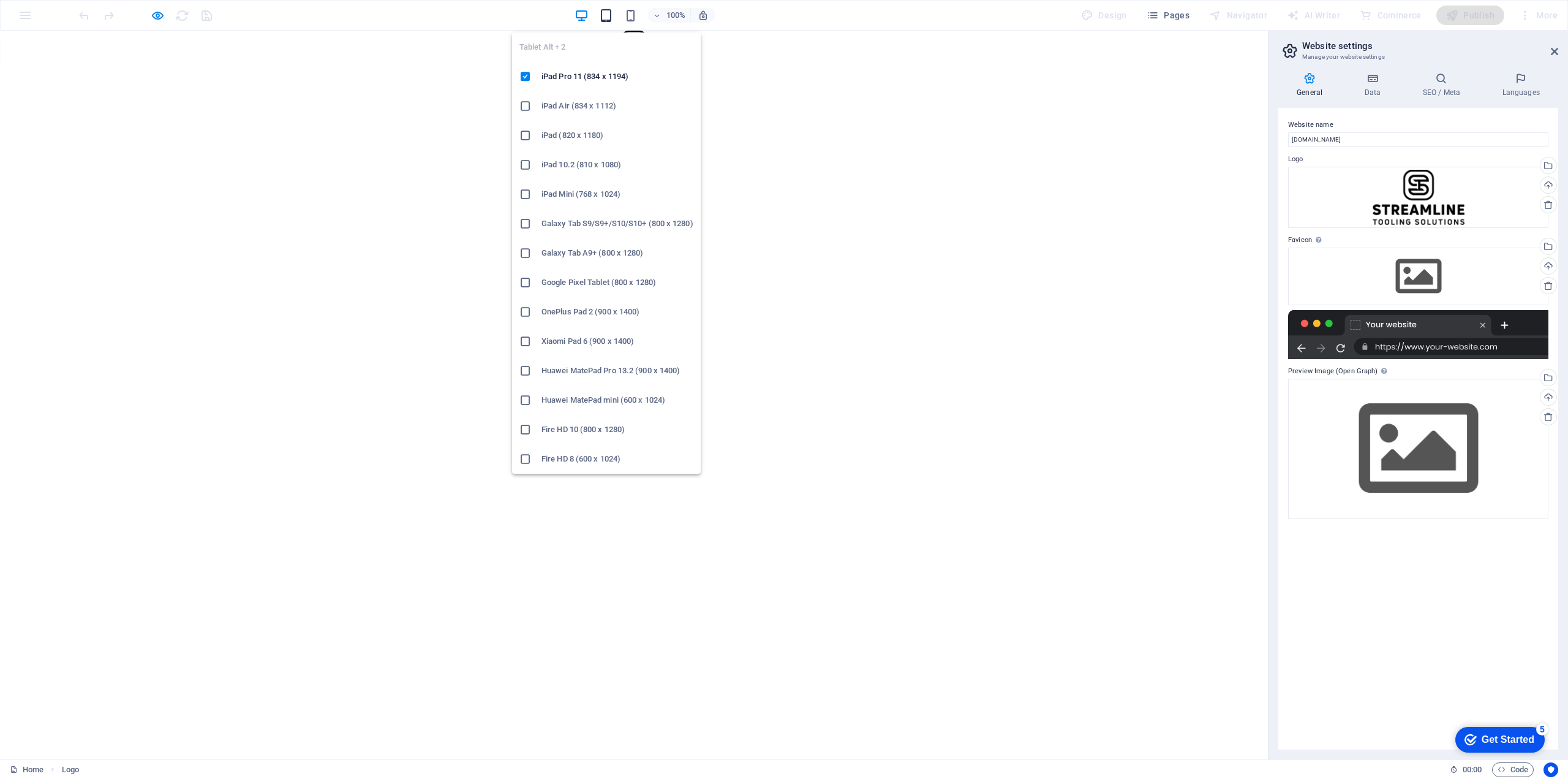
click at [609, 21] on icon "button" at bounding box center [606, 16] width 14 height 14
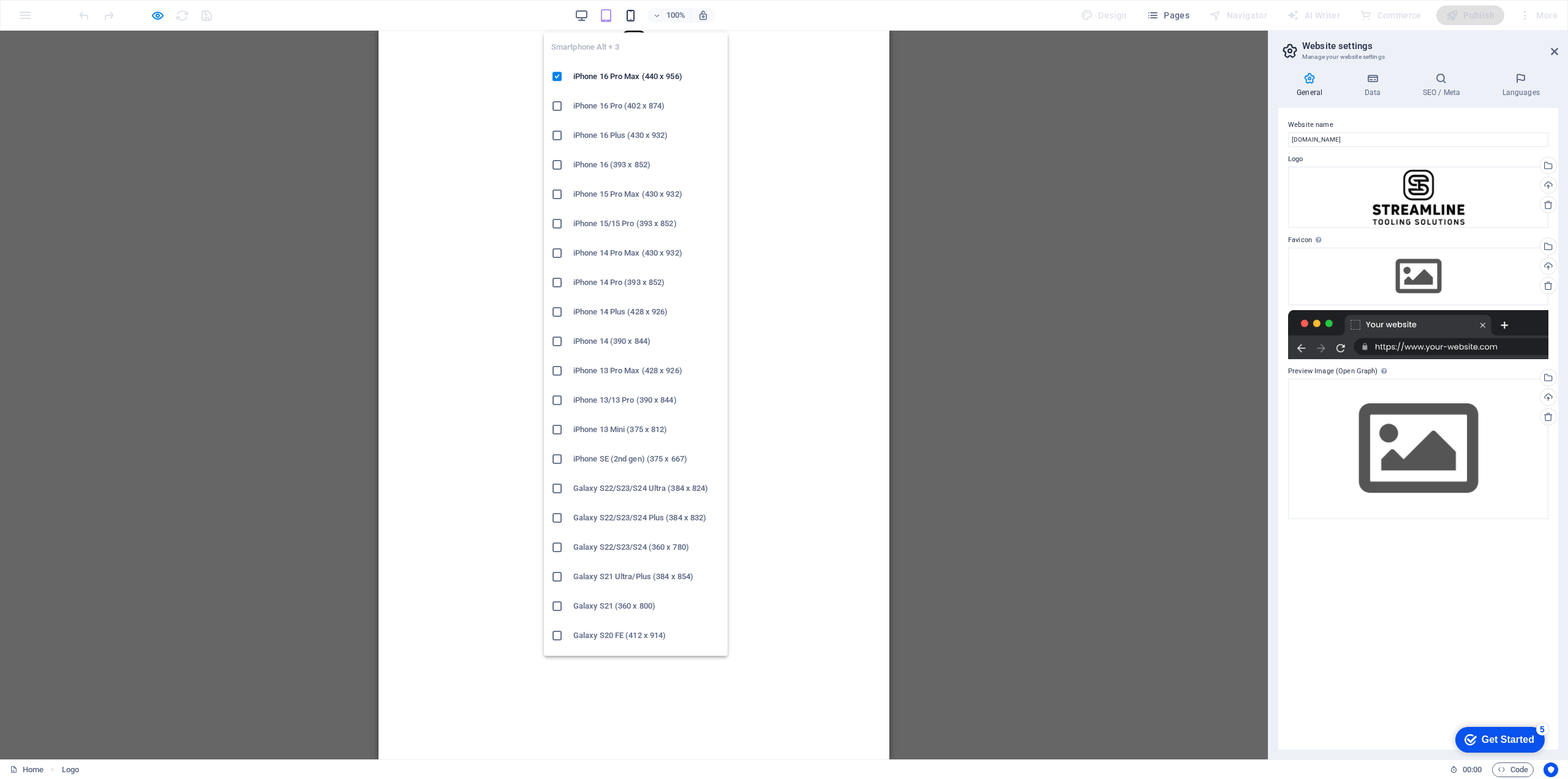
click at [630, 16] on icon "button" at bounding box center [631, 16] width 14 height 14
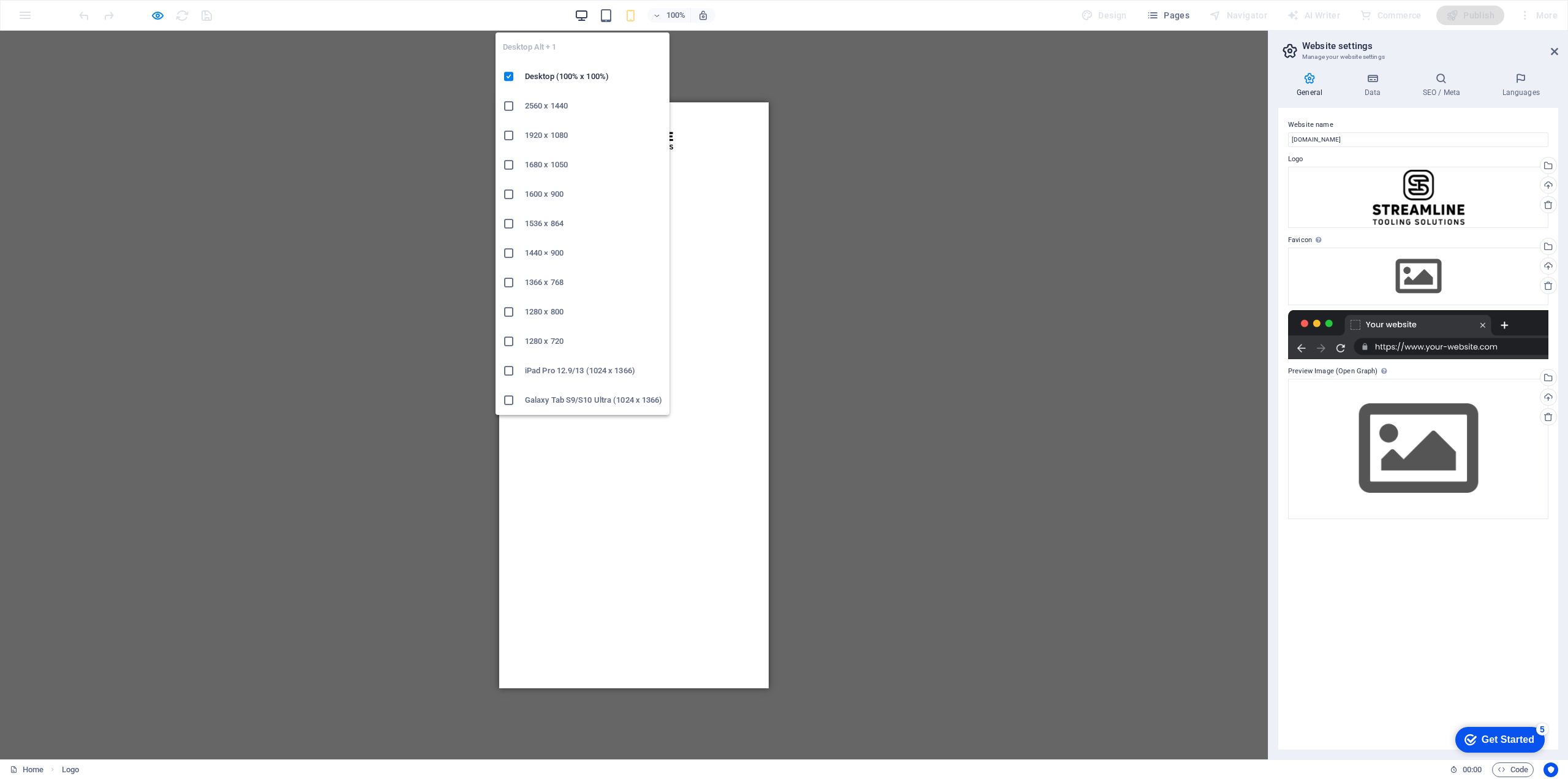
click at [583, 20] on icon "button" at bounding box center [582, 16] width 14 height 14
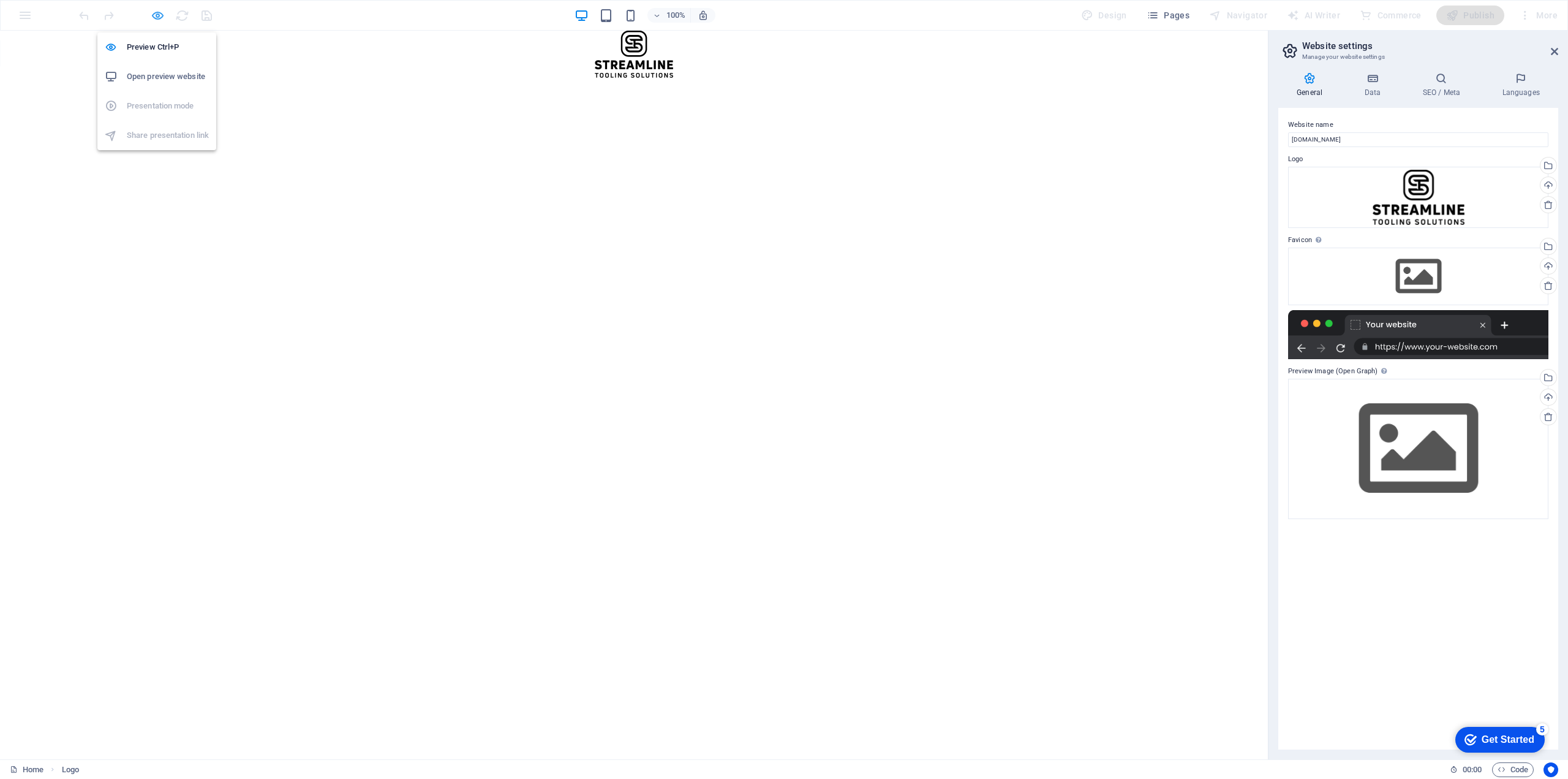
click at [161, 16] on icon "button" at bounding box center [158, 16] width 14 height 14
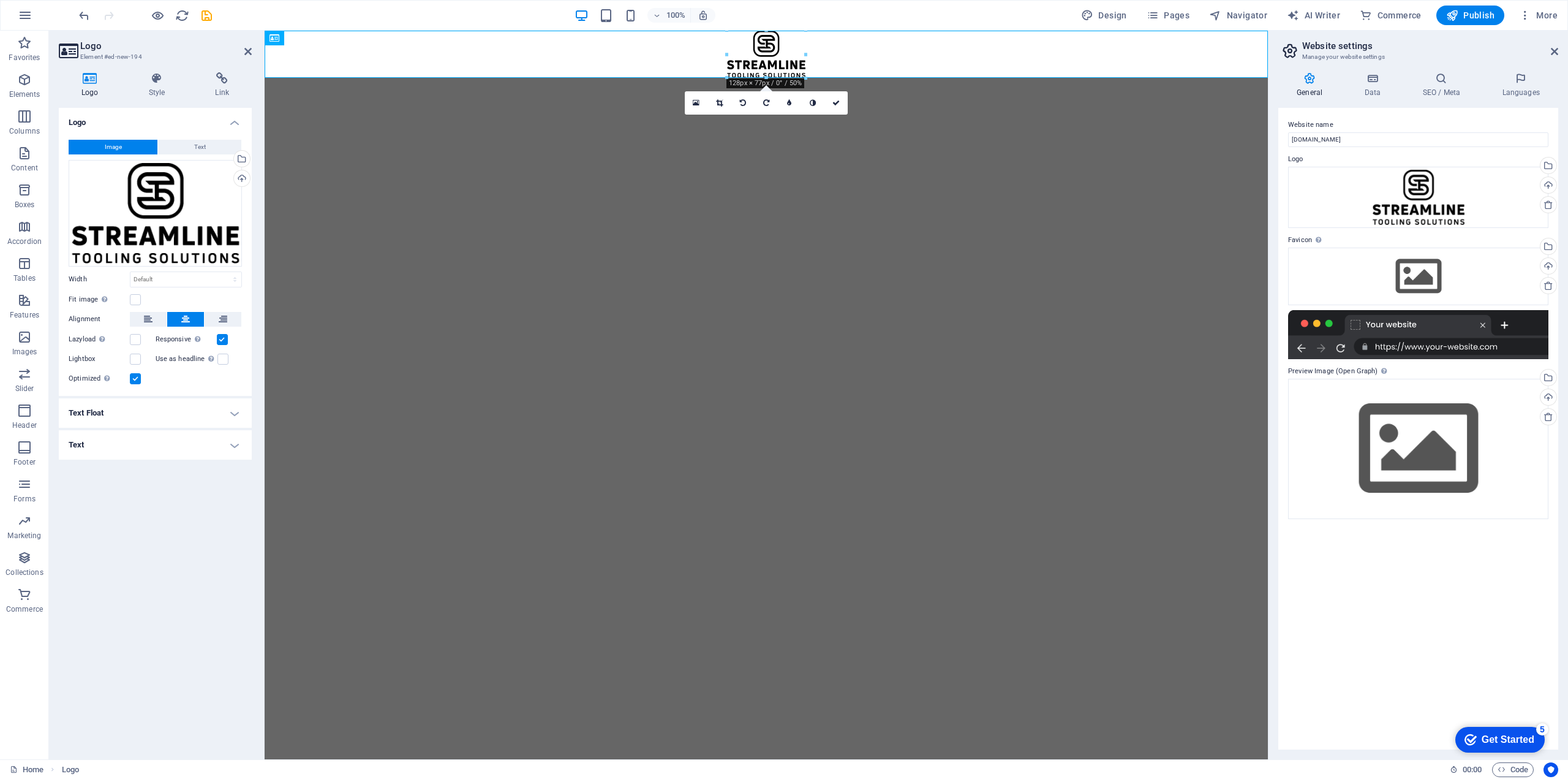
click at [156, 506] on div "Logo Image Text Drag files here, click to choose files or select files from Fil…" at bounding box center [156, 429] width 193 height 642
click at [33, 159] on span "Content" at bounding box center [24, 160] width 49 height 29
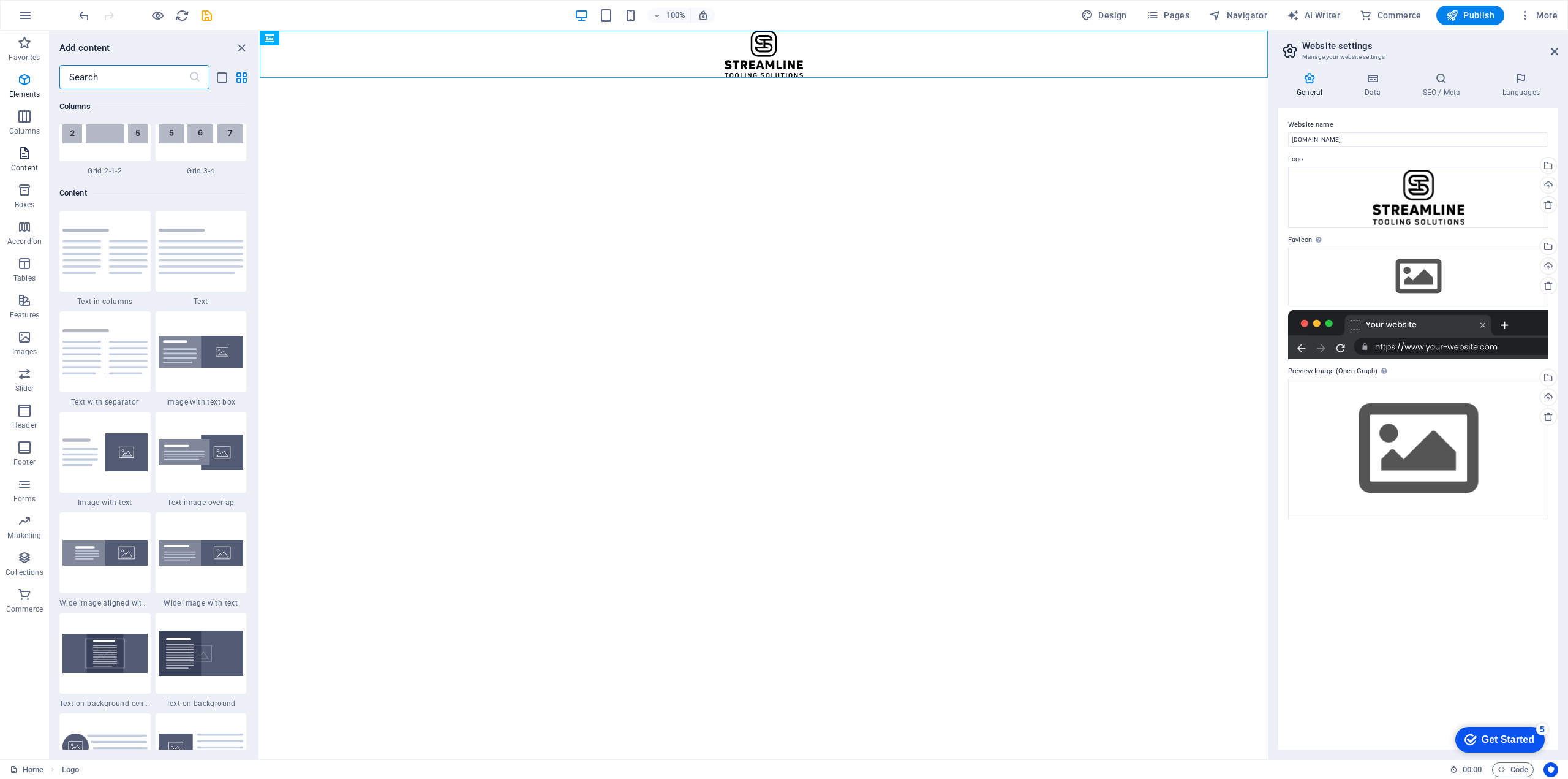
scroll to position [2144, 0]
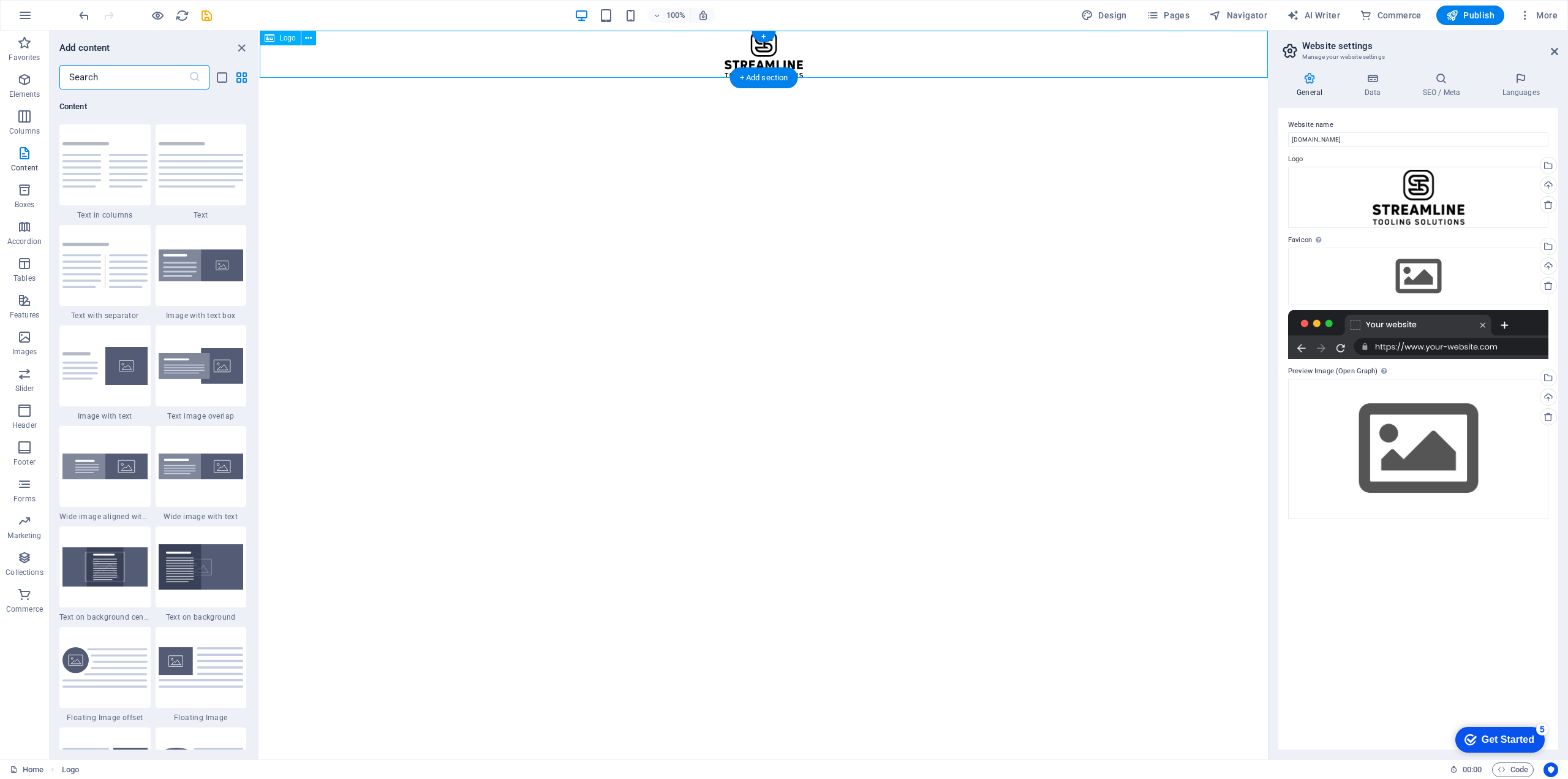
click at [764, 51] on div at bounding box center [763, 54] width 1008 height 47
click at [762, 36] on div "+" at bounding box center [764, 37] width 24 height 11
click at [771, 78] on div "+ Add section" at bounding box center [764, 77] width 68 height 21
click at [210, 272] on img at bounding box center [201, 266] width 85 height 33
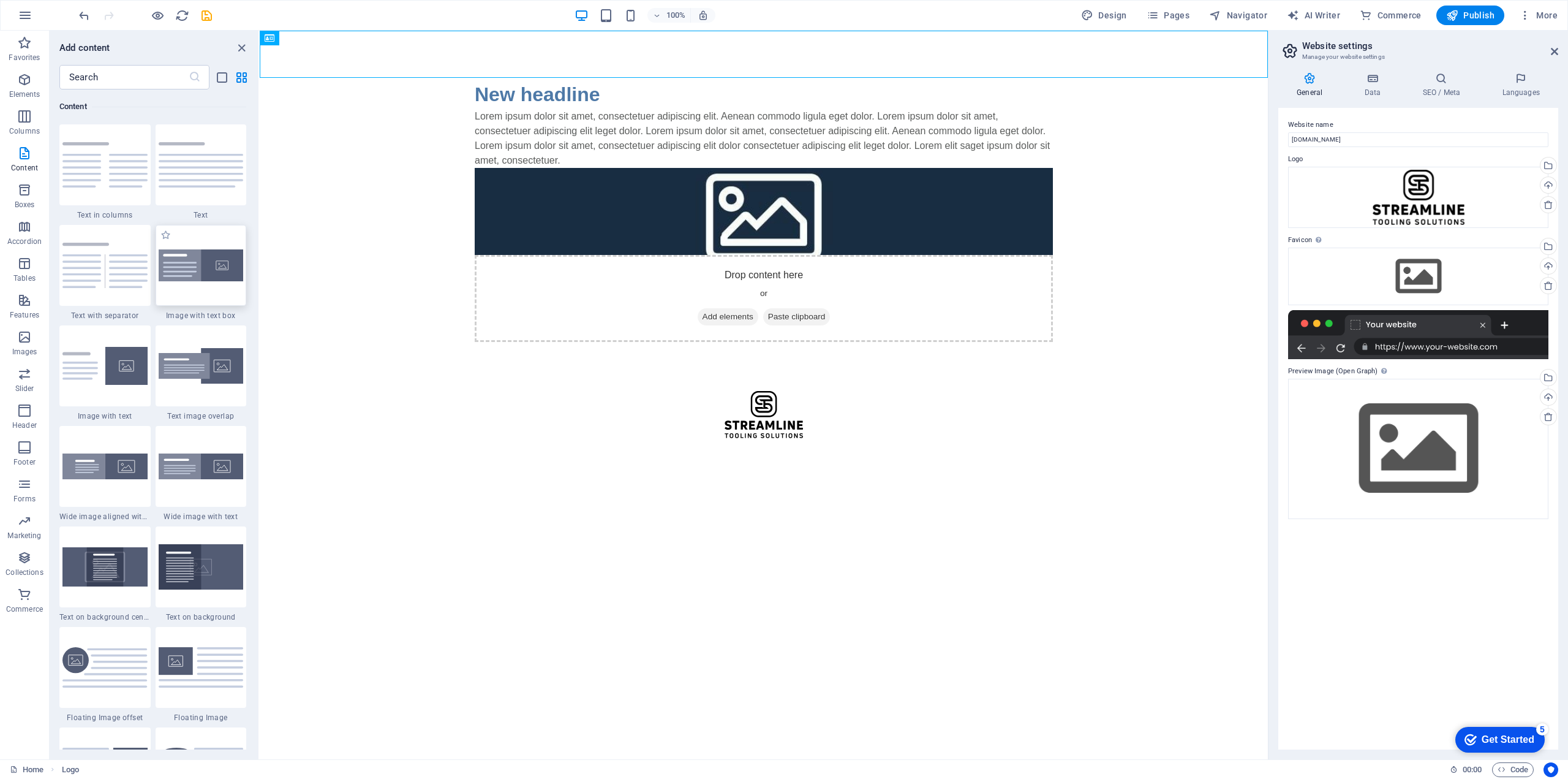
select select "rem"
select select "px"
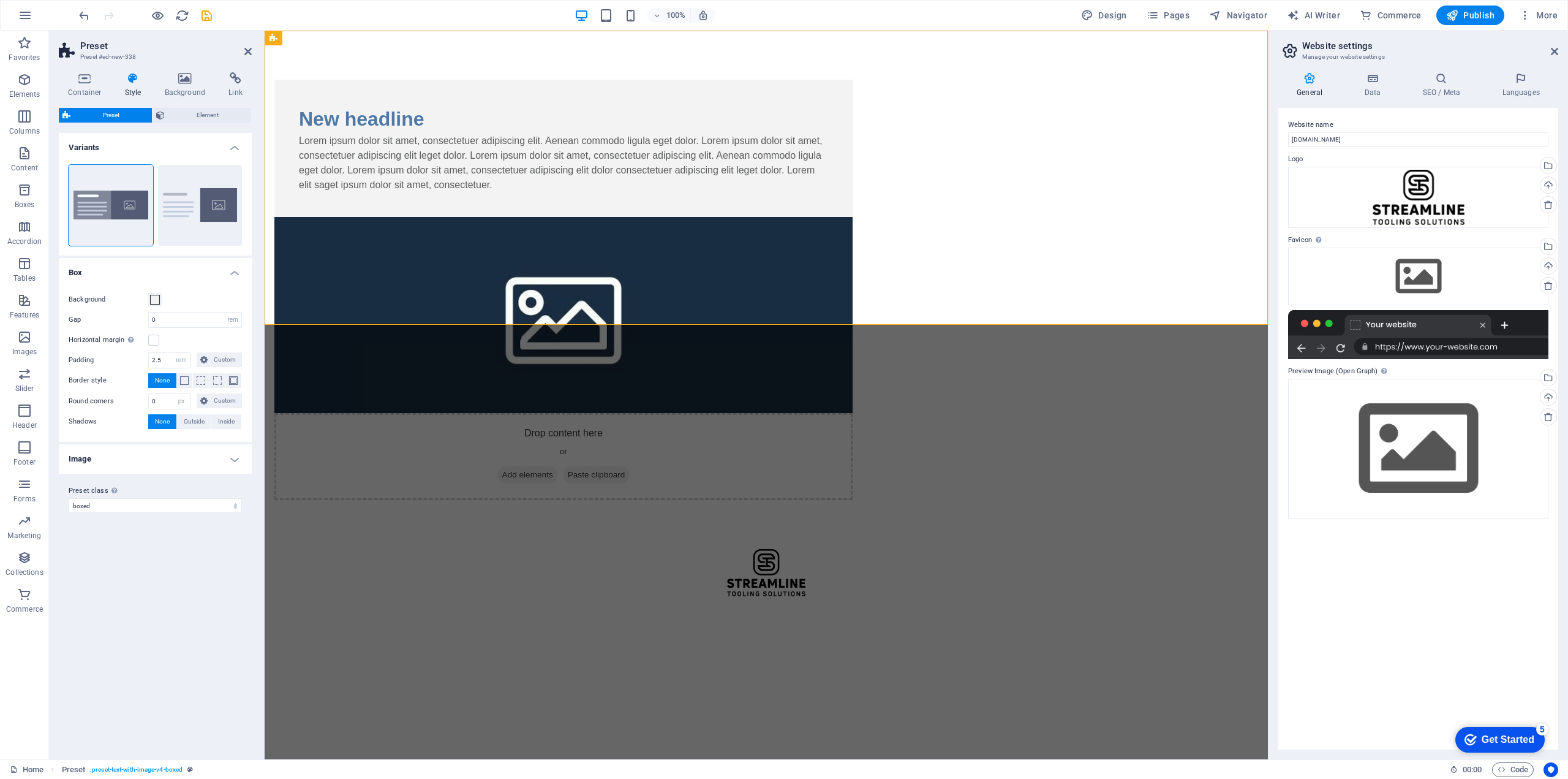
click at [853, 217] on figure at bounding box center [563, 315] width 578 height 196
click at [558, 466] on span "Add elements" at bounding box center [527, 475] width 60 height 17
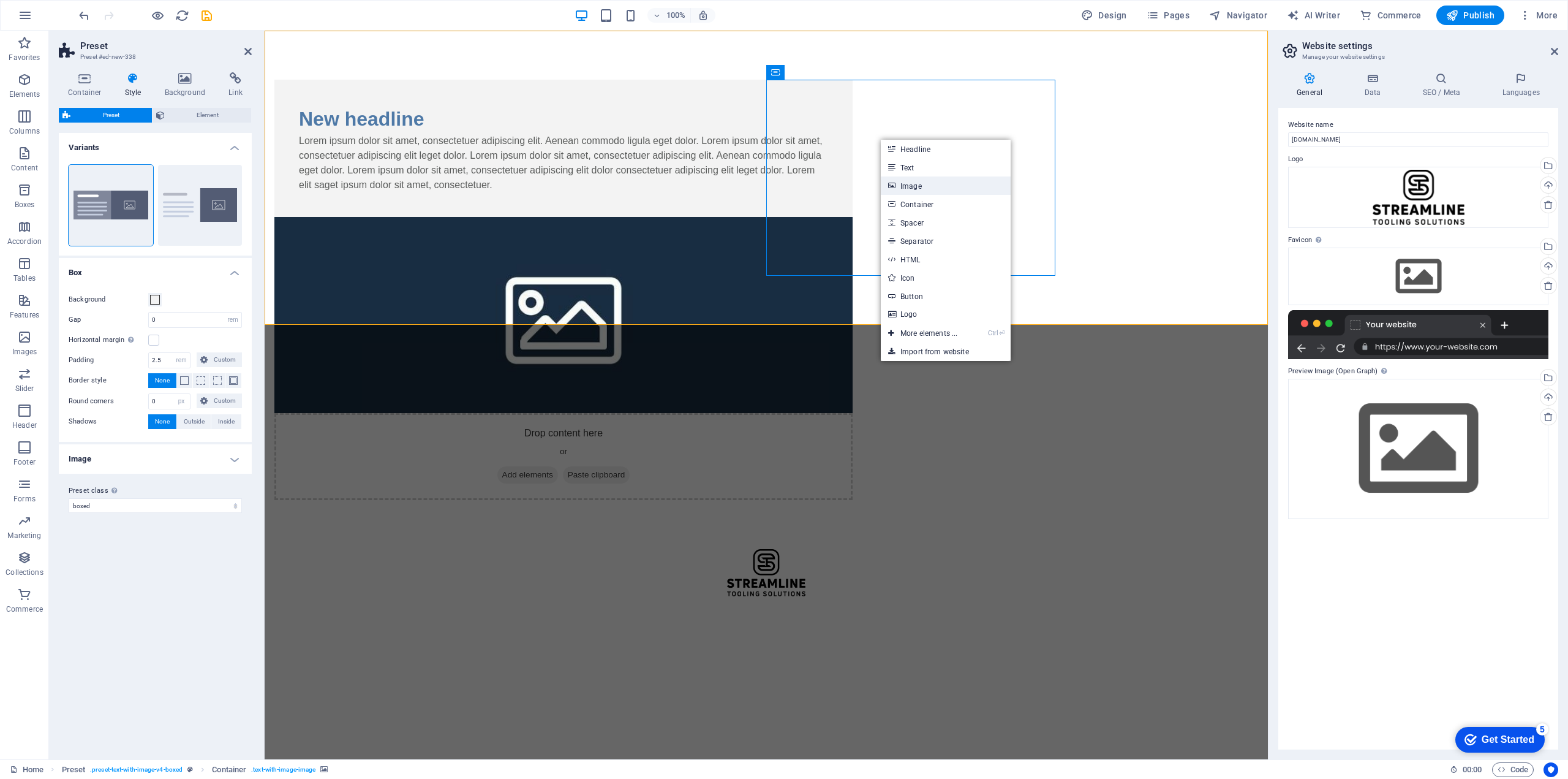
click at [912, 184] on link "Image" at bounding box center [946, 186] width 130 height 18
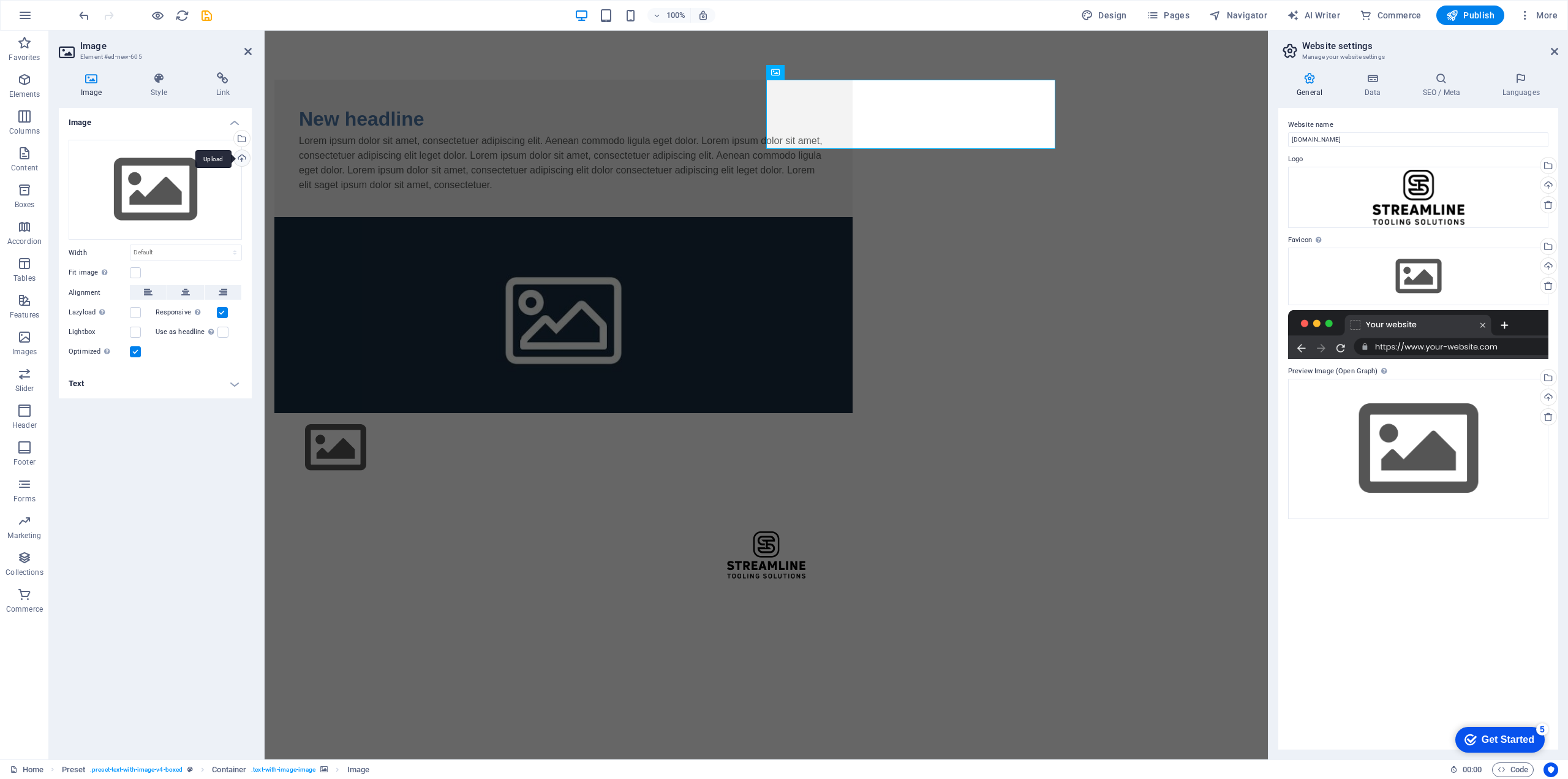
click at [242, 155] on div "Upload" at bounding box center [241, 159] width 18 height 18
click at [241, 157] on div "Upload" at bounding box center [241, 159] width 18 height 18
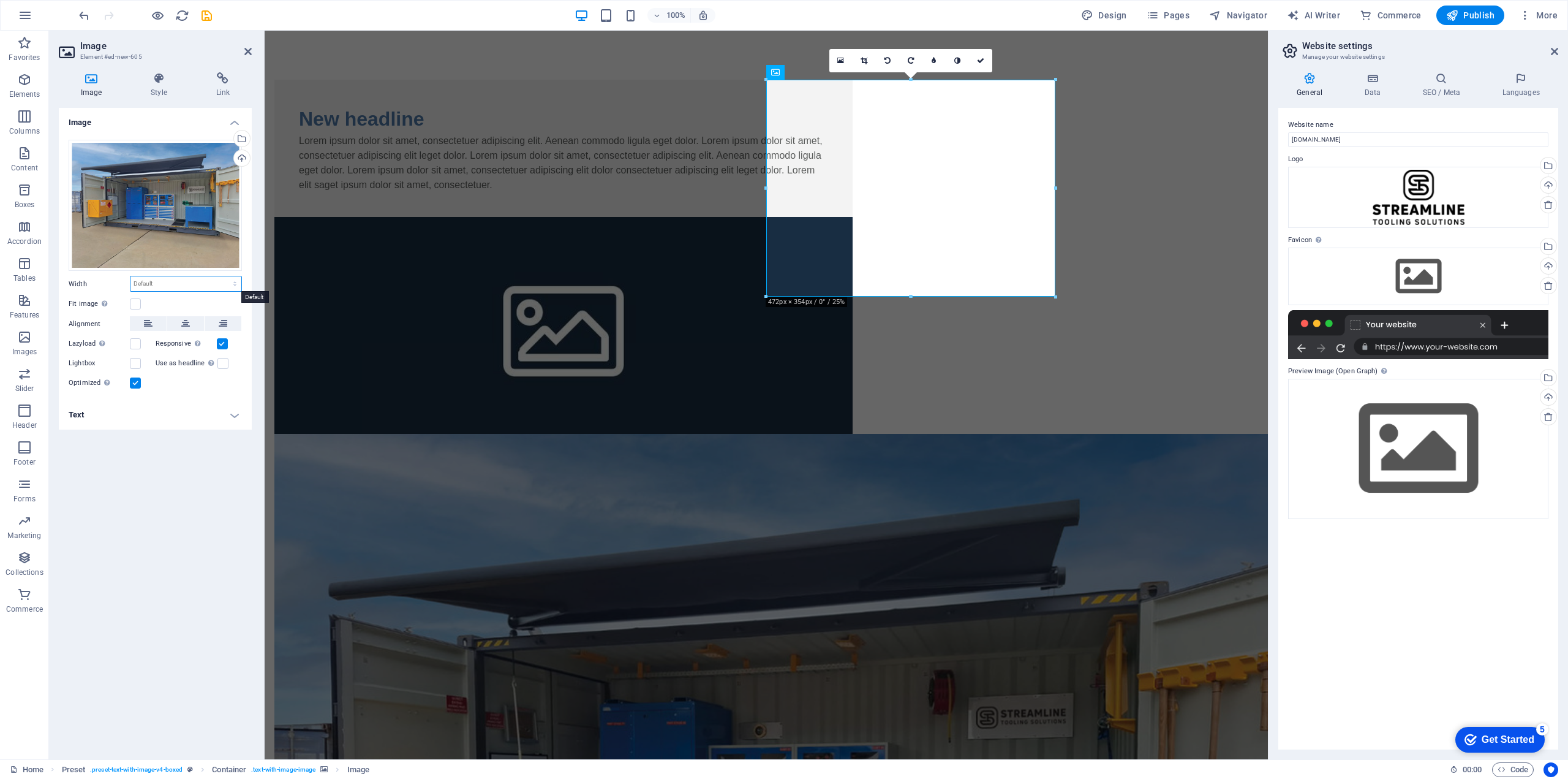
click at [190, 281] on select "Default auto px rem % em vh vw" at bounding box center [186, 284] width 111 height 15
click at [134, 306] on label at bounding box center [136, 304] width 11 height 11
click at [0, 0] on input "Fit image Automatically fit image to a fixed width and height" at bounding box center [0, 0] width 0 height 0
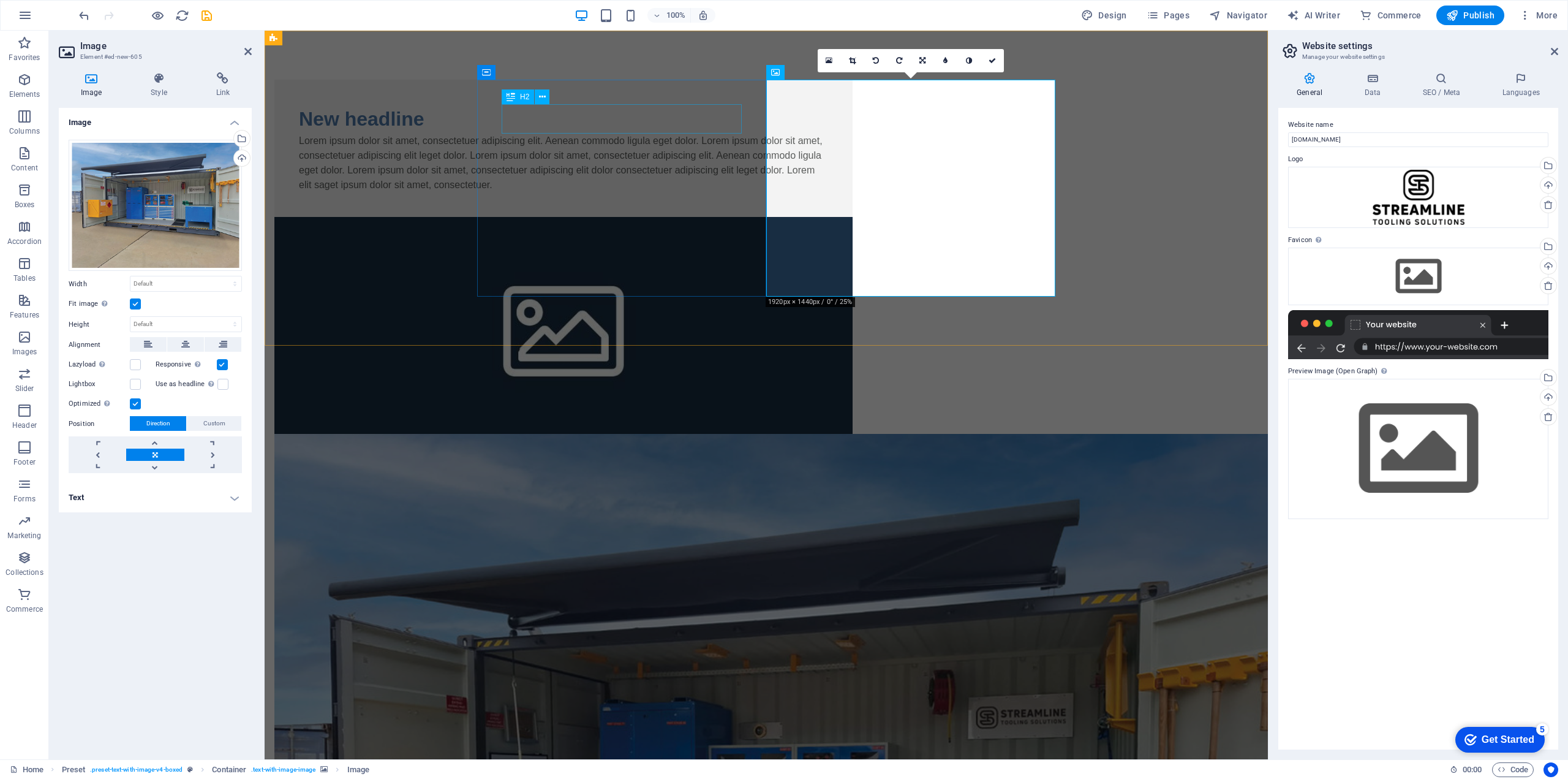
click at [576, 117] on div "New headline" at bounding box center [563, 119] width 529 height 29
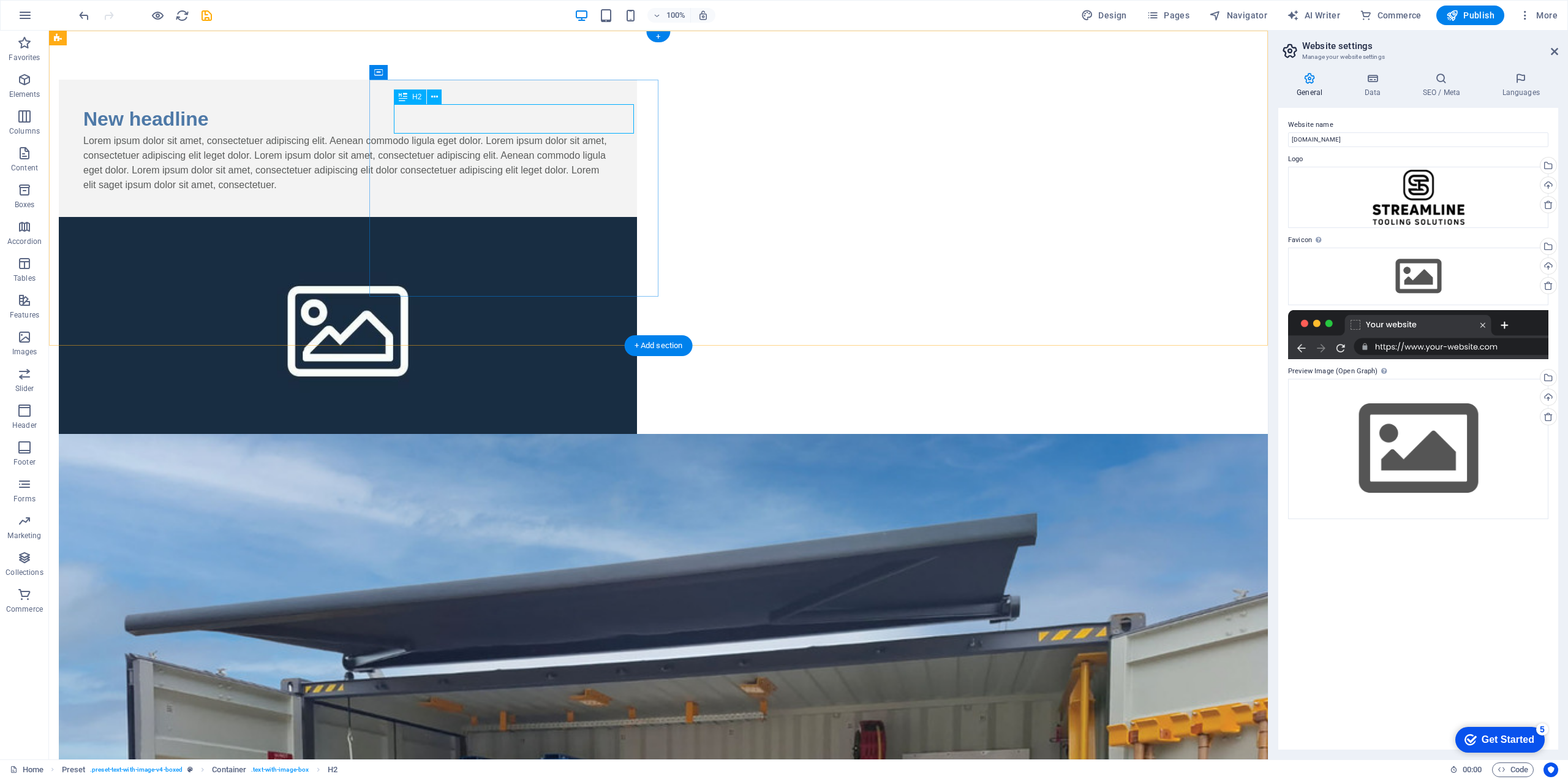
click at [463, 119] on div "New headline" at bounding box center [347, 119] width 529 height 29
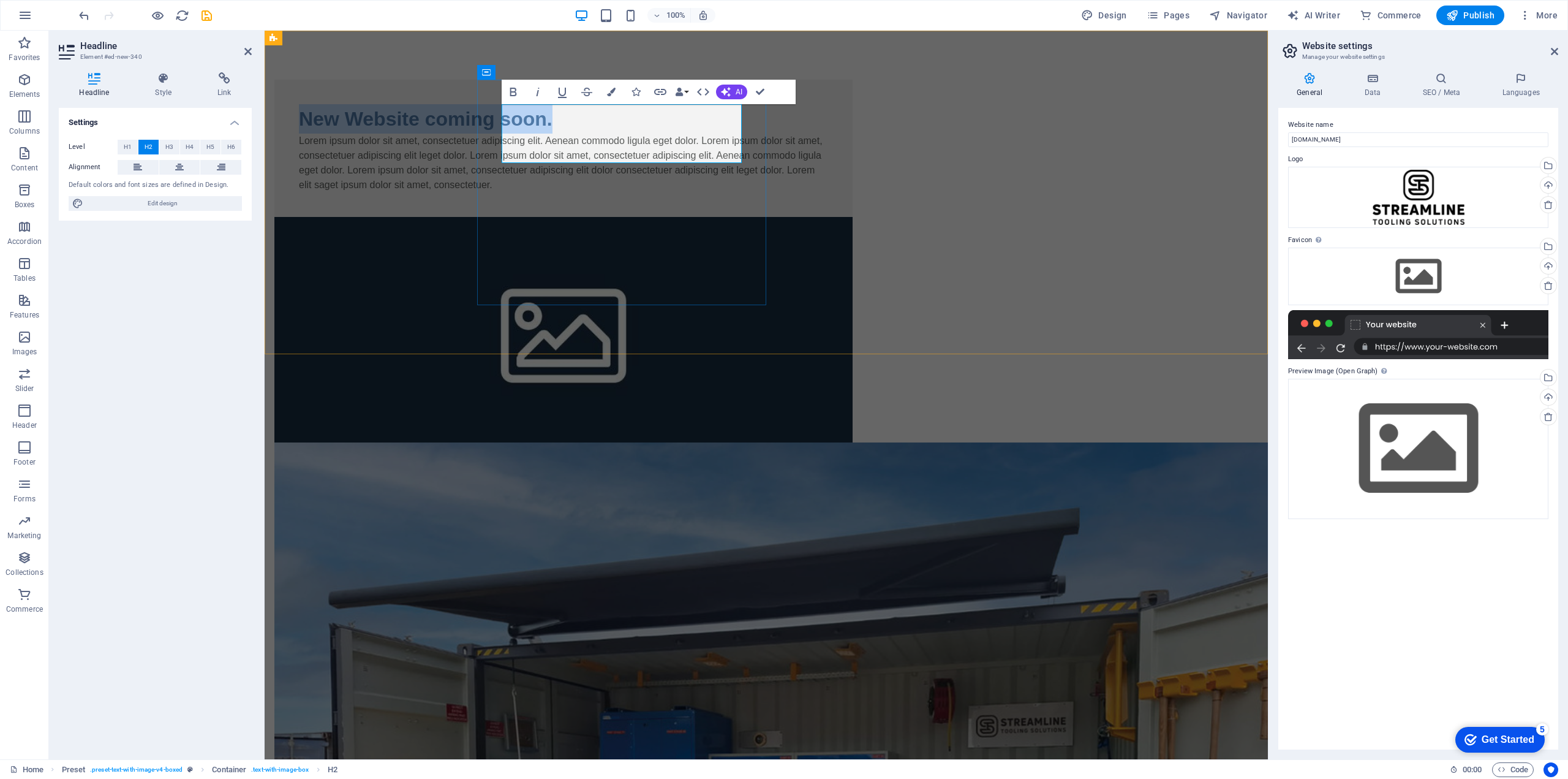
drag, startPoint x: 553, startPoint y: 149, endPoint x: 507, endPoint y: 122, distance: 53.3
click at [507, 122] on h2 "New Website coming soon." at bounding box center [563, 119] width 529 height 29
click at [170, 146] on span "H3" at bounding box center [169, 147] width 8 height 15
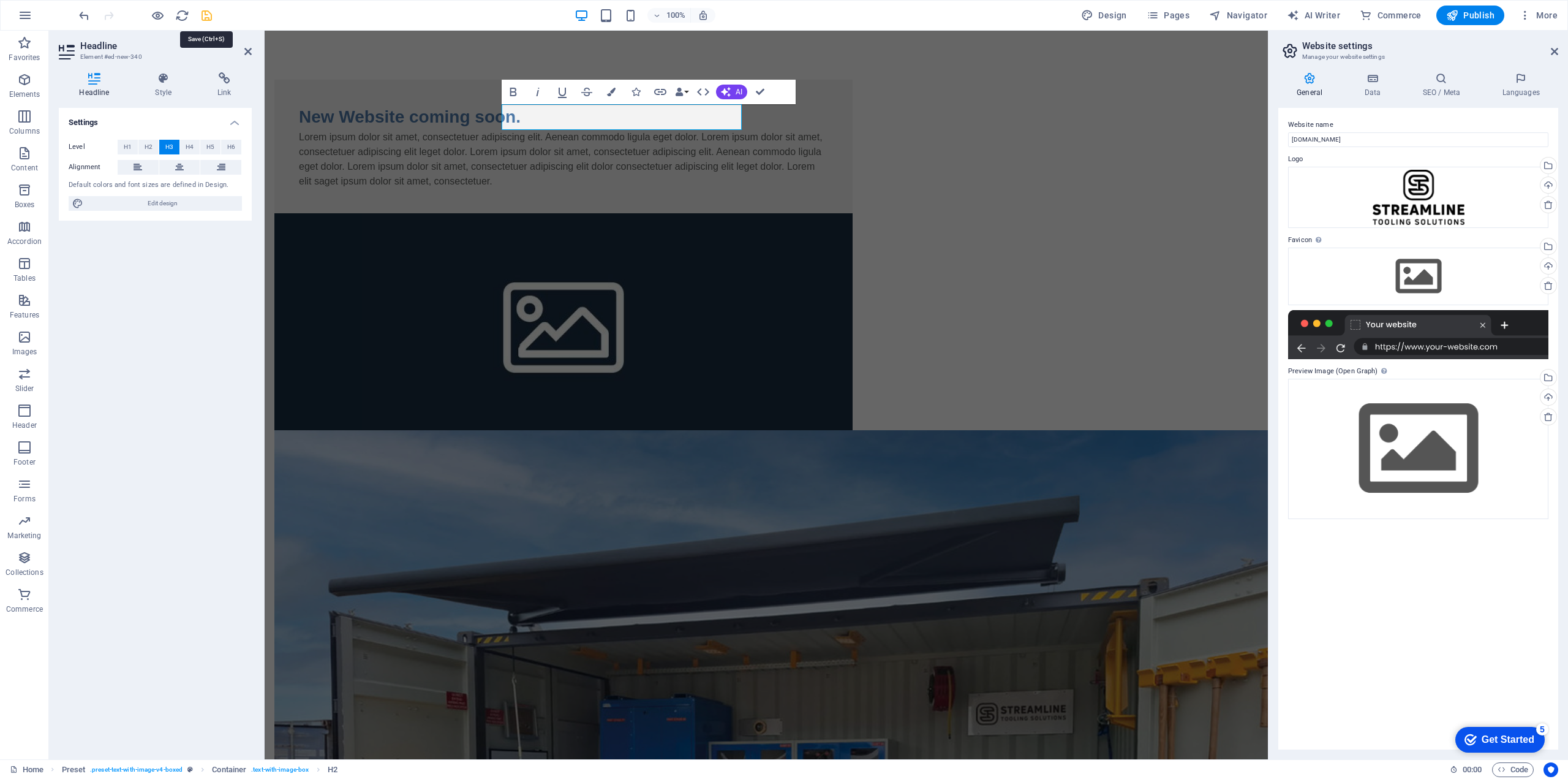
click at [205, 16] on icon "save" at bounding box center [207, 16] width 14 height 14
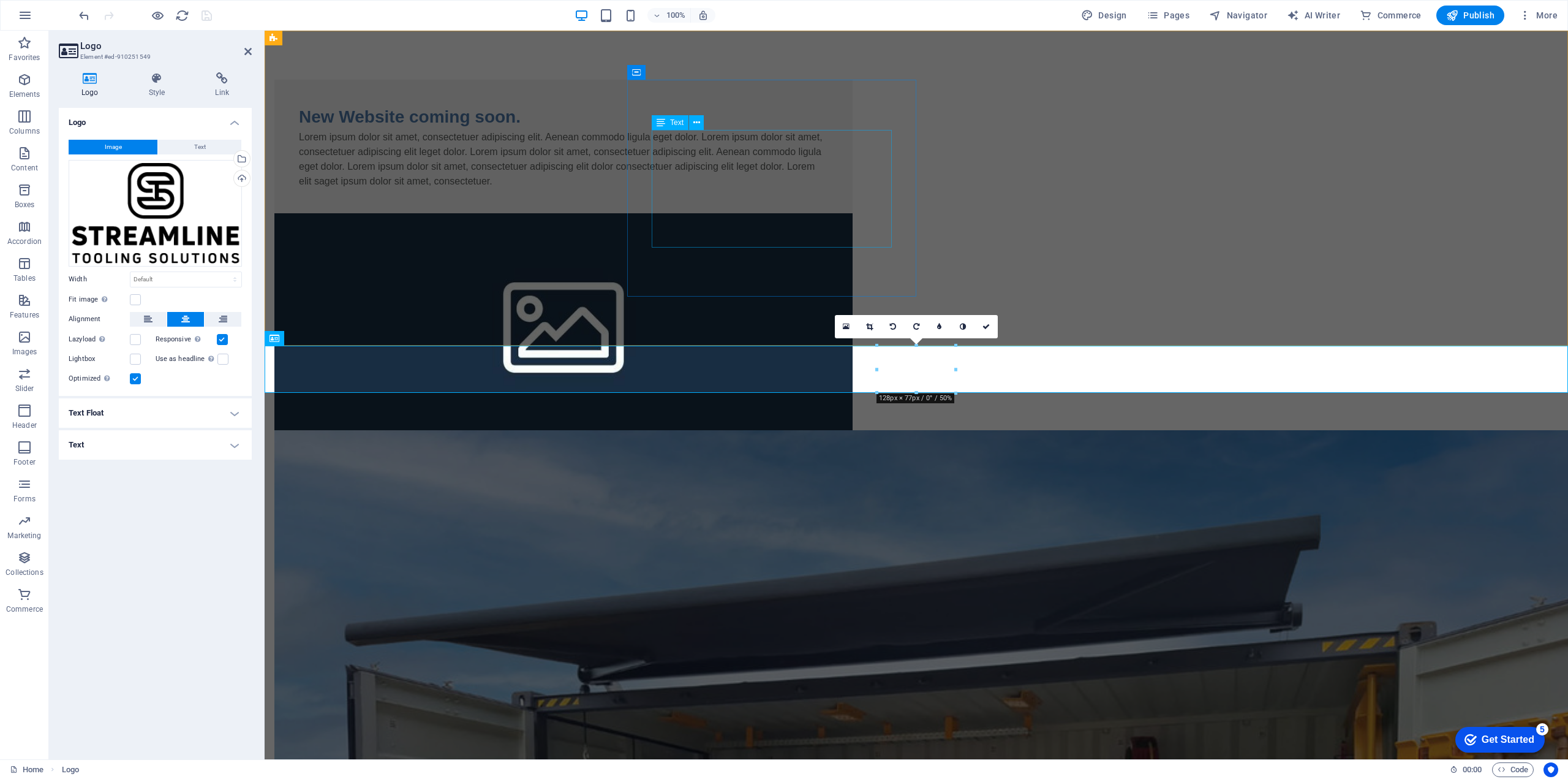
drag, startPoint x: 697, startPoint y: 178, endPoint x: 692, endPoint y: 171, distance: 8.6
click at [697, 178] on div "Lorem ipsum dolor sit amet, consectetuer adipiscing elit. Aenean commodo ligula…" at bounding box center [563, 159] width 529 height 59
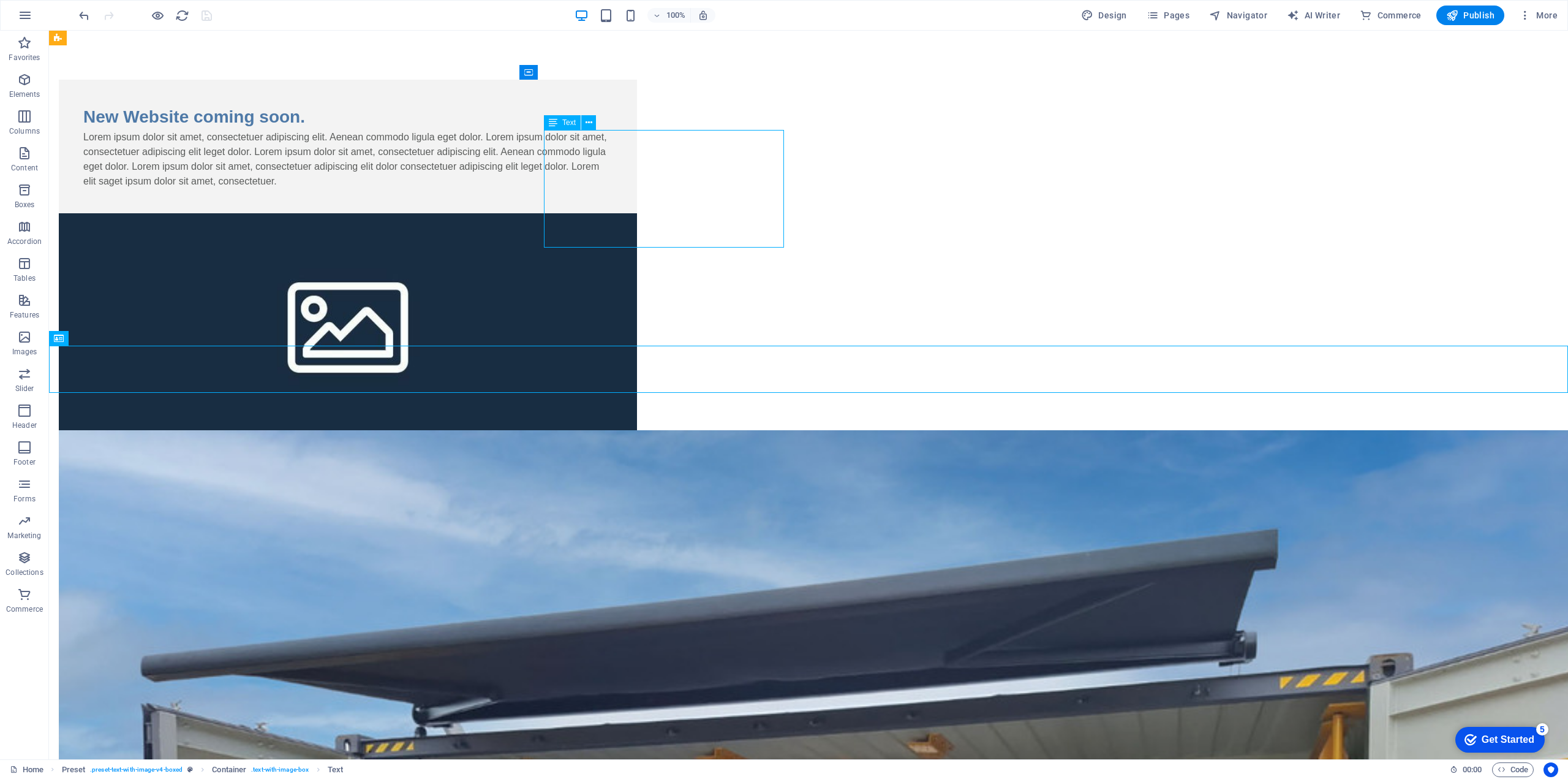
click at [612, 170] on div "Lorem ipsum dolor sit amet, consectetuer adipiscing elit. Aenean commodo ligula…" at bounding box center [347, 159] width 529 height 59
click at [588, 155] on div "Lorem ipsum dolor sit amet, consectetuer adipiscing elit. Aenean commodo ligula…" at bounding box center [347, 159] width 529 height 59
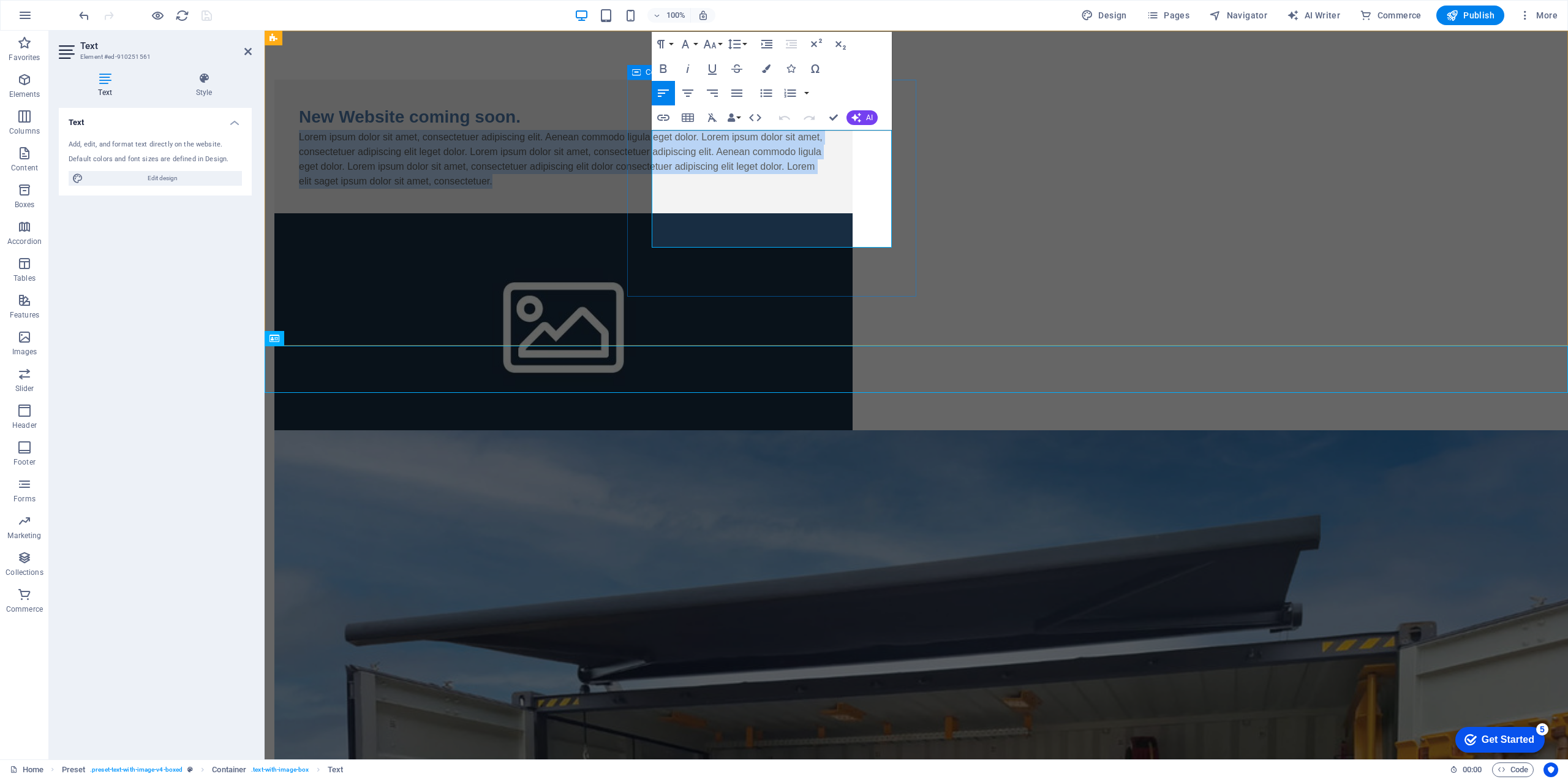
drag, startPoint x: 836, startPoint y: 235, endPoint x: 649, endPoint y: 140, distance: 209.7
click at [649, 140] on div "New Website coming soon. Lorem ipsum dolor sit amet, consectetuer adipiscing el…" at bounding box center [563, 146] width 578 height 134
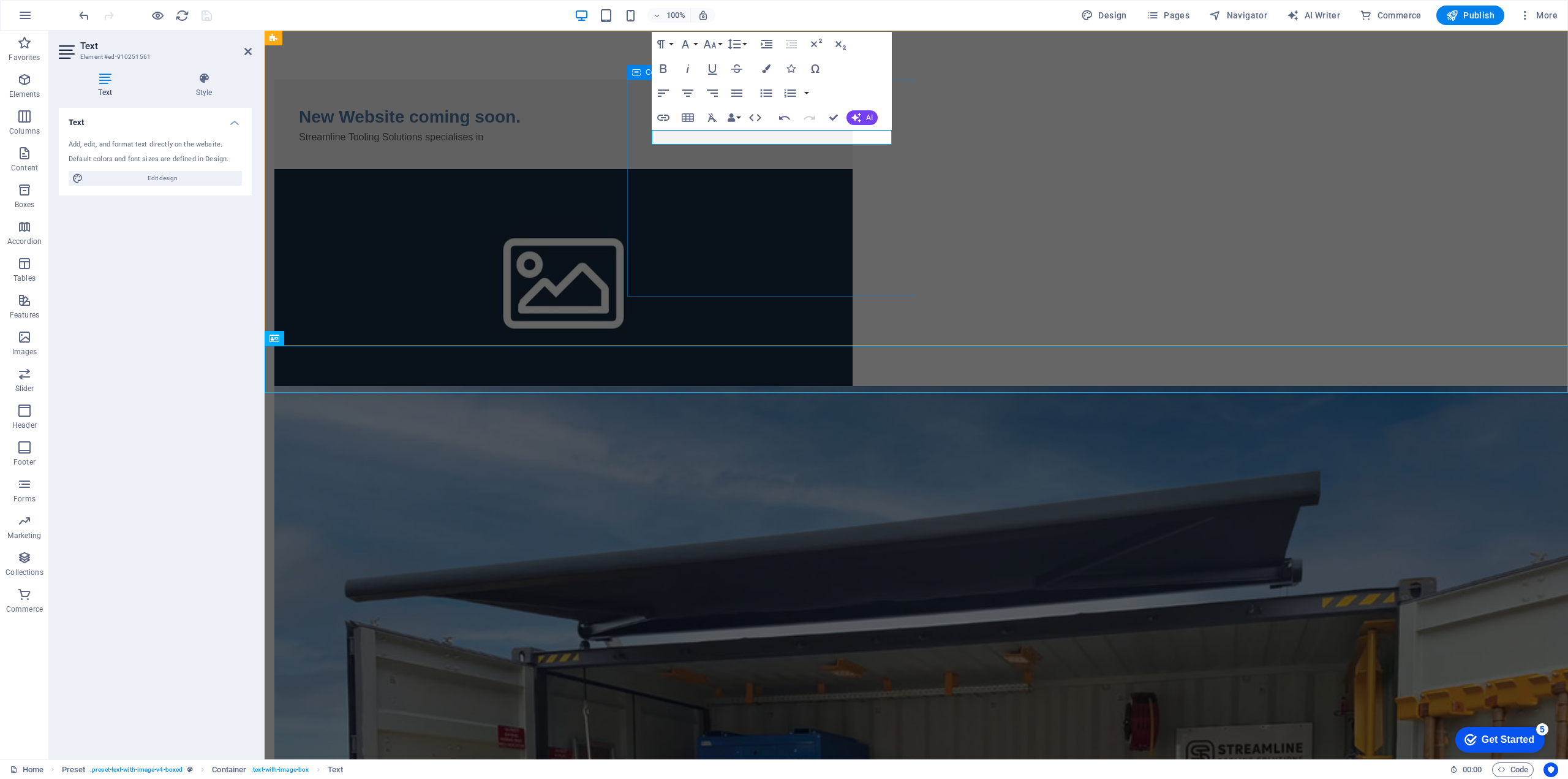
click at [828, 137] on p "​Streamline Tooling Solutions specialises in" at bounding box center [563, 137] width 529 height 15
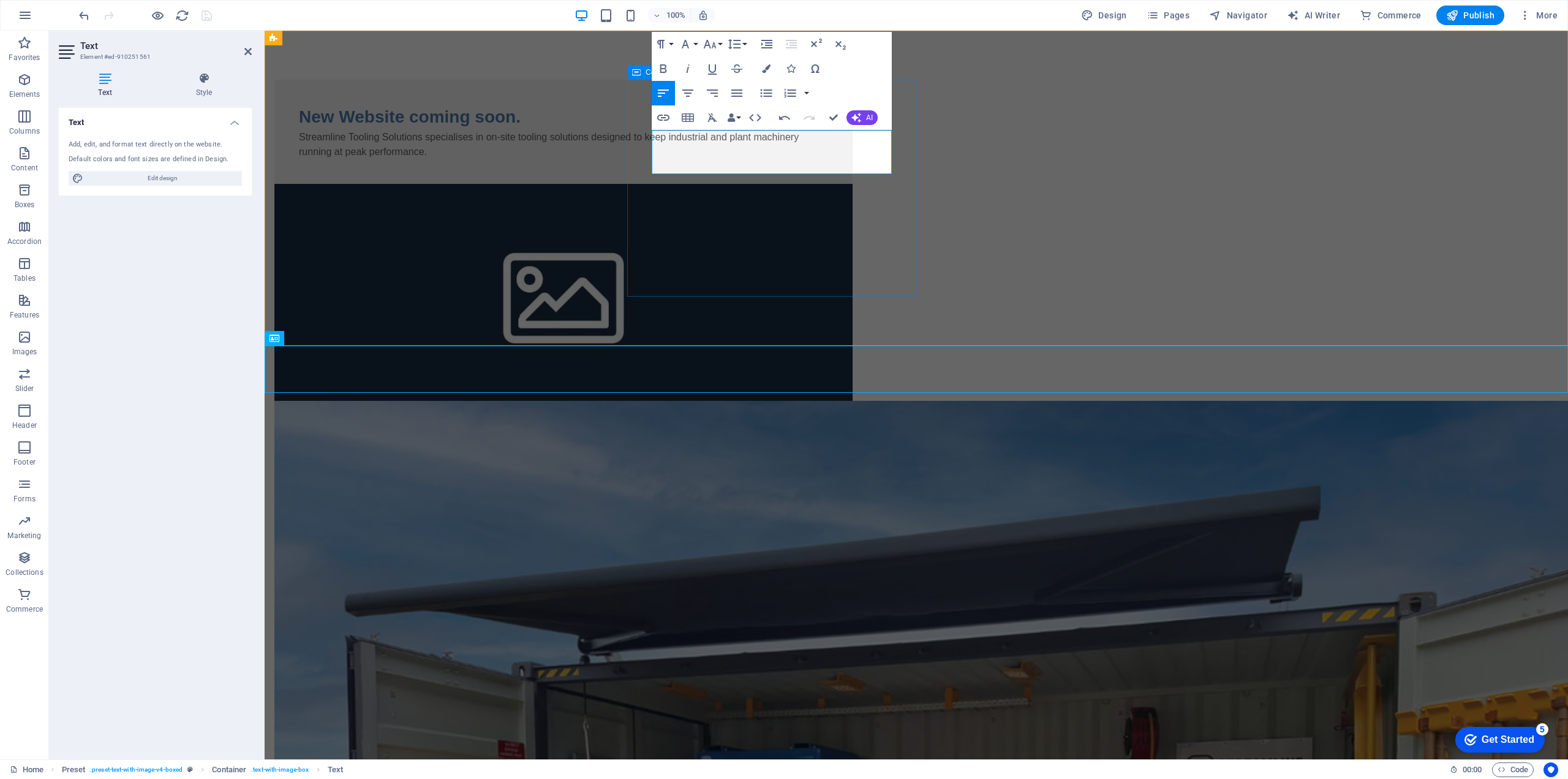
click at [761, 184] on div "New Website coming soon. ​Streamline Tooling Solutions specialises in on-site t…" at bounding box center [563, 131] width 578 height 104
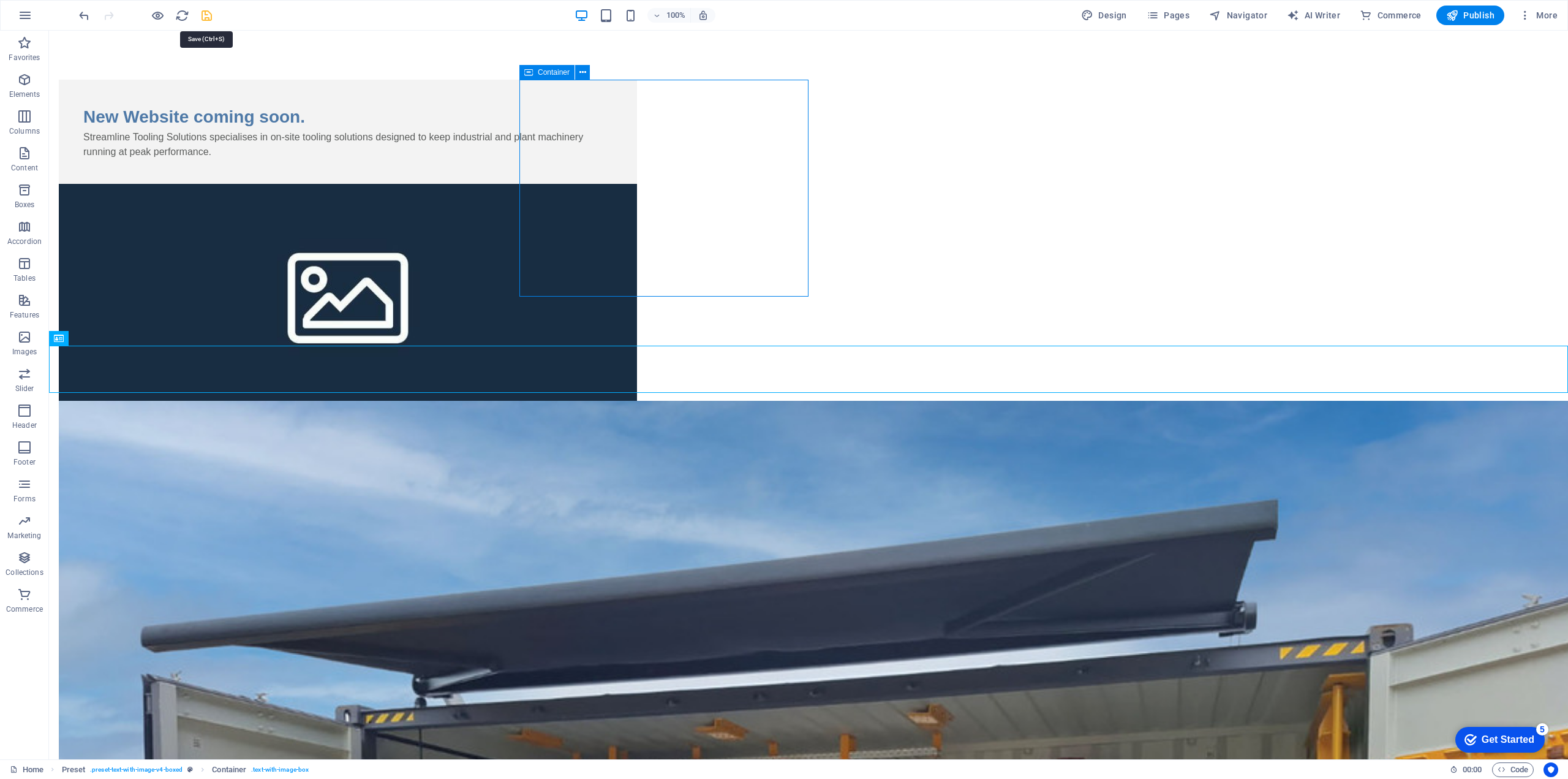
click at [210, 18] on icon "save" at bounding box center [207, 16] width 14 height 14
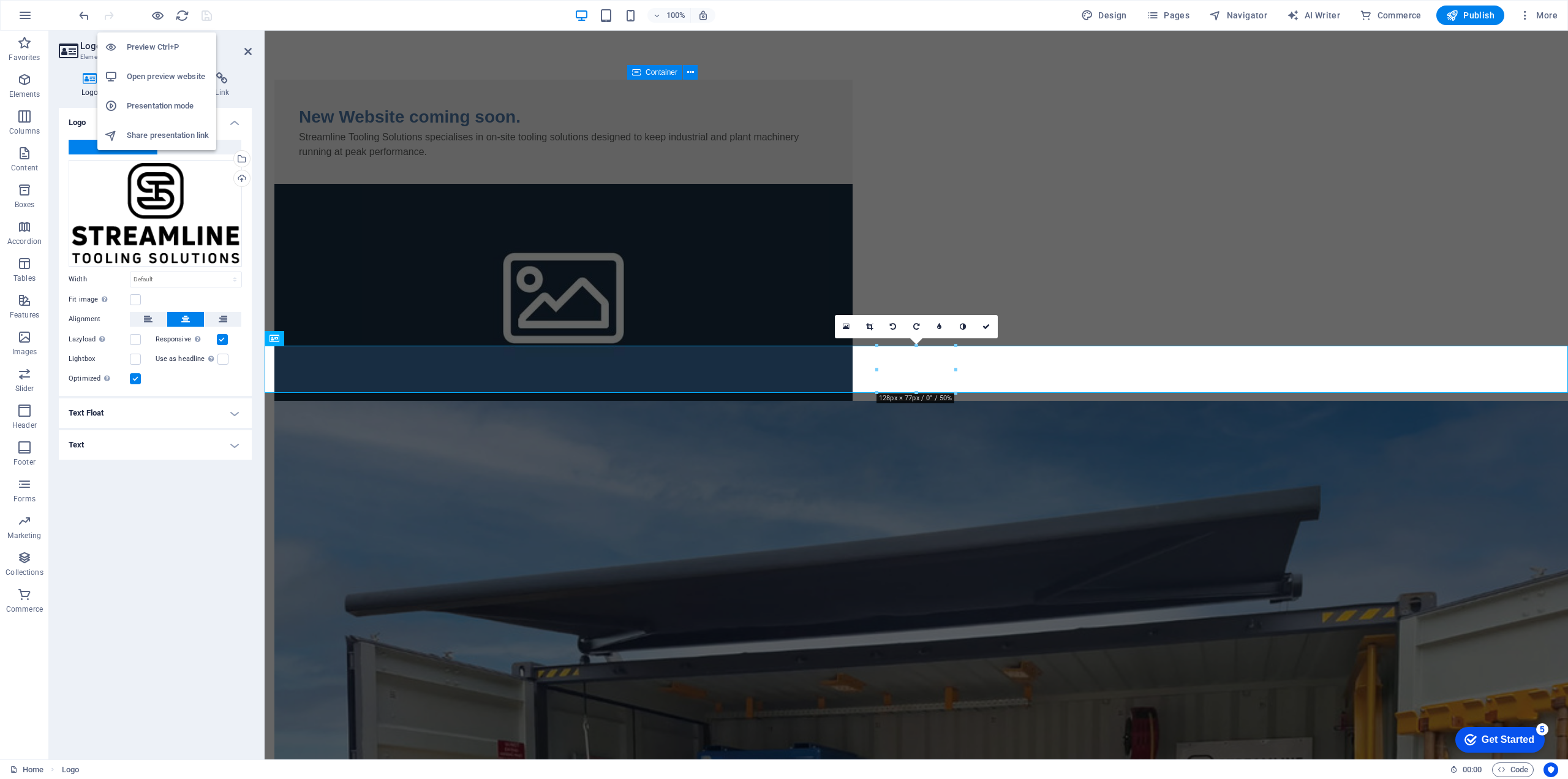
drag, startPoint x: 158, startPoint y: 14, endPoint x: 184, endPoint y: 62, distance: 54.6
click at [158, 14] on icon "button" at bounding box center [158, 16] width 14 height 14
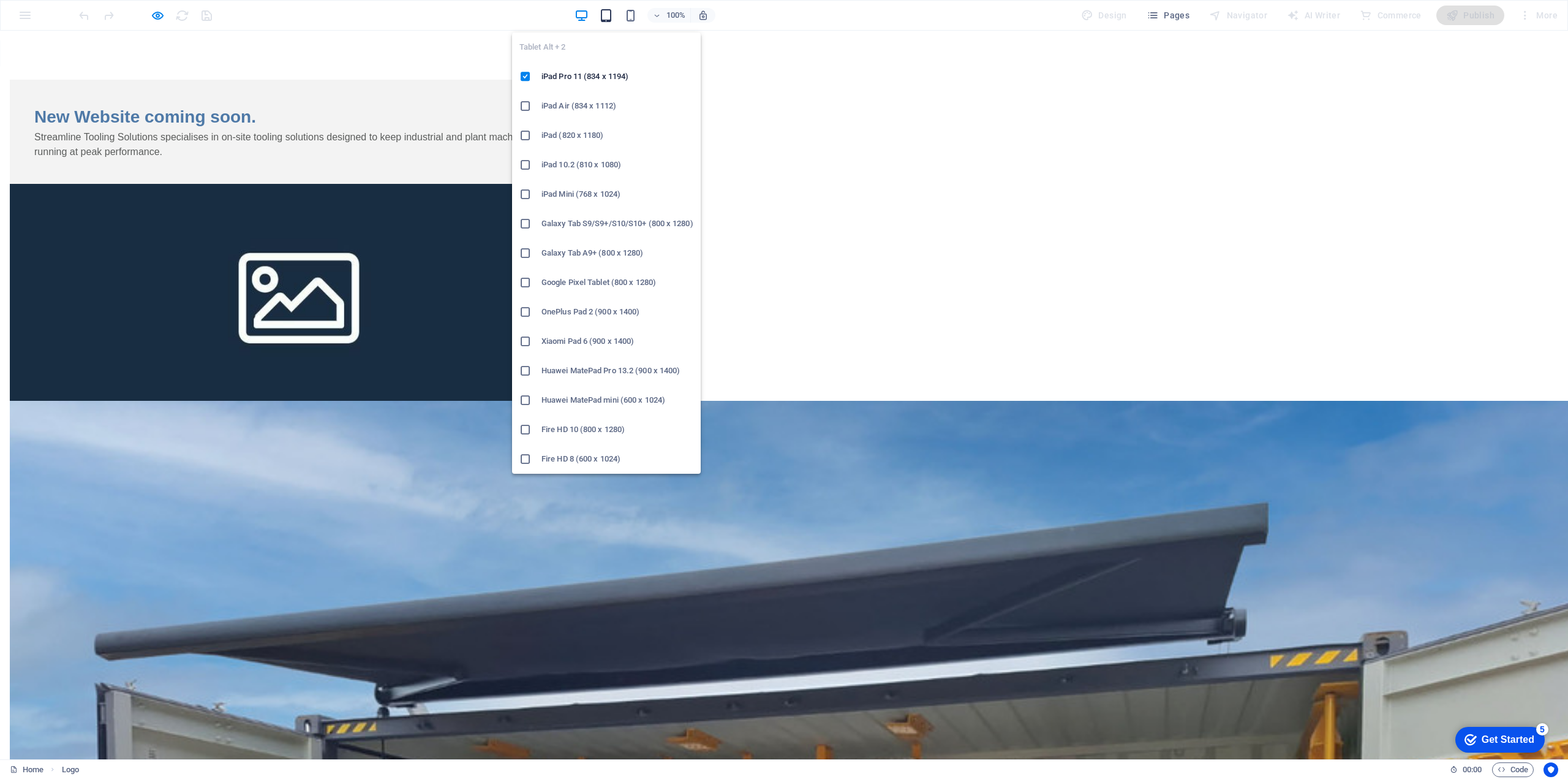
click at [607, 20] on icon "button" at bounding box center [606, 16] width 14 height 14
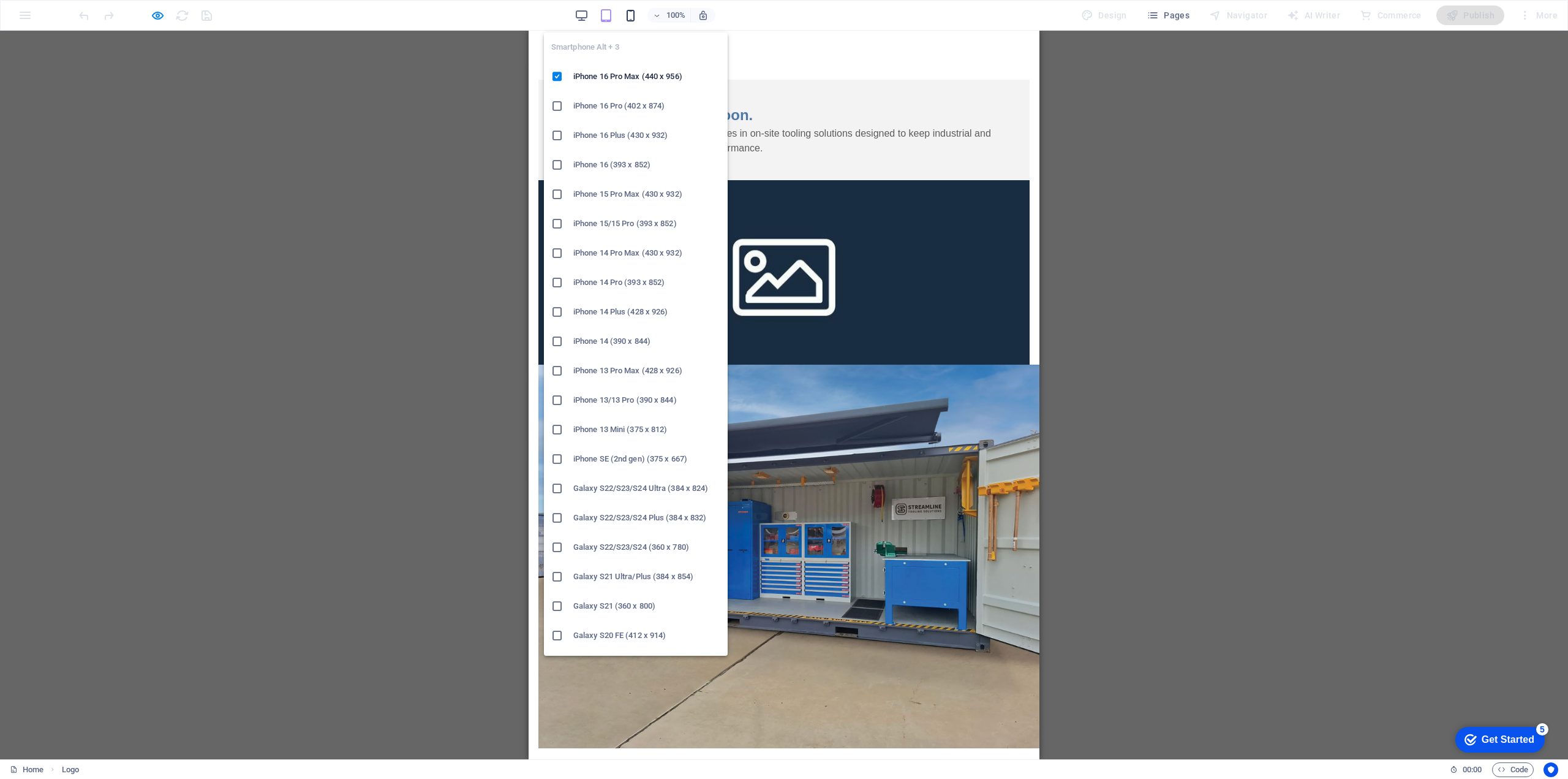
click at [630, 15] on icon "button" at bounding box center [631, 16] width 14 height 14
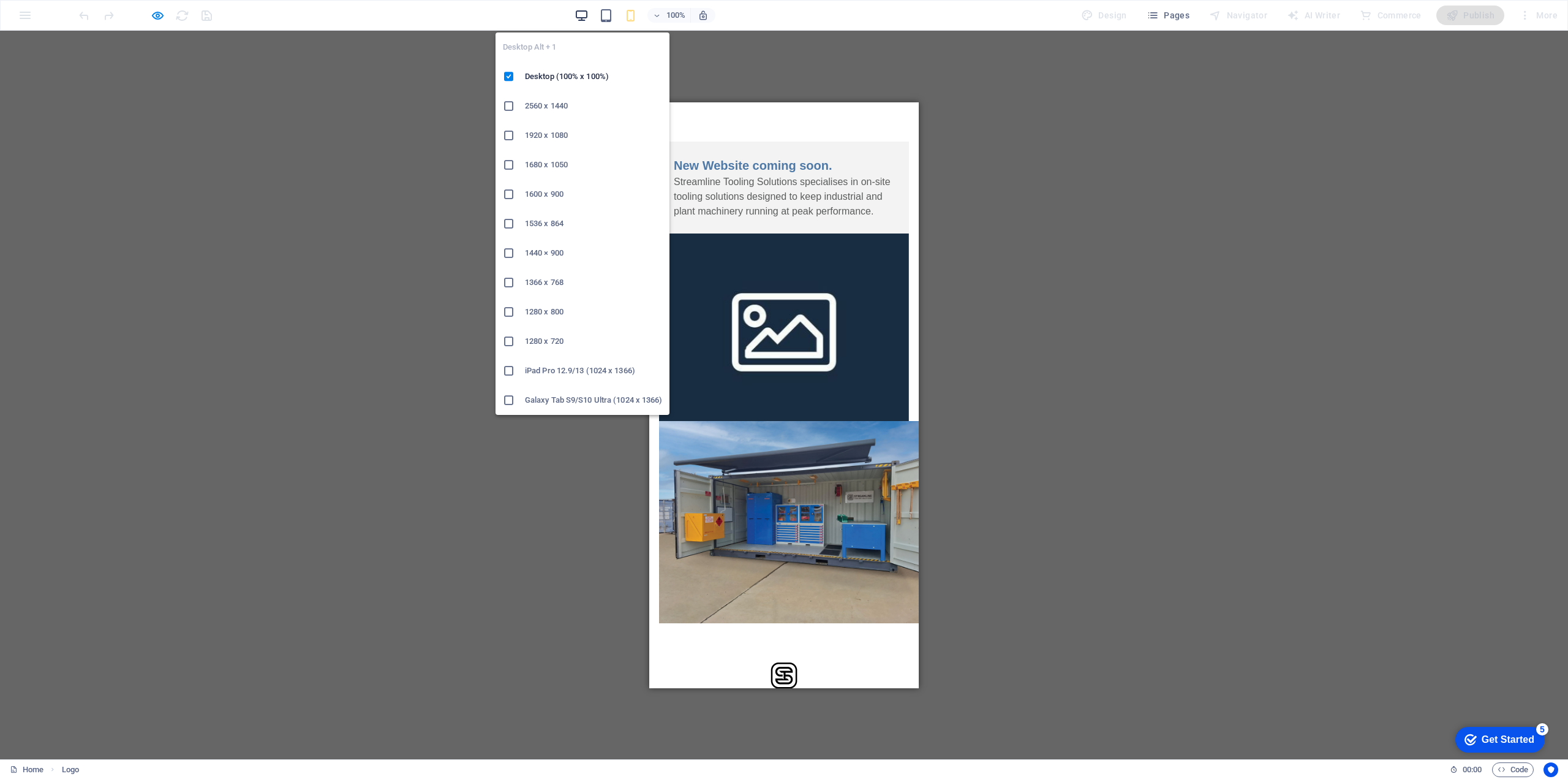
click at [583, 14] on icon "button" at bounding box center [582, 16] width 14 height 14
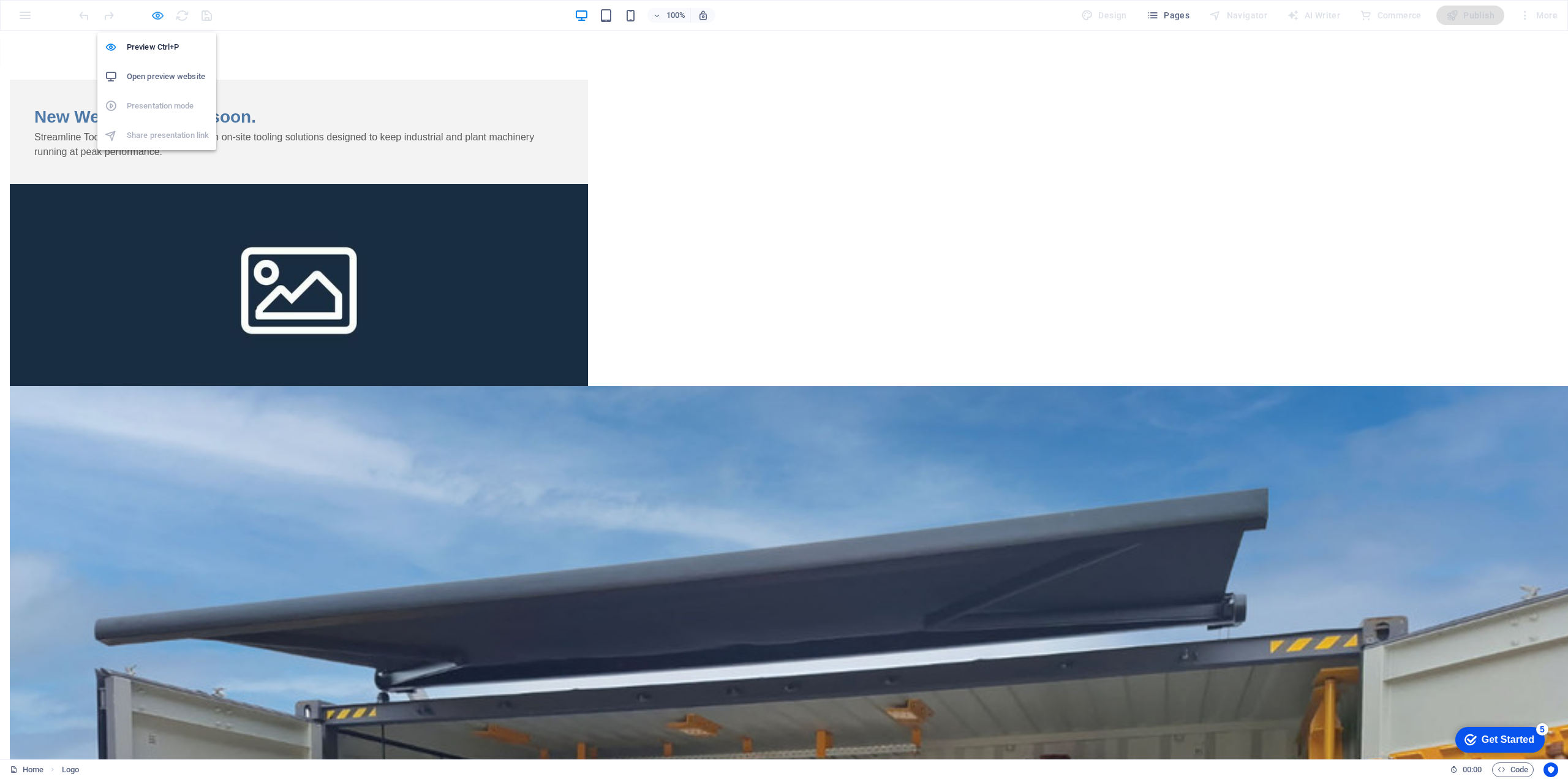
click at [161, 14] on icon "button" at bounding box center [158, 16] width 14 height 14
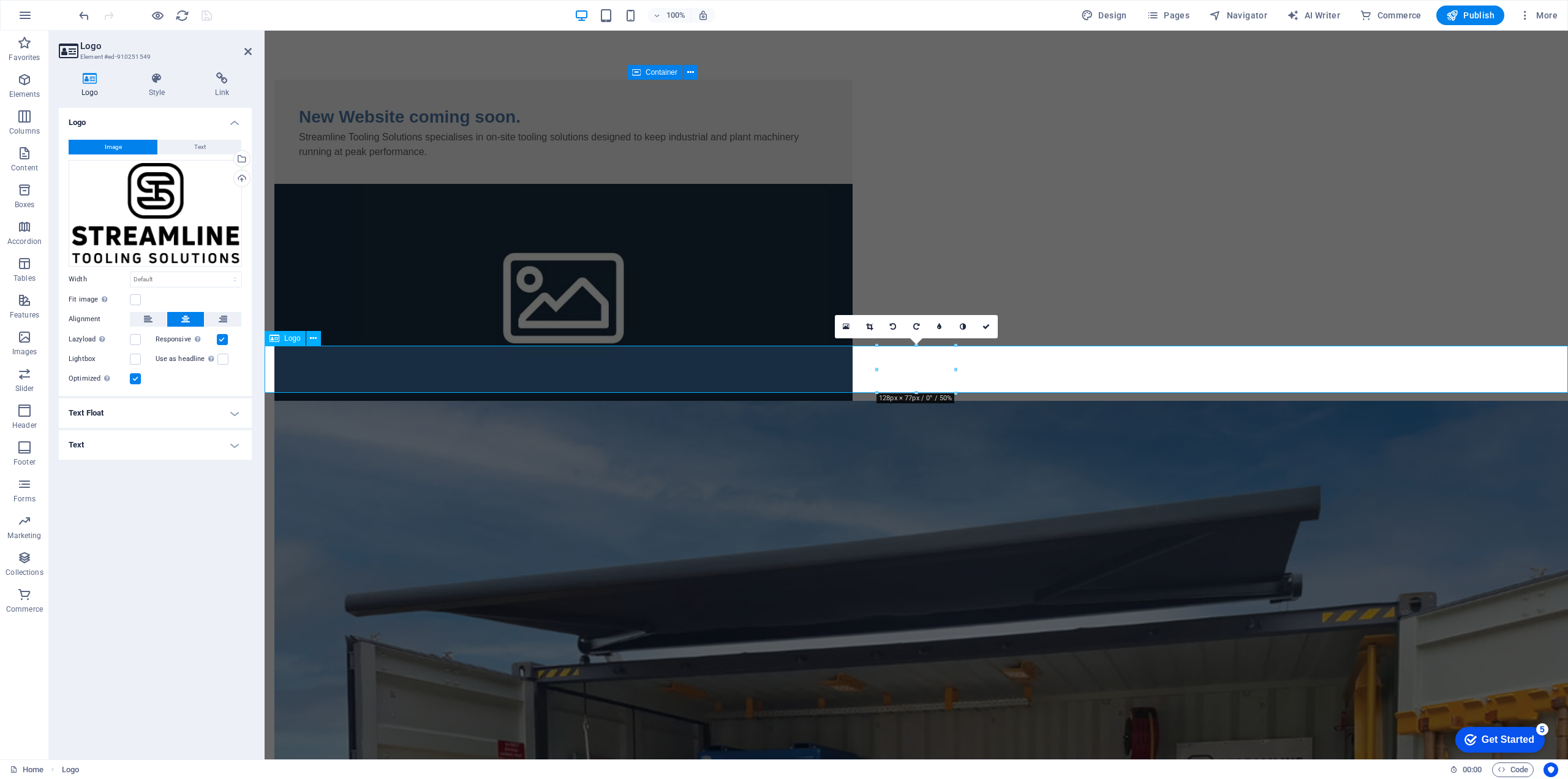
click at [318, 338] on button at bounding box center [313, 338] width 15 height 15
click at [23, 161] on span "Content" at bounding box center [24, 160] width 49 height 29
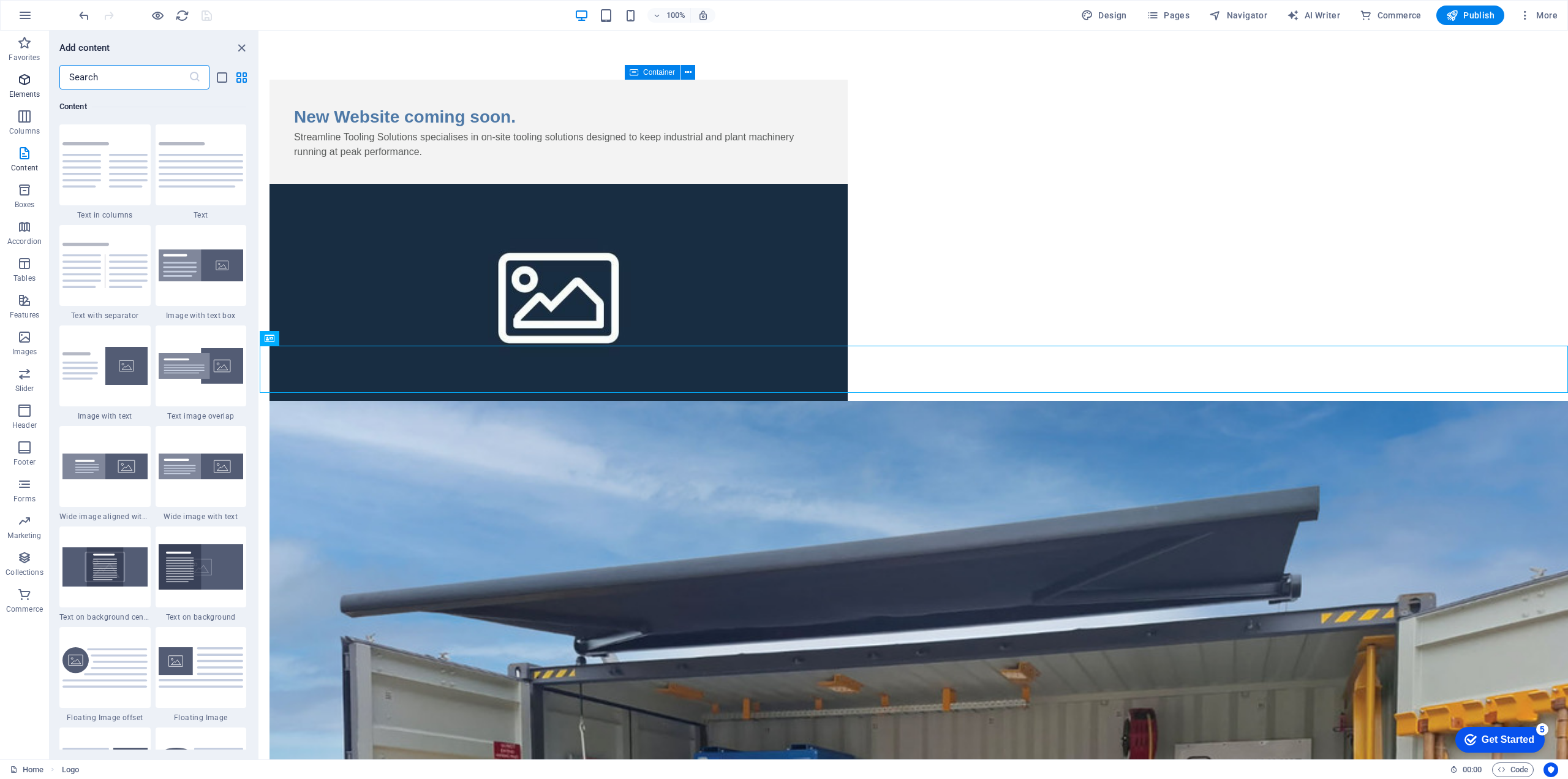
click at [24, 87] on span "Elements" at bounding box center [24, 87] width 49 height 29
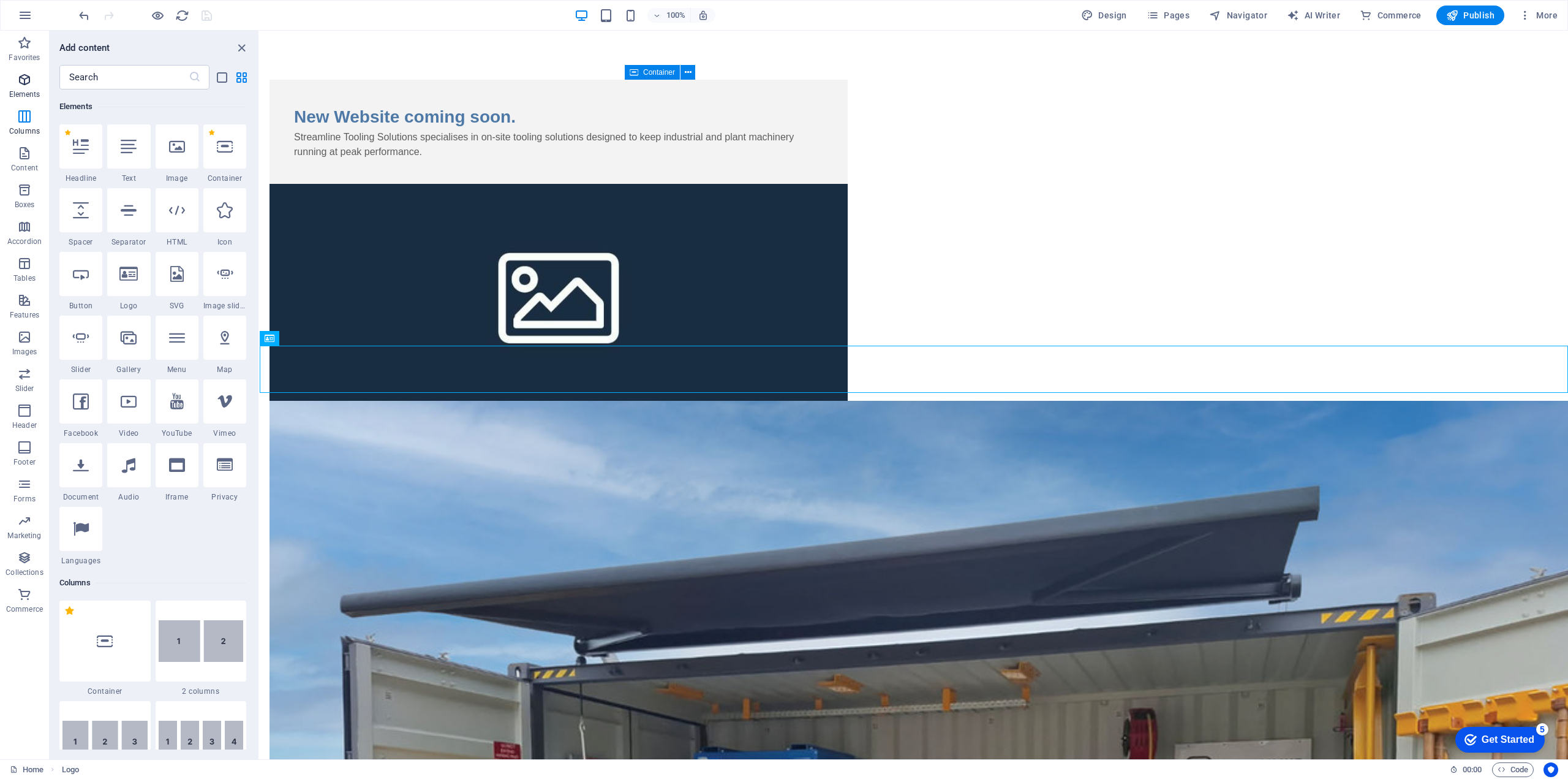
scroll to position [131, 0]
click at [21, 111] on icon "button" at bounding box center [24, 116] width 15 height 15
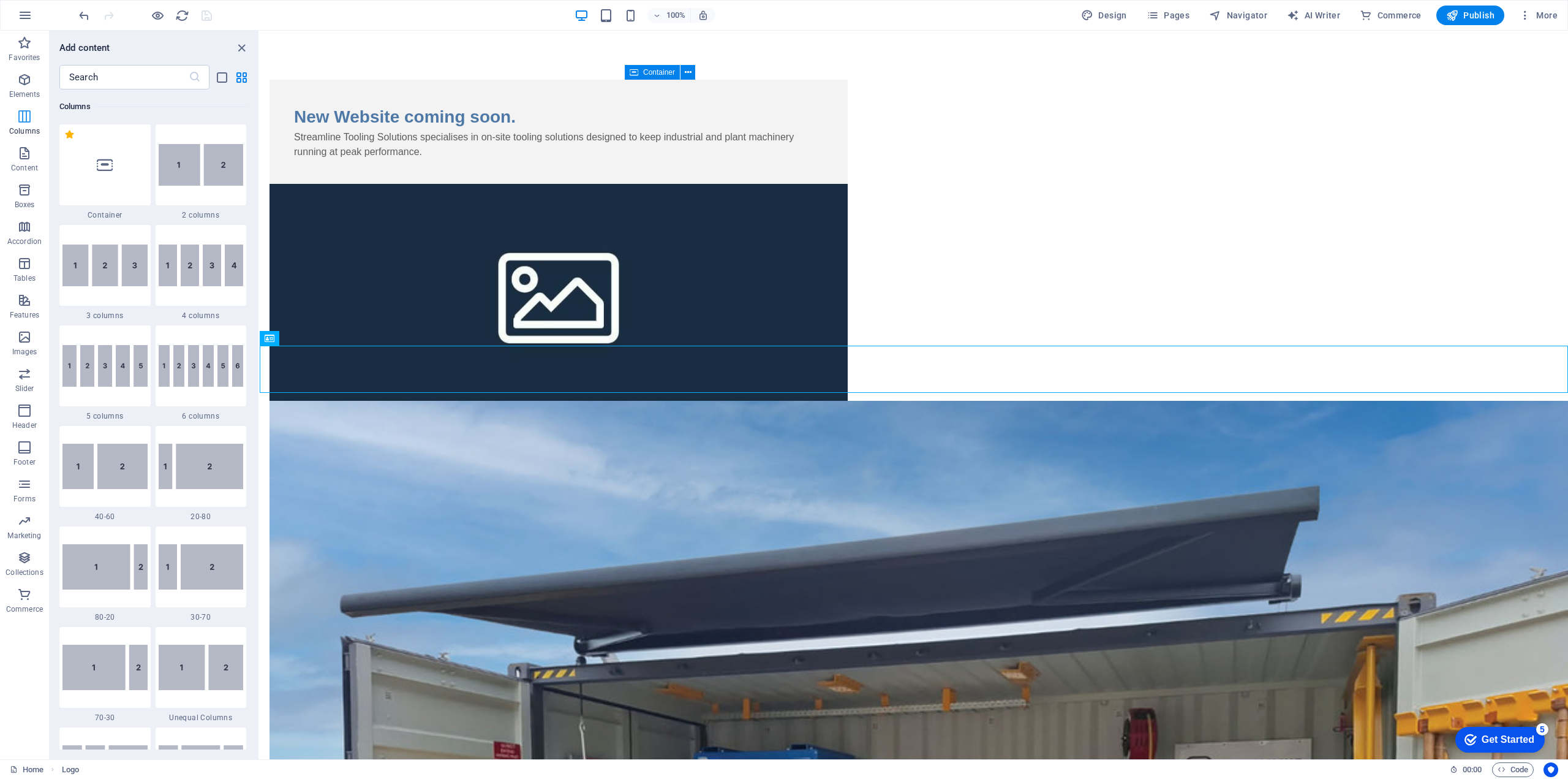
scroll to position [606, 0]
click at [312, 38] on icon at bounding box center [311, 38] width 6 height 13
drag, startPoint x: 1107, startPoint y: 18, endPoint x: 578, endPoint y: 296, distance: 597.6
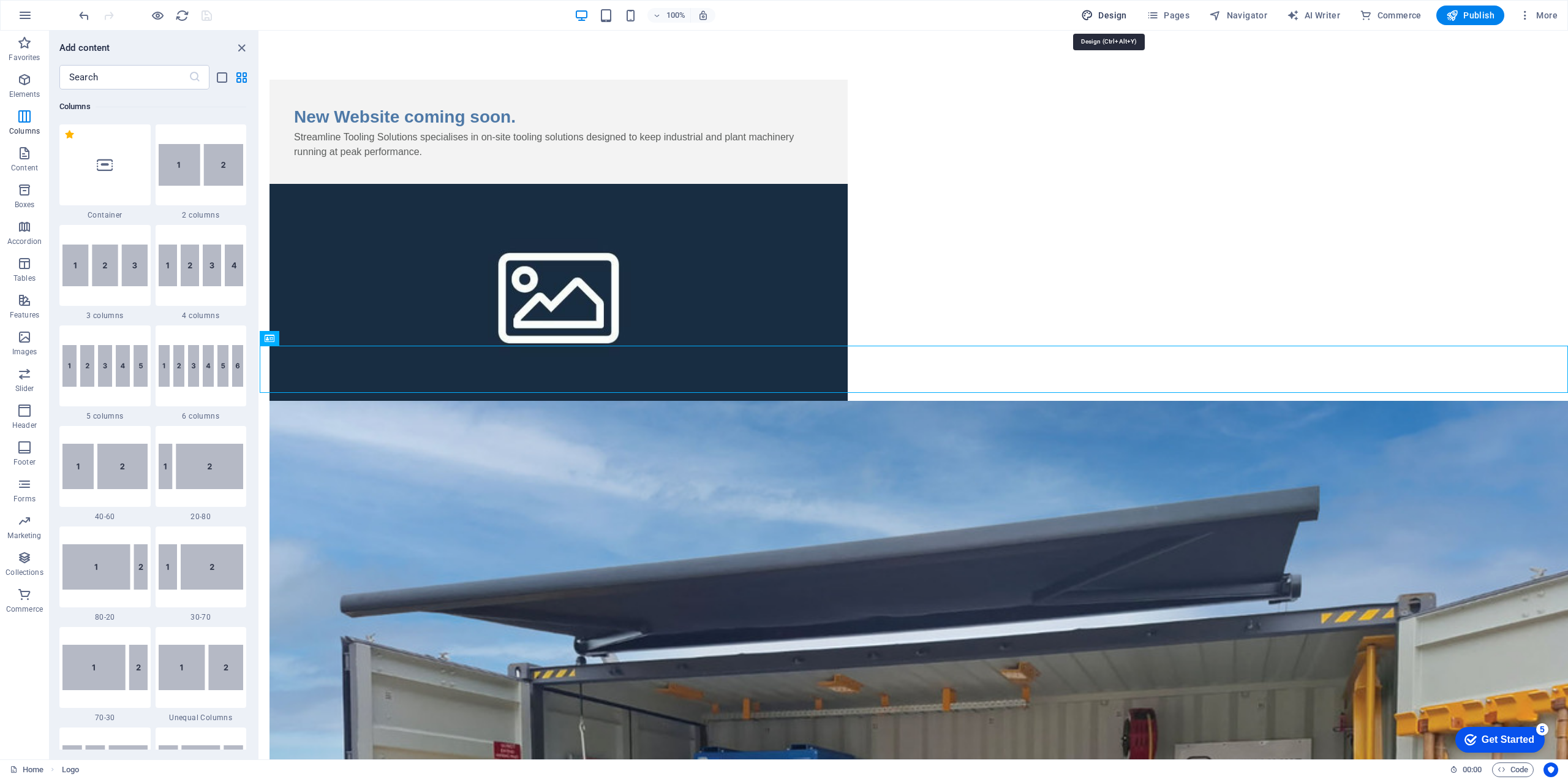
click at [1107, 18] on span "Design" at bounding box center [1103, 15] width 46 height 12
select select "px"
select select "400"
select select "px"
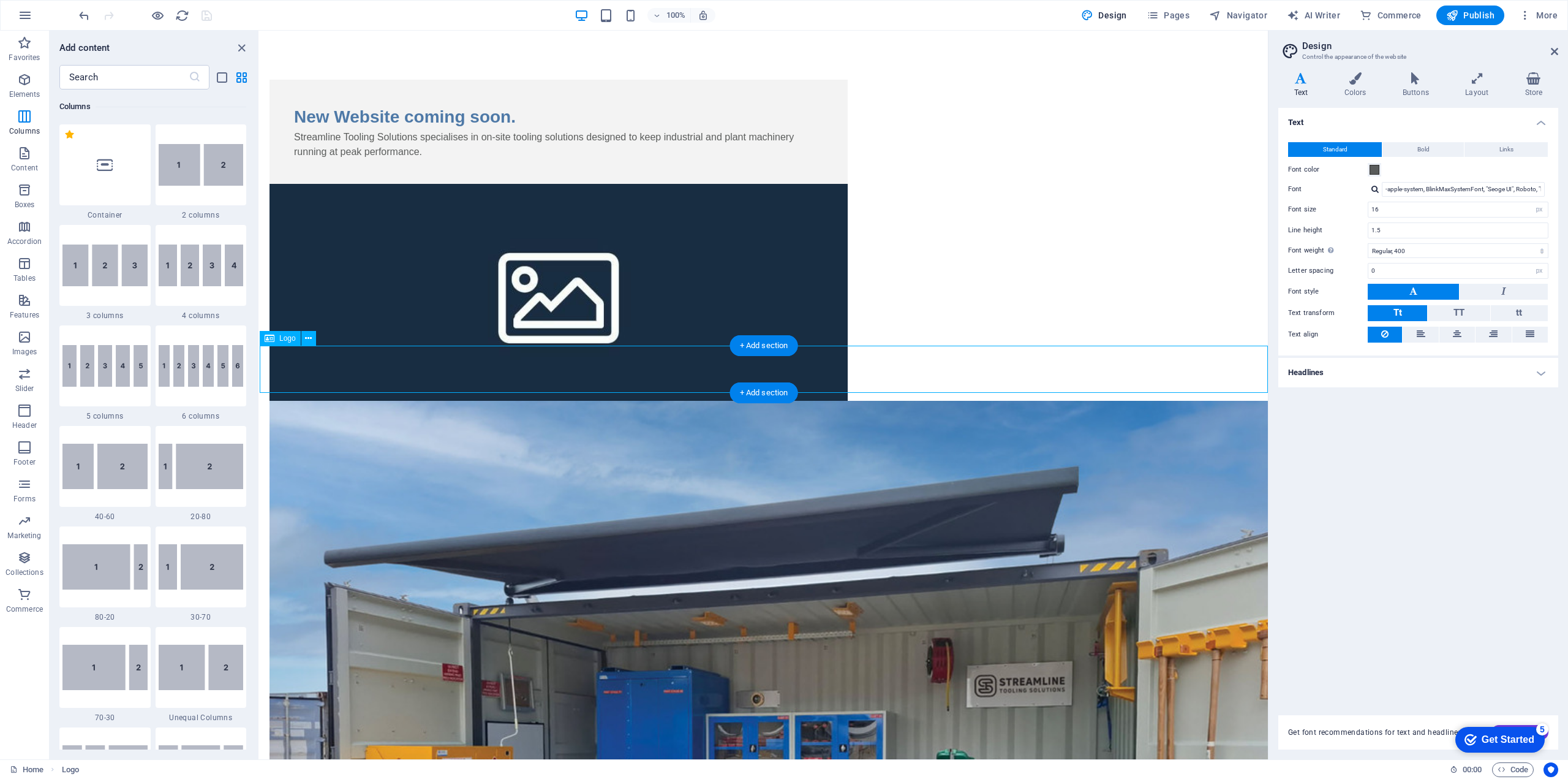
click at [725, 184] on div "New Website coming soon. Streamline Tooling Solutions specialises in on-site to…" at bounding box center [558, 131] width 578 height 104
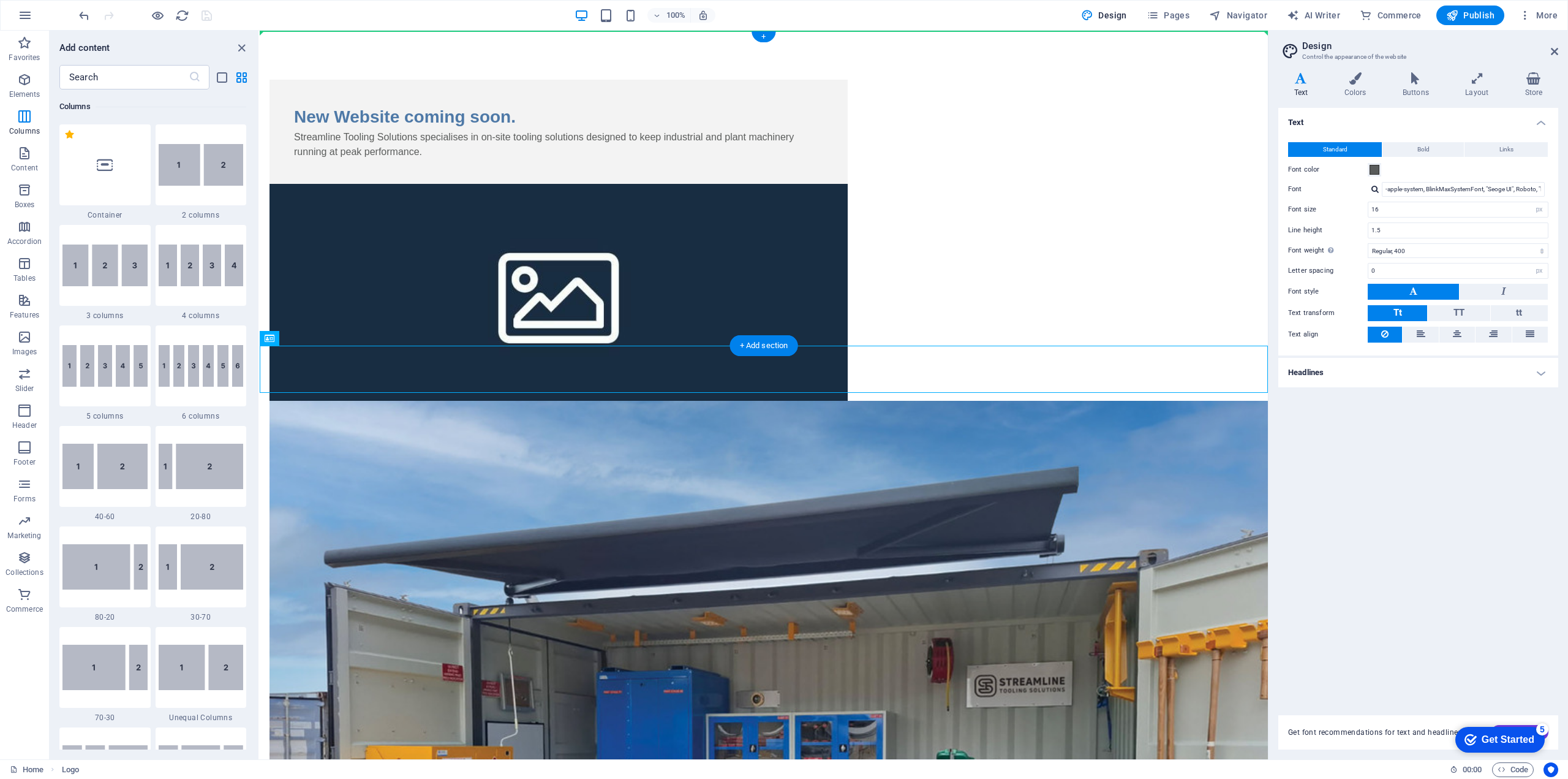
drag, startPoint x: 545, startPoint y: 370, endPoint x: 288, endPoint y: 38, distance: 419.8
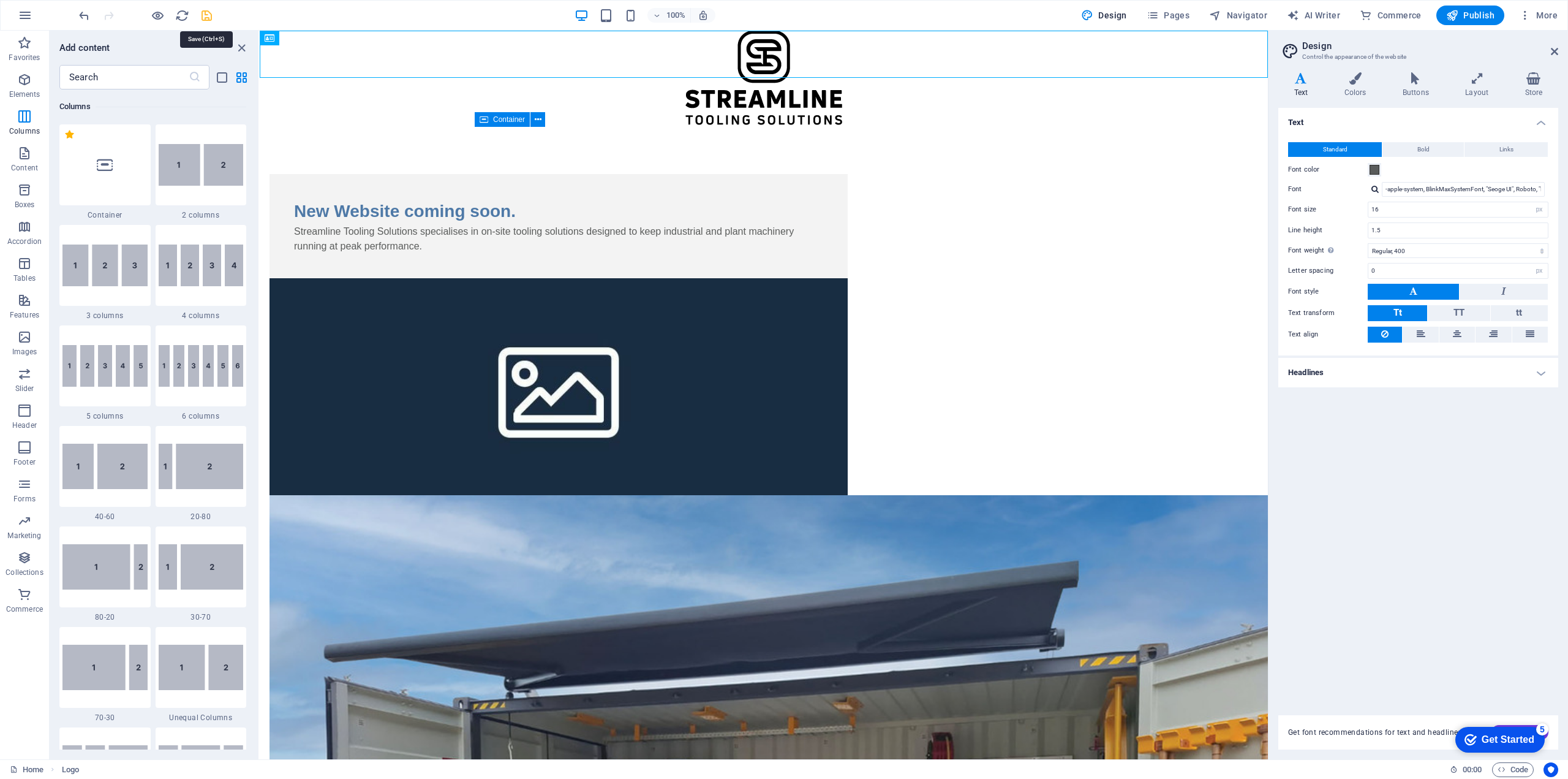
click at [207, 16] on icon "save" at bounding box center [207, 16] width 14 height 14
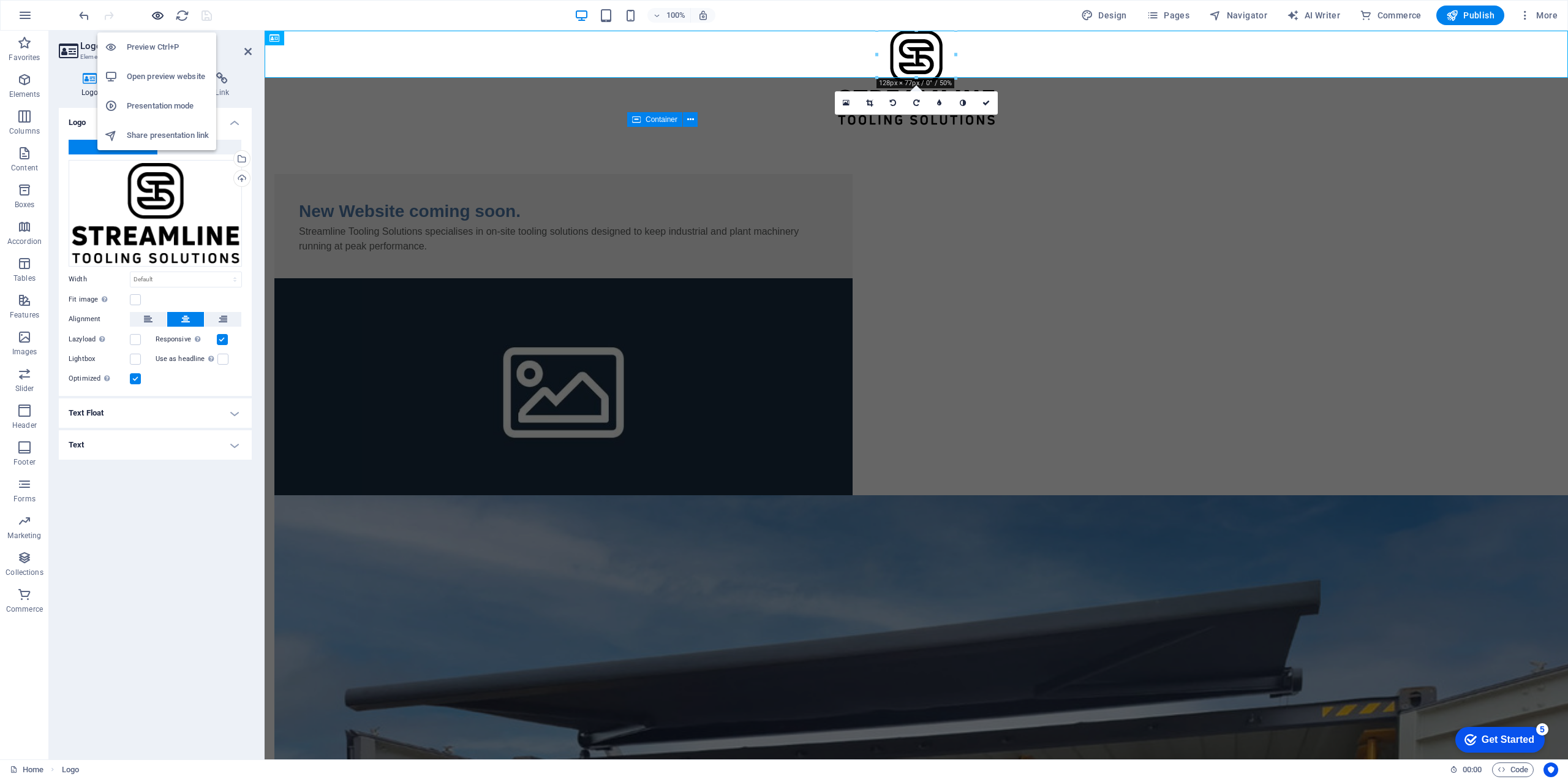
click at [161, 16] on icon "button" at bounding box center [158, 16] width 14 height 14
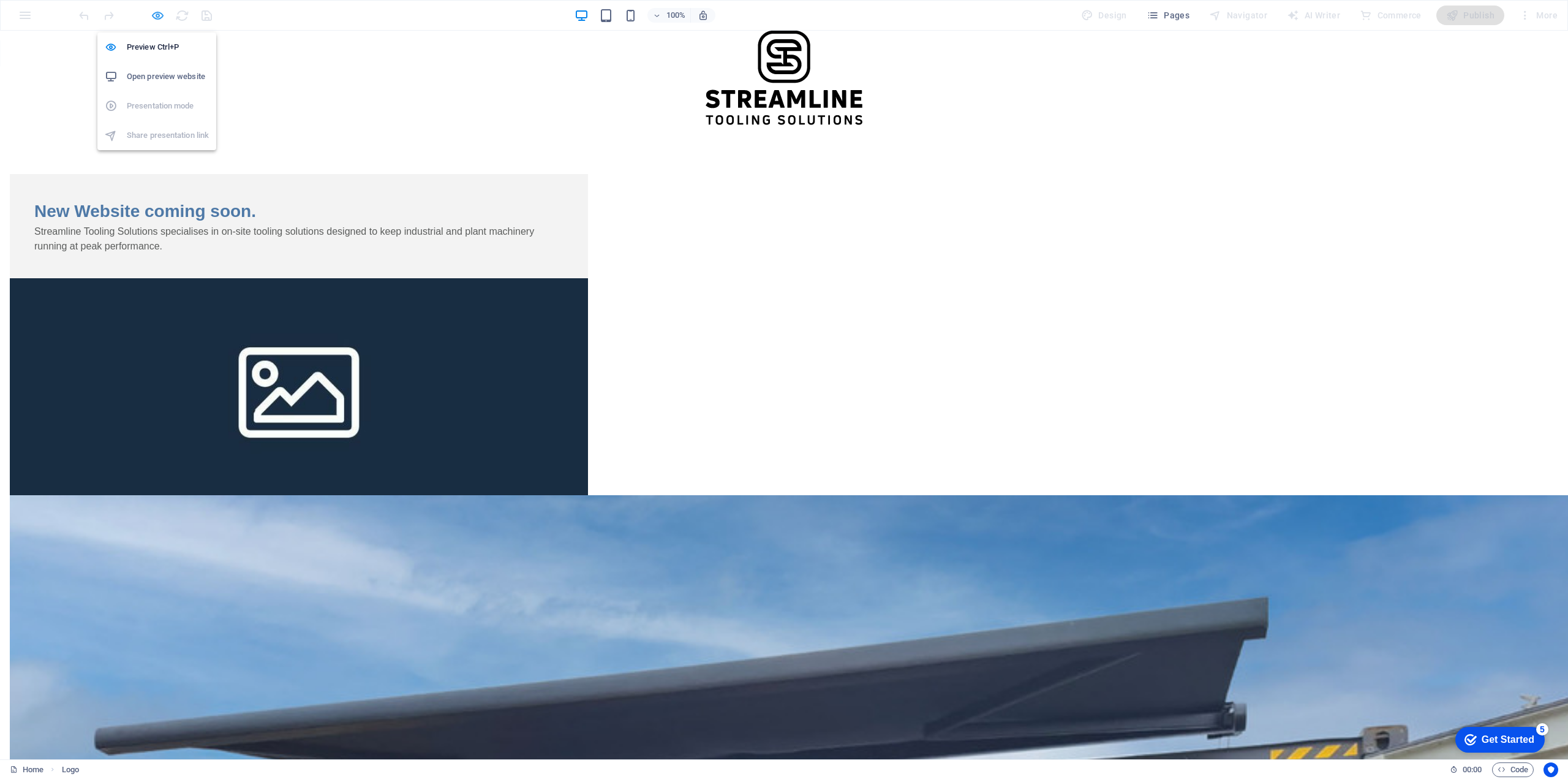
click at [158, 19] on icon "button" at bounding box center [158, 16] width 14 height 14
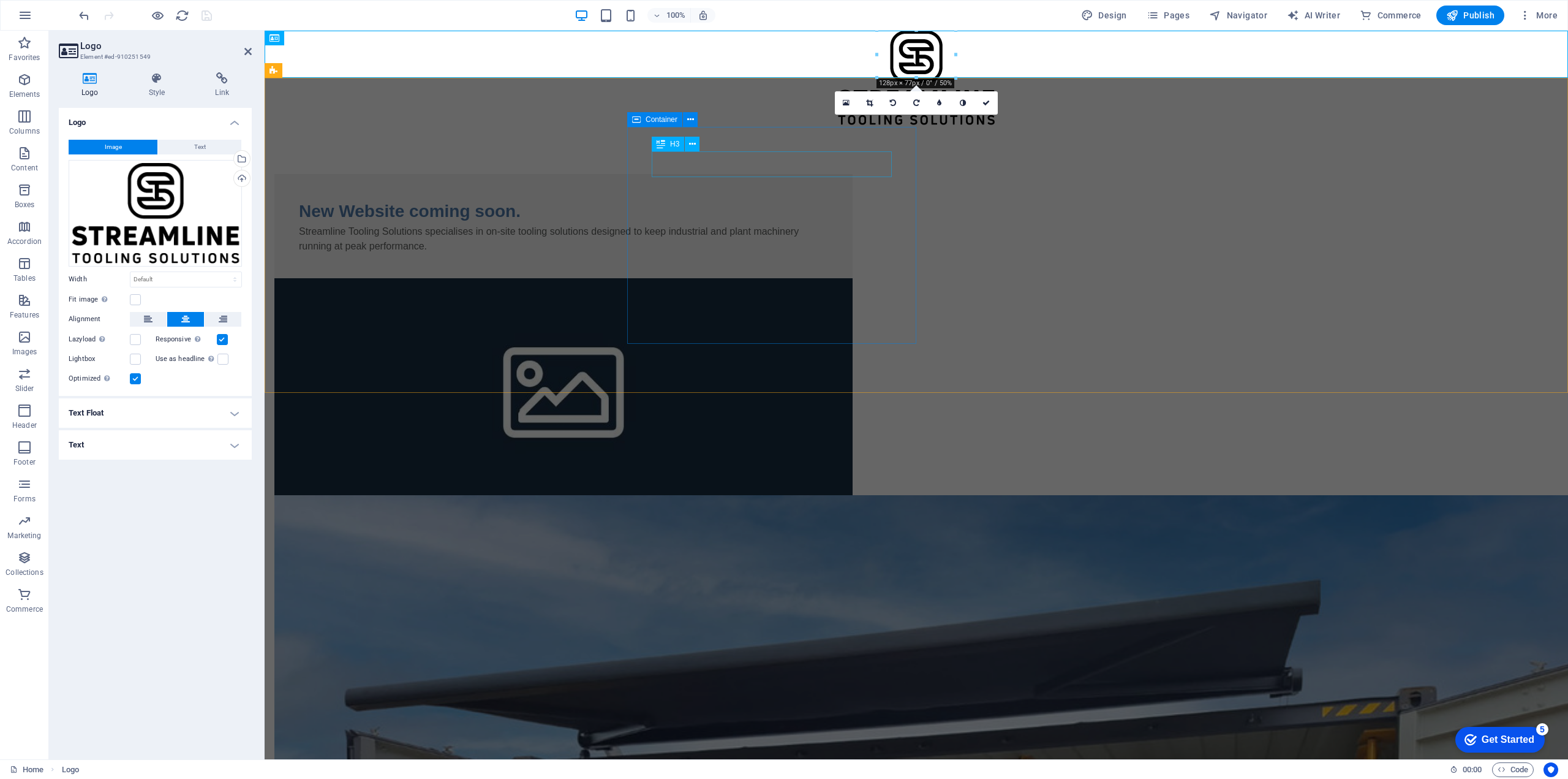
click at [748, 198] on div "New Website coming soon." at bounding box center [563, 211] width 529 height 26
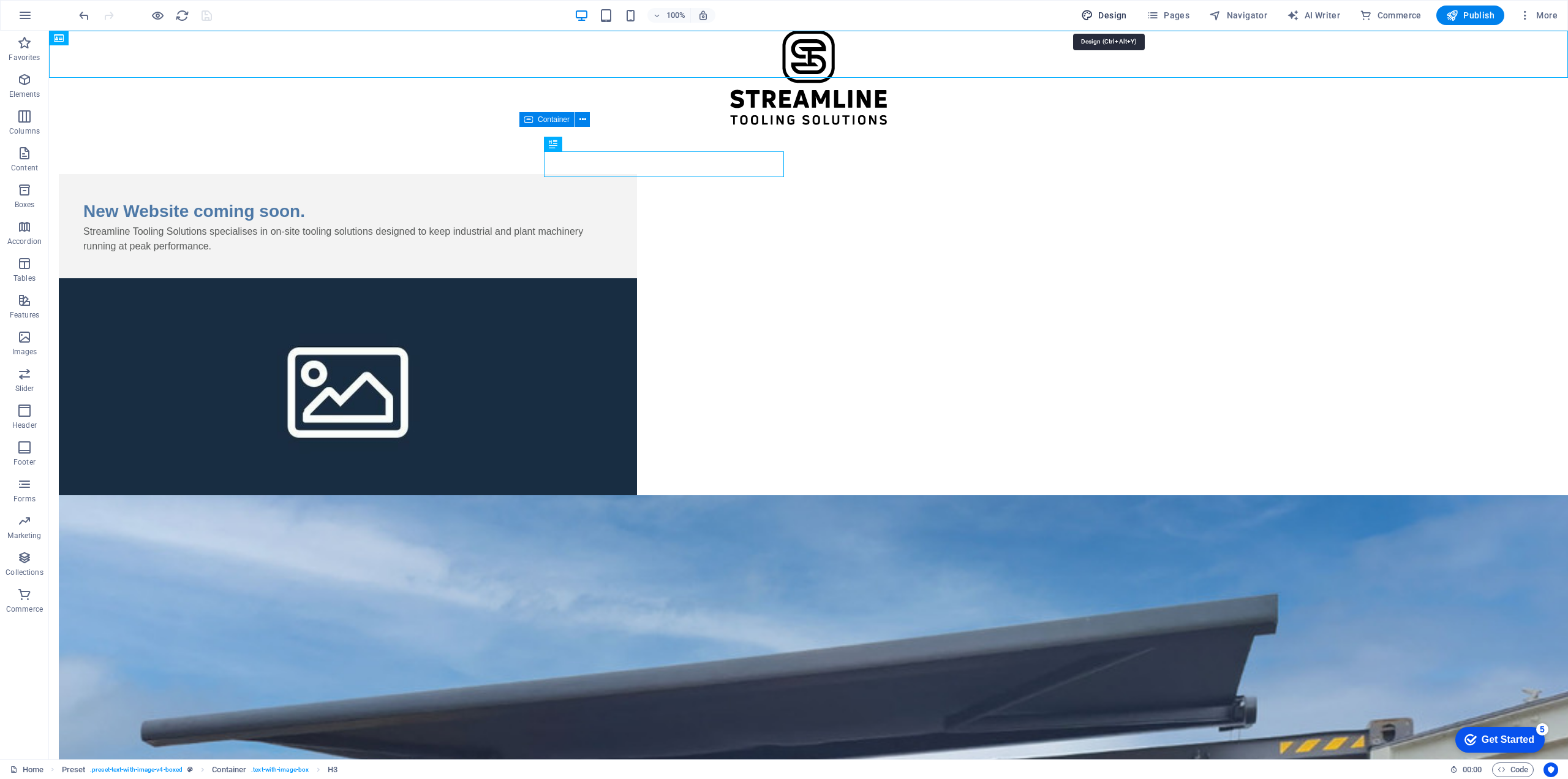
click at [1120, 16] on span "Design" at bounding box center [1103, 15] width 46 height 12
select select "px"
select select "400"
select select "px"
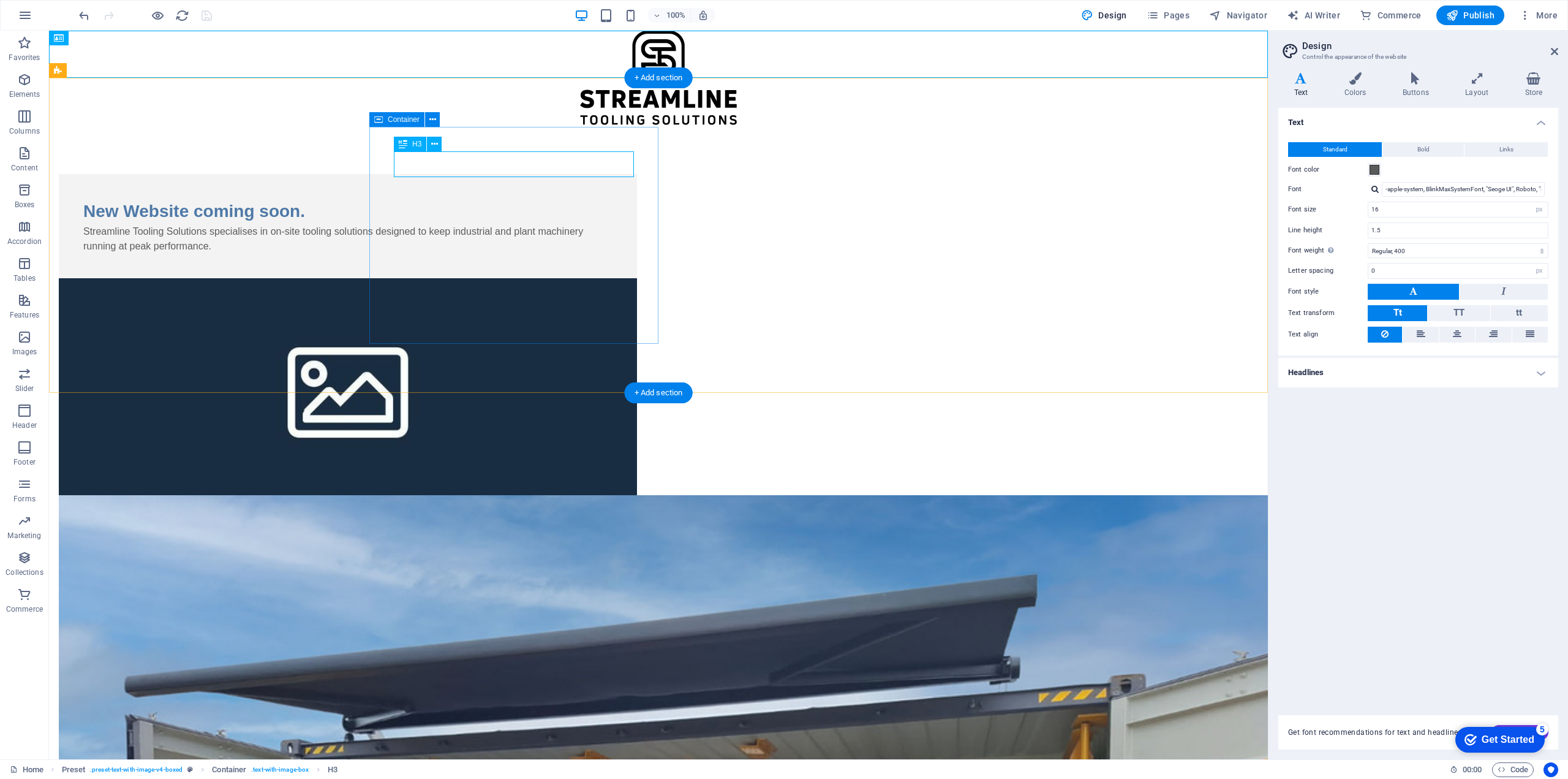
click at [571, 198] on div "New Website coming soon." at bounding box center [347, 211] width 529 height 26
click at [1374, 168] on span at bounding box center [1374, 170] width 10 height 10
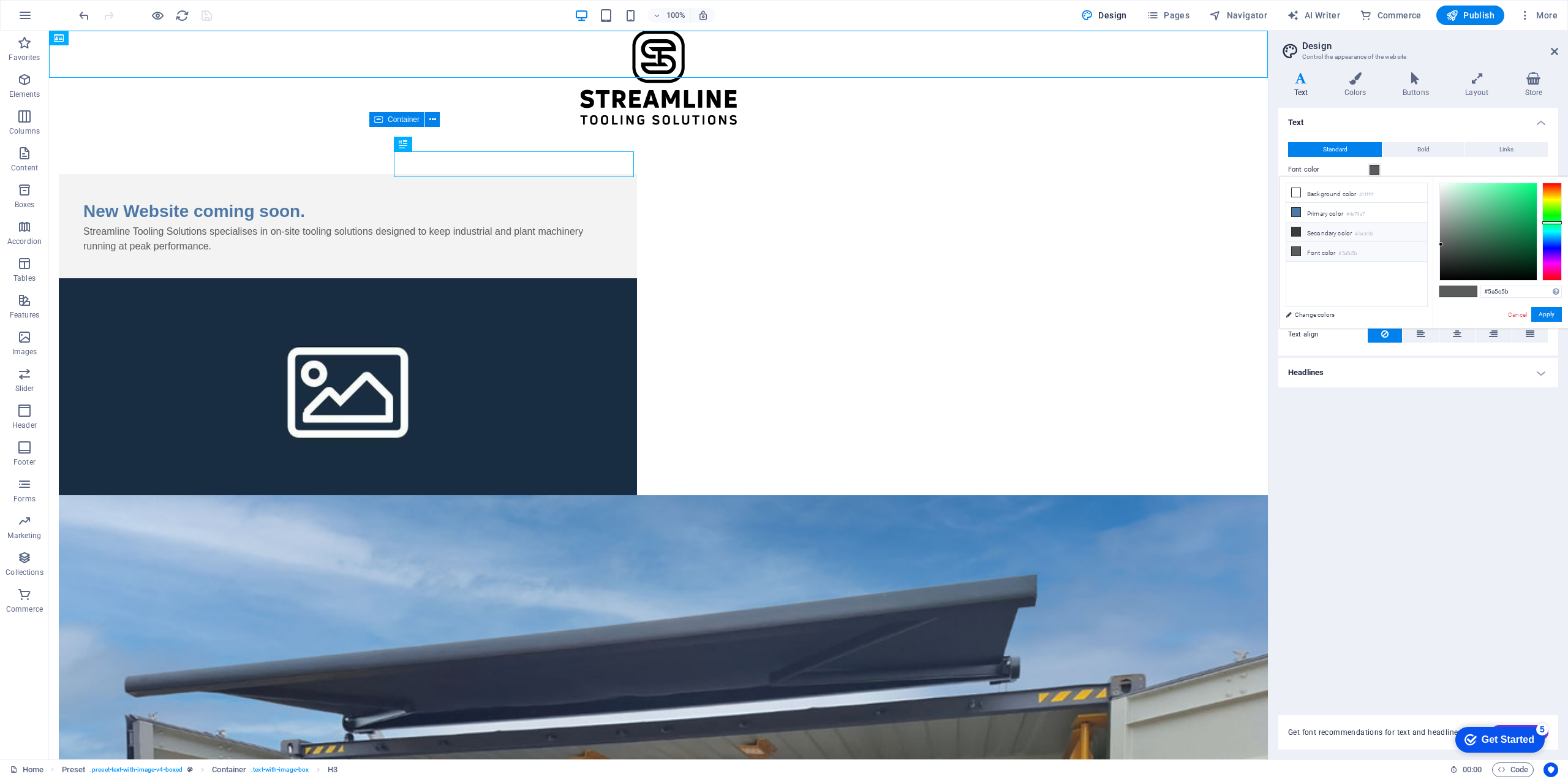
click at [1318, 233] on li "Secondary color #3a3c3b" at bounding box center [1356, 232] width 141 height 20
click at [1547, 313] on button "Apply" at bounding box center [1546, 314] width 31 height 15
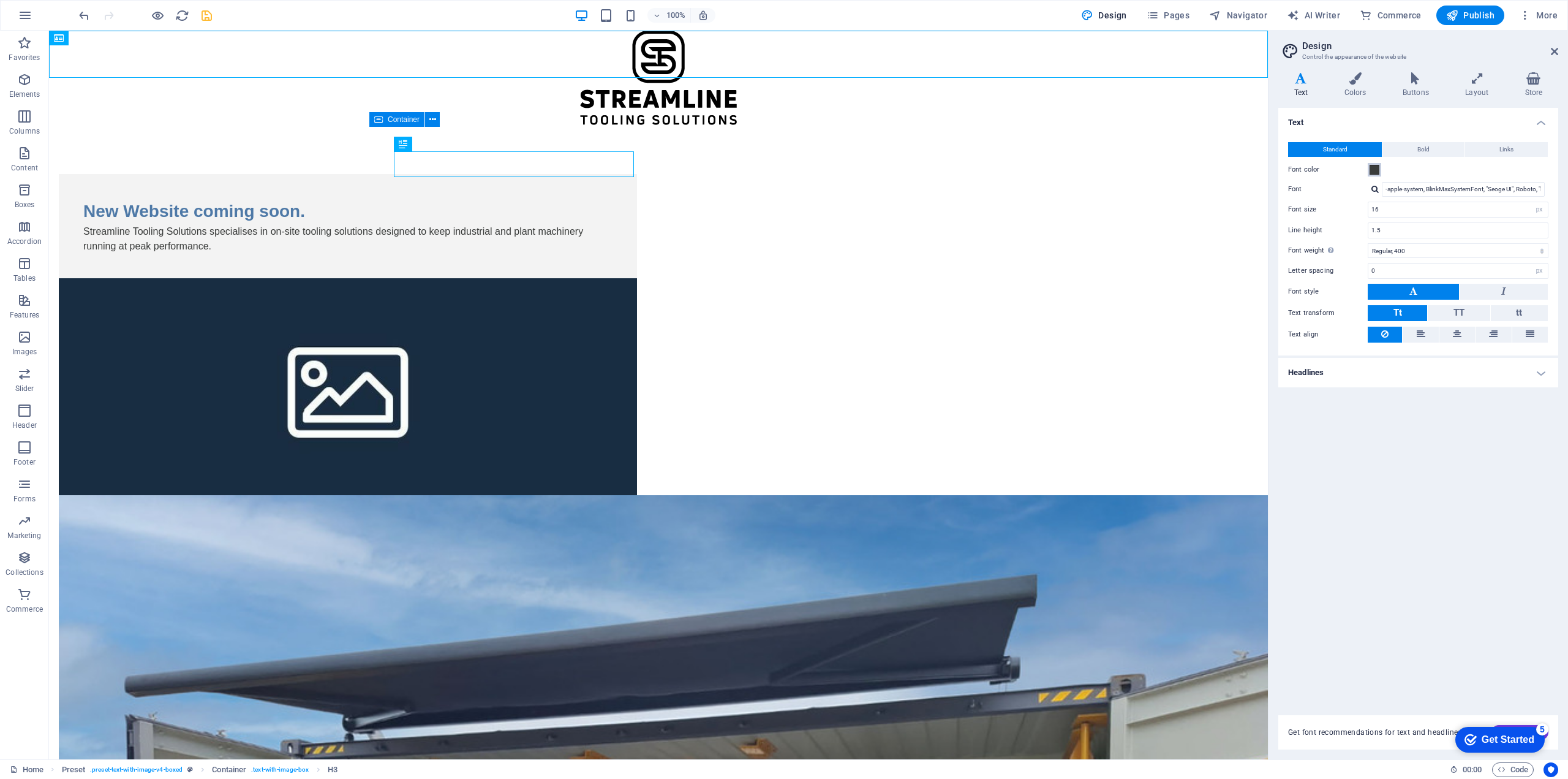
click at [1370, 168] on span at bounding box center [1374, 170] width 10 height 10
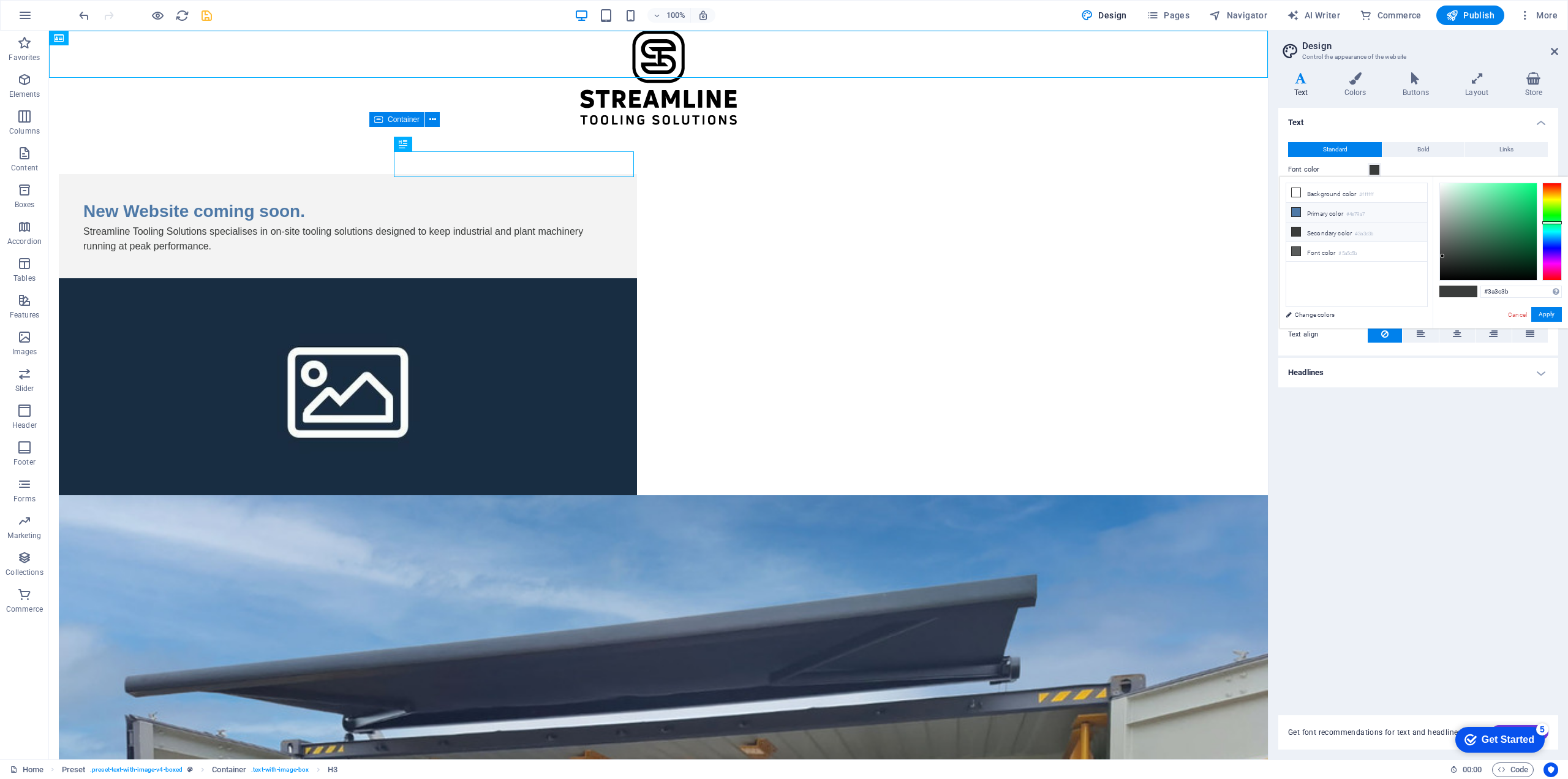
click at [1295, 215] on icon at bounding box center [1296, 212] width 9 height 9
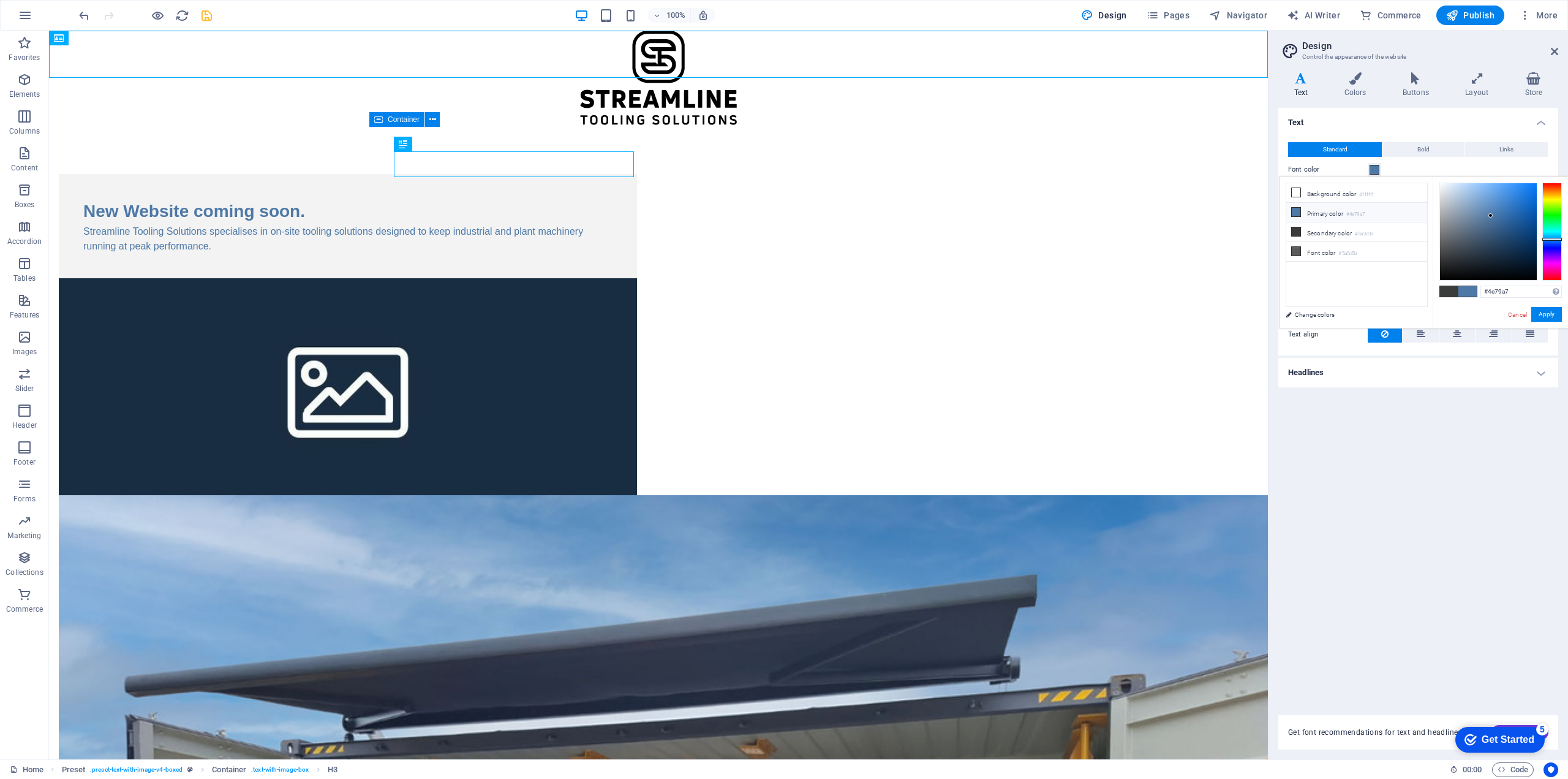
click at [1449, 287] on span at bounding box center [1449, 291] width 18 height 11
click at [1349, 217] on li "Primary color #4e79a7" at bounding box center [1356, 213] width 141 height 20
click at [1451, 260] on div at bounding box center [1488, 232] width 97 height 97
click at [1550, 313] on button "Apply" at bounding box center [1546, 314] width 31 height 15
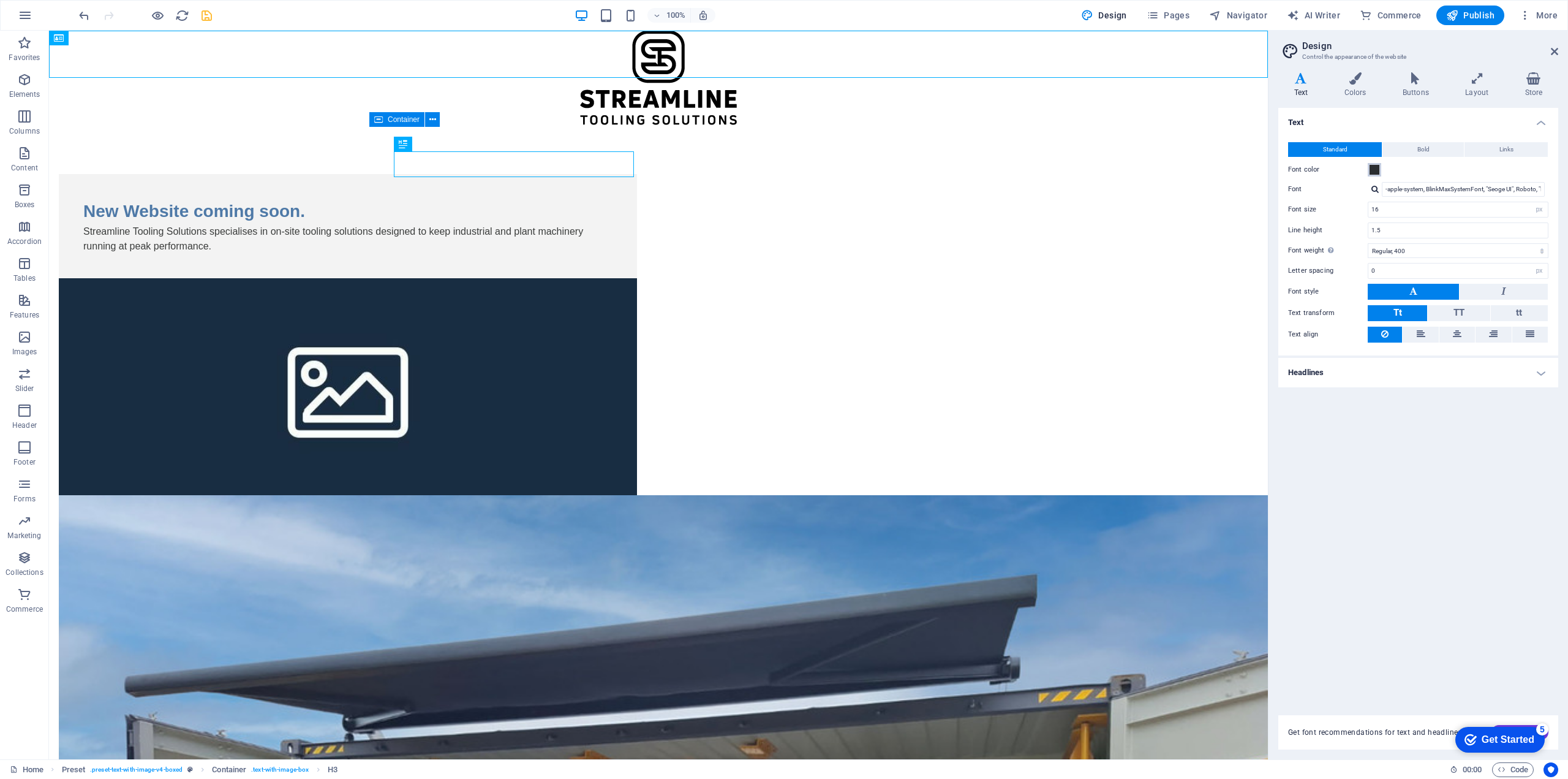
click at [1373, 171] on span at bounding box center [1374, 170] width 10 height 10
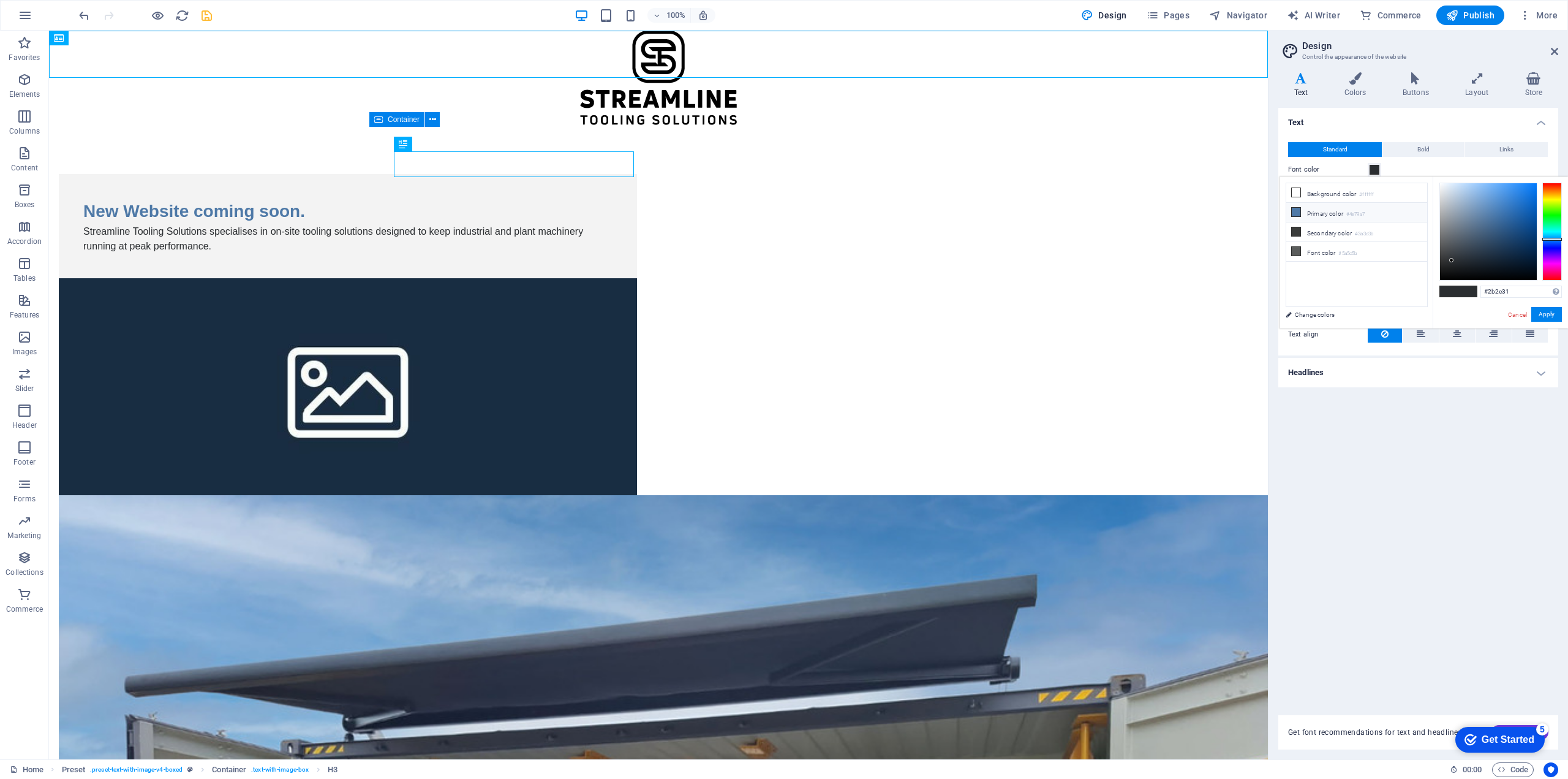
drag, startPoint x: 1363, startPoint y: 215, endPoint x: 1326, endPoint y: 213, distance: 37.1
click at [1326, 213] on li "Primary color #4e79a7" at bounding box center [1356, 213] width 141 height 20
click at [1374, 168] on span at bounding box center [1374, 170] width 10 height 10
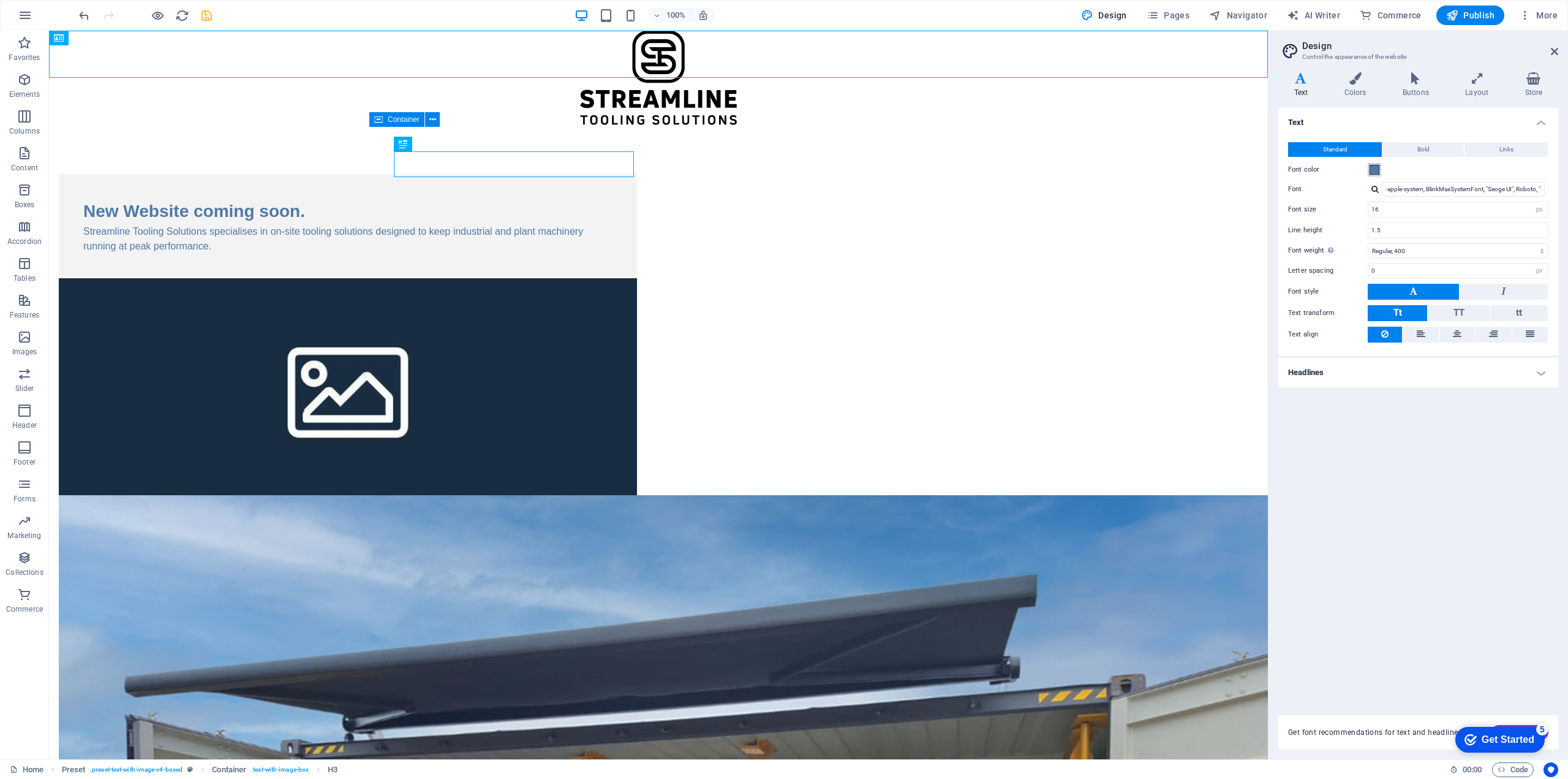
click at [1374, 168] on span at bounding box center [1374, 170] width 10 height 10
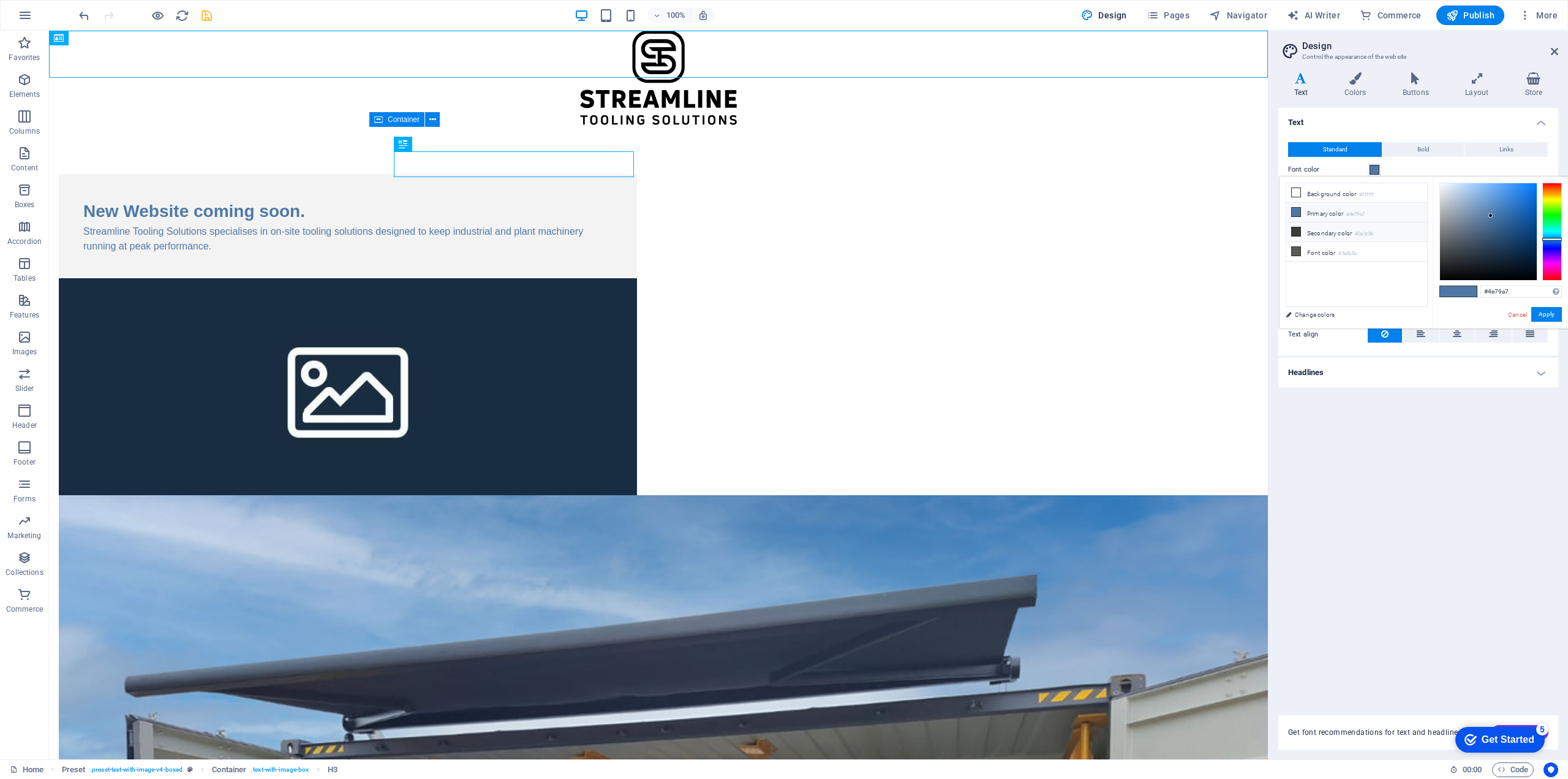
click at [1325, 229] on li "Secondary color #3a3c3b" at bounding box center [1356, 232] width 141 height 20
type input "#3a3c3b"
click at [1541, 313] on button "Apply" at bounding box center [1546, 314] width 31 height 15
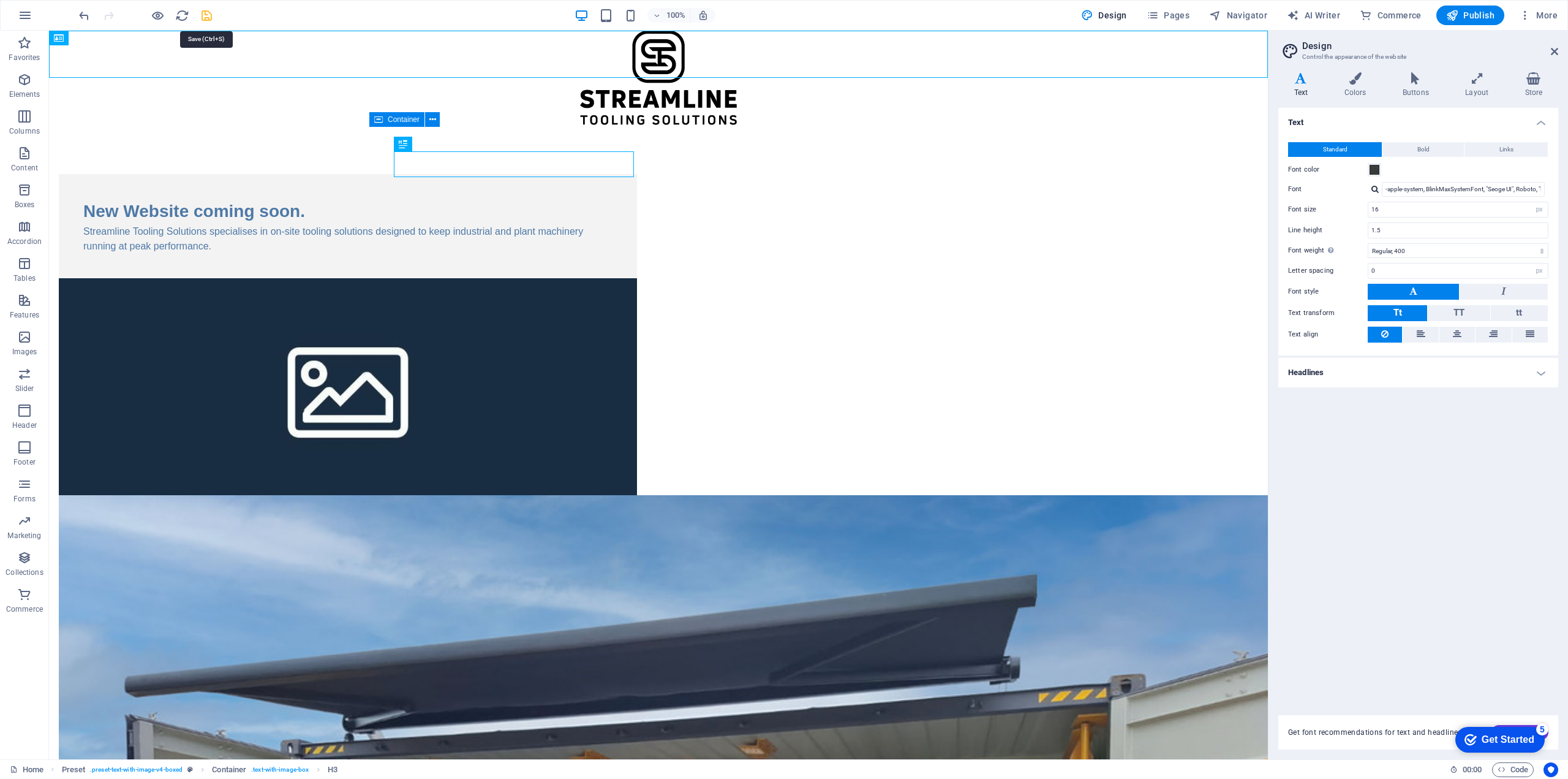
click at [205, 15] on icon "save" at bounding box center [207, 16] width 14 height 14
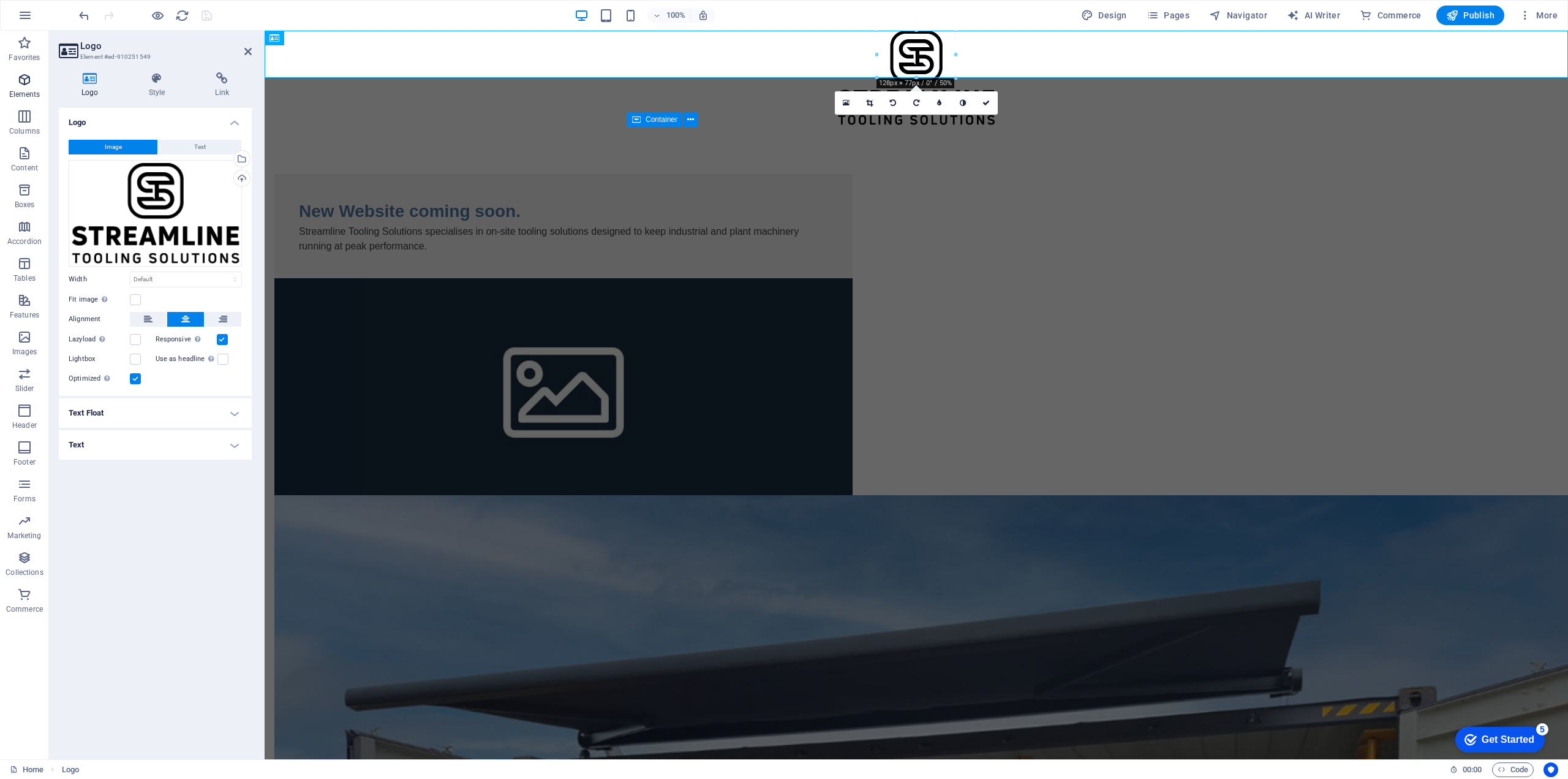
click at [20, 78] on icon "button" at bounding box center [24, 80] width 15 height 15
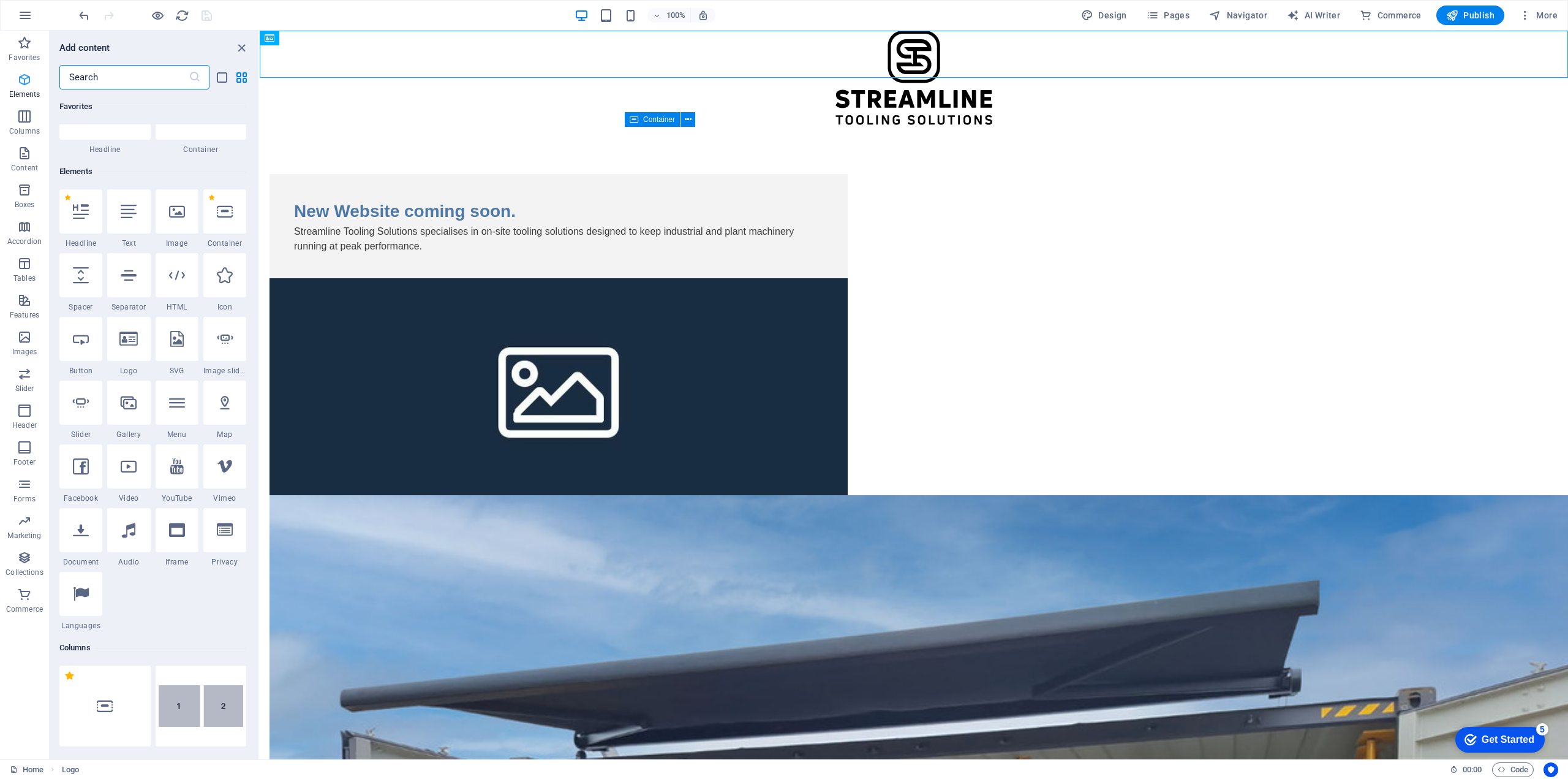
scroll to position [131, 0]
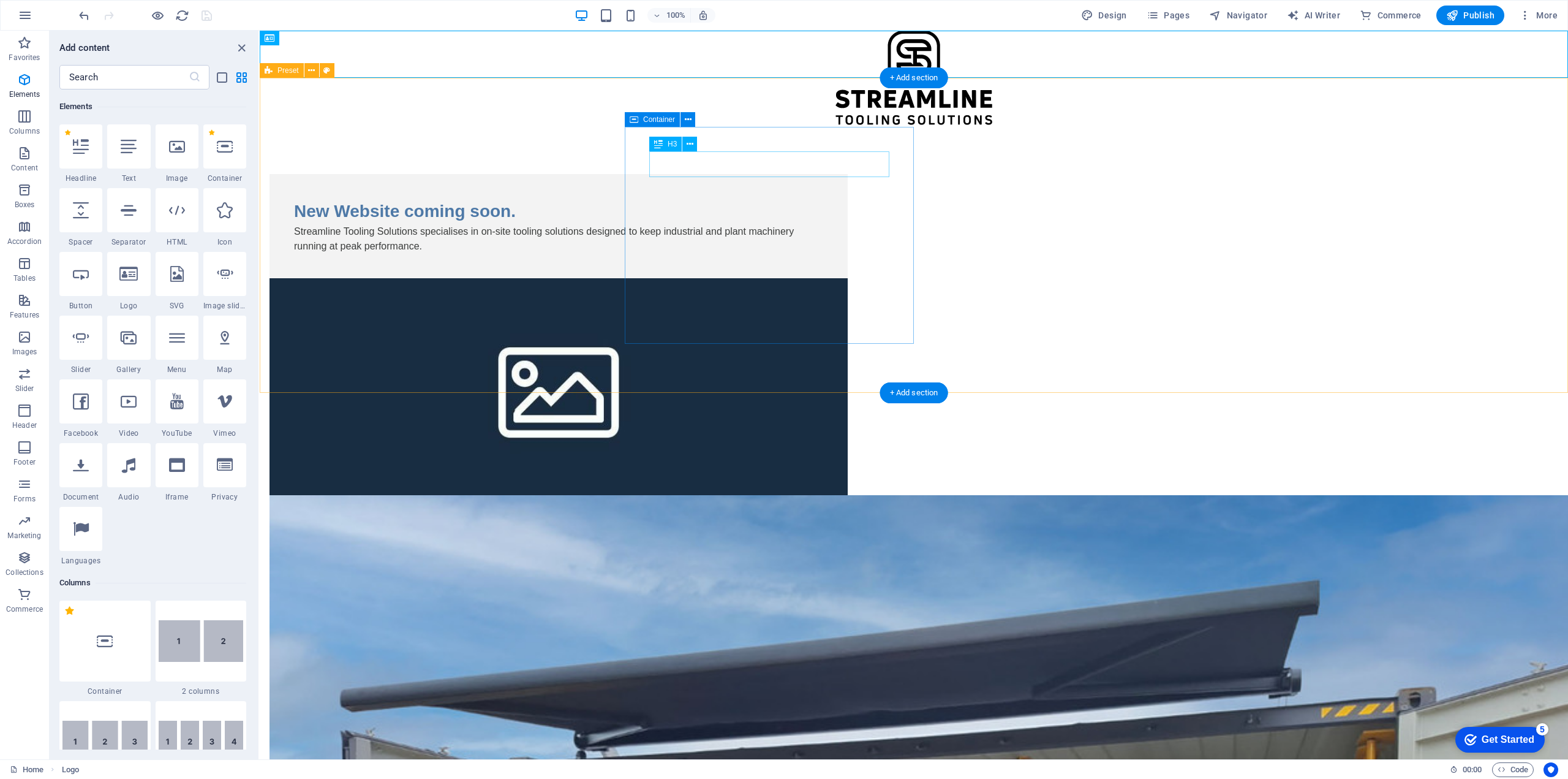
click at [730, 198] on div "New Website coming soon." at bounding box center [558, 211] width 529 height 26
click at [669, 146] on span "H3" at bounding box center [672, 144] width 9 height 7
click at [687, 148] on icon at bounding box center [689, 144] width 6 height 13
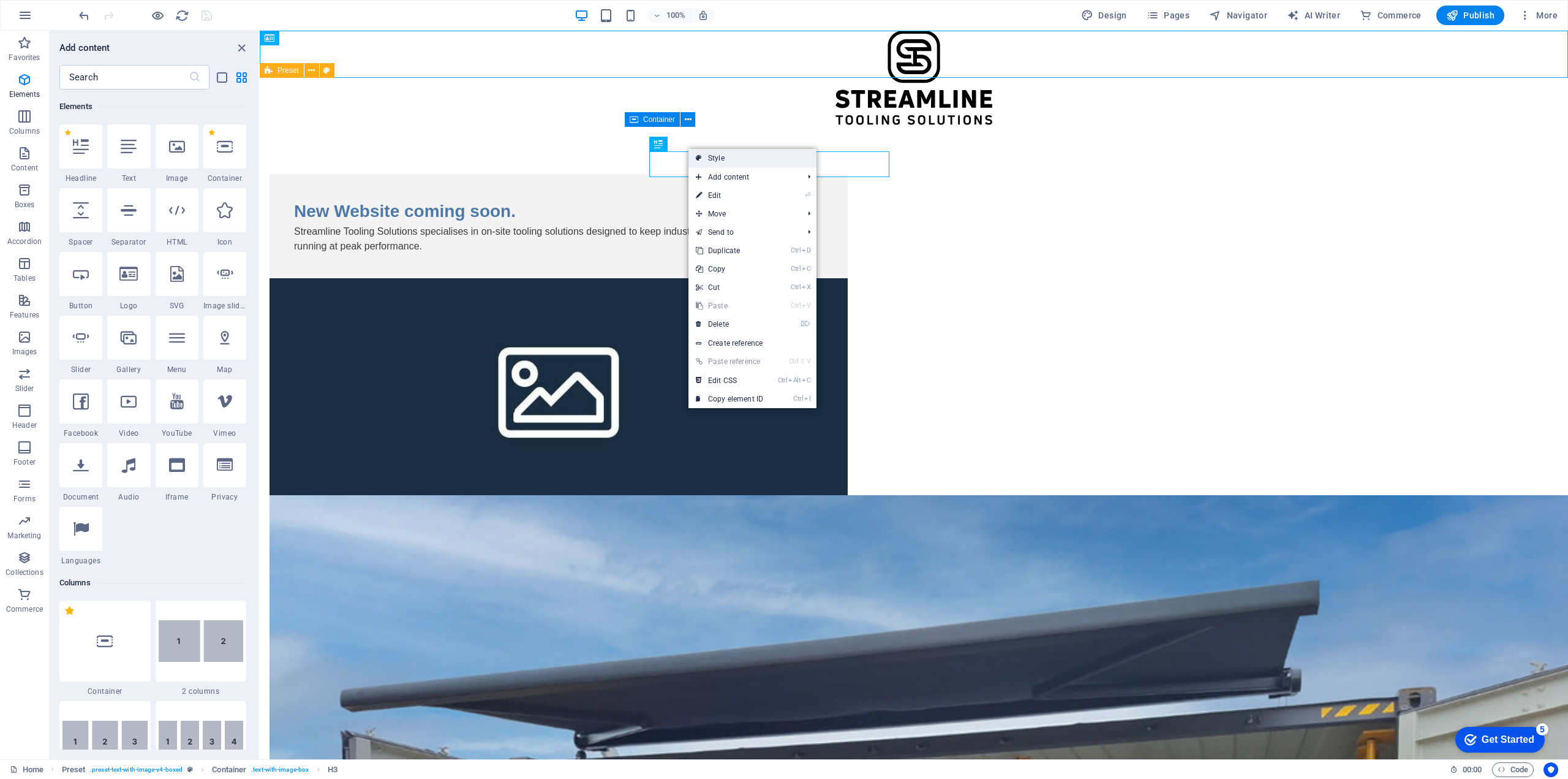
drag, startPoint x: 452, startPoint y: 126, endPoint x: 717, endPoint y: 156, distance: 266.7
click at [717, 156] on link "Style" at bounding box center [752, 158] width 128 height 18
select select "rem"
select select "px"
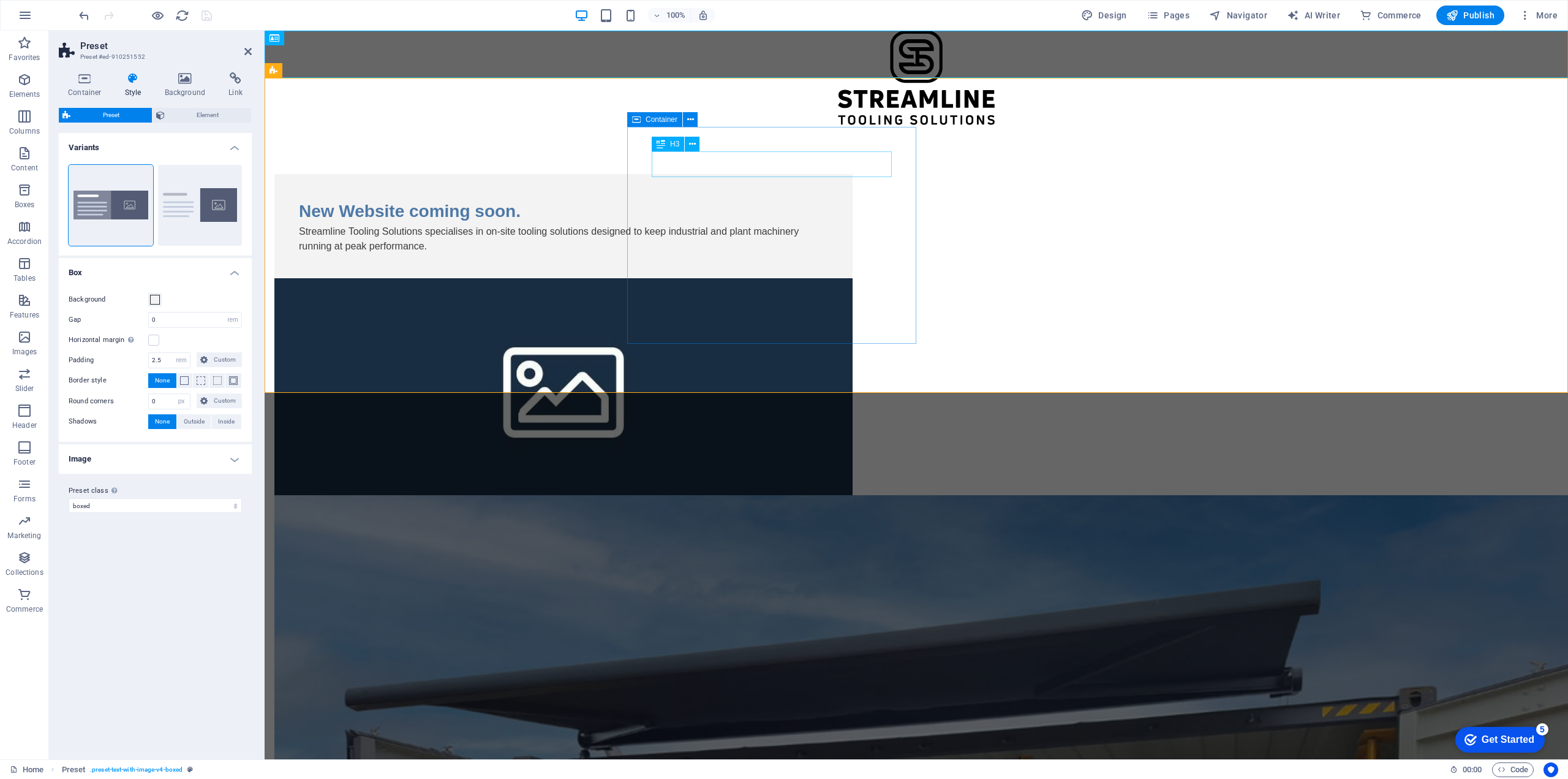
click at [666, 198] on div "New Website coming soon." at bounding box center [563, 211] width 529 height 26
click at [1126, 20] on span "Design" at bounding box center [1103, 15] width 46 height 12
select select "px"
select select "400"
select select "px"
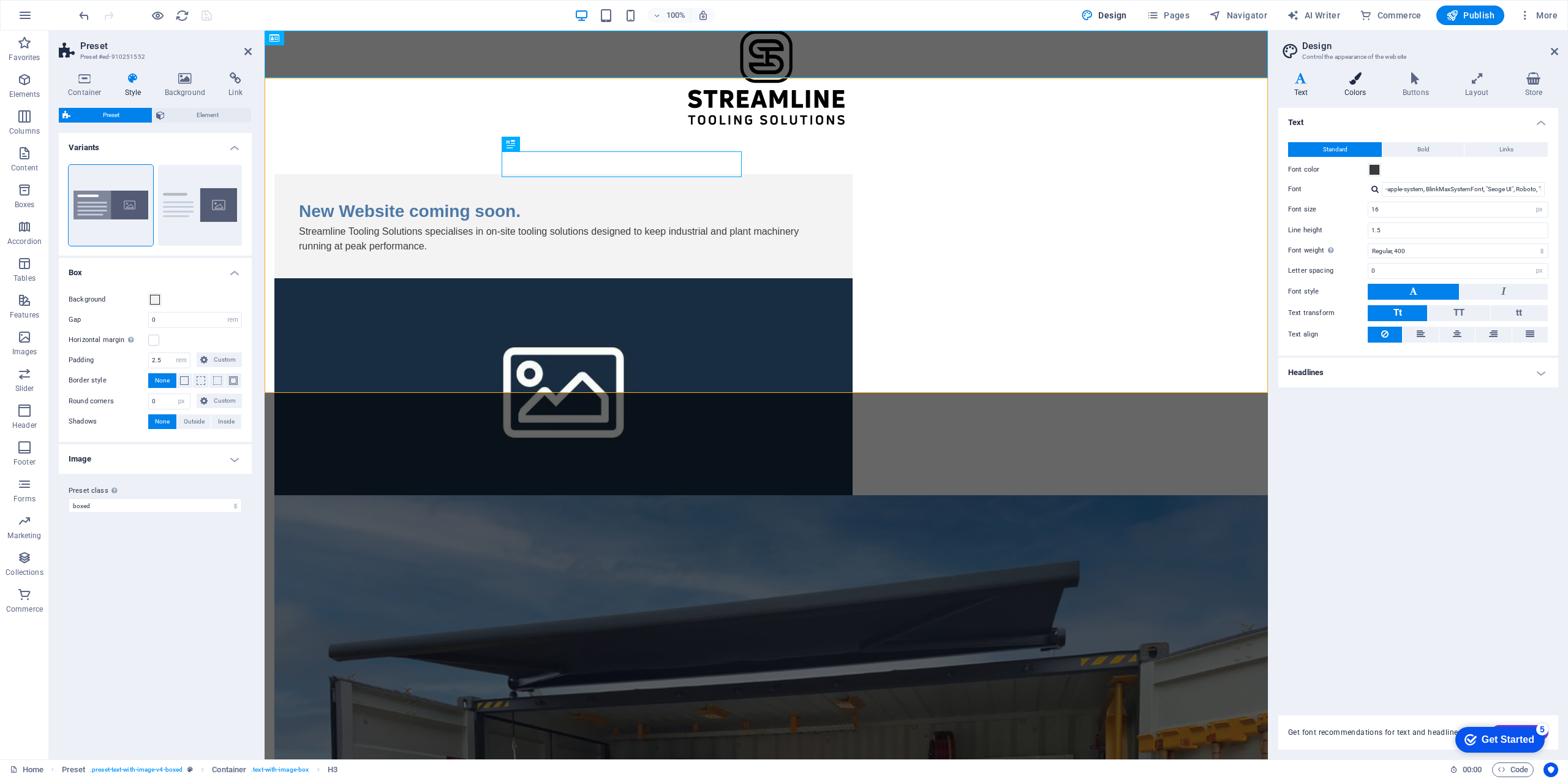
click at [1350, 85] on h4 "Colors" at bounding box center [1358, 85] width 58 height 26
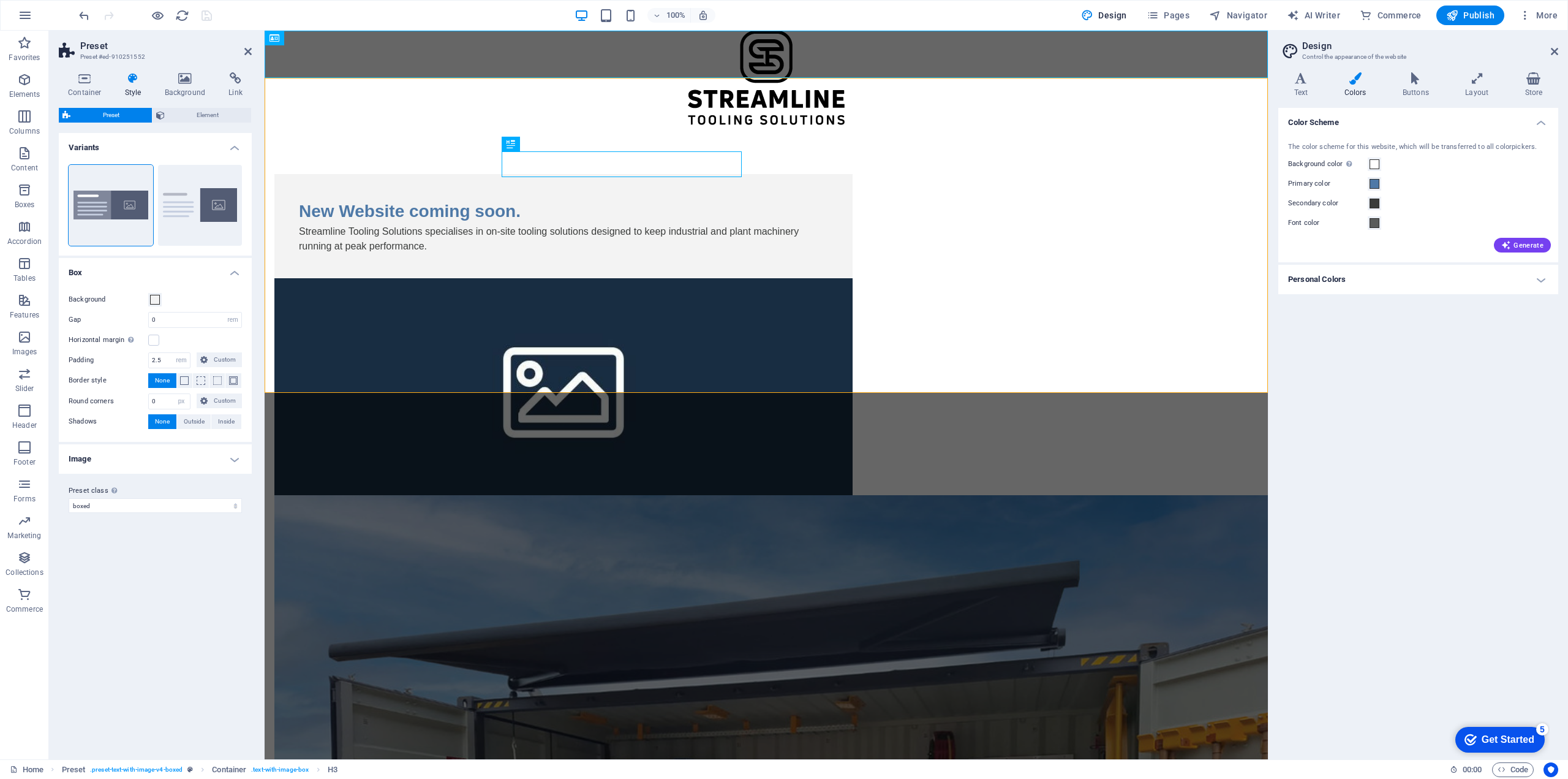
click at [1321, 182] on label "Primary color" at bounding box center [1328, 183] width 80 height 15
click at [1368, 182] on button "Primary color" at bounding box center [1374, 183] width 13 height 14
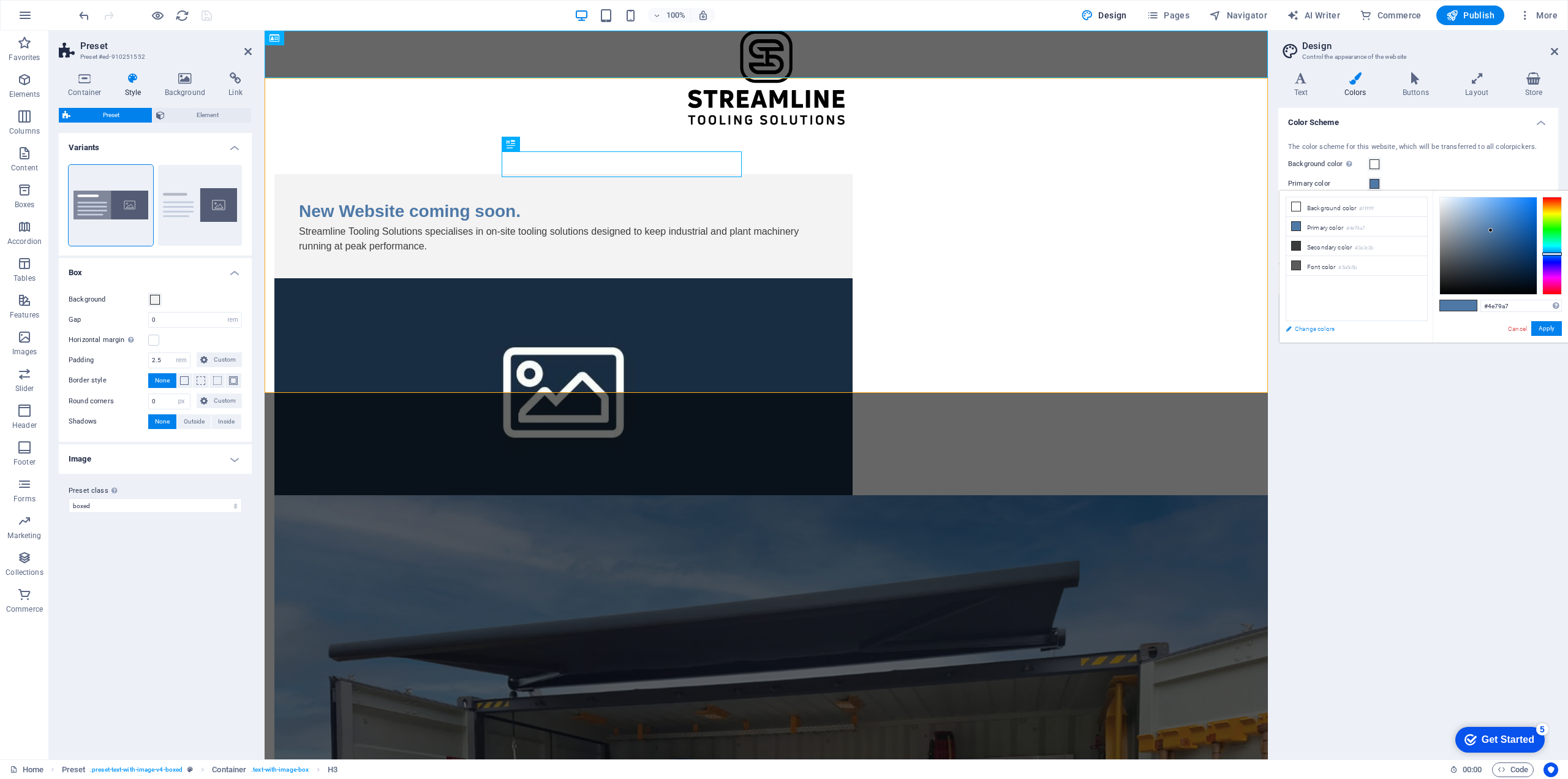
click at [1319, 332] on link "Change colors" at bounding box center [1351, 329] width 142 height 16
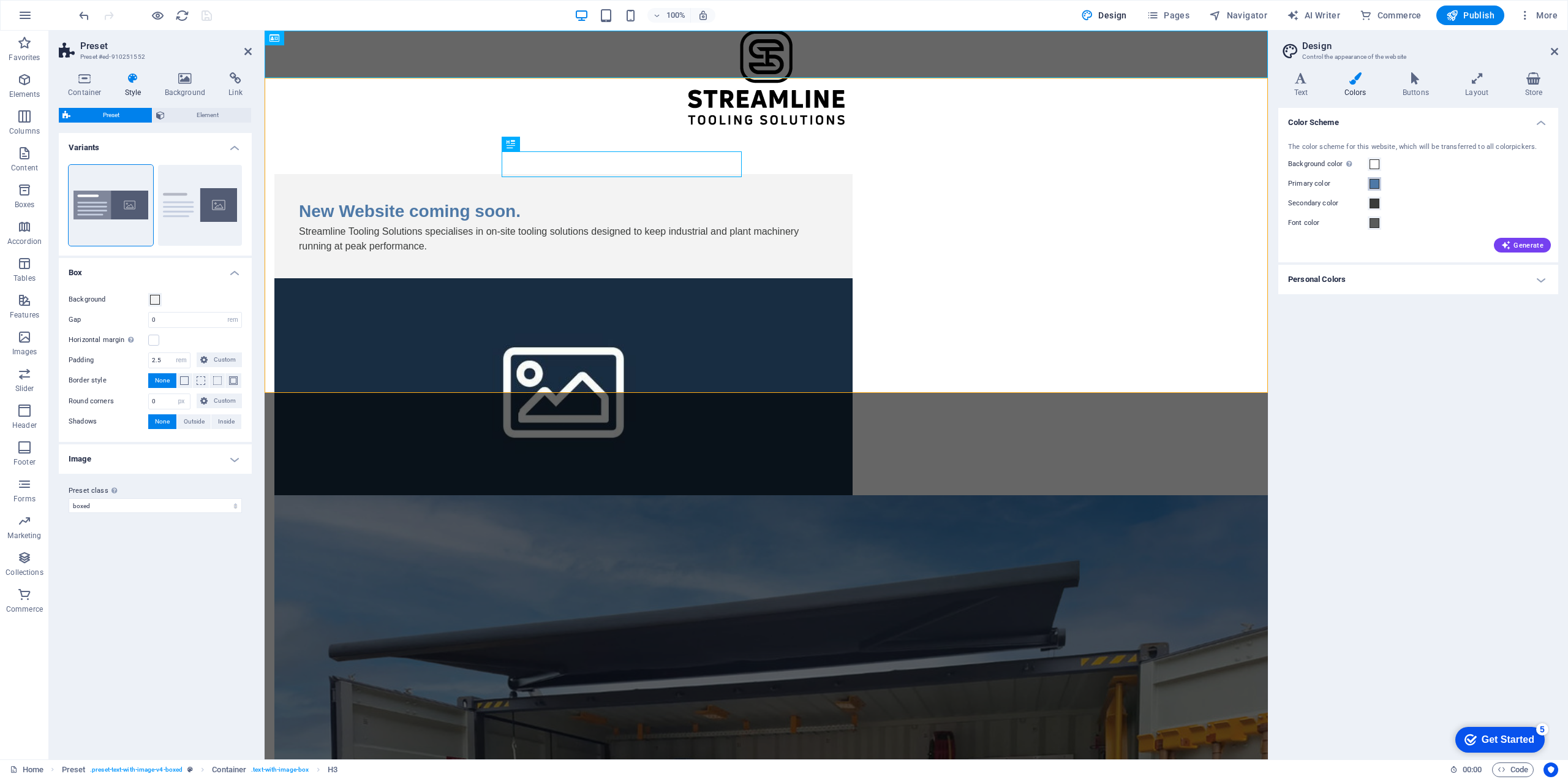
click at [1373, 184] on span at bounding box center [1374, 184] width 10 height 10
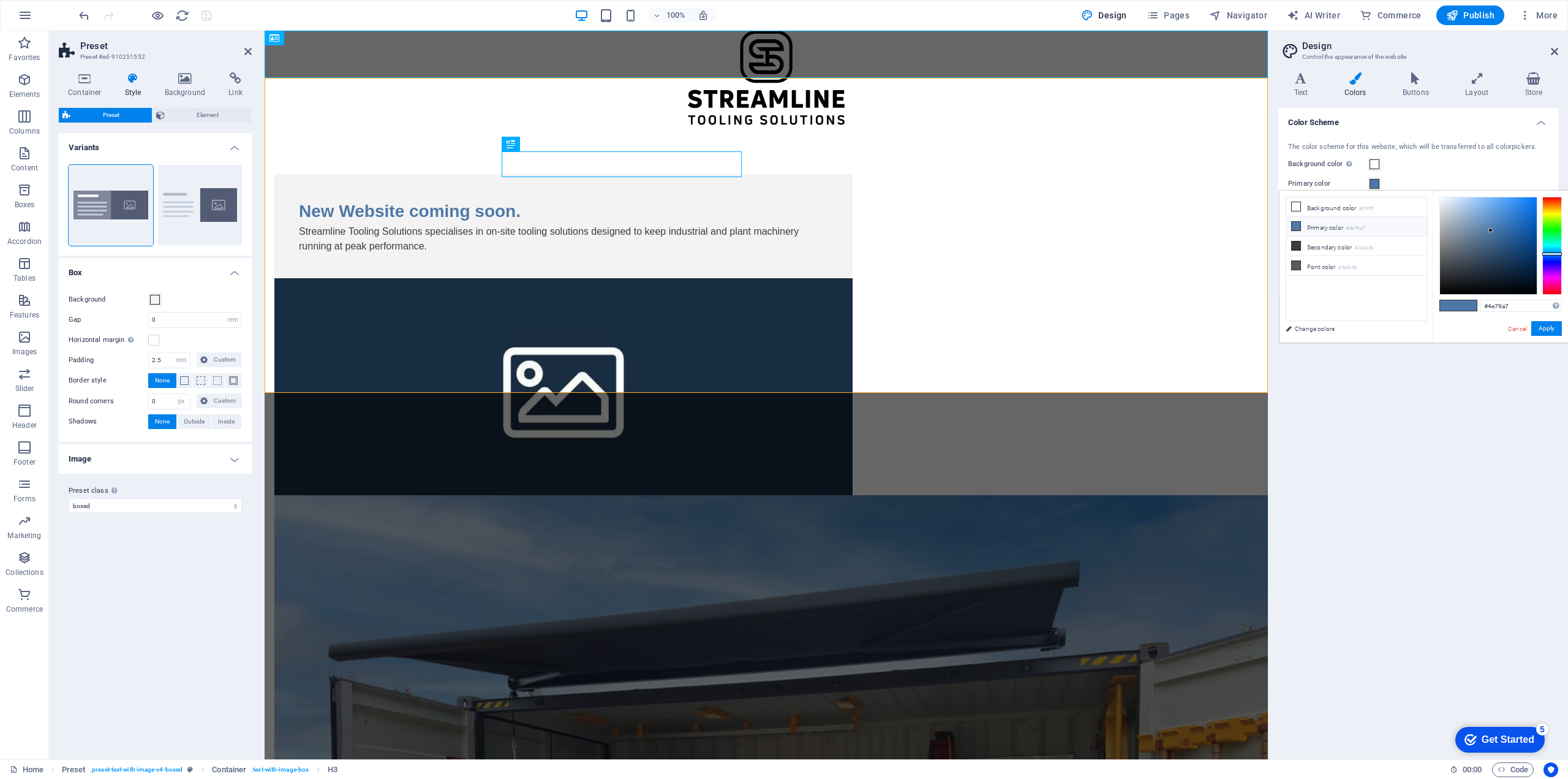
click at [1299, 230] on span at bounding box center [1296, 226] width 10 height 10
click at [1444, 263] on div at bounding box center [1488, 246] width 97 height 97
type input "#3d3f41"
click at [1444, 269] on div at bounding box center [1488, 246] width 97 height 97
click at [1321, 326] on link "Change colors" at bounding box center [1351, 329] width 142 height 16
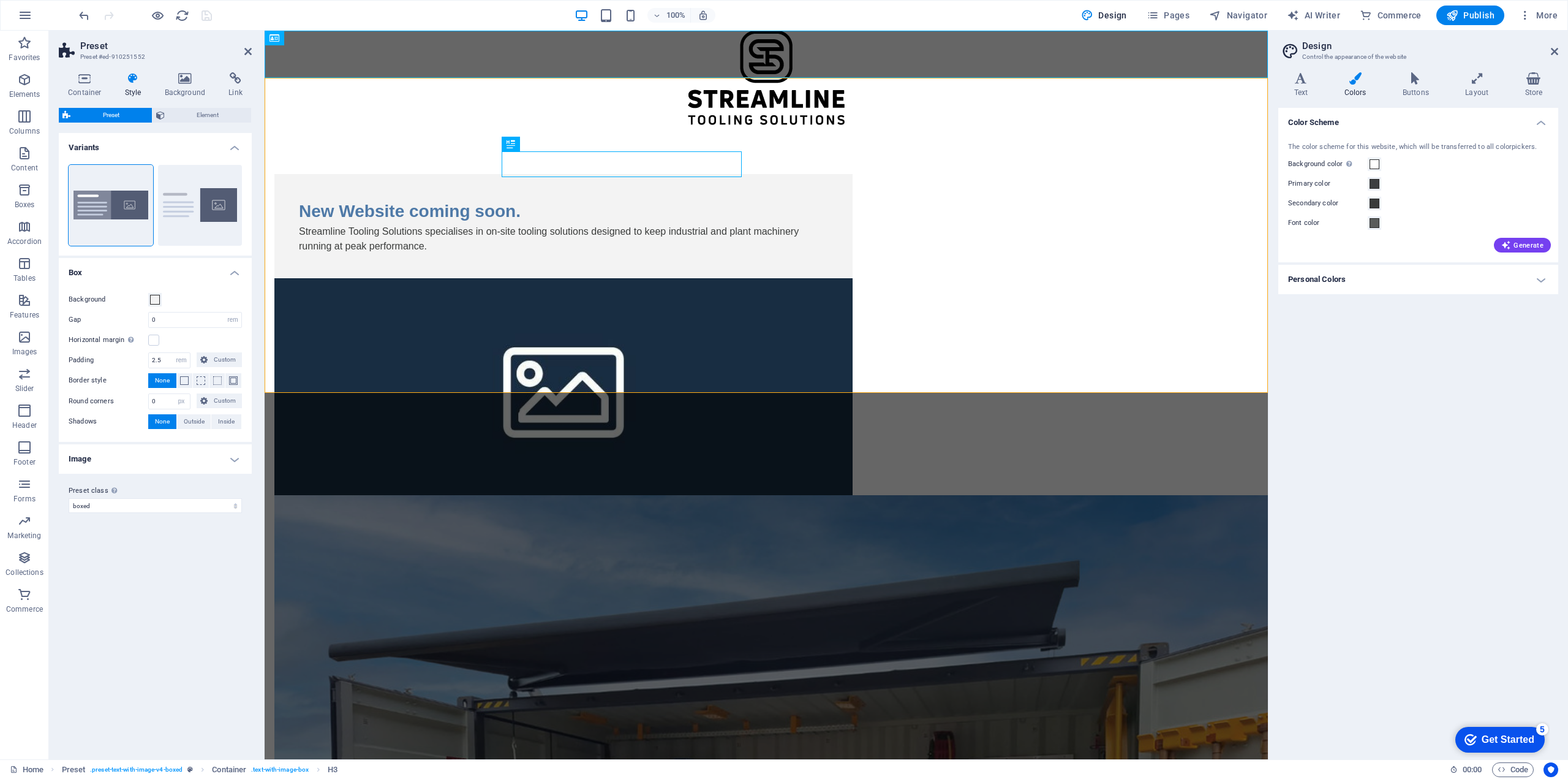
click at [1422, 349] on div "Color Scheme The color scheme for this website, which will be transferred to al…" at bounding box center [1418, 429] width 280 height 642
click at [1136, 60] on div at bounding box center [766, 77] width 1003 height 95
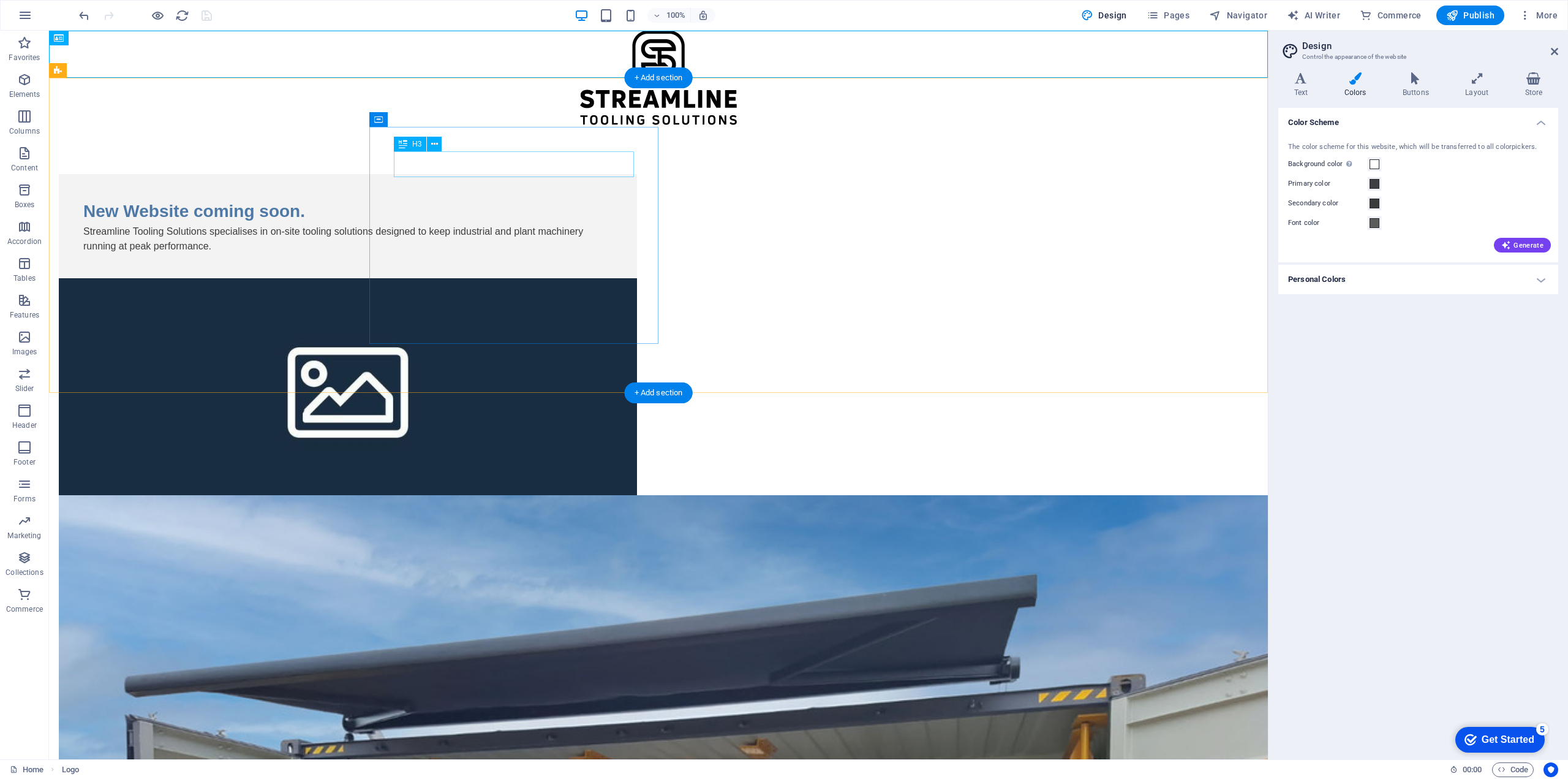
click at [568, 198] on div "New Website coming soon." at bounding box center [347, 211] width 529 height 26
click at [1298, 87] on h4 "Text" at bounding box center [1303, 85] width 50 height 26
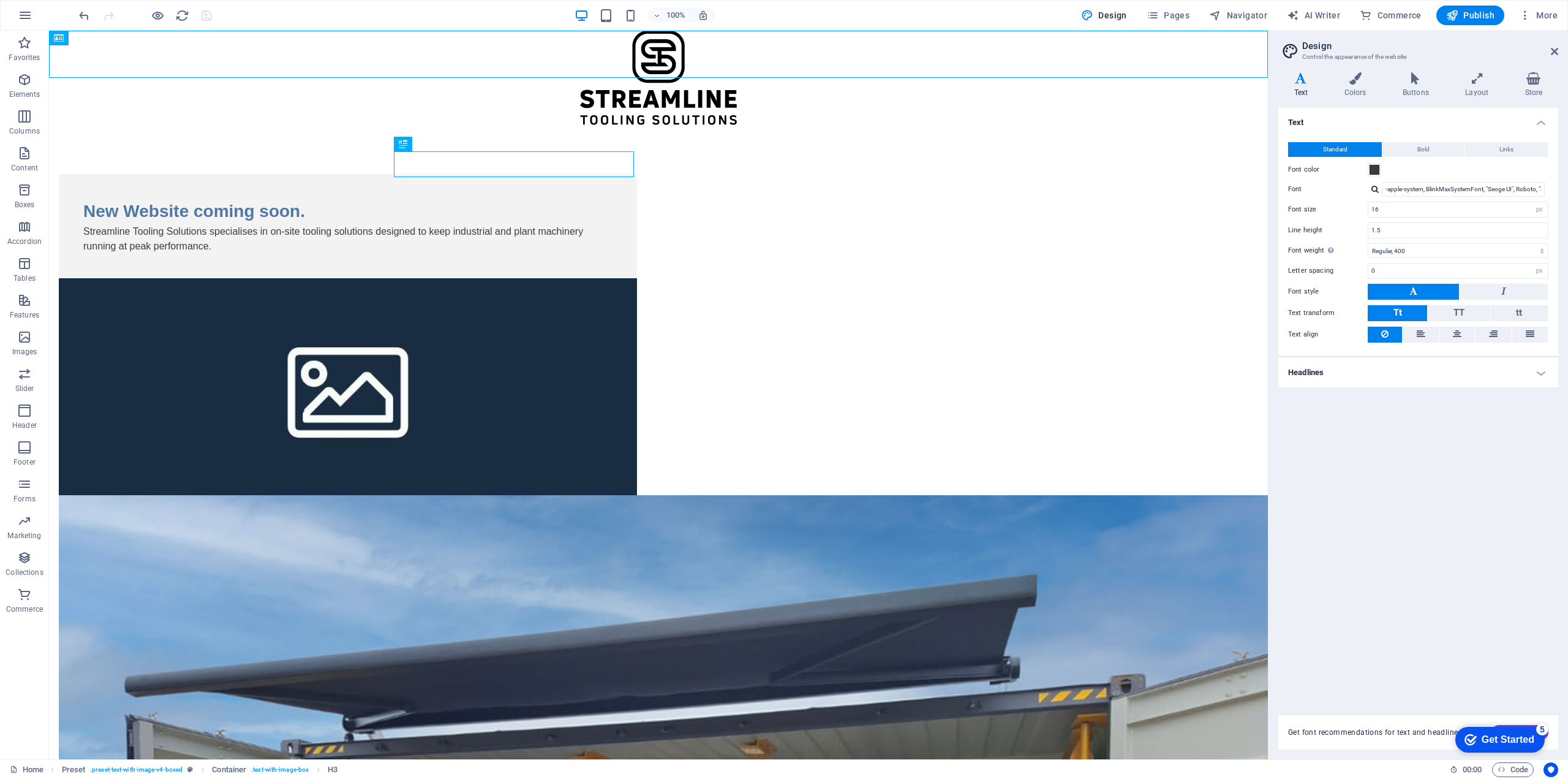
click at [1316, 376] on h4 "Headlines" at bounding box center [1418, 372] width 280 height 29
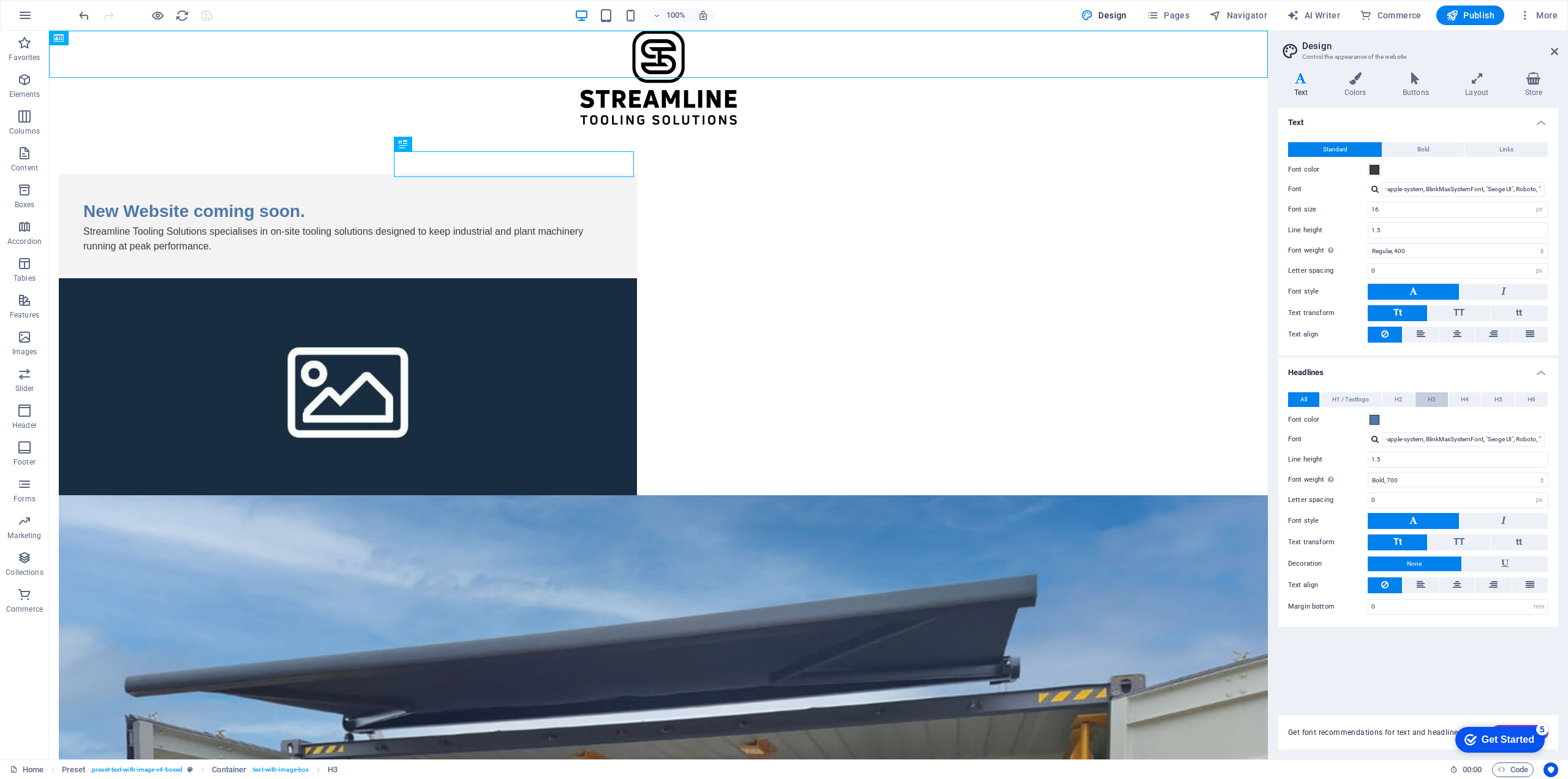
click at [1426, 399] on button "H3" at bounding box center [1432, 399] width 33 height 15
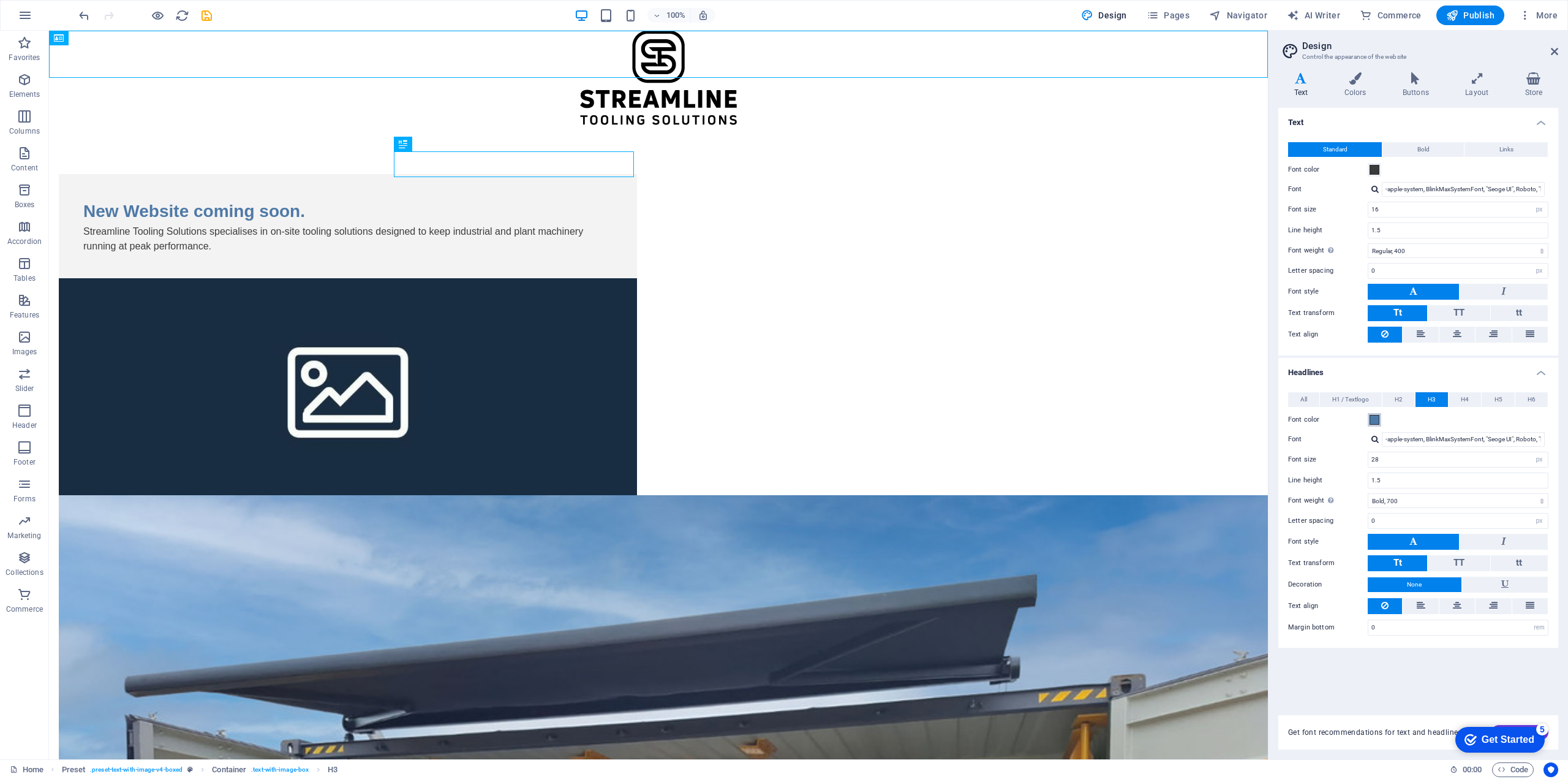
click at [1375, 415] on span at bounding box center [1374, 420] width 10 height 10
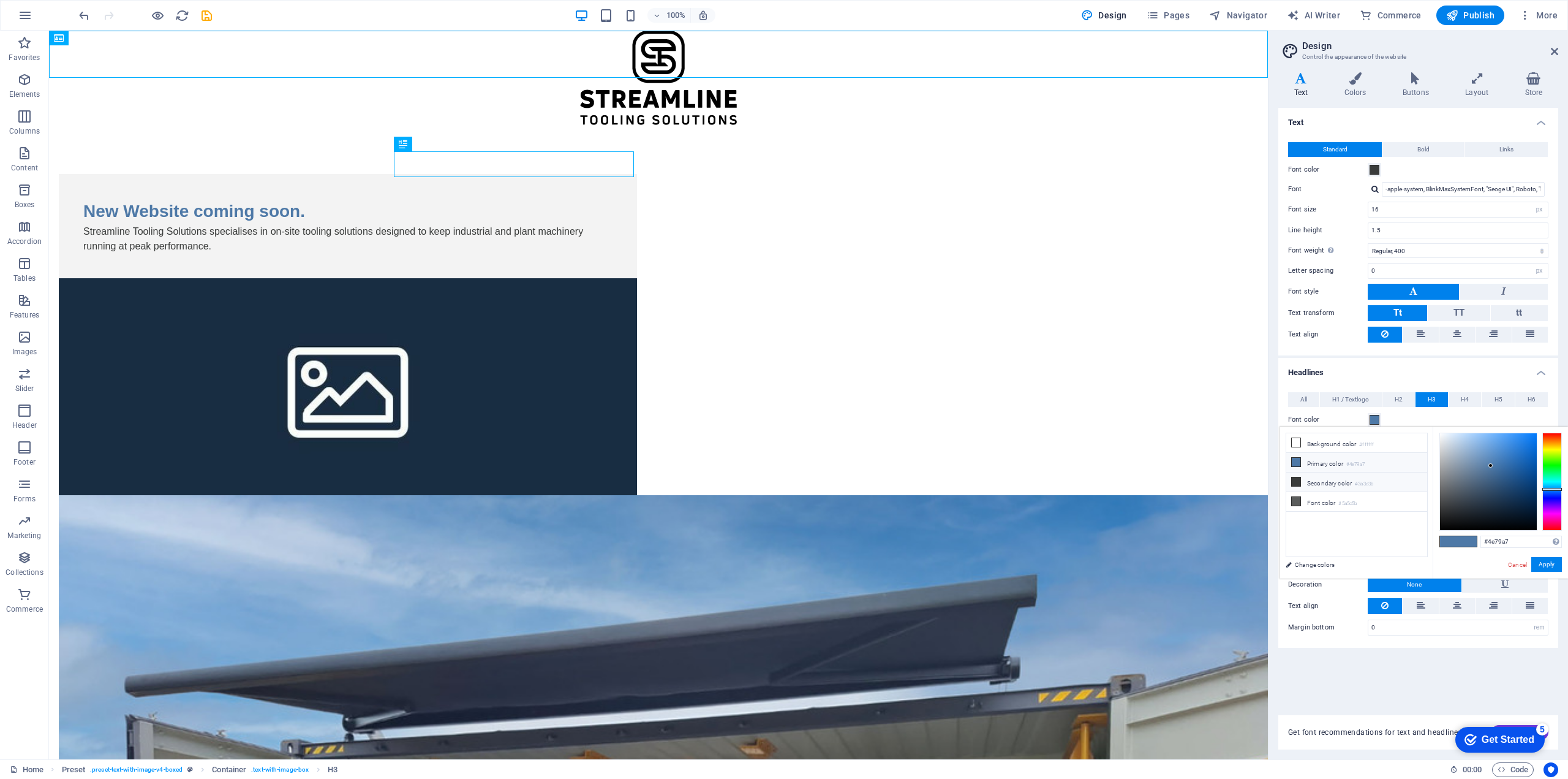
click at [1298, 482] on icon at bounding box center [1296, 481] width 9 height 9
type input "#3a3c3b"
click at [1535, 561] on button "Apply" at bounding box center [1546, 564] width 31 height 15
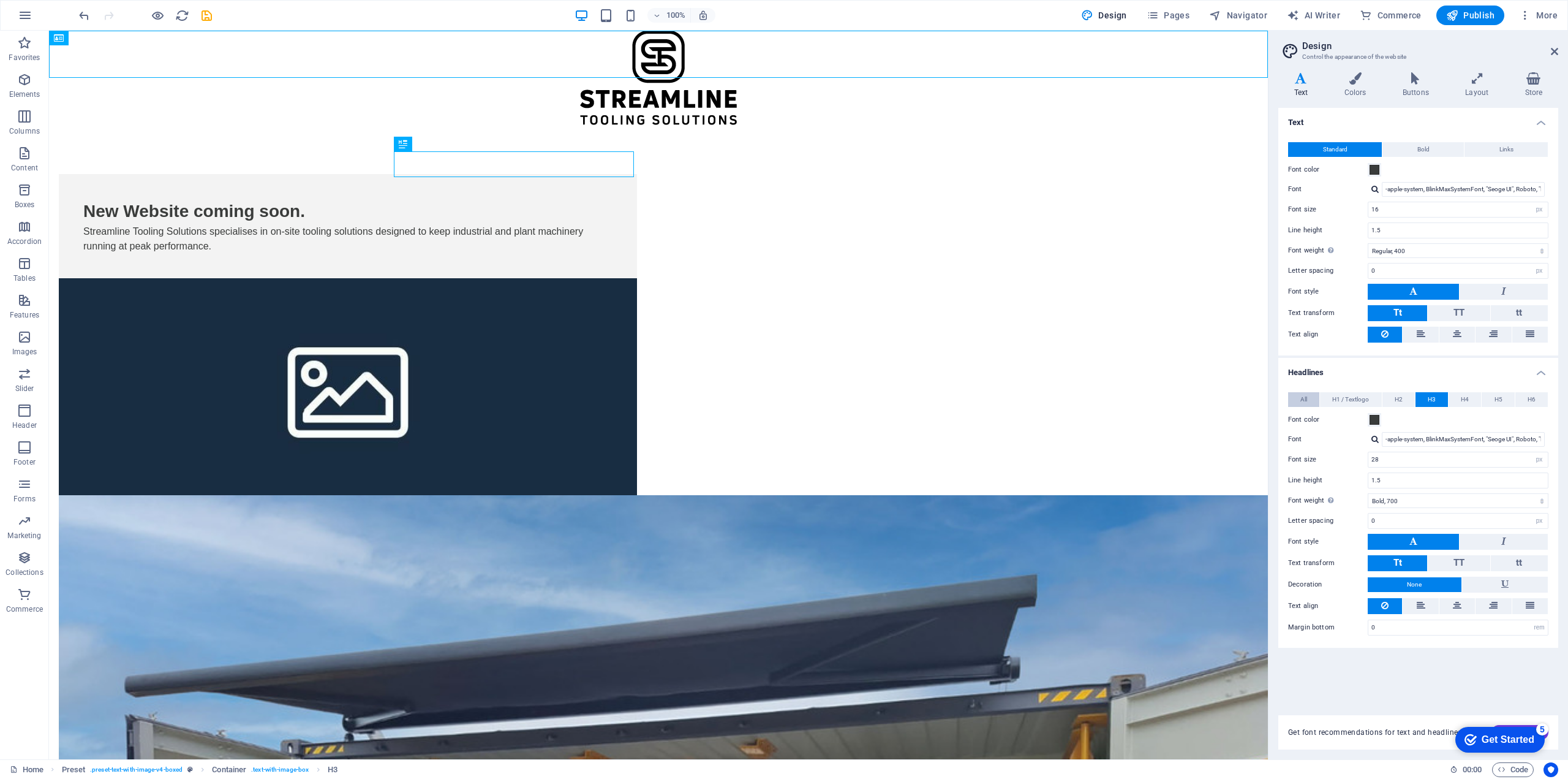
click at [1308, 395] on button "All" at bounding box center [1304, 399] width 31 height 15
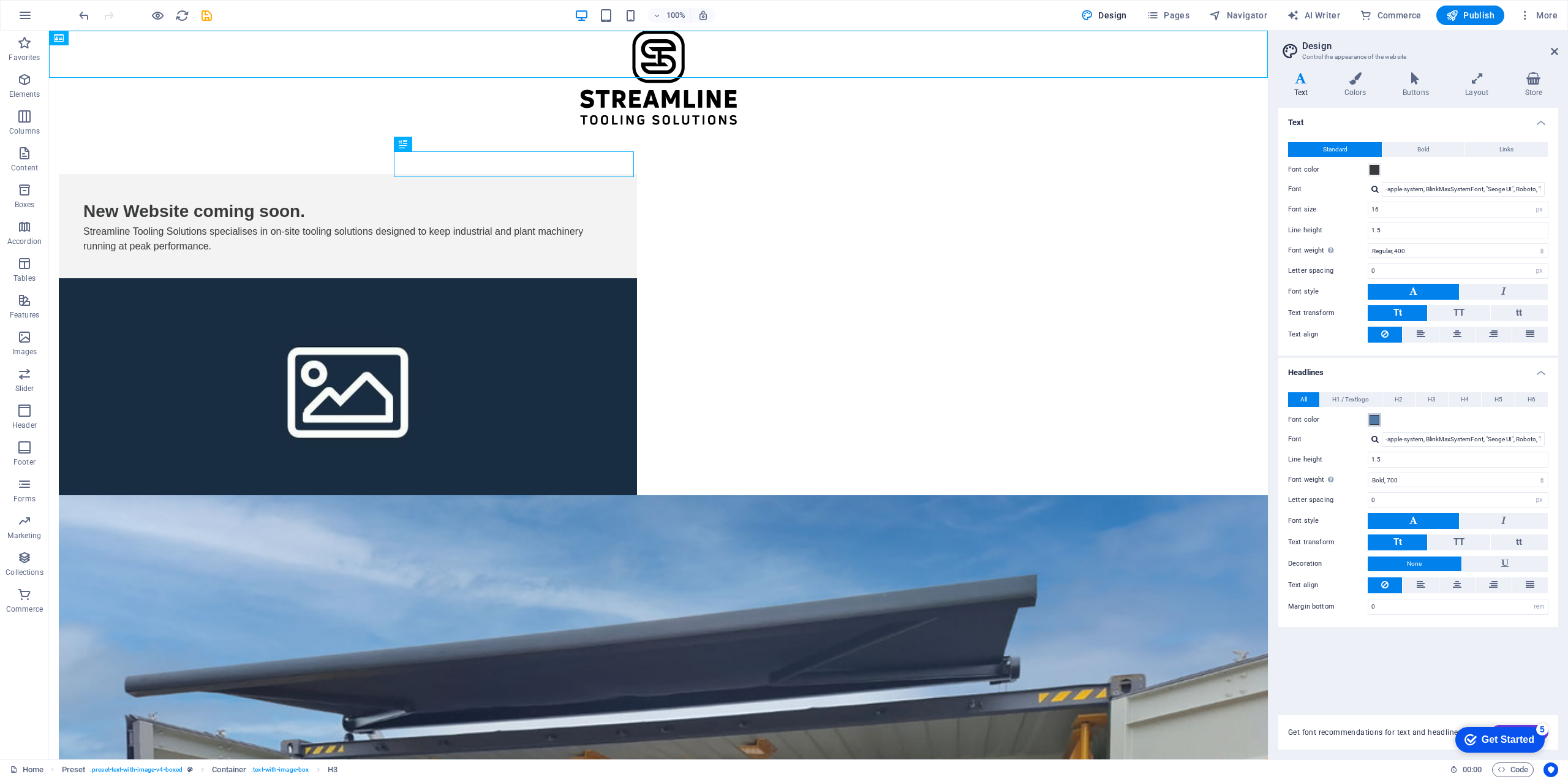
click at [1372, 417] on span at bounding box center [1374, 420] width 10 height 10
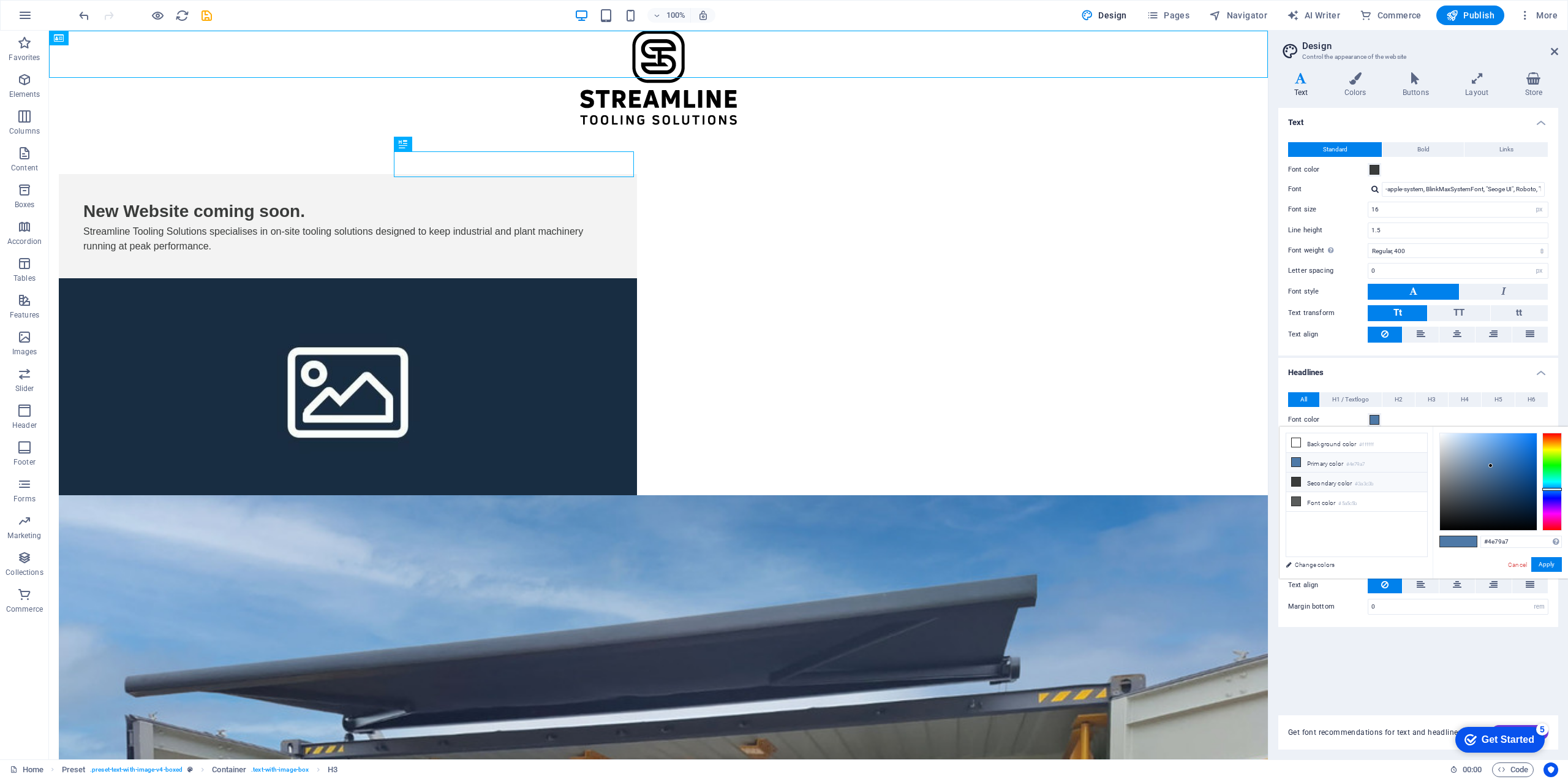
click at [1294, 482] on icon at bounding box center [1296, 481] width 9 height 9
type input "#3a3c3b"
click at [1540, 563] on button "Apply" at bounding box center [1546, 564] width 31 height 15
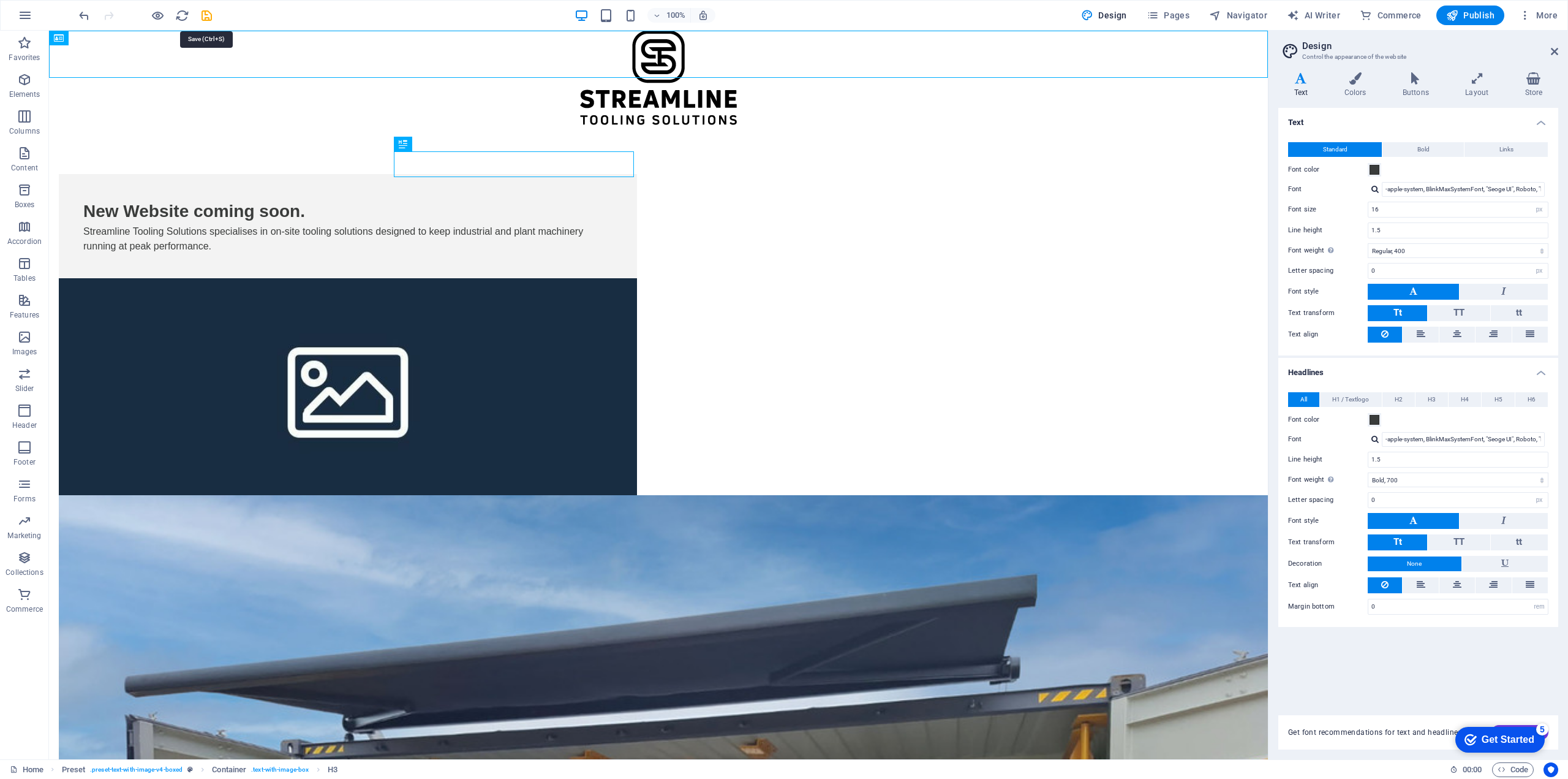
click at [210, 18] on icon "save" at bounding box center [207, 16] width 14 height 14
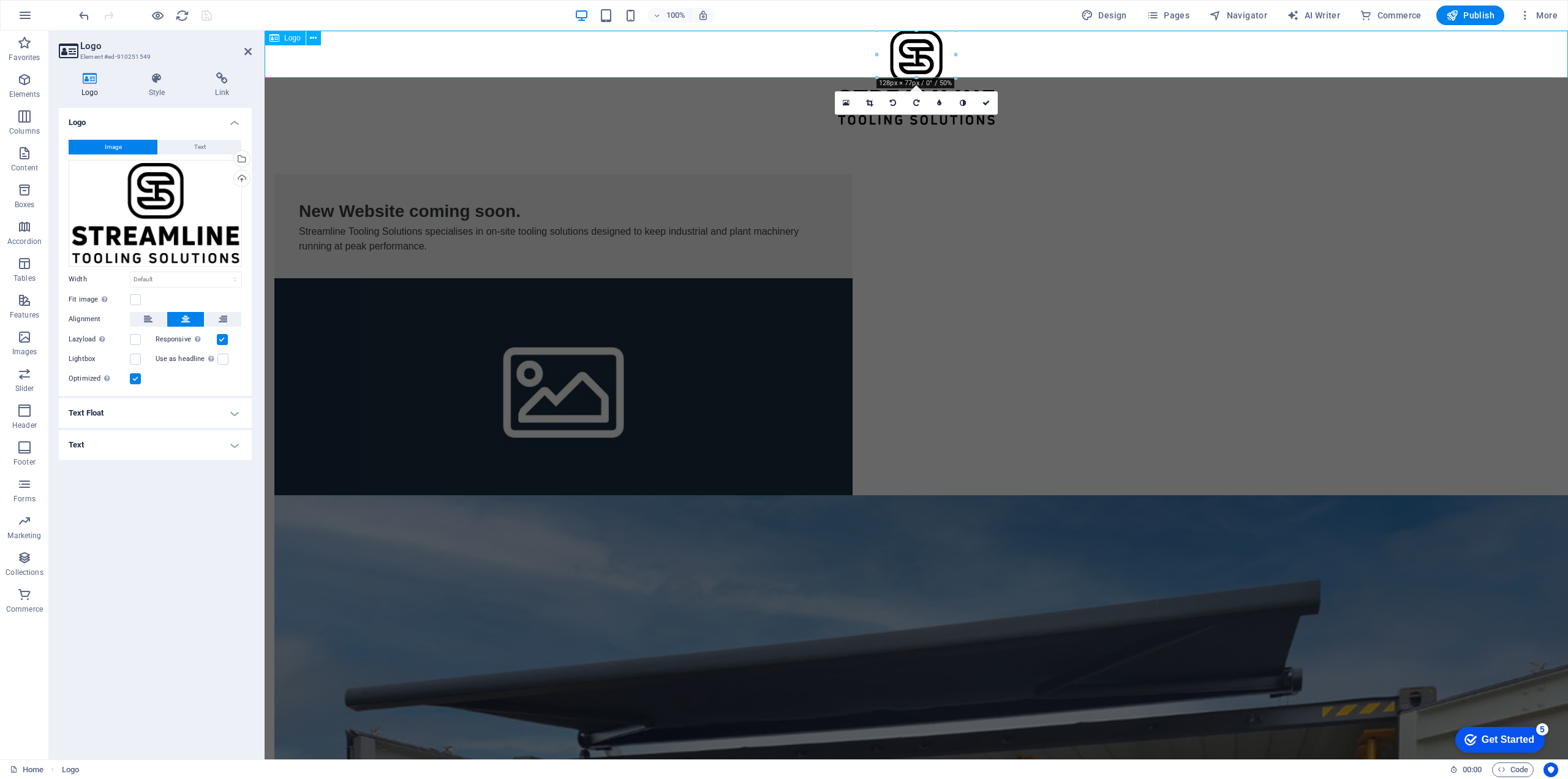
click at [925, 48] on div at bounding box center [916, 77] width 1303 height 95
click at [92, 415] on h4 "Text Float" at bounding box center [156, 412] width 193 height 29
click at [194, 638] on div "Logo Image Text Drag files here, click to choose files or select files from Fil…" at bounding box center [156, 429] width 193 height 642
click at [774, 434] on html "Skip to main content New Website coming soon. Streamline Tooling Solutions spec…" at bounding box center [916, 776] width 1303 height 1491
click at [789, 54] on div at bounding box center [916, 77] width 1303 height 95
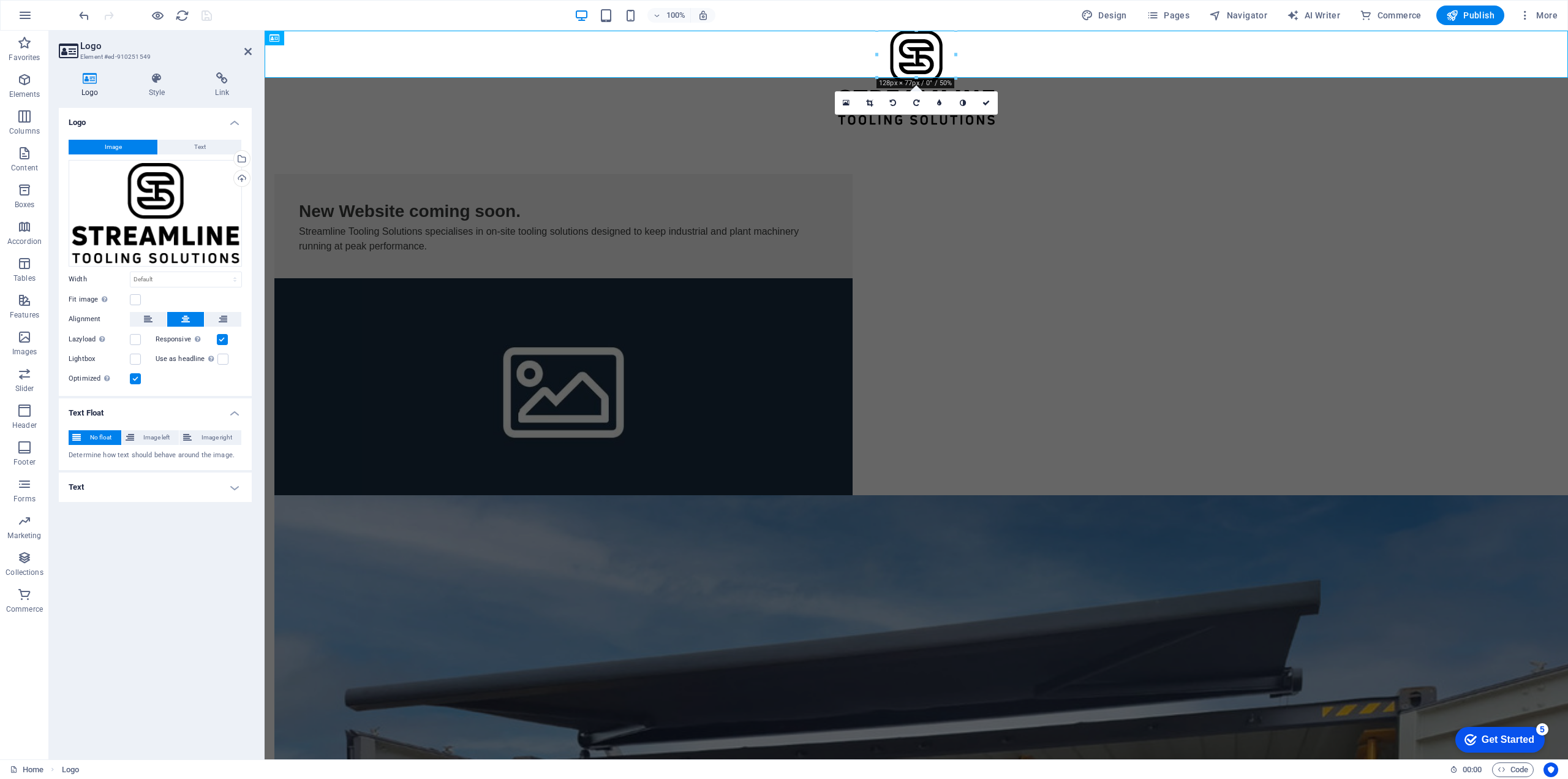
click at [792, 456] on html "Skip to main content New Website coming soon. Streamline Tooling Solutions spec…" at bounding box center [916, 776] width 1303 height 1491
click at [38, 82] on span "Elements" at bounding box center [24, 87] width 49 height 29
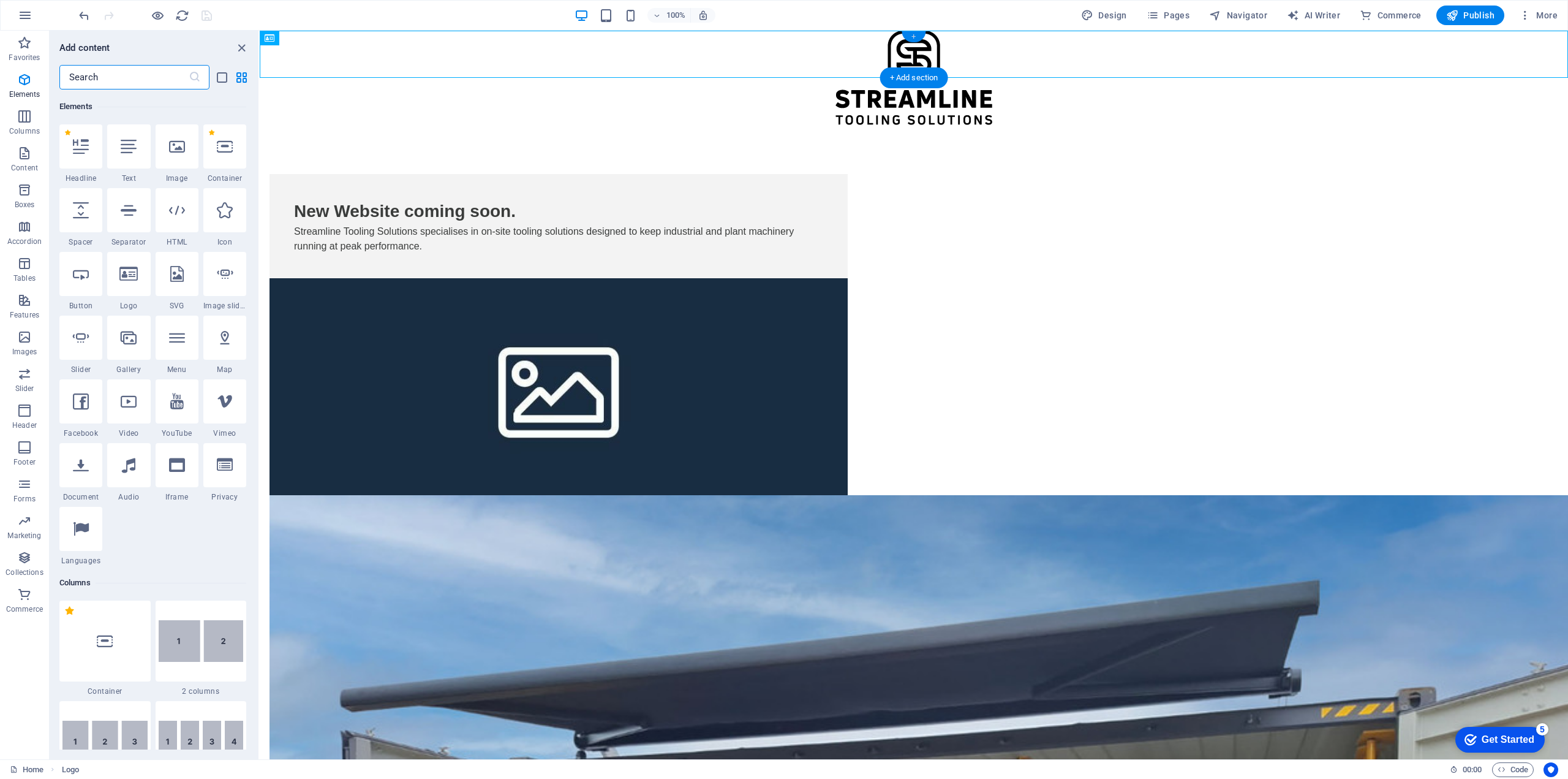
click at [912, 33] on div "+" at bounding box center [914, 37] width 24 height 11
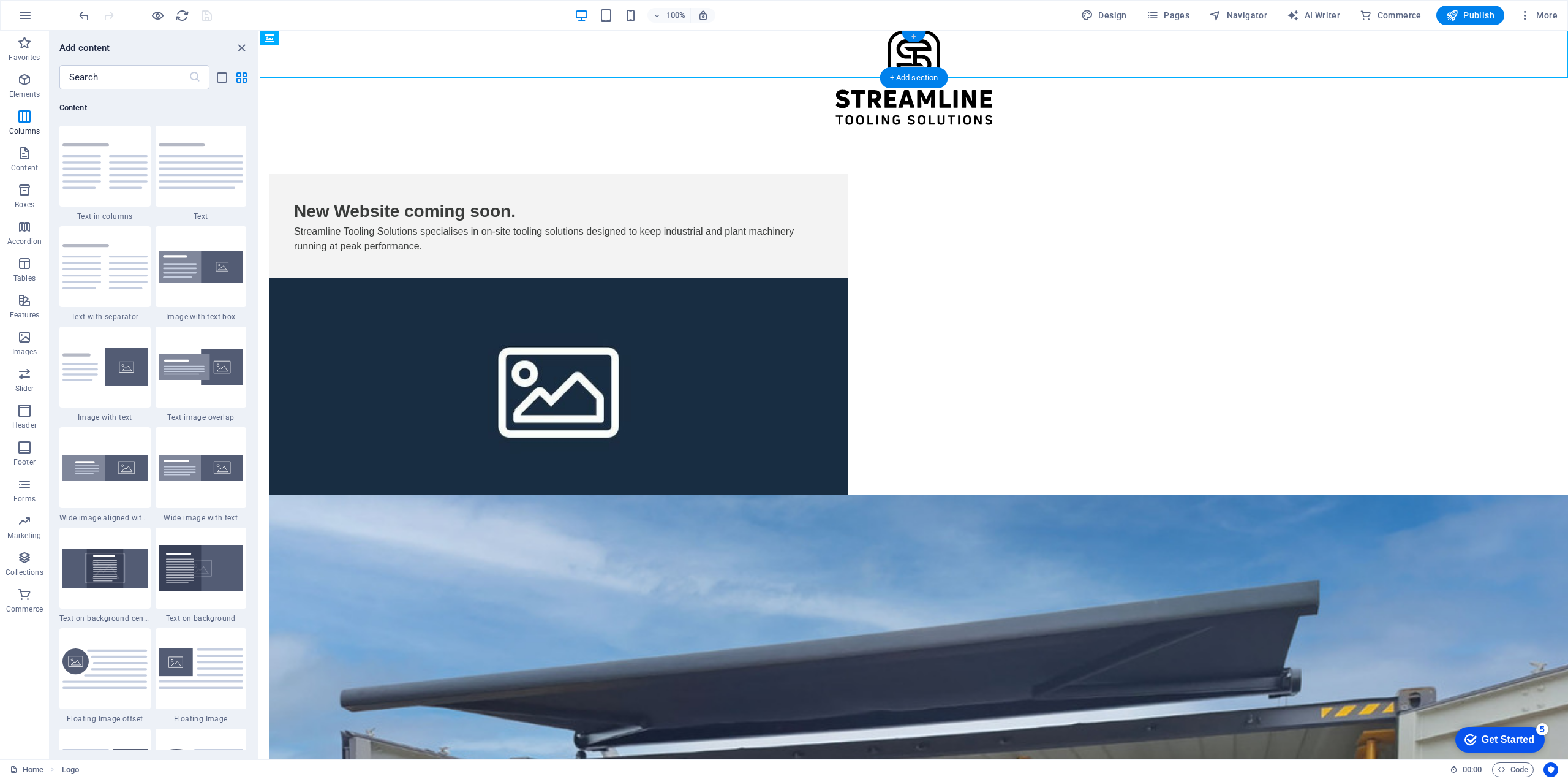
scroll to position [2144, 0]
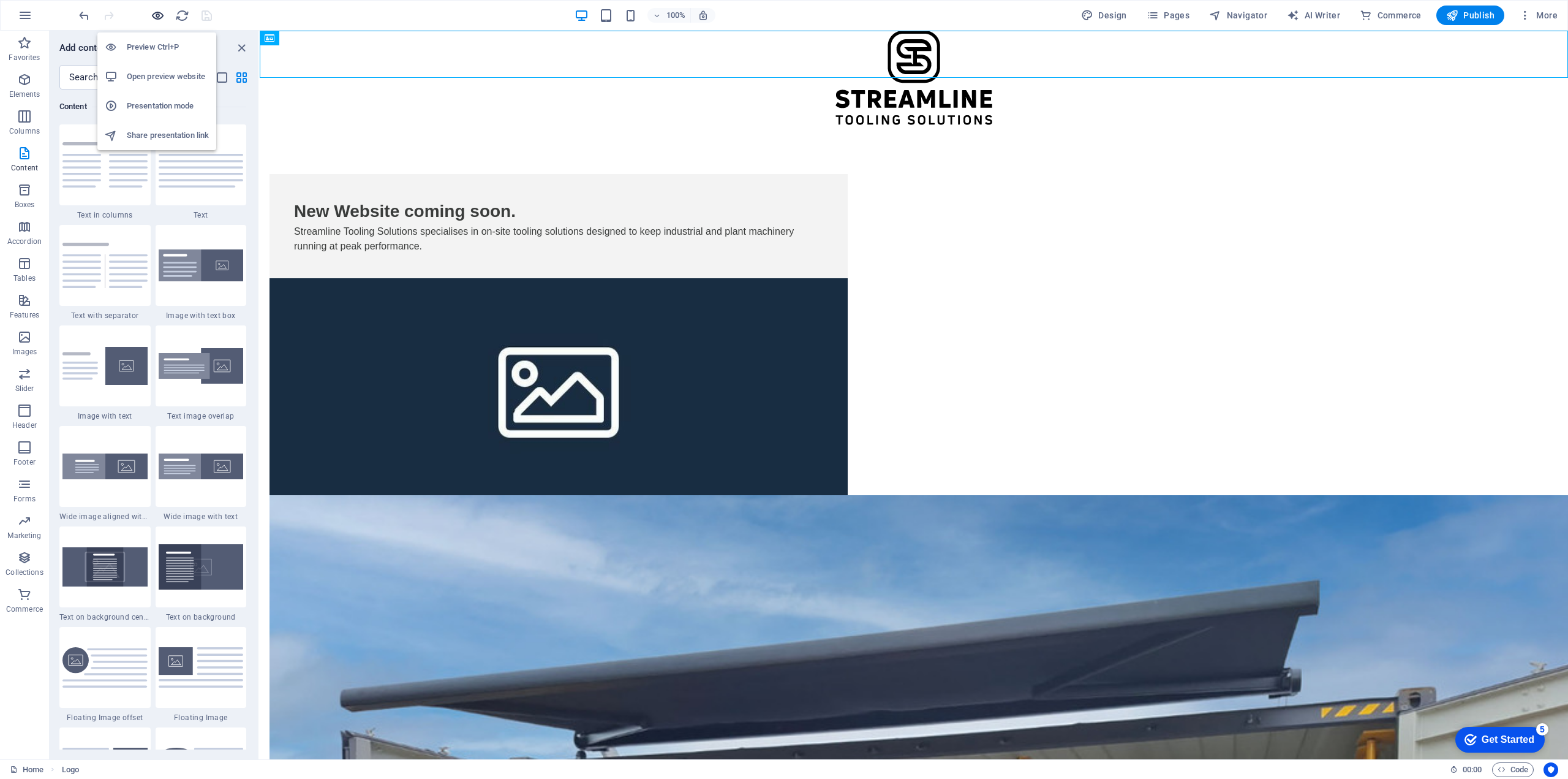
click at [152, 16] on icon "button" at bounding box center [158, 16] width 14 height 14
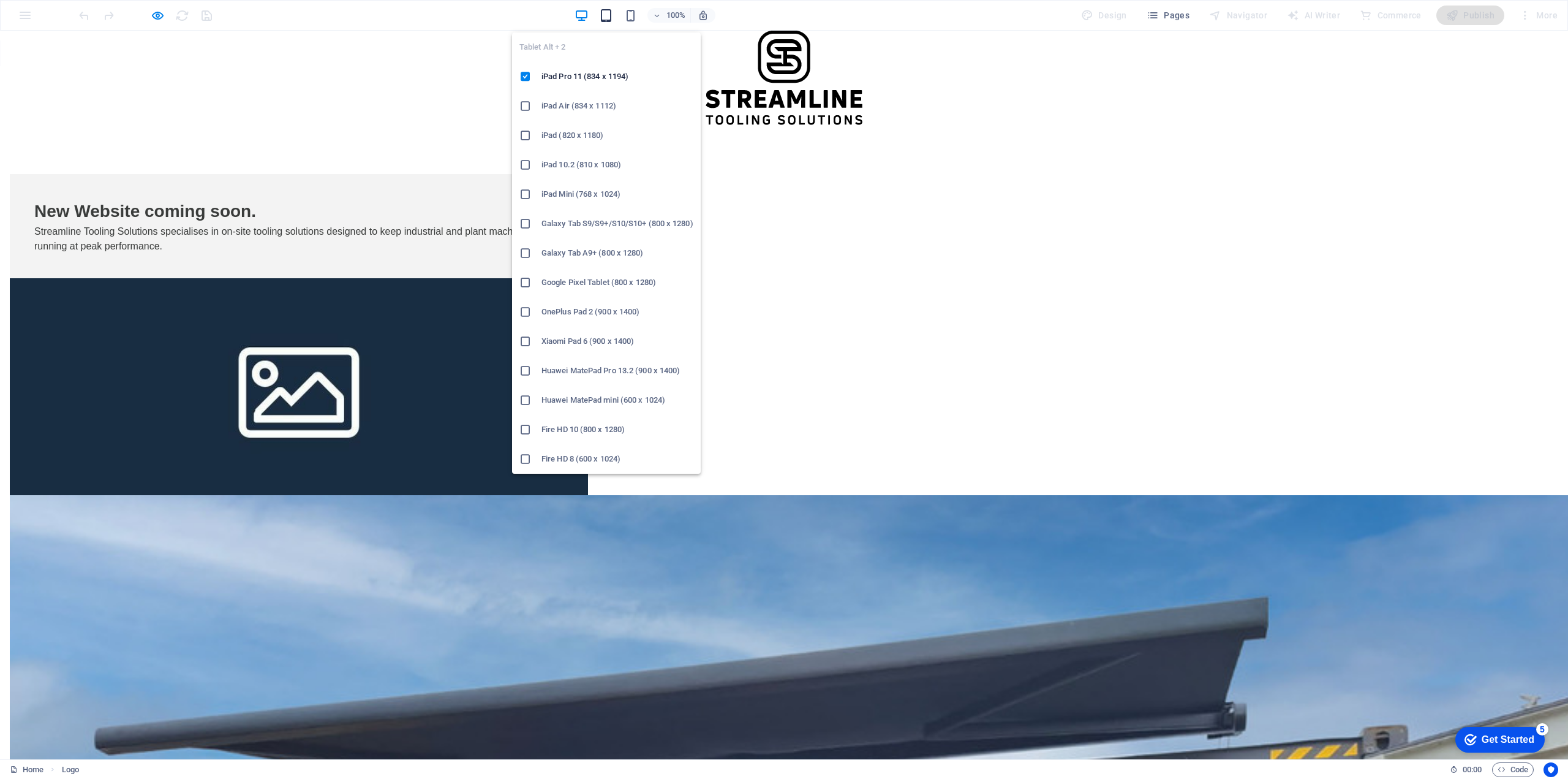
click at [610, 18] on icon "button" at bounding box center [606, 16] width 14 height 14
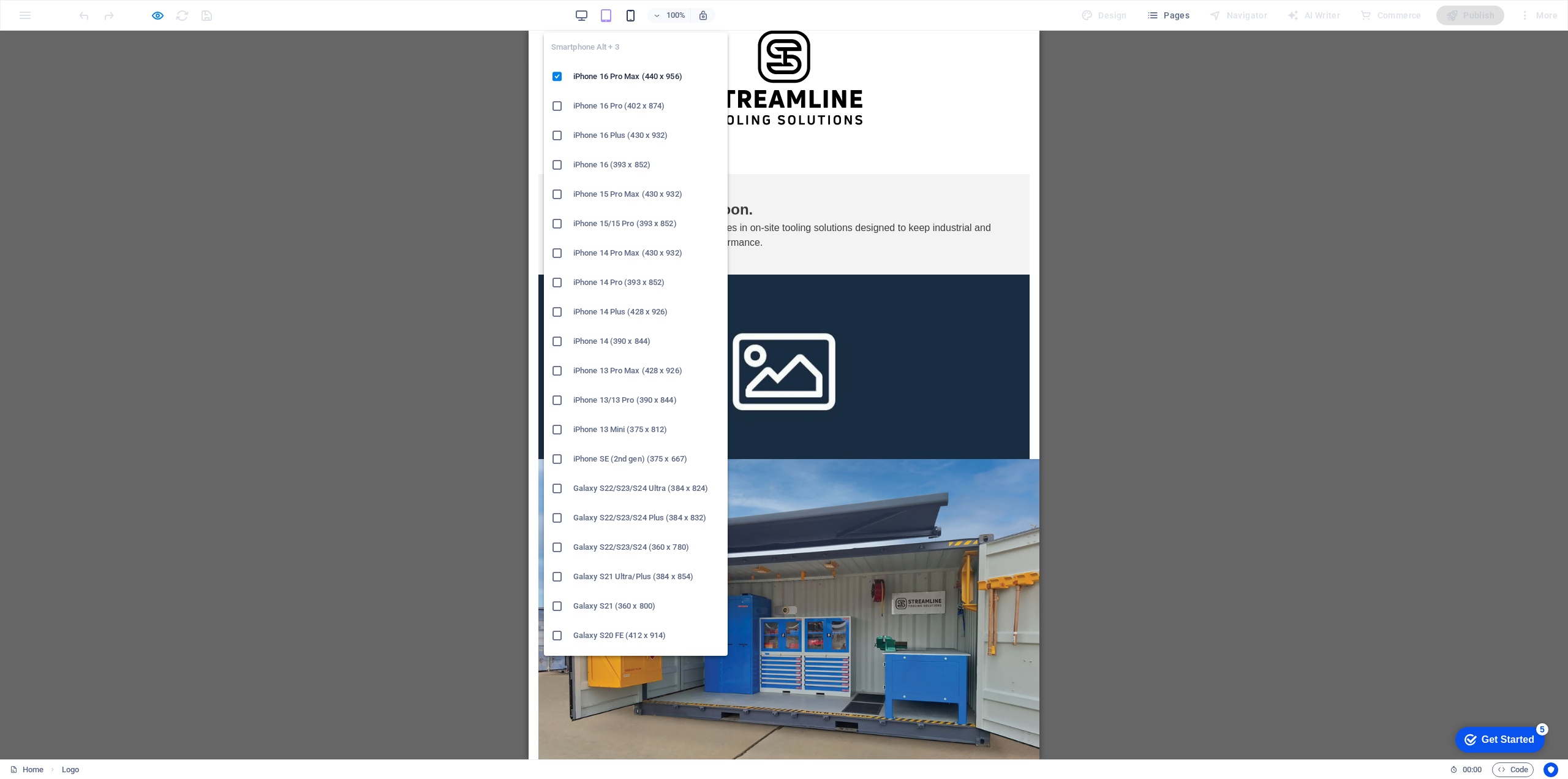
click at [632, 17] on icon "button" at bounding box center [631, 16] width 14 height 14
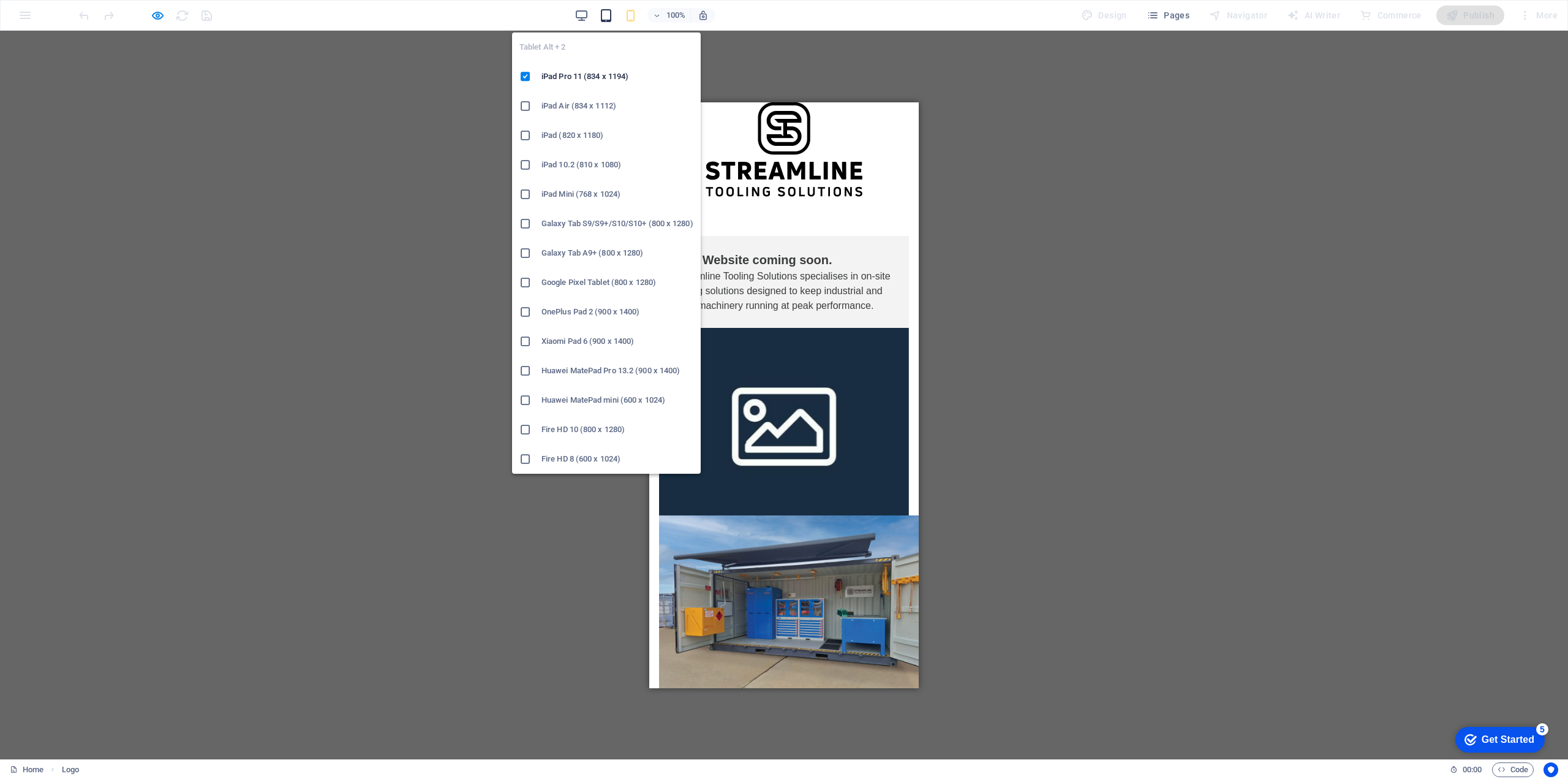
click at [605, 16] on icon "button" at bounding box center [606, 16] width 14 height 14
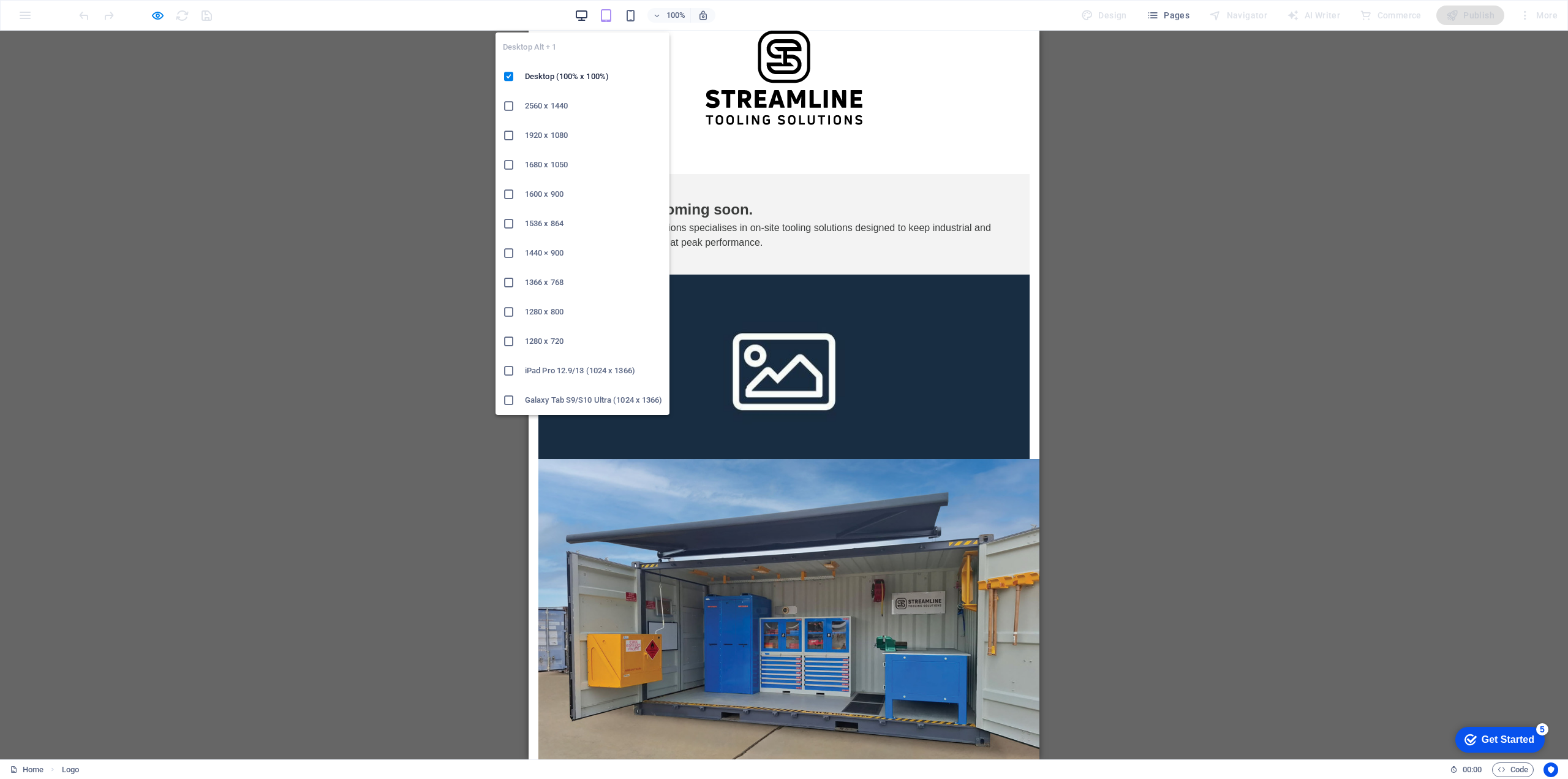
click at [583, 16] on icon "button" at bounding box center [582, 16] width 14 height 14
